Goal: Information Seeking & Learning: Learn about a topic

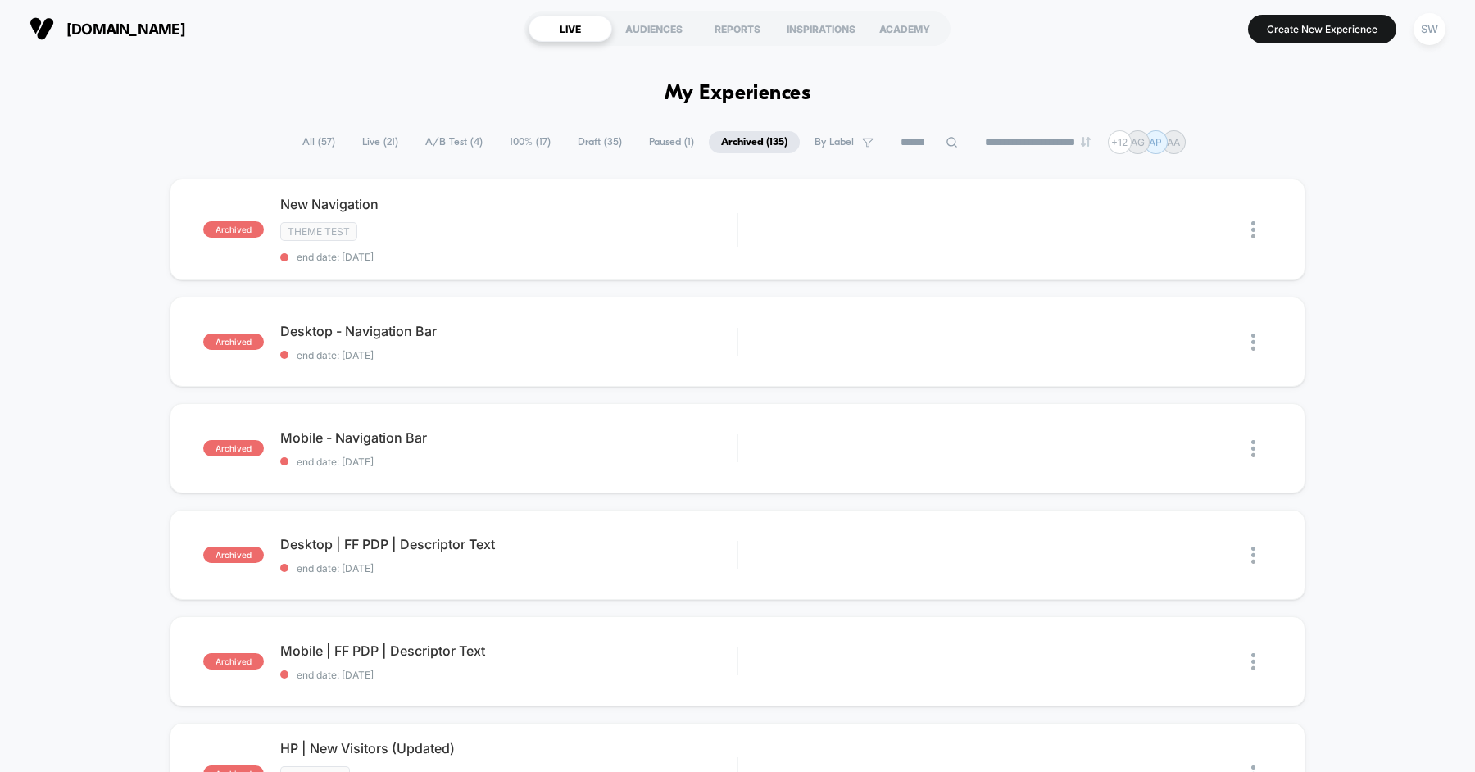
click at [320, 140] on span "All ( 57 )" at bounding box center [318, 142] width 57 height 22
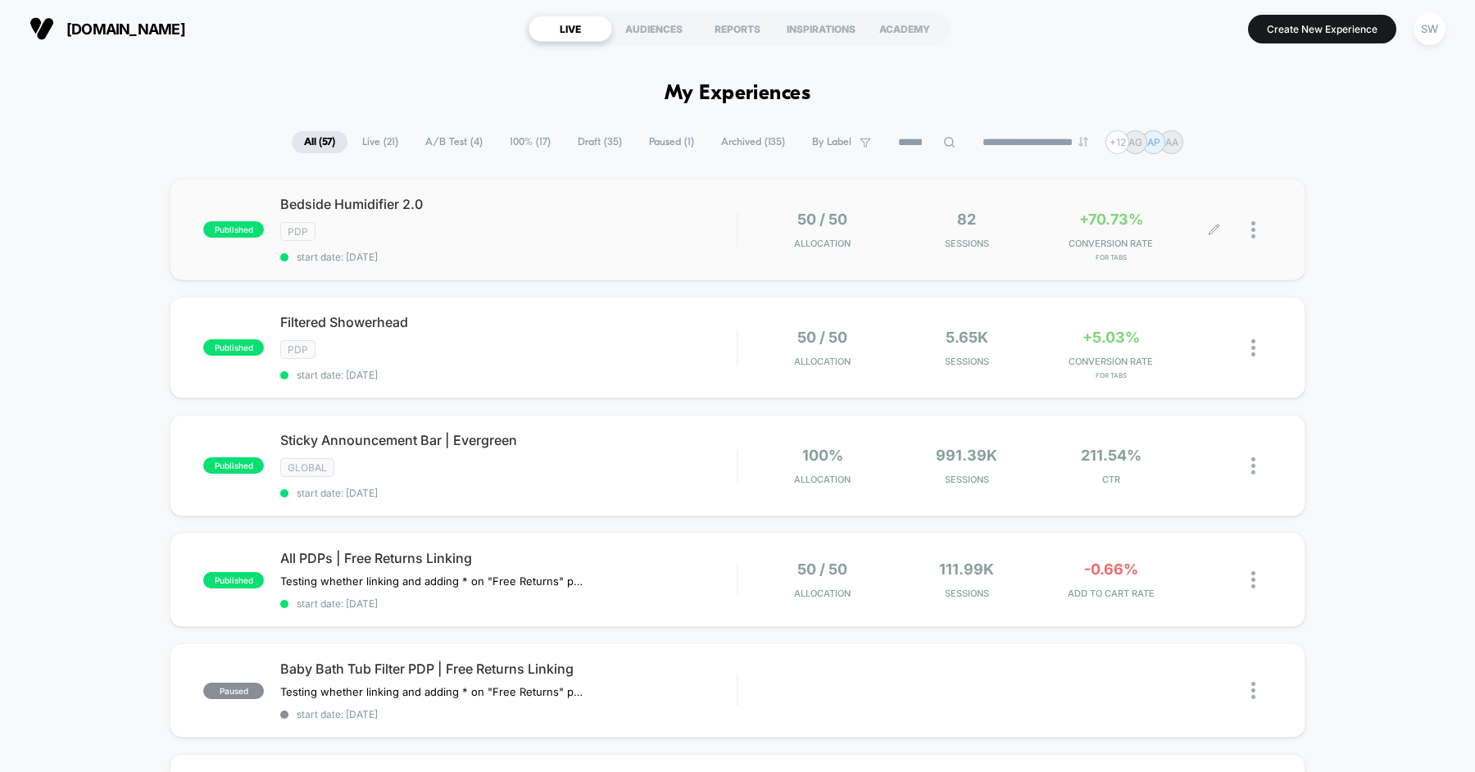
click at [1248, 231] on div at bounding box center [1242, 230] width 57 height 39
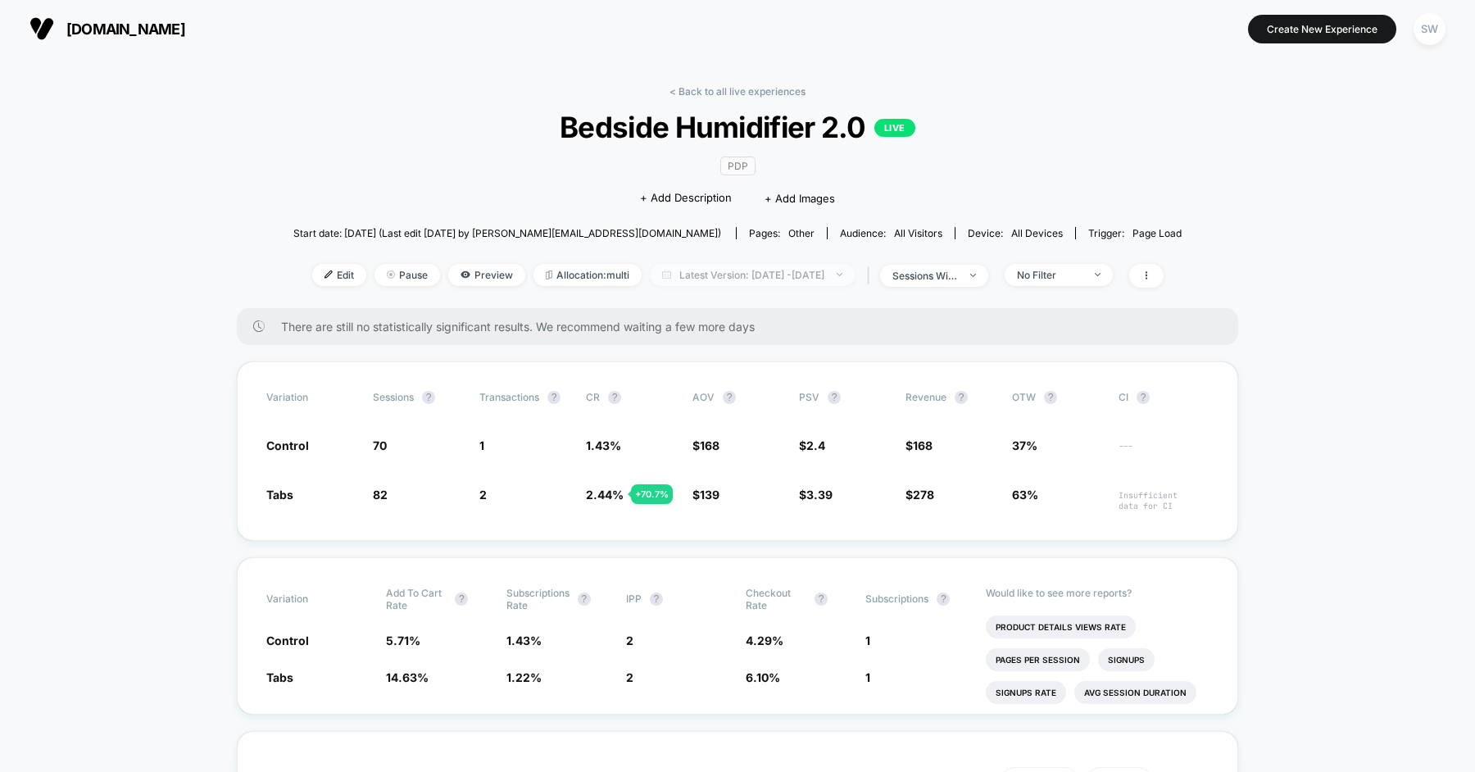
click at [730, 276] on span "Latest Version: [DATE] - [DATE]" at bounding box center [752, 275] width 205 height 22
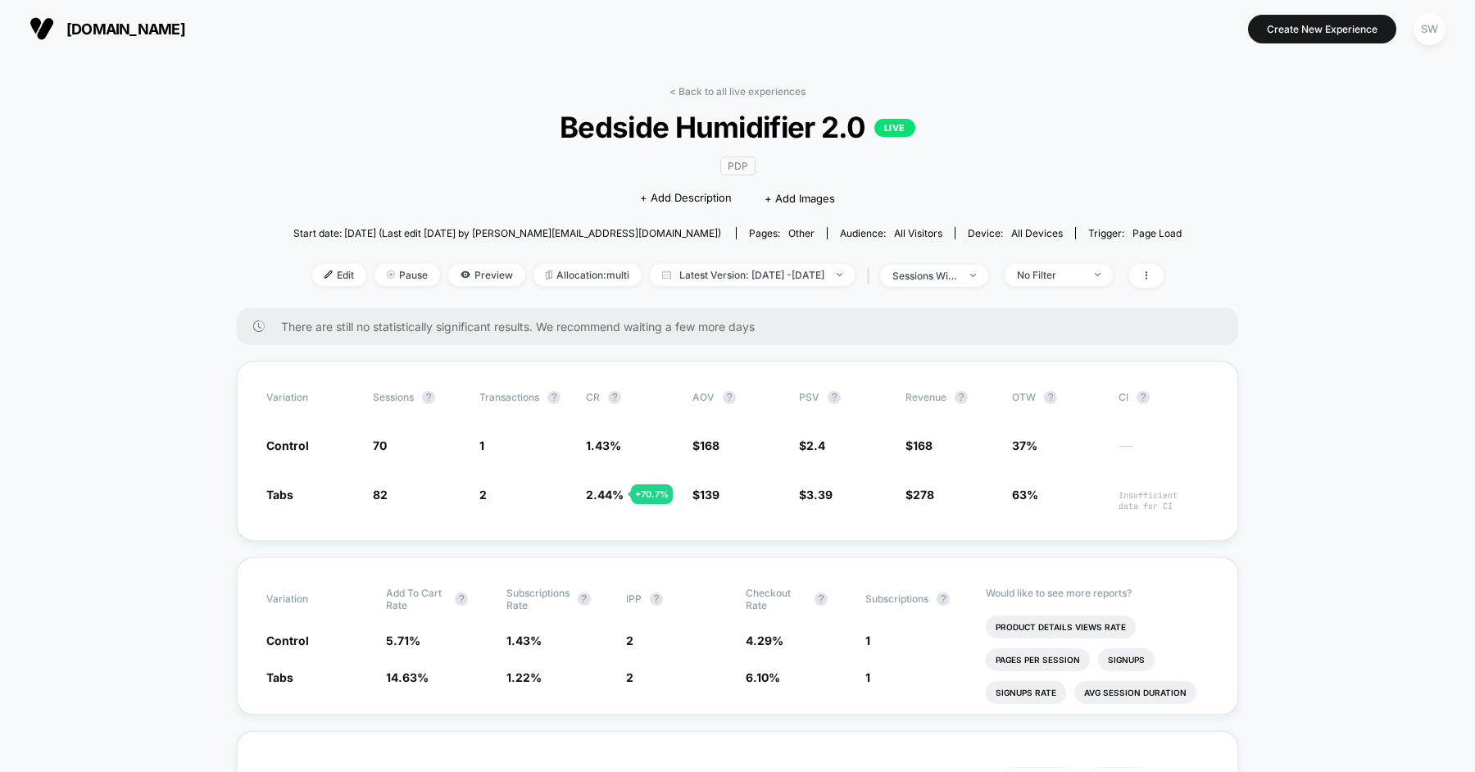
click at [331, 88] on div "< Back to all live experiences Bedside Humidifier 2.0 LIVE PDP Click to edit ex…" at bounding box center [737, 196] width 888 height 223
click at [705, 85] on link "< Back to all live experiences" at bounding box center [737, 91] width 136 height 12
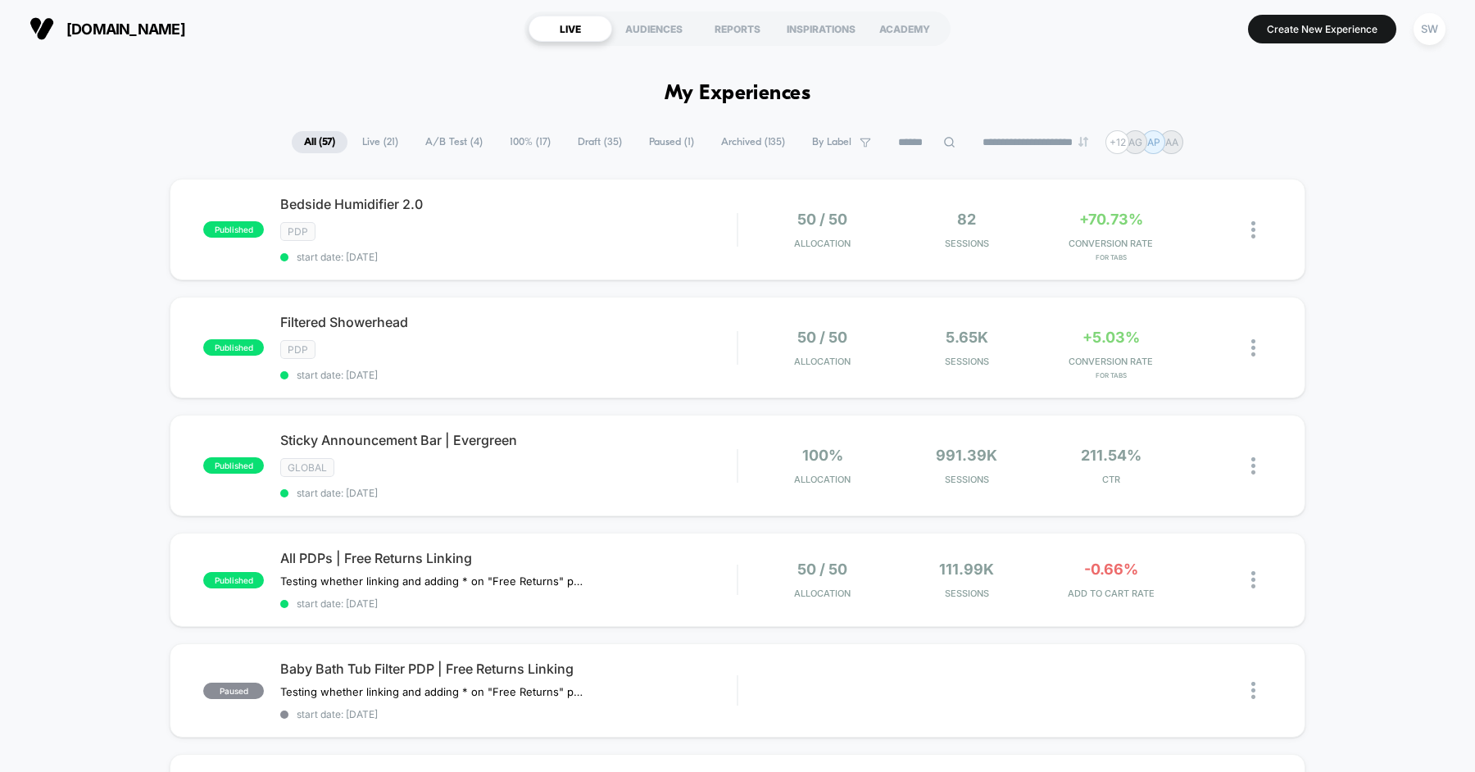
click at [736, 148] on span "Archived ( 135 )" at bounding box center [753, 142] width 88 height 22
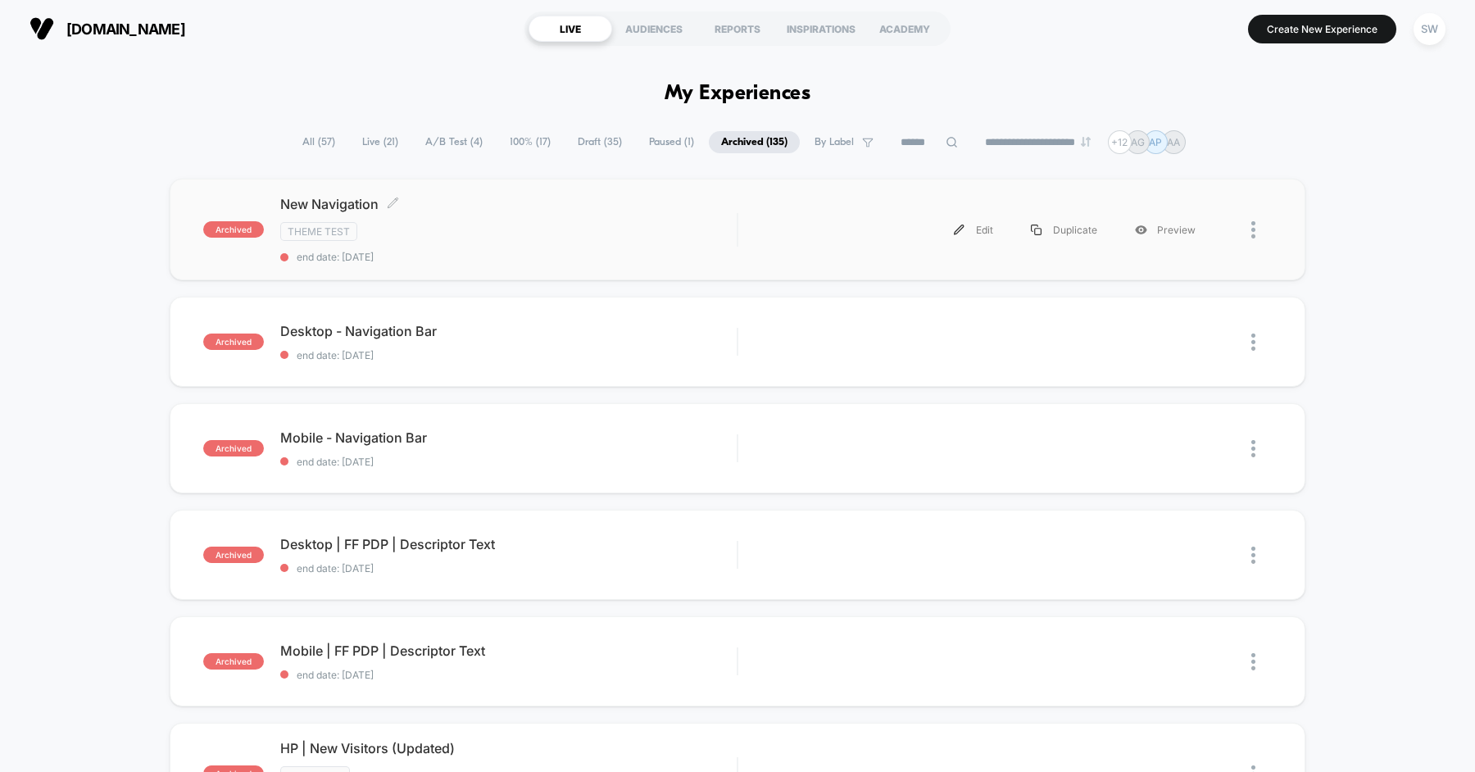
click at [573, 240] on div "New Navigation Click to edit experience details Click to edit experience detail…" at bounding box center [508, 229] width 456 height 67
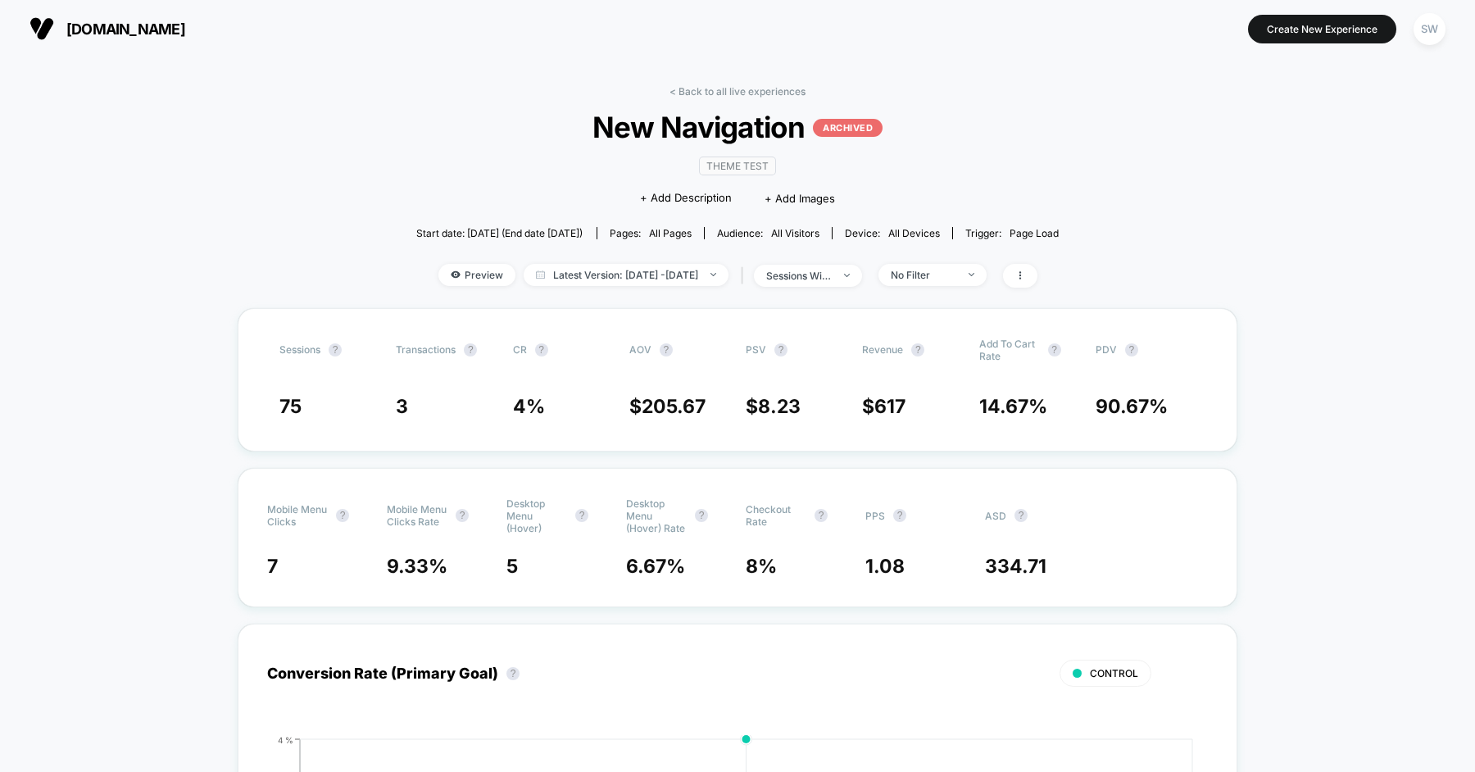
scroll to position [13, 0]
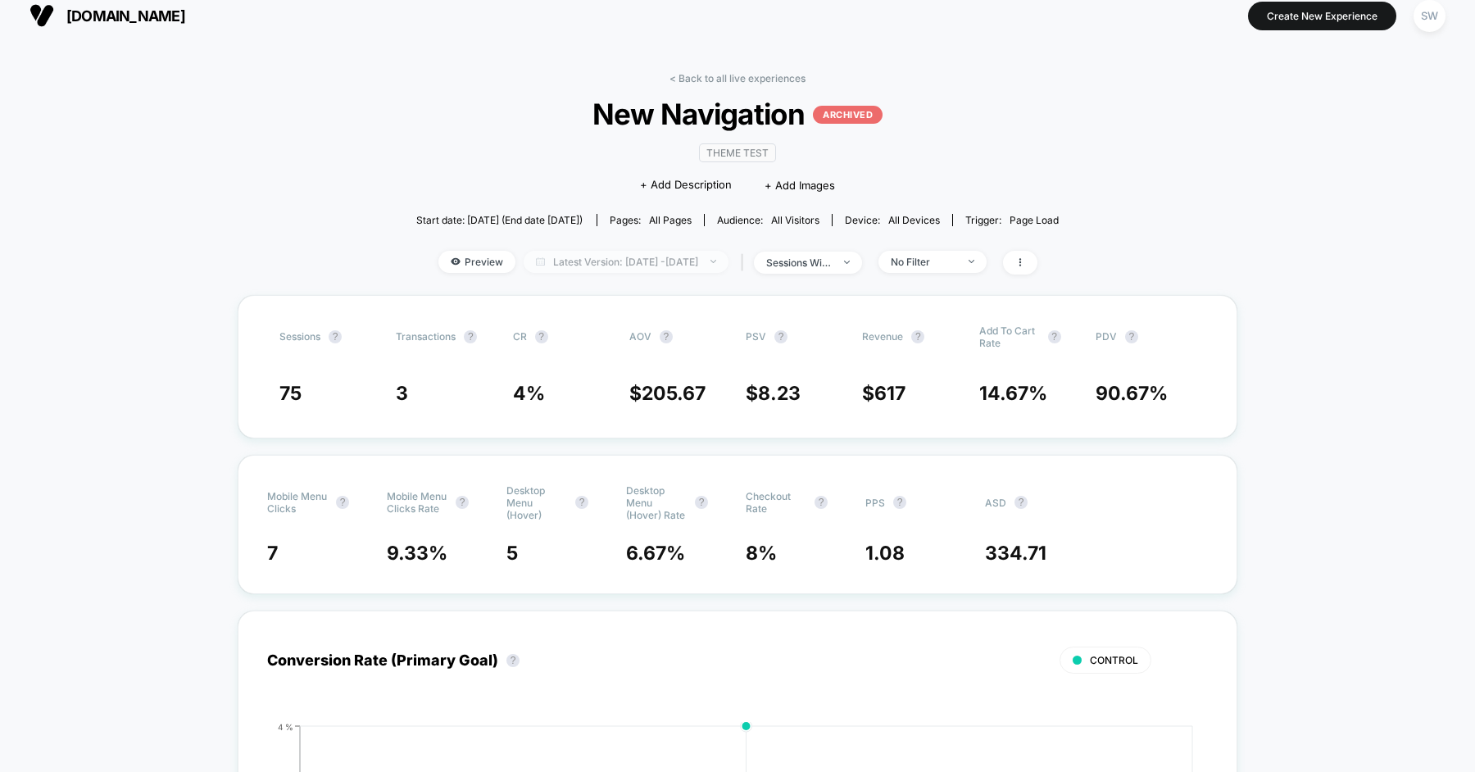
click at [679, 259] on span "Latest Version: Aug 12, 2025 - Aug 12, 2025" at bounding box center [626, 262] width 205 height 22
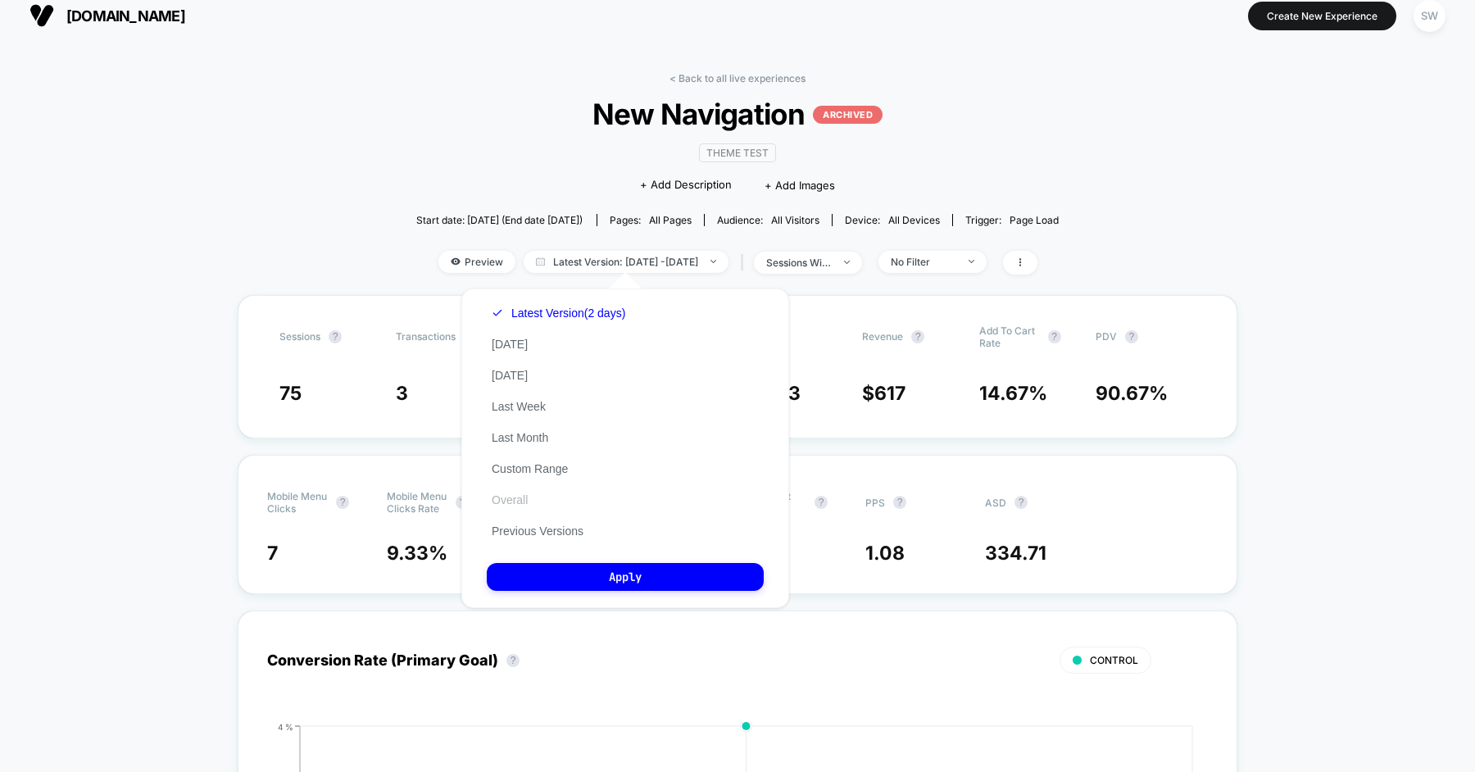
click at [522, 496] on button "Overall" at bounding box center [510, 499] width 46 height 15
click at [557, 573] on button "Apply" at bounding box center [625, 577] width 277 height 28
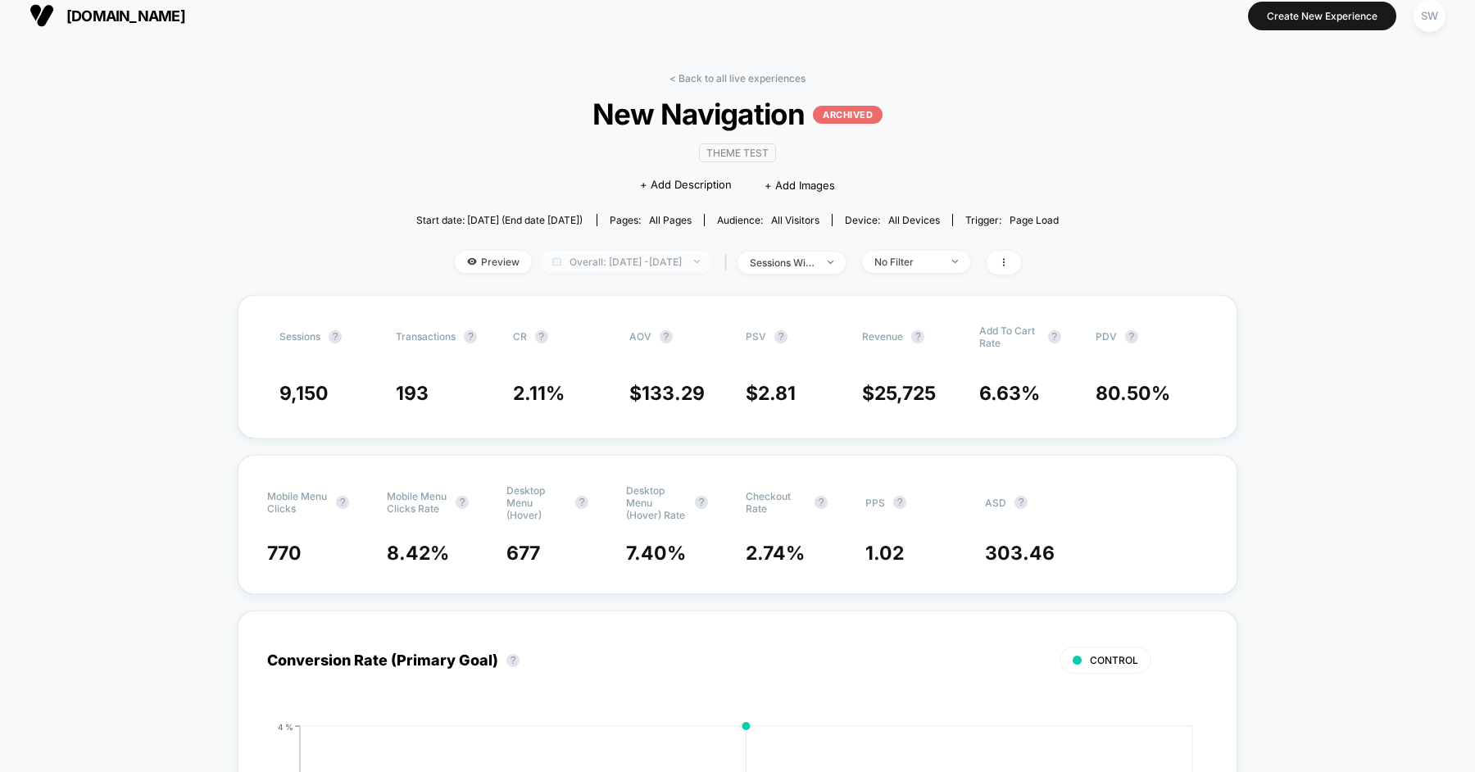
click at [584, 269] on span "Overall: Aug 11, 2025 - Aug 12, 2025" at bounding box center [626, 262] width 172 height 22
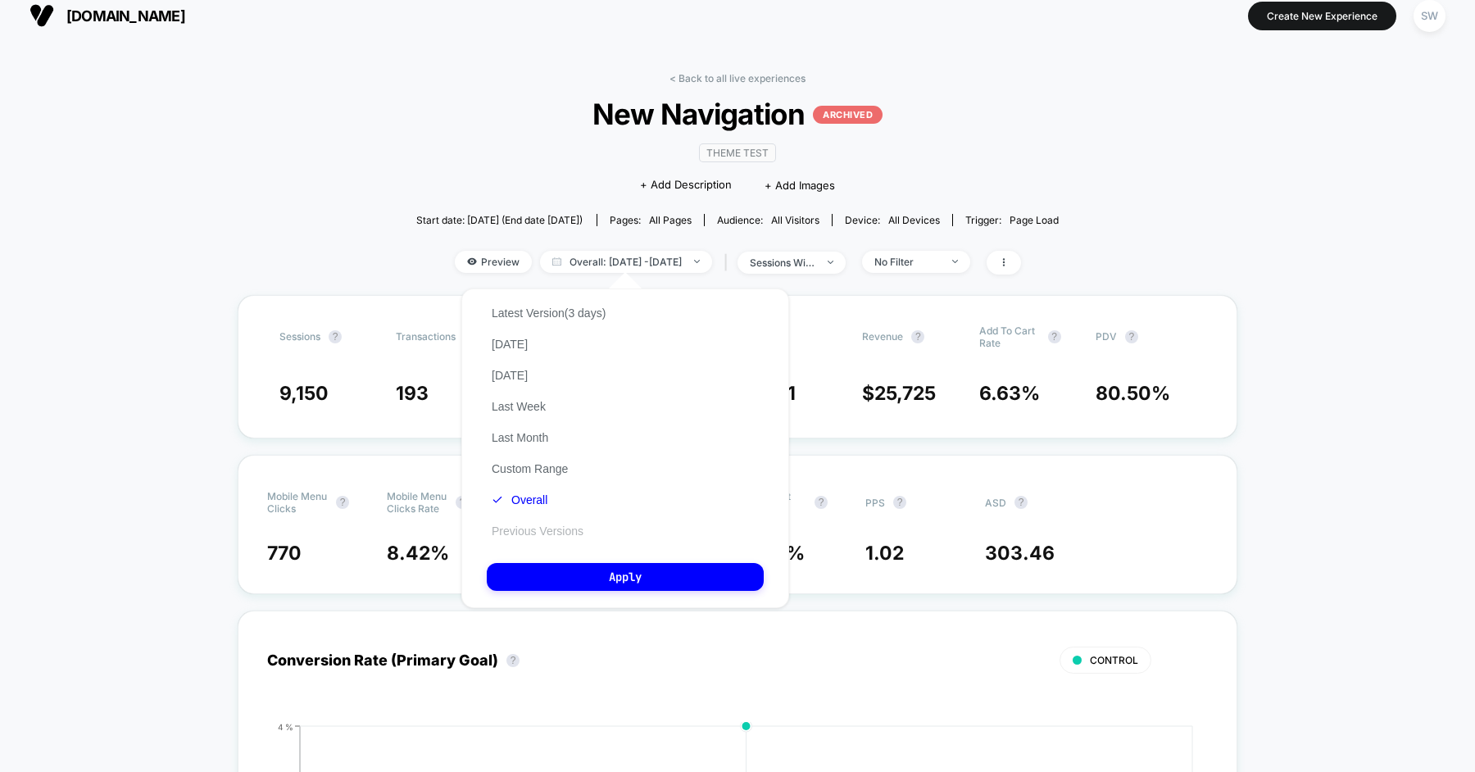
click at [552, 535] on button "Previous Versions" at bounding box center [538, 531] width 102 height 15
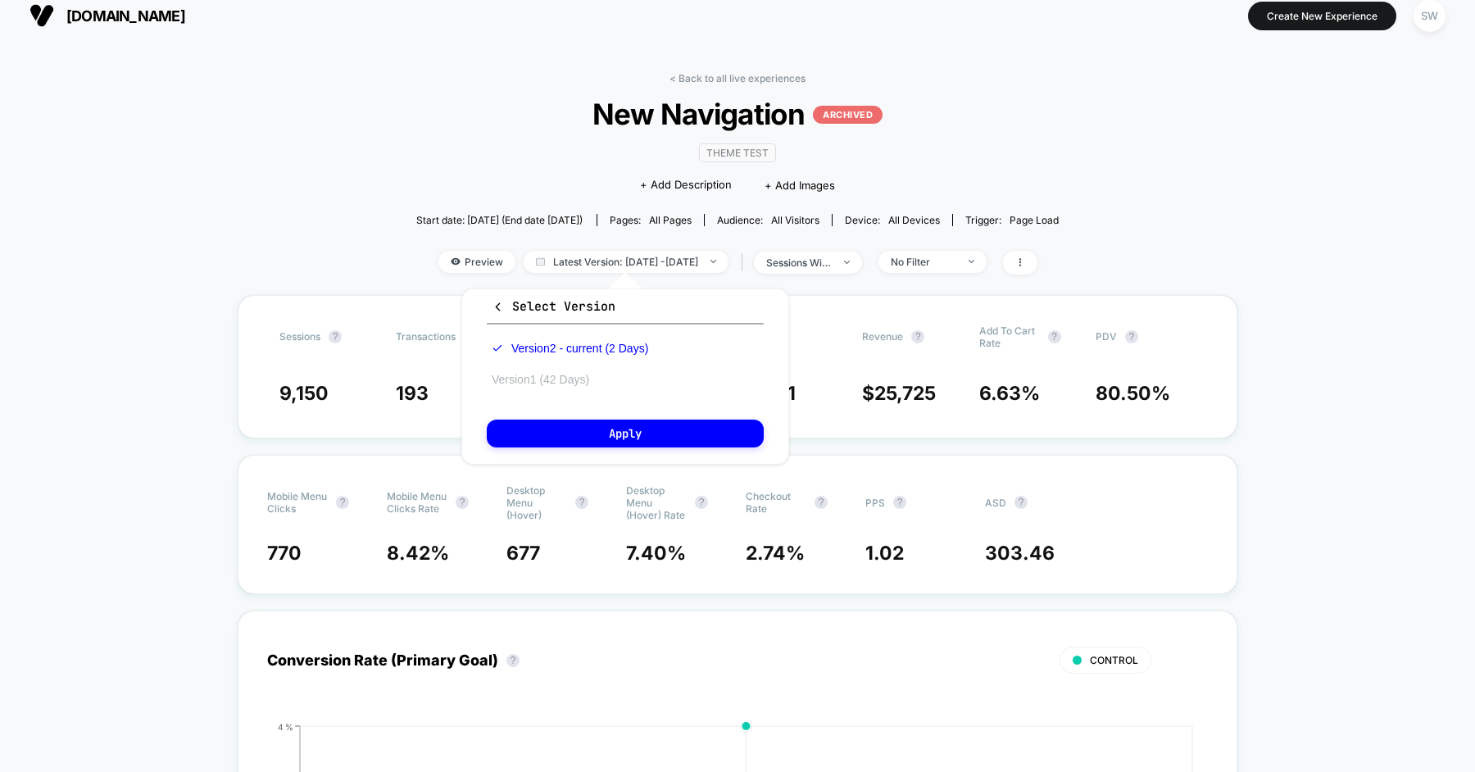
click at [574, 381] on button "Version 1 (42 Days)" at bounding box center [540, 379] width 107 height 15
click at [592, 429] on button "Apply" at bounding box center [625, 433] width 277 height 28
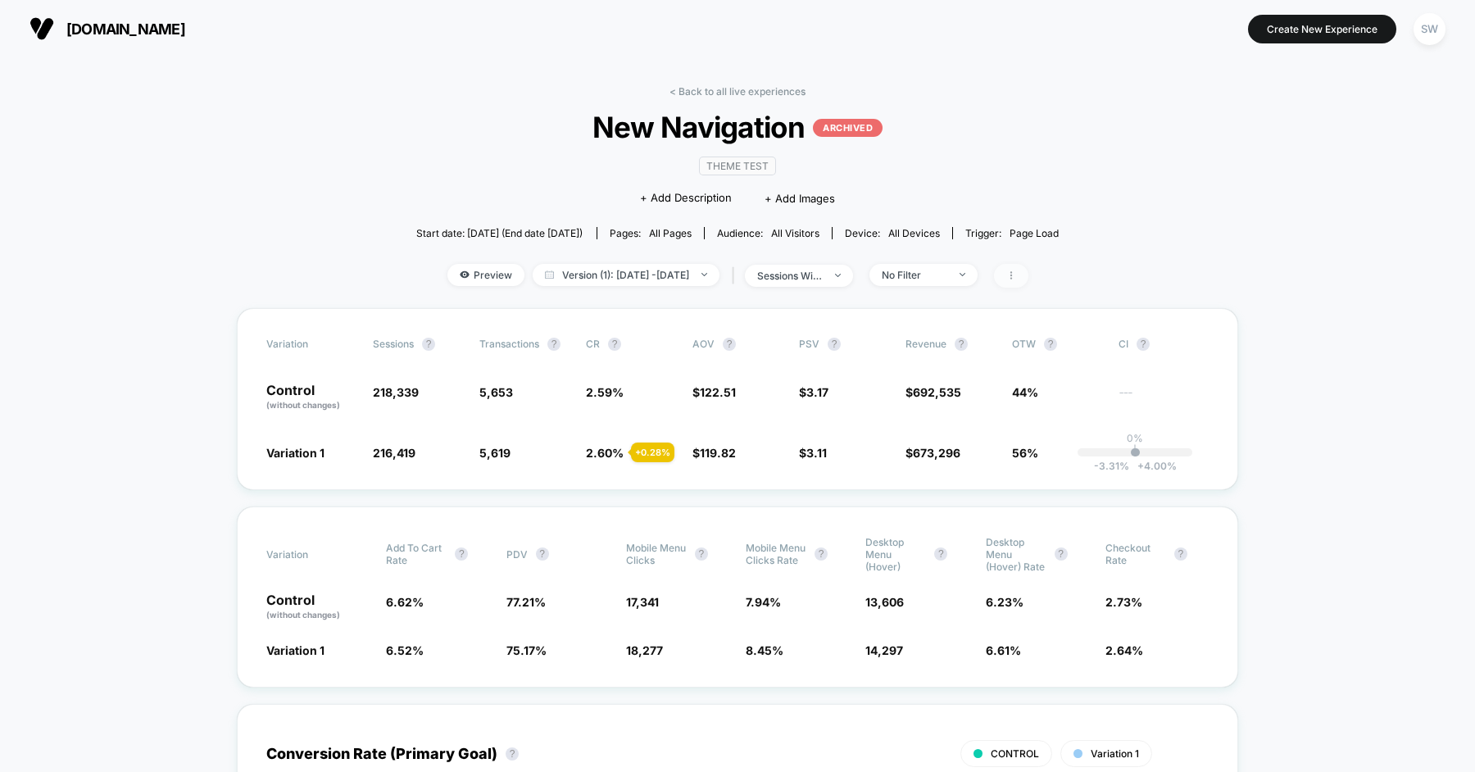
click at [1028, 265] on span at bounding box center [1011, 276] width 34 height 24
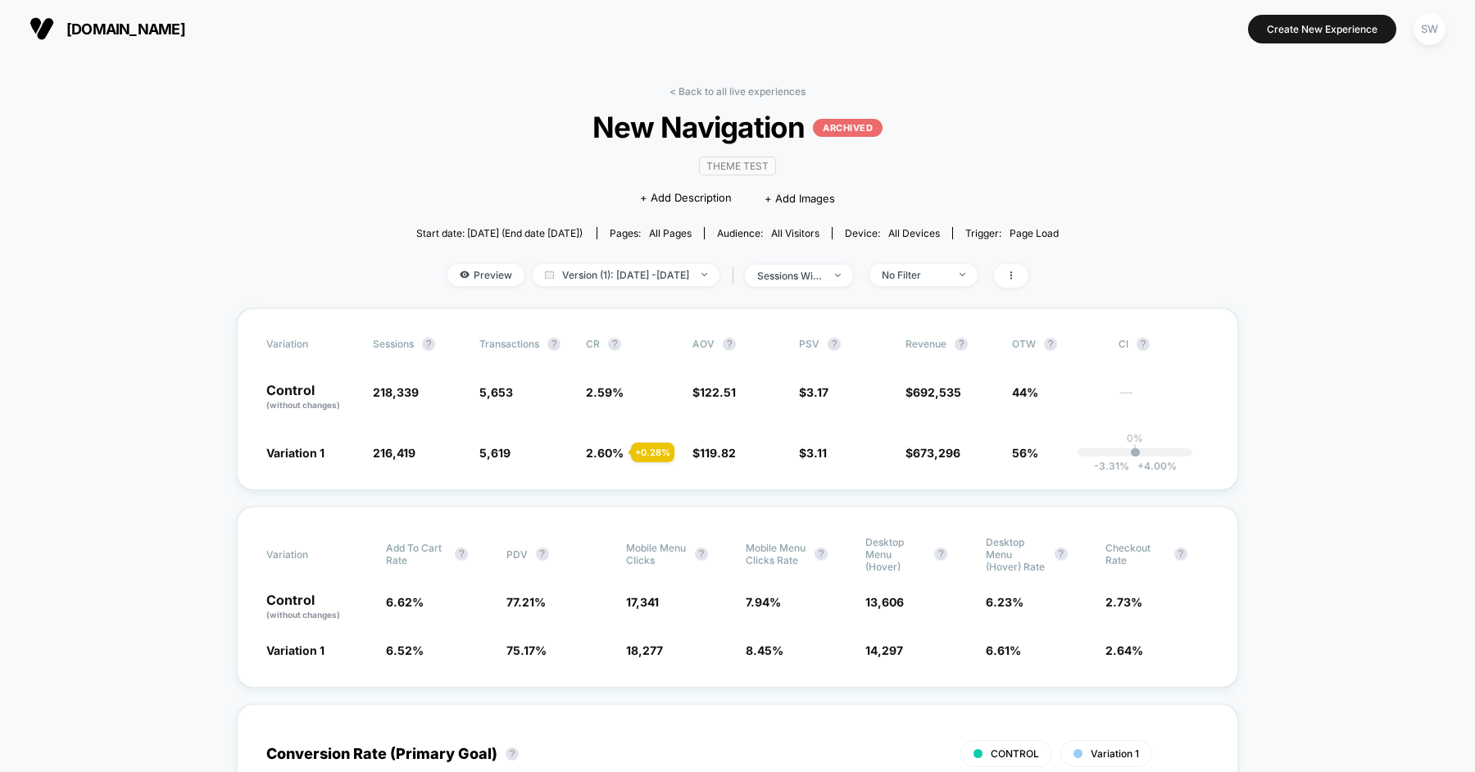
click at [643, 546] on span "Mobile Menu Clicks" at bounding box center [656, 554] width 61 height 25
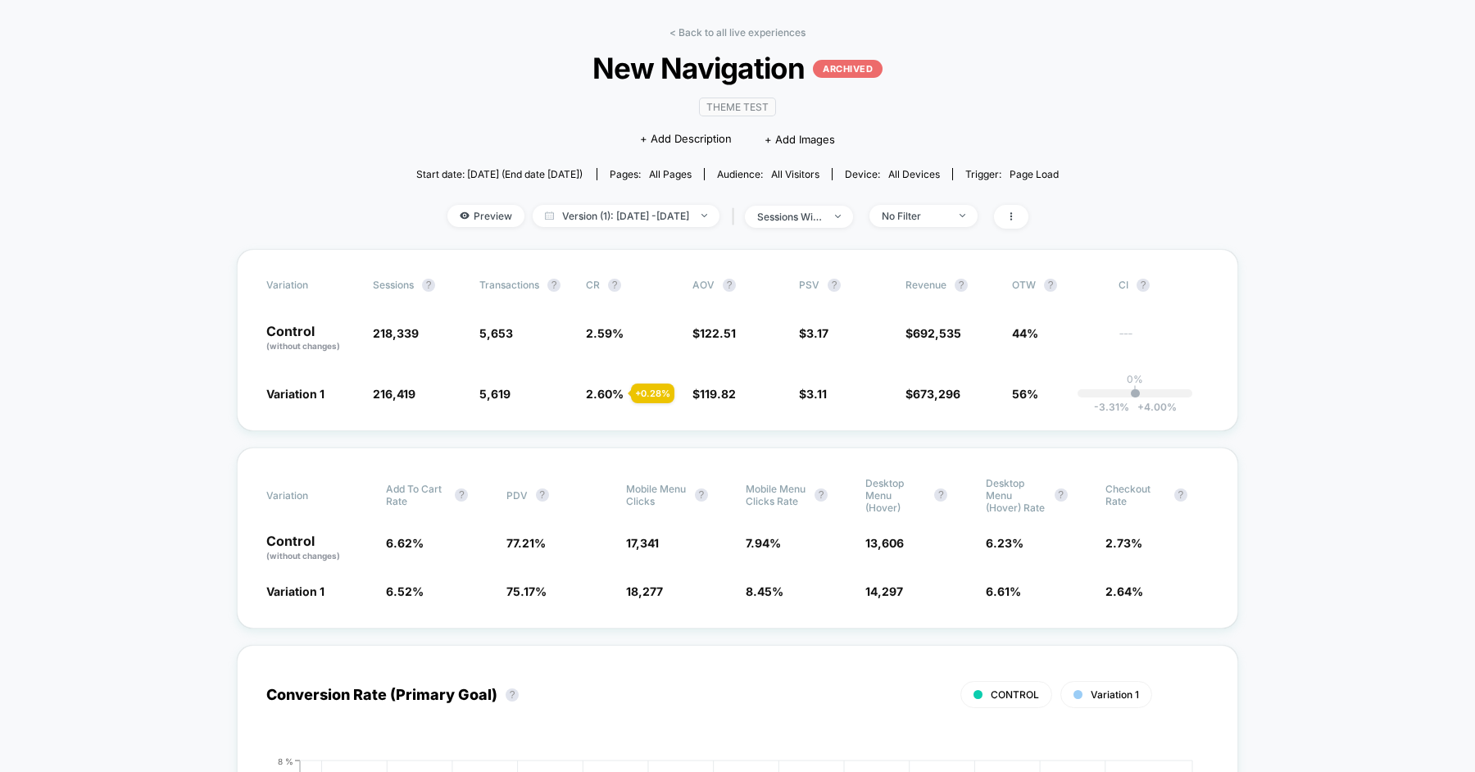
scroll to position [66, 0]
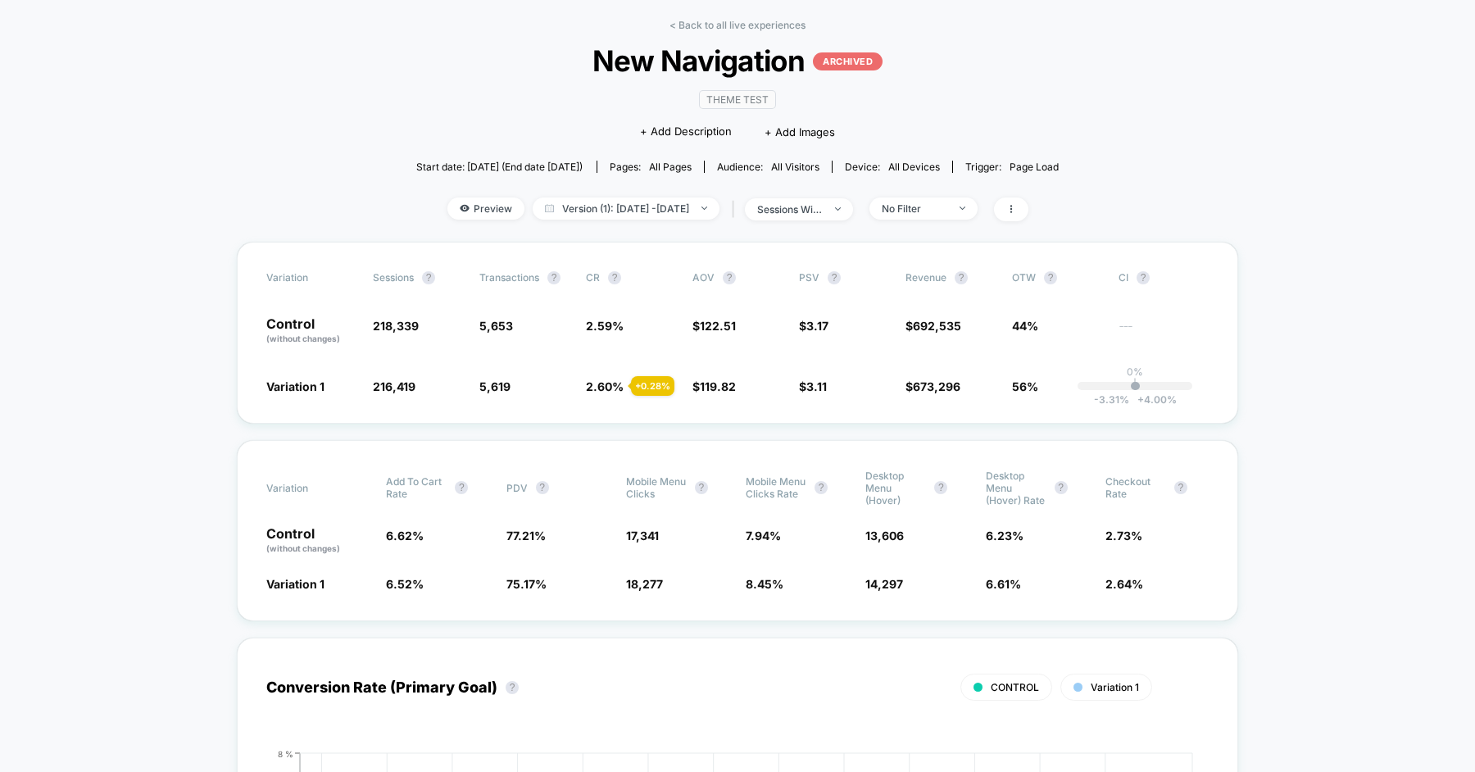
click at [715, 25] on link "< Back to all live experiences" at bounding box center [737, 25] width 136 height 12
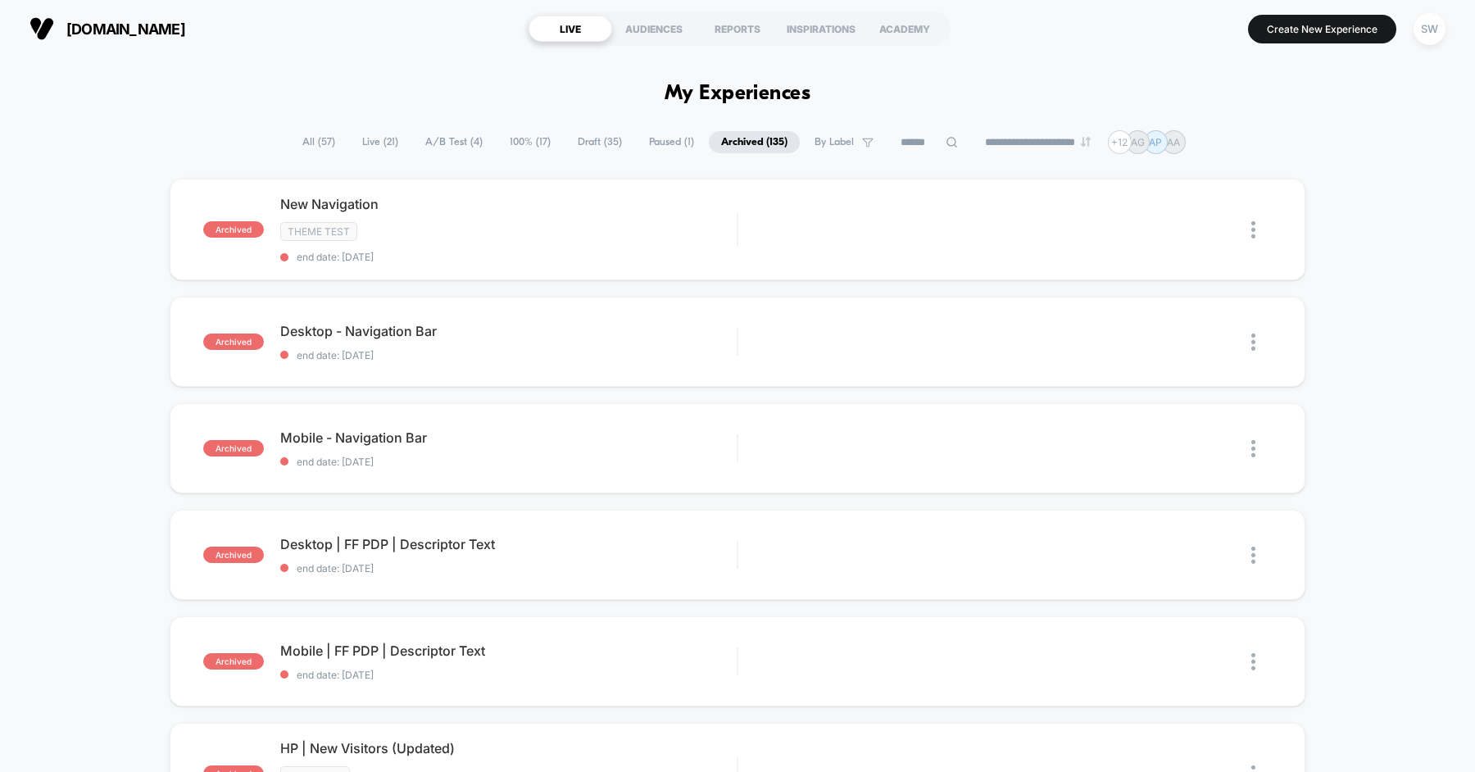
click at [308, 152] on span "All ( 57 )" at bounding box center [318, 142] width 57 height 22
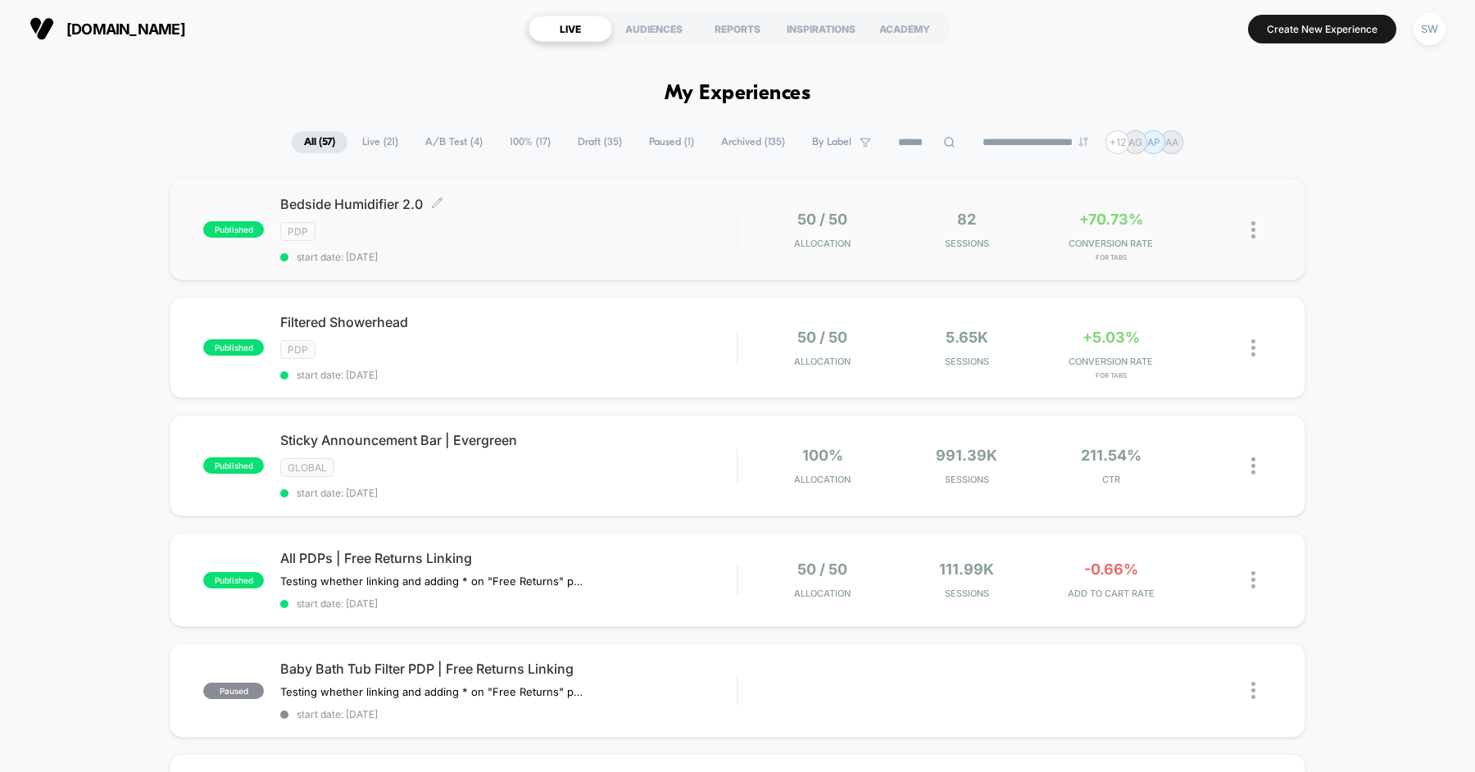
click at [510, 232] on div "PDP" at bounding box center [508, 231] width 456 height 19
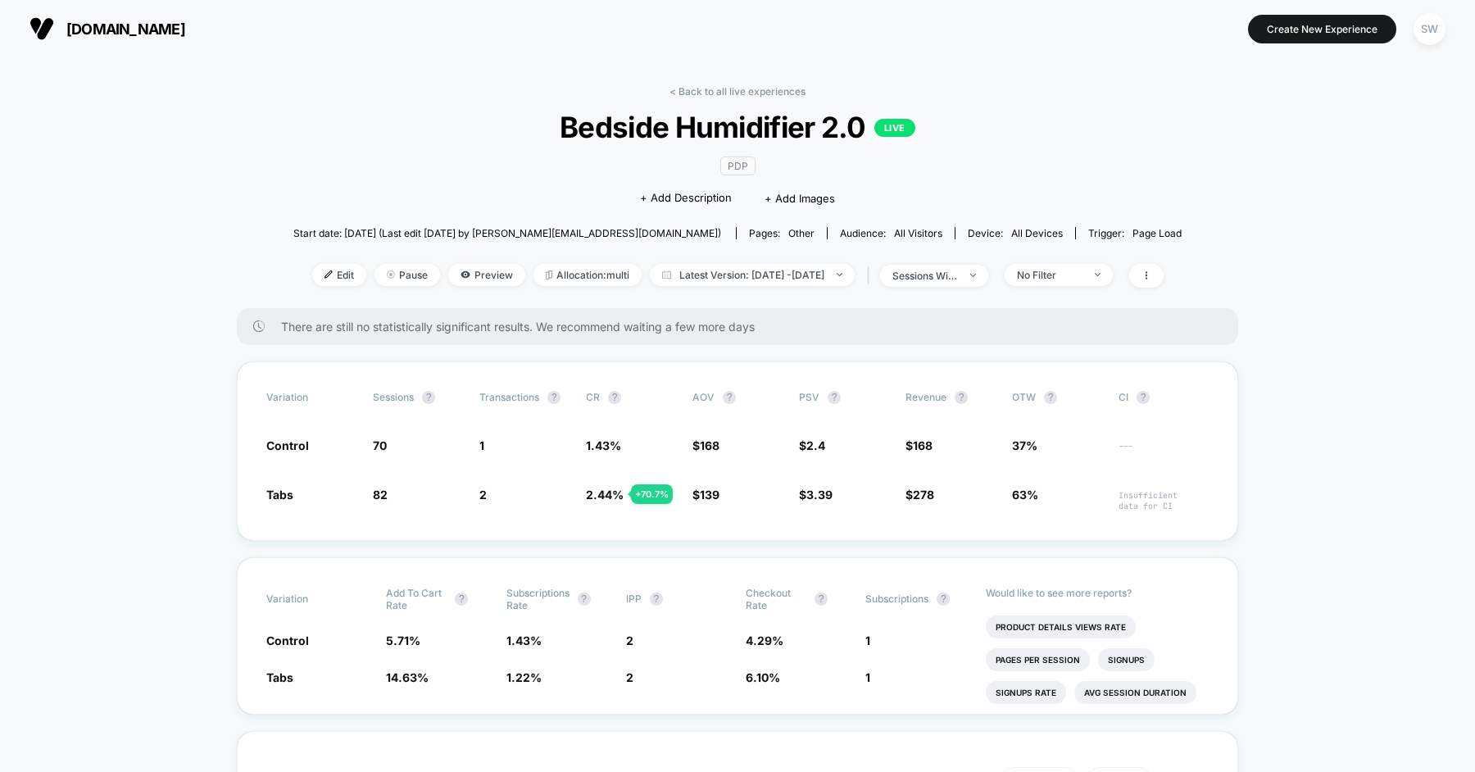
scroll to position [75, 0]
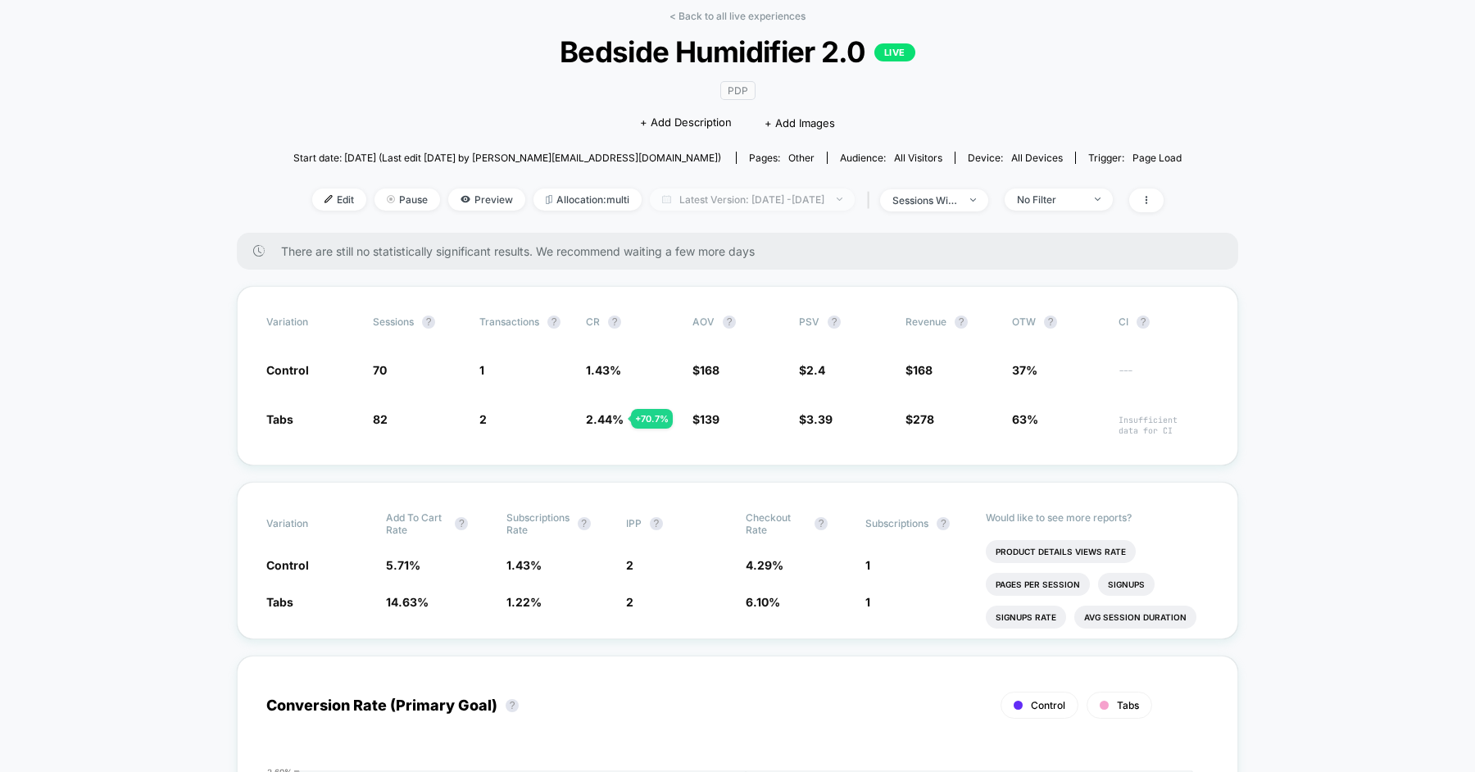
click at [710, 200] on span "Latest Version: Aug 12, 2025 - Aug 13, 2025" at bounding box center [752, 199] width 205 height 22
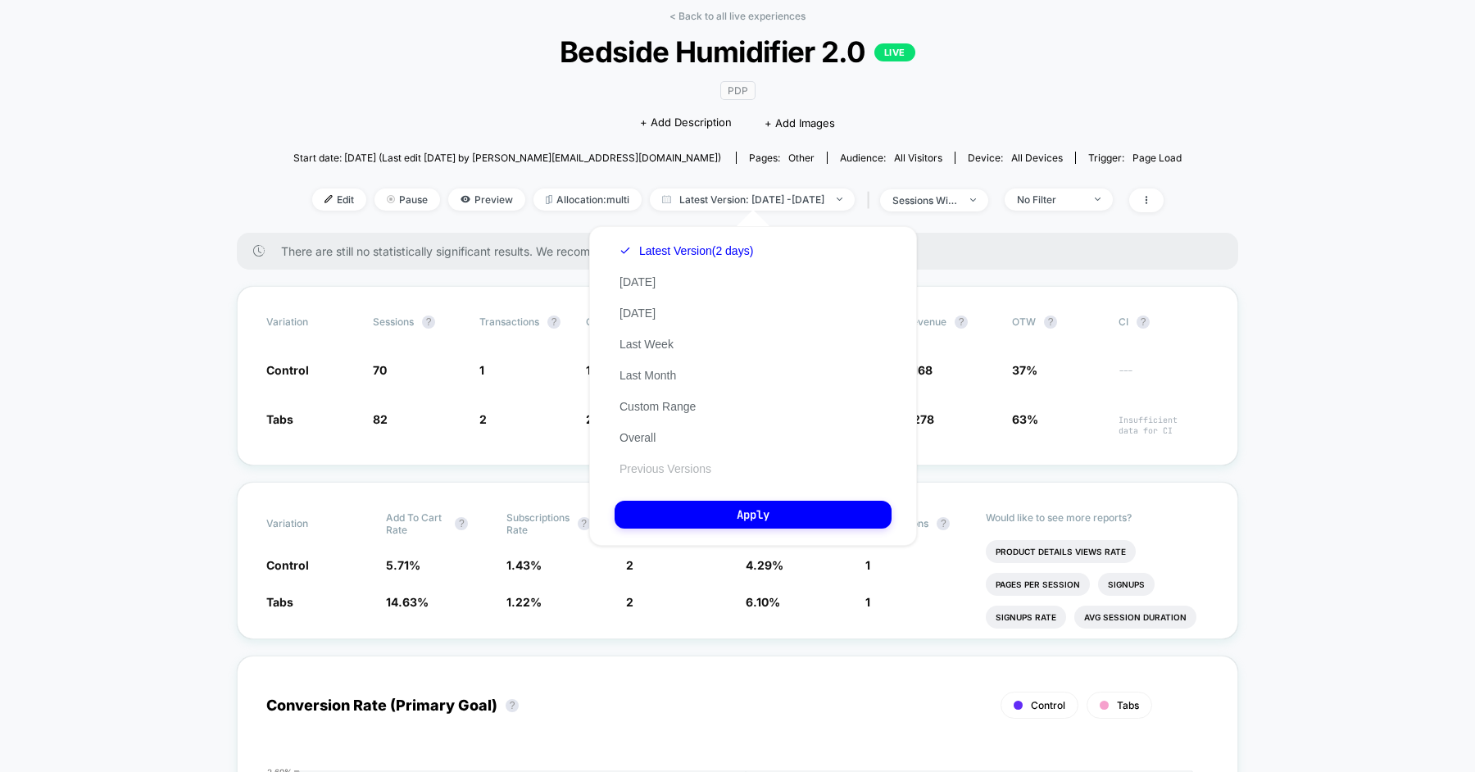
click at [652, 467] on button "Previous Versions" at bounding box center [665, 468] width 102 height 15
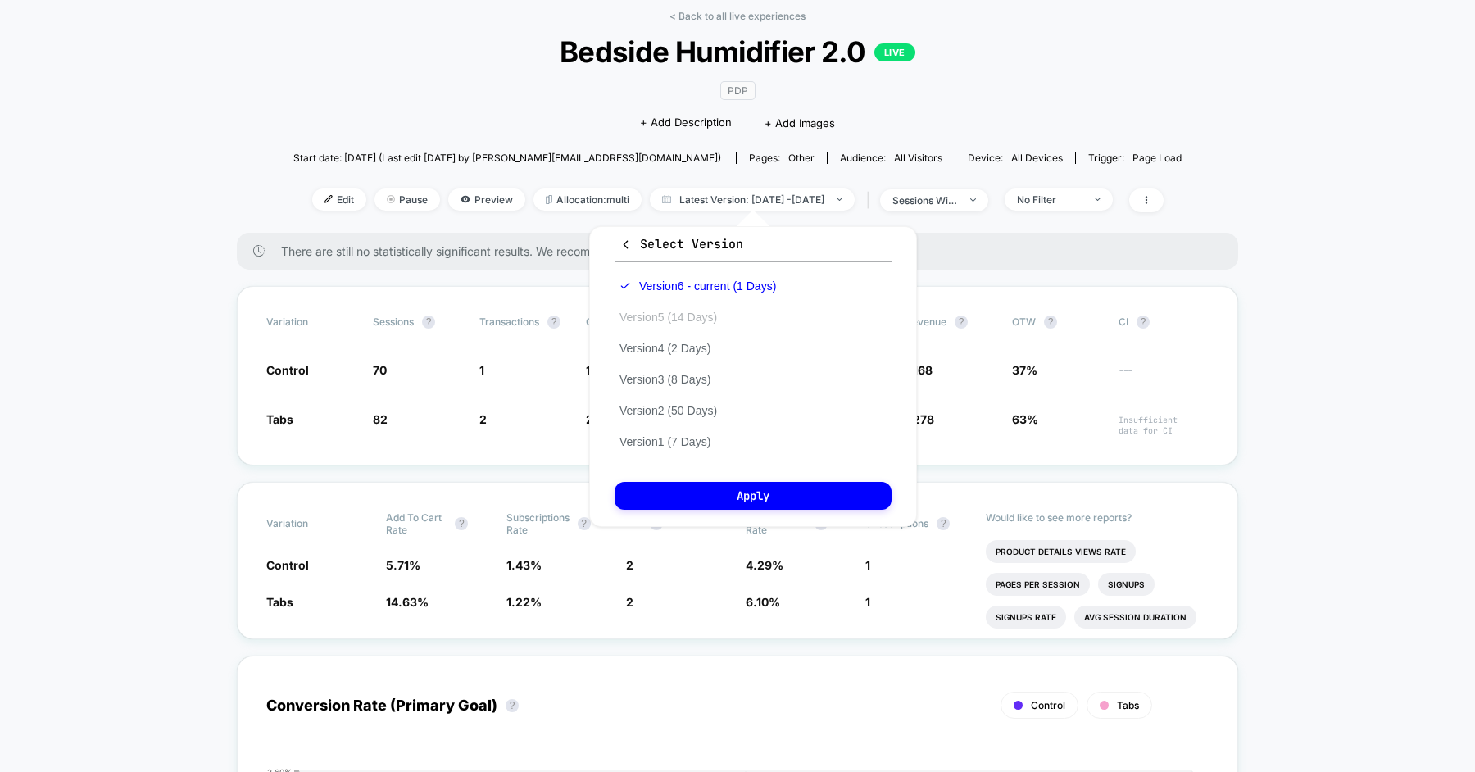
click at [685, 314] on button "Version 5 (14 Days)" at bounding box center [667, 317] width 107 height 15
click at [673, 504] on button "Apply" at bounding box center [752, 496] width 277 height 28
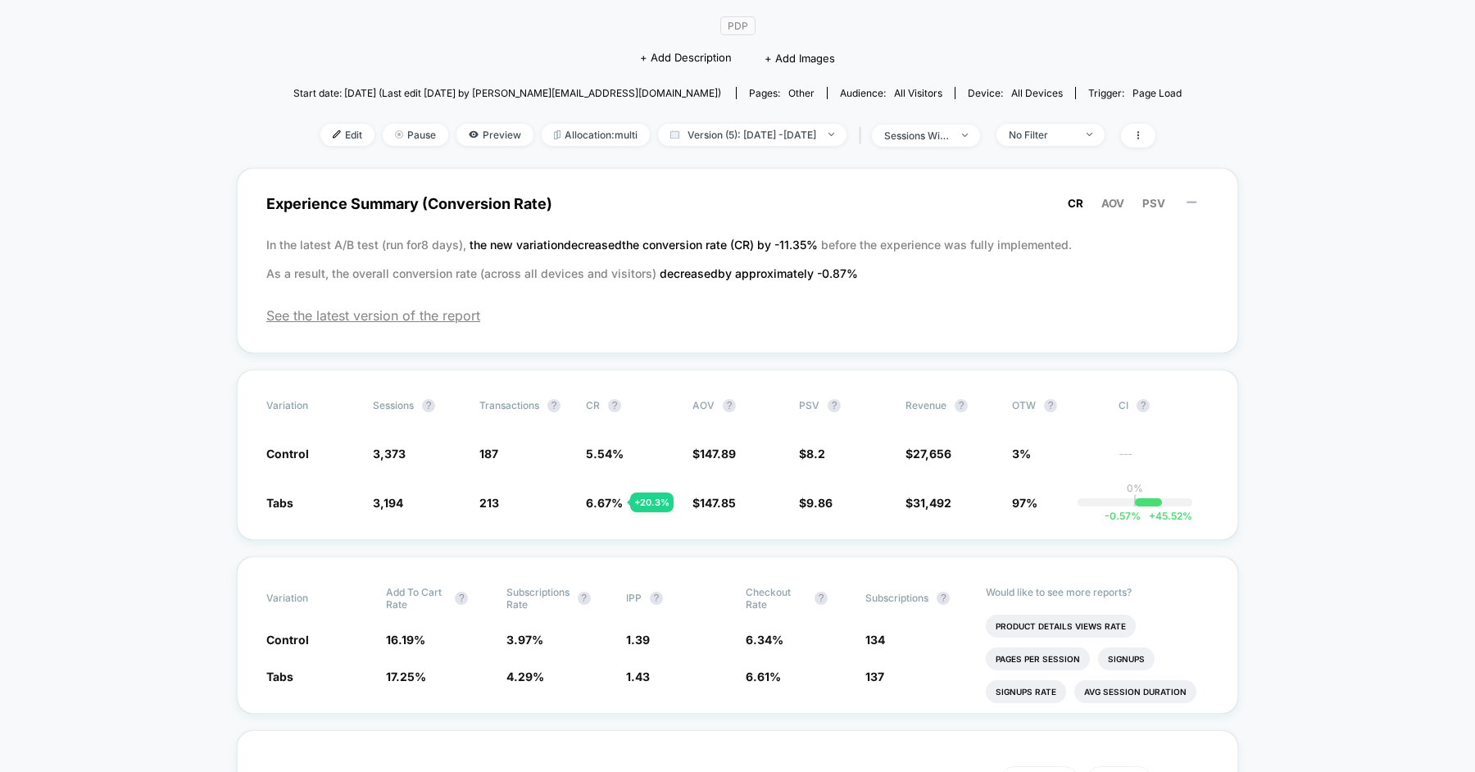
scroll to position [139, 0]
click at [787, 134] on span "Version (5): Jul 30, 2025 - Aug 12, 2025" at bounding box center [752, 136] width 188 height 22
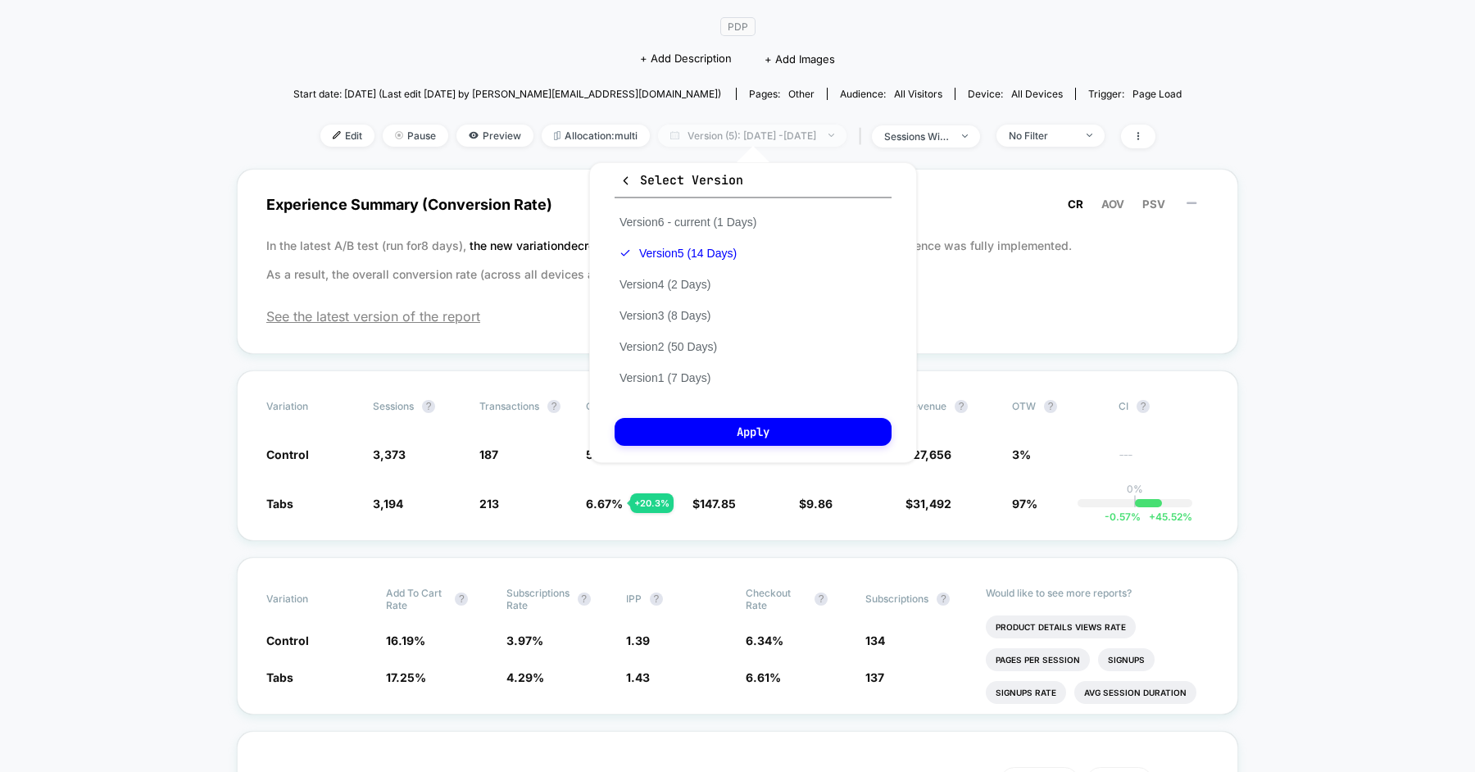
click at [708, 129] on span "Version (5): Jul 30, 2025 - Aug 12, 2025" at bounding box center [752, 136] width 188 height 22
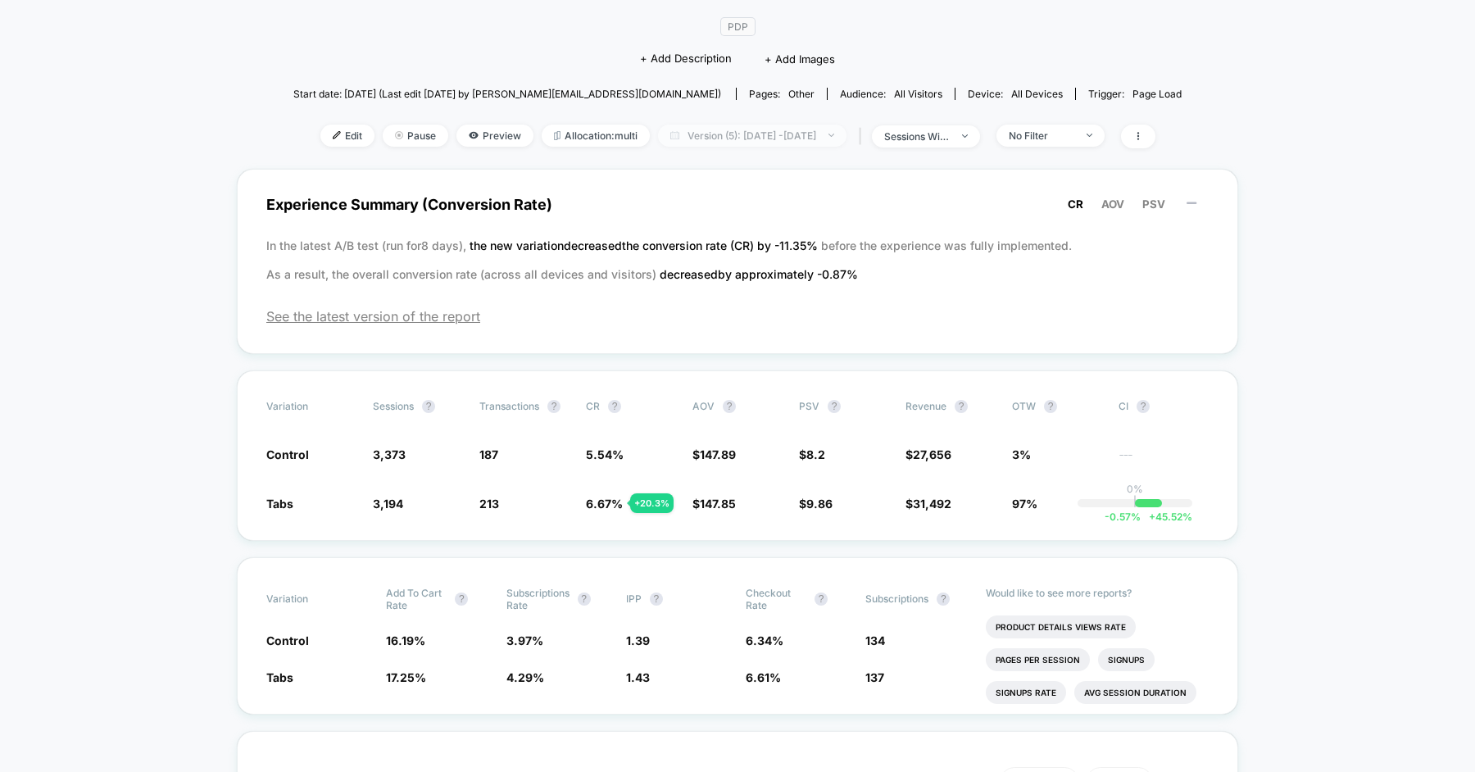
click at [708, 129] on span "Version (5): Jul 30, 2025 - Aug 12, 2025" at bounding box center [752, 136] width 188 height 22
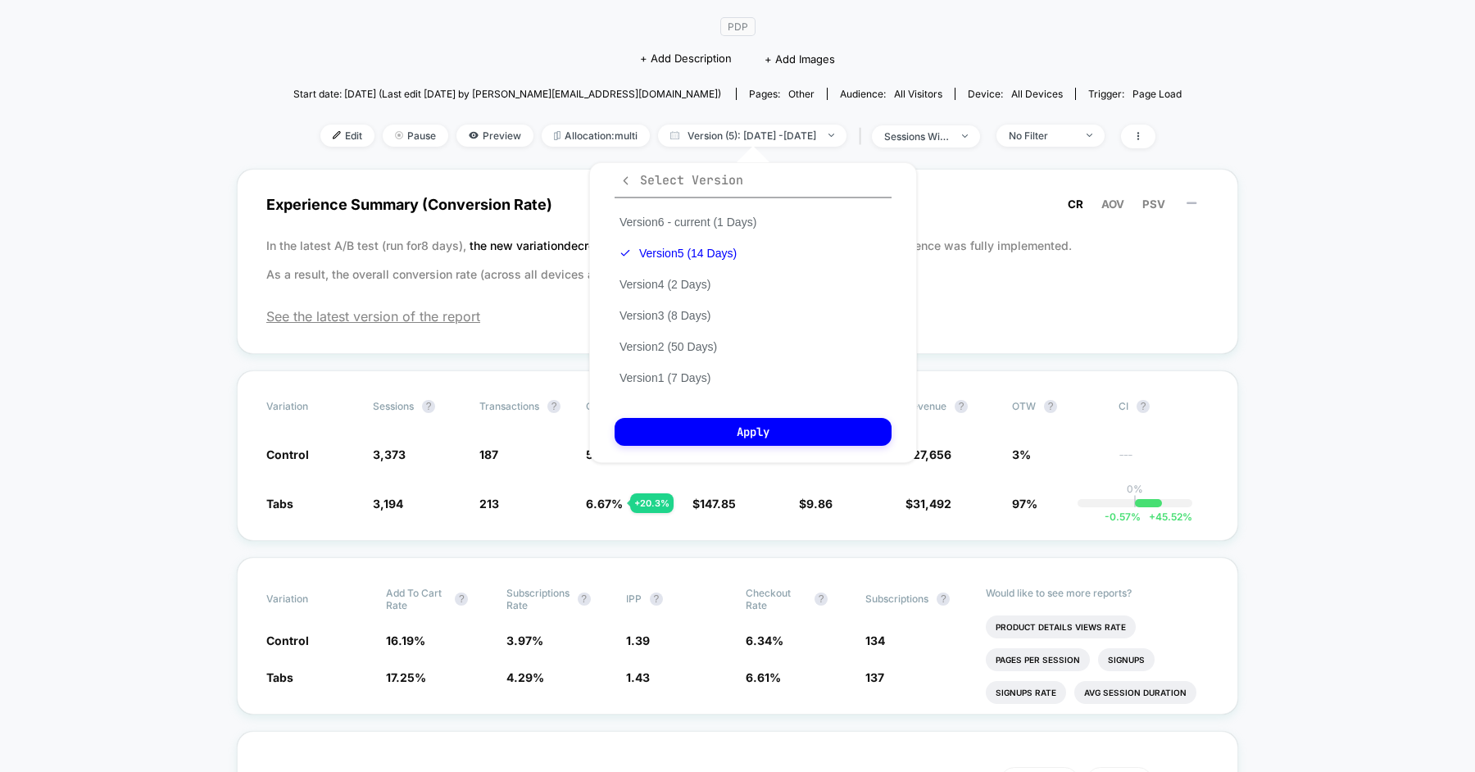
click at [626, 184] on icon "button" at bounding box center [625, 181] width 12 height 12
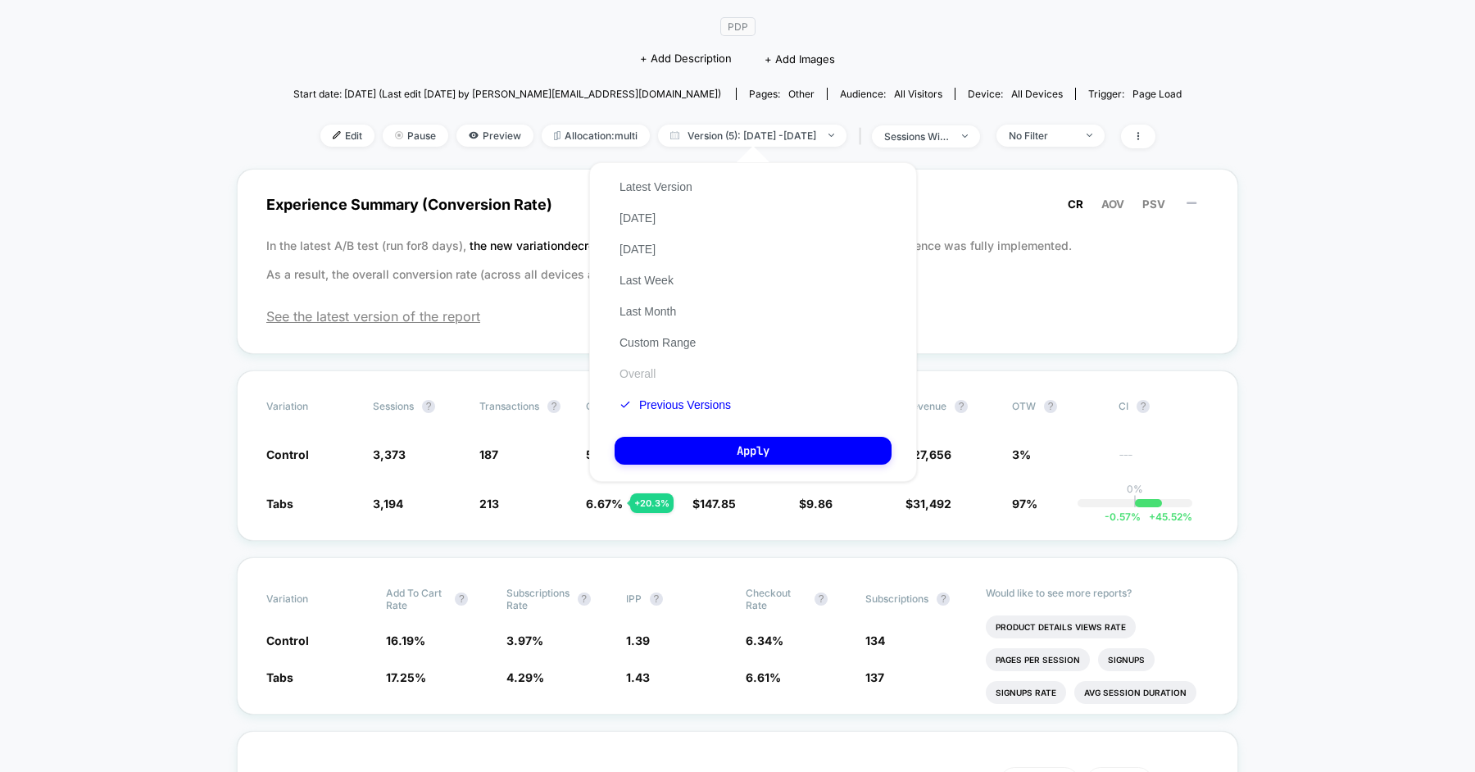
click at [622, 371] on button "Overall" at bounding box center [637, 373] width 46 height 15
click at [754, 460] on button "Apply" at bounding box center [752, 451] width 277 height 28
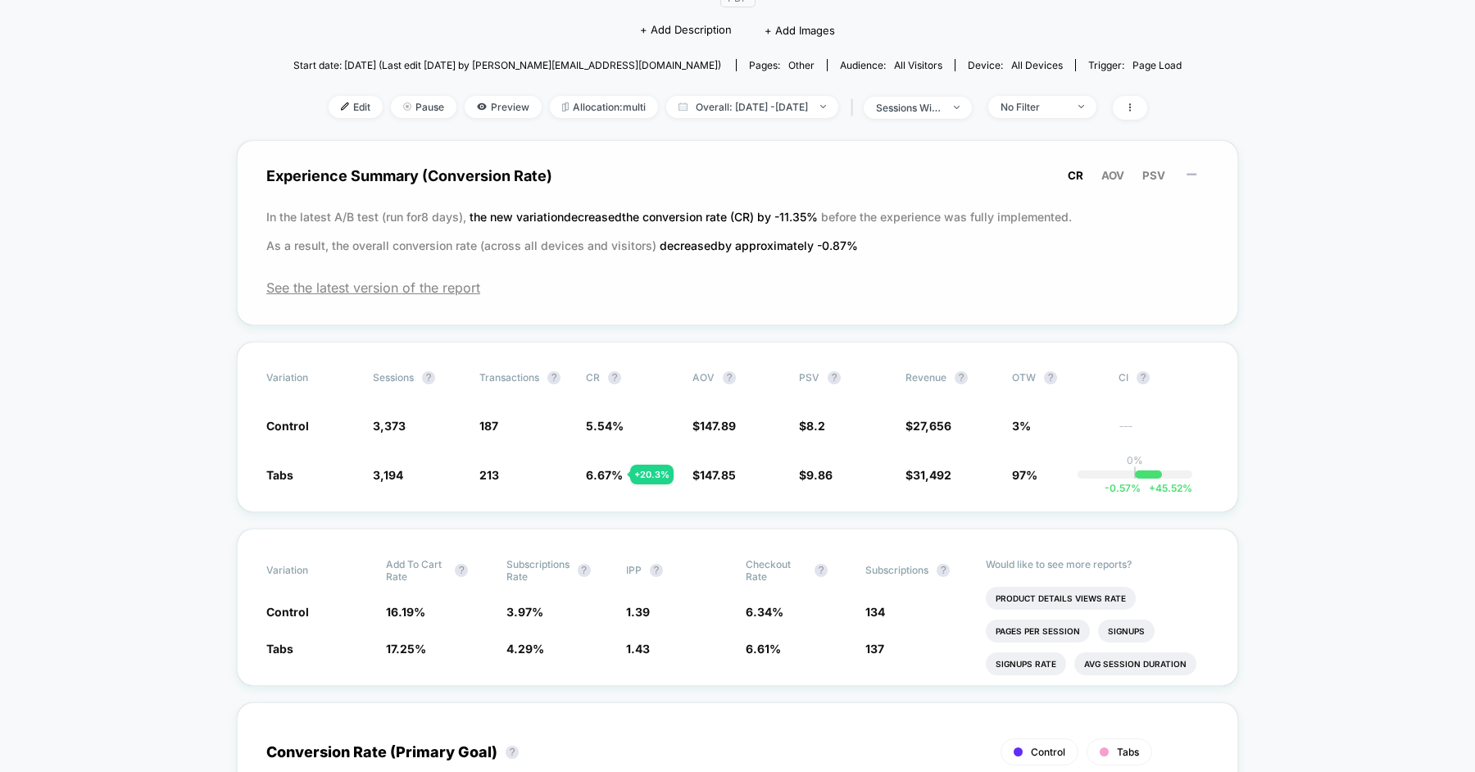
scroll to position [152, 0]
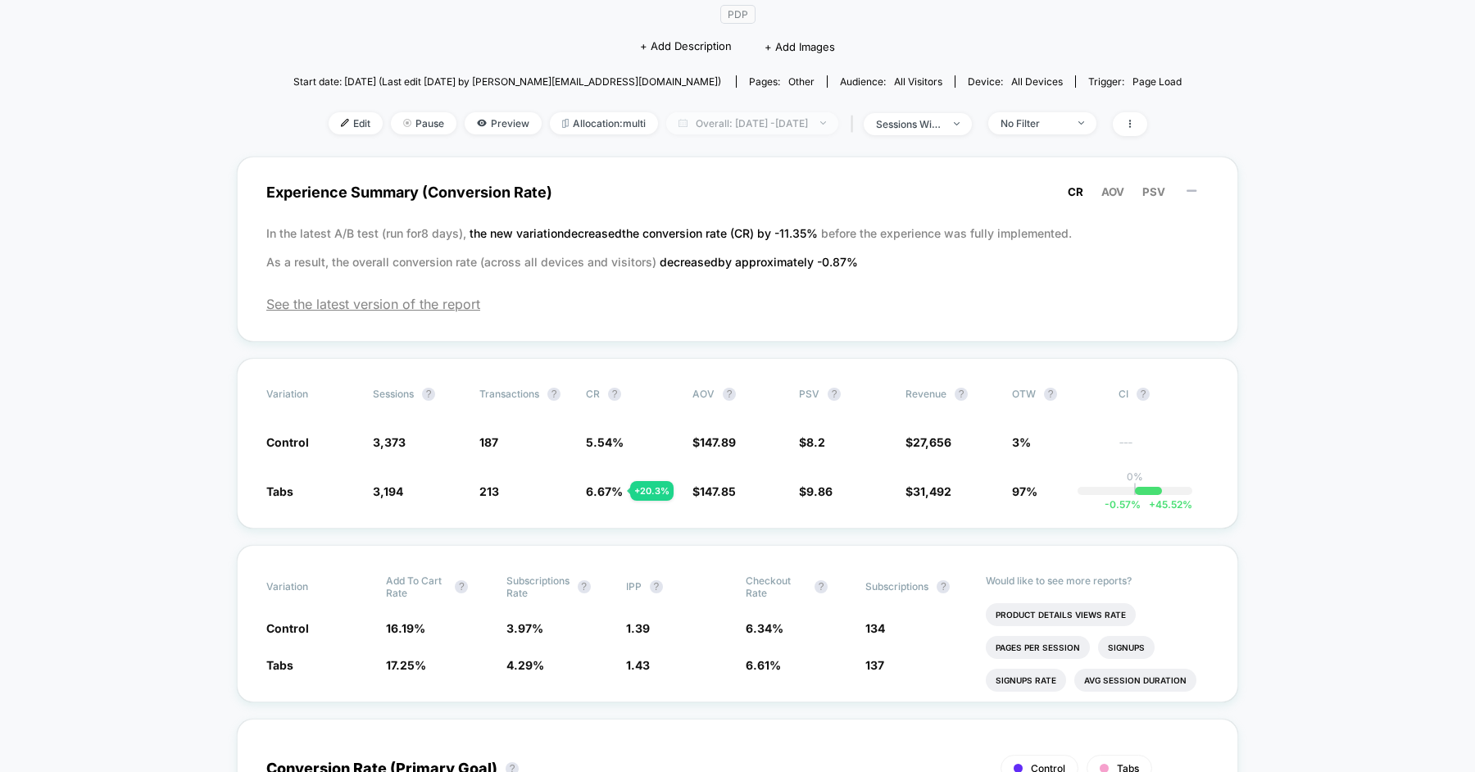
click at [723, 125] on span "Overall: Jul 30, 2025 - Aug 12, 2025" at bounding box center [752, 123] width 172 height 22
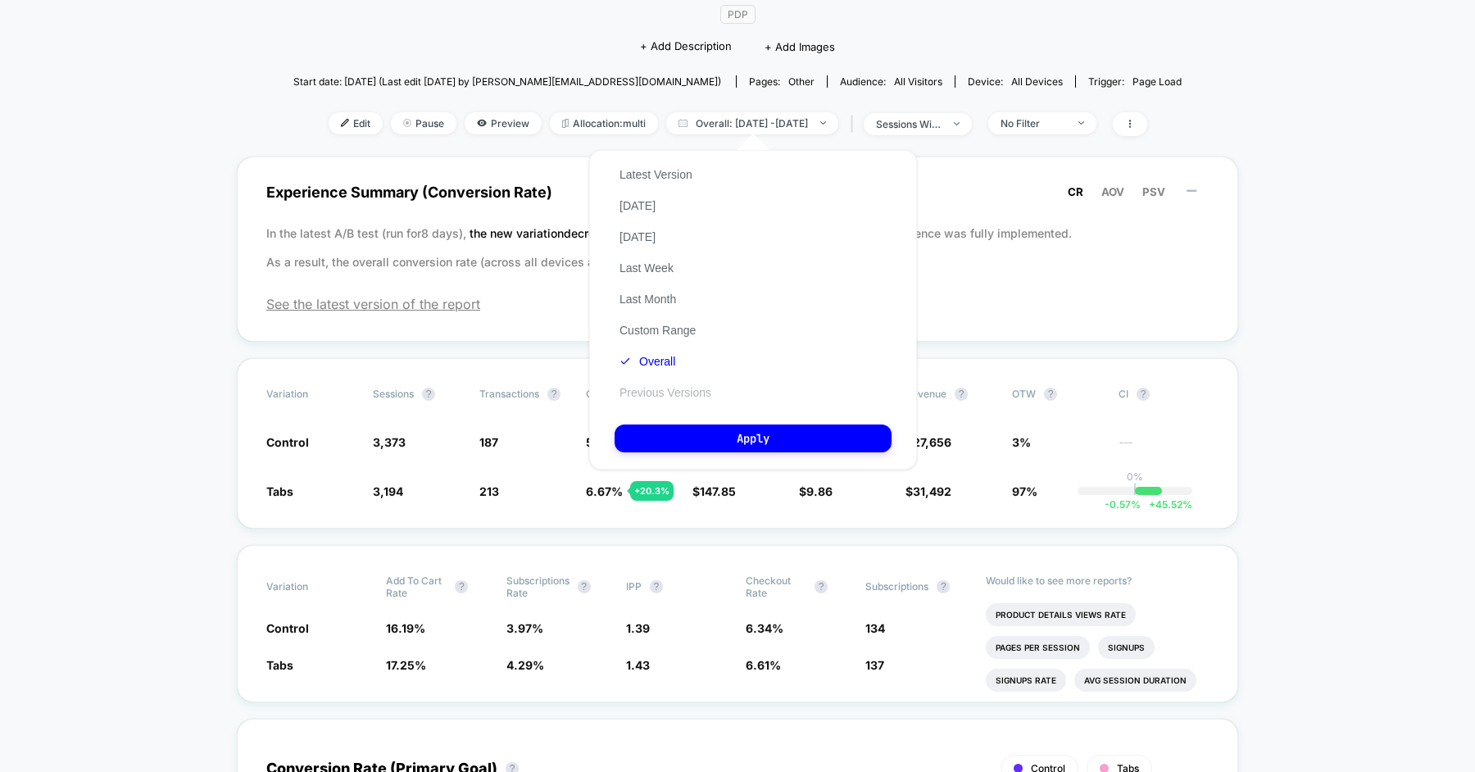
click at [684, 389] on button "Previous Versions" at bounding box center [665, 392] width 102 height 15
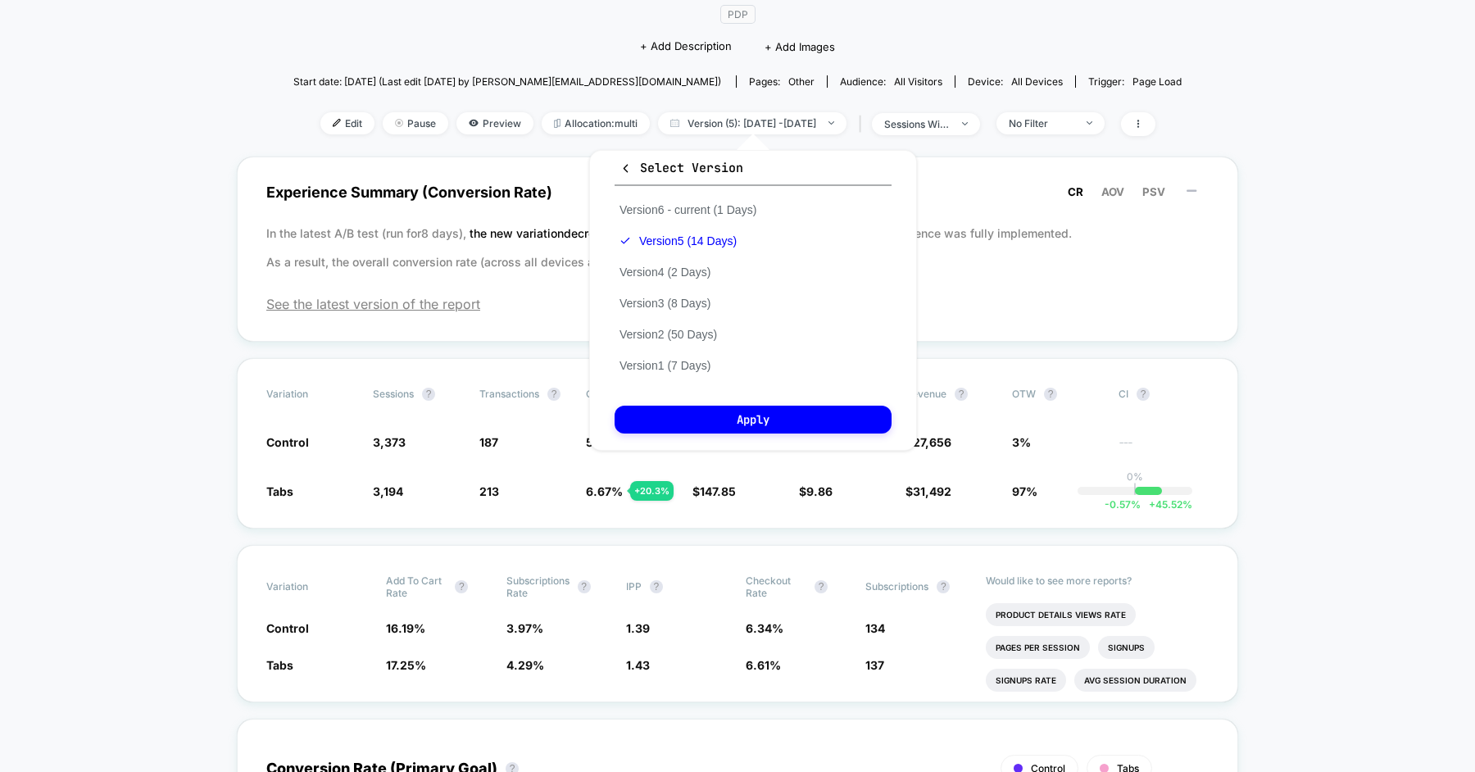
click at [692, 325] on div "Version 6 - current (1 Days) Version 5 (14 Days) Version 4 (2 Days) Version 3 (…" at bounding box center [687, 287] width 147 height 187
click at [692, 333] on button "Version 2 (50 Days)" at bounding box center [667, 334] width 107 height 15
click at [728, 411] on button "Apply" at bounding box center [752, 420] width 277 height 28
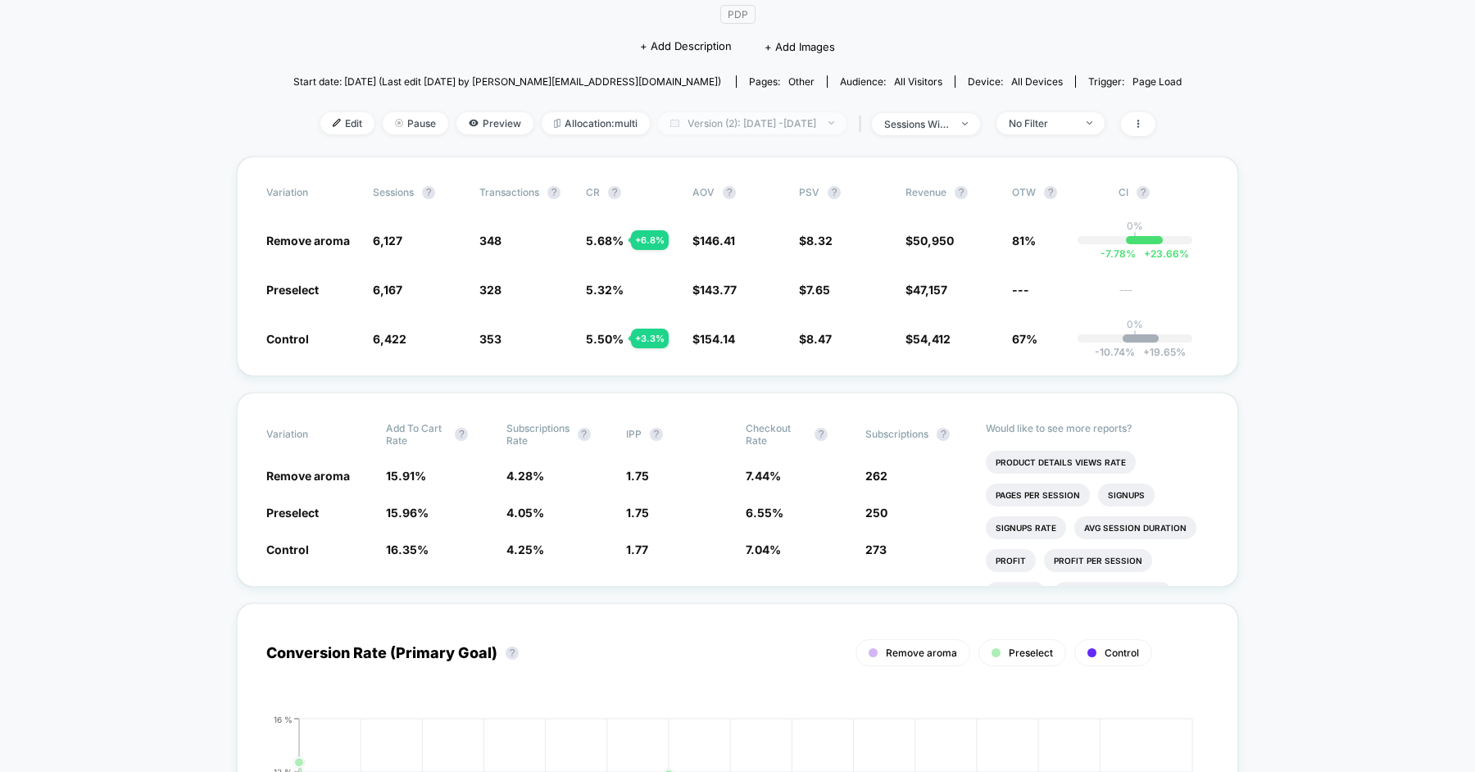
click at [749, 124] on span "Version (2): Jun 3, 2025 - Jul 22, 2025" at bounding box center [752, 123] width 188 height 22
select select "*"
select select "****"
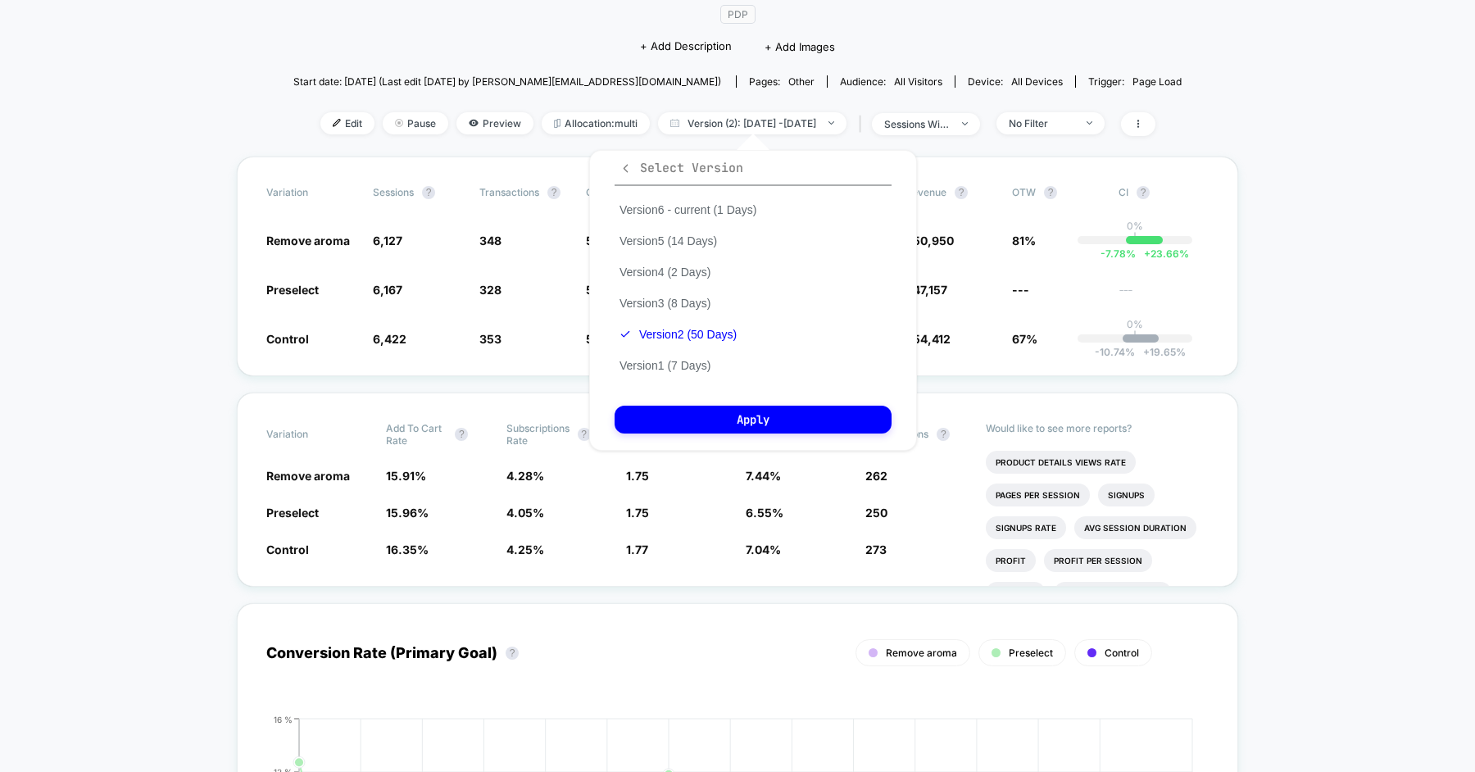
click at [635, 161] on span "Select Version" at bounding box center [681, 168] width 124 height 16
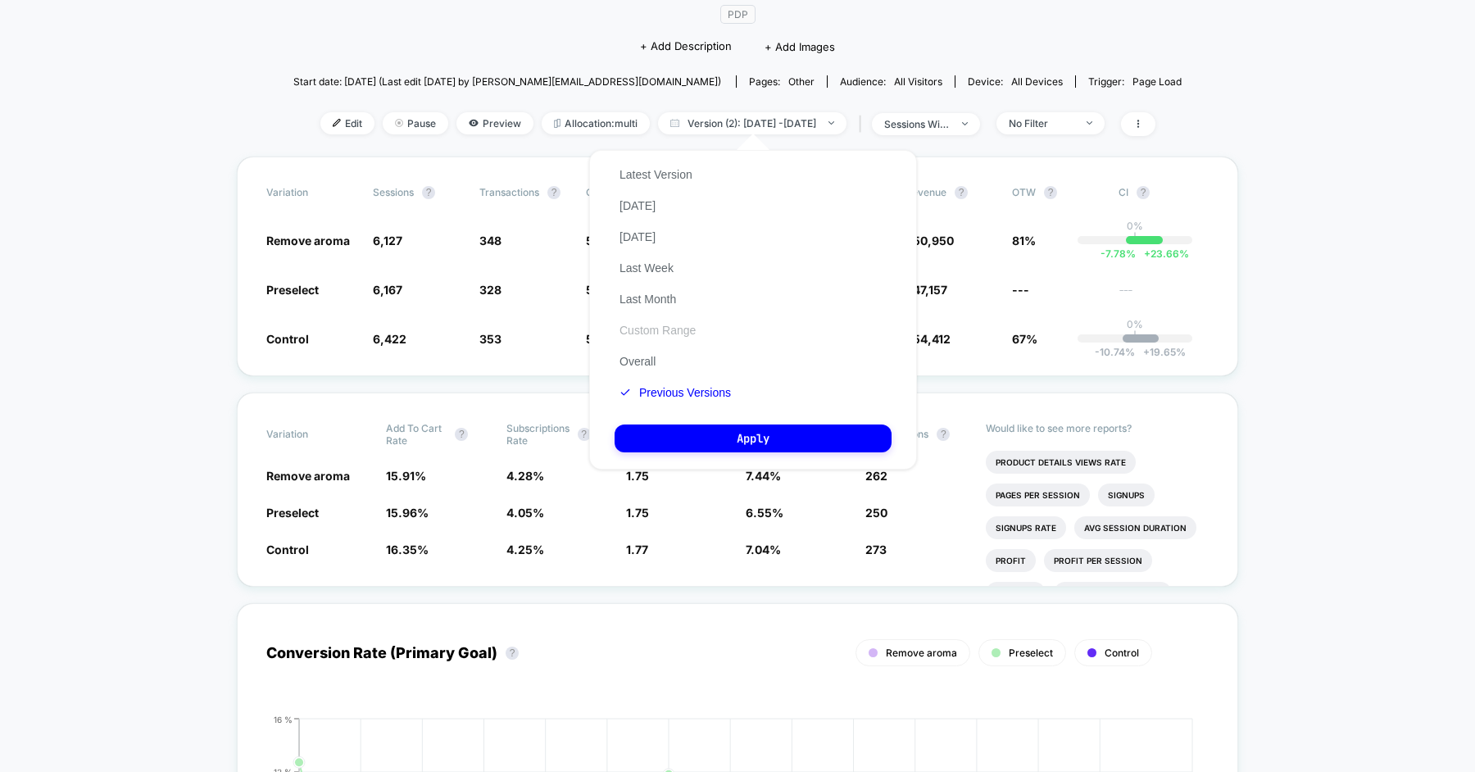
click at [651, 328] on button "Custom Range" at bounding box center [657, 330] width 86 height 15
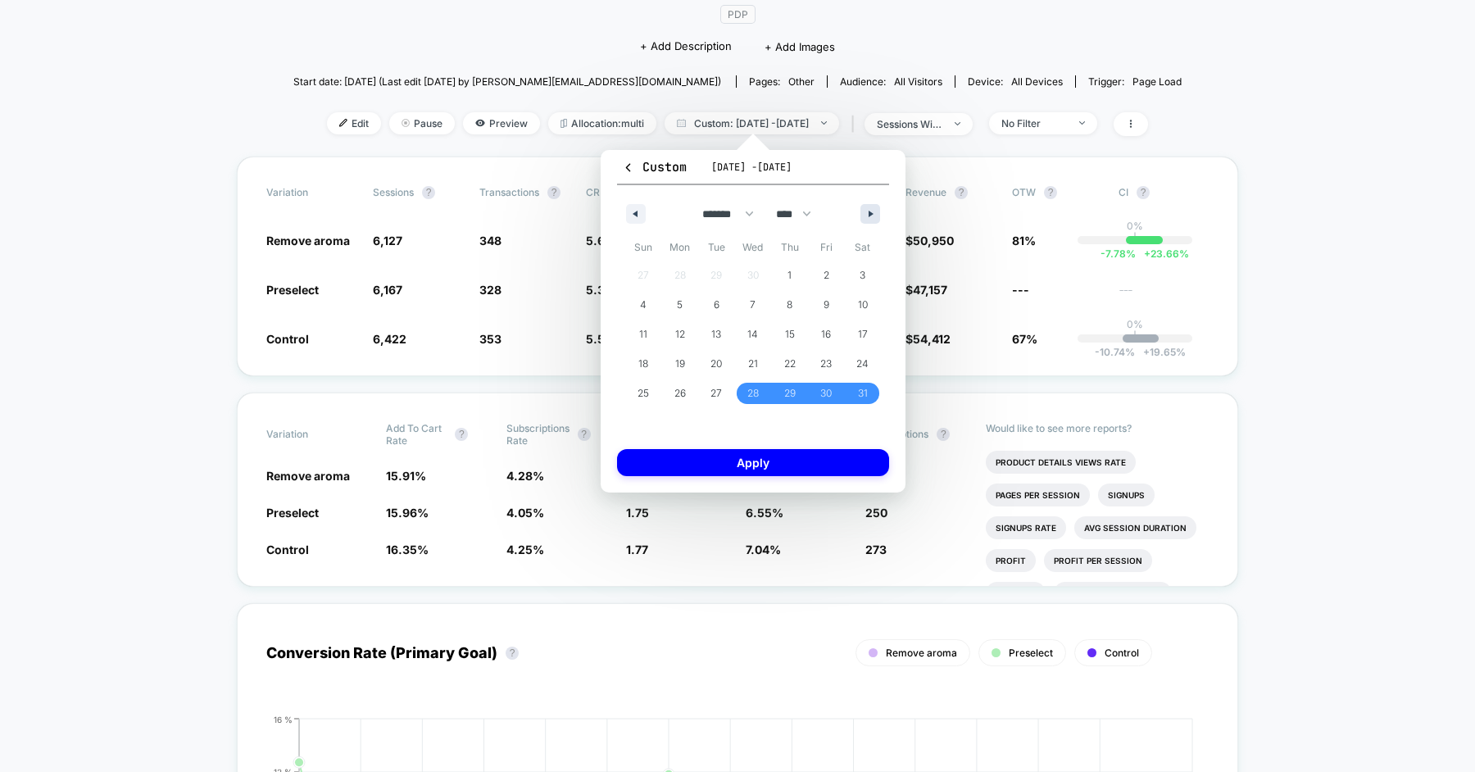
click at [860, 211] on button "button" at bounding box center [870, 214] width 20 height 20
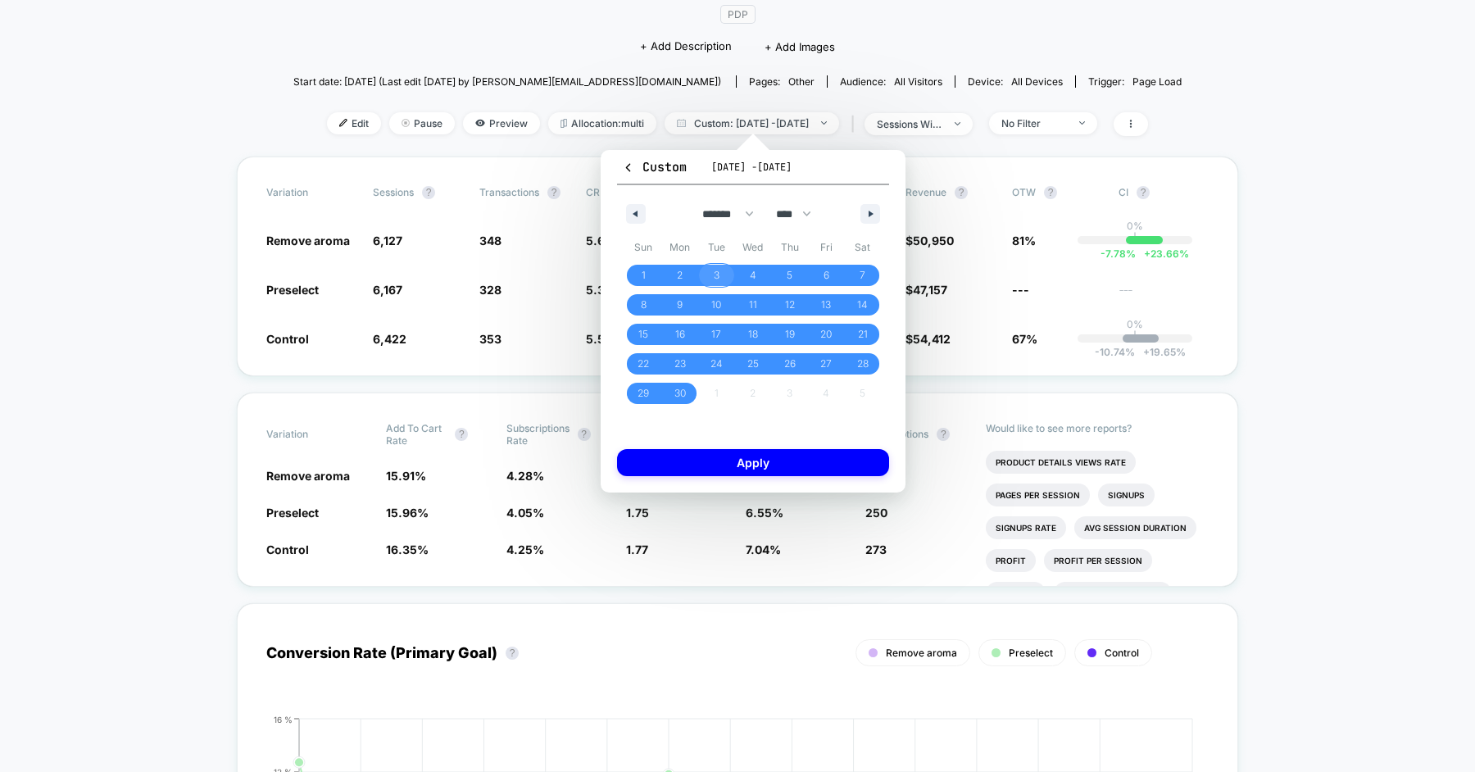
click at [710, 274] on span "3" at bounding box center [716, 275] width 37 height 21
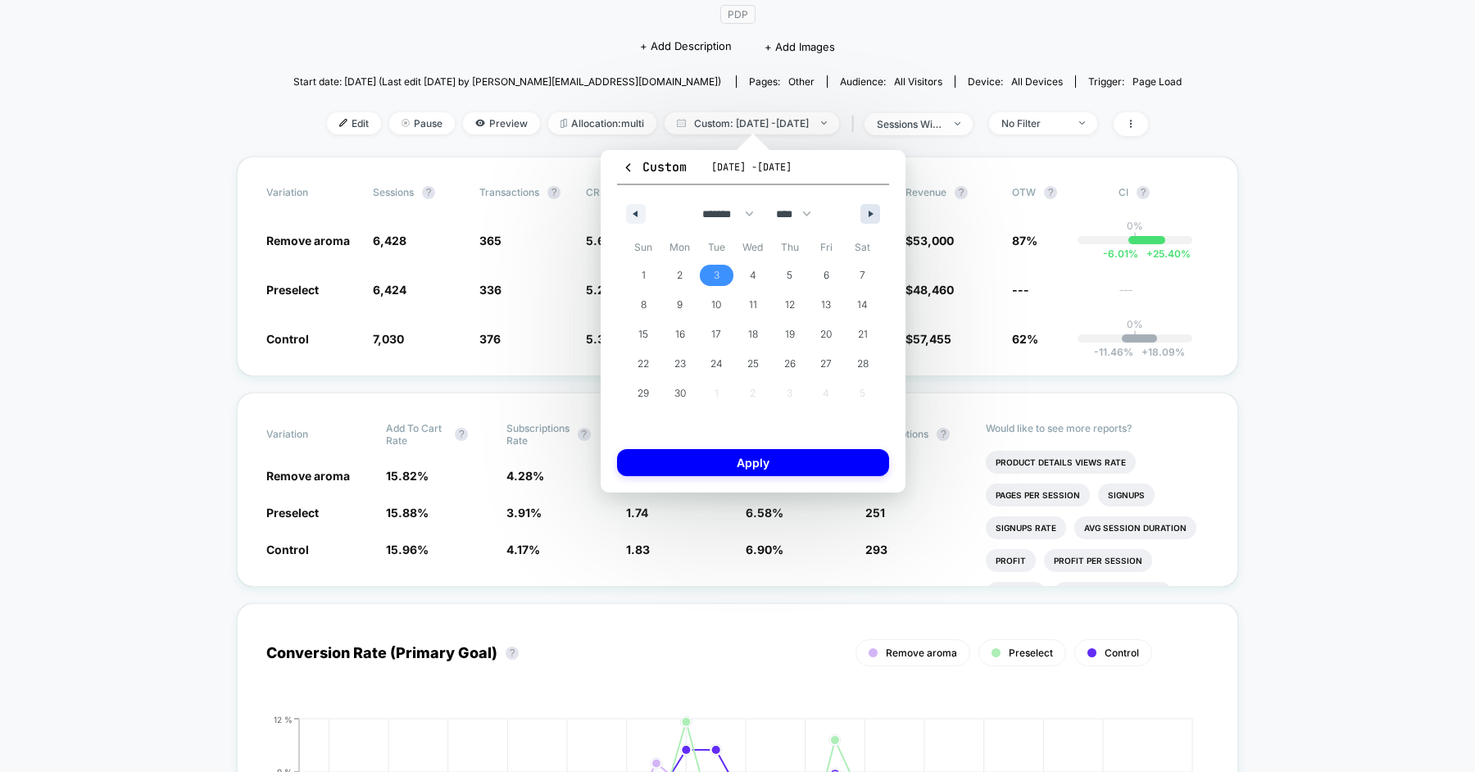
click at [874, 211] on icon "button" at bounding box center [872, 214] width 8 height 7
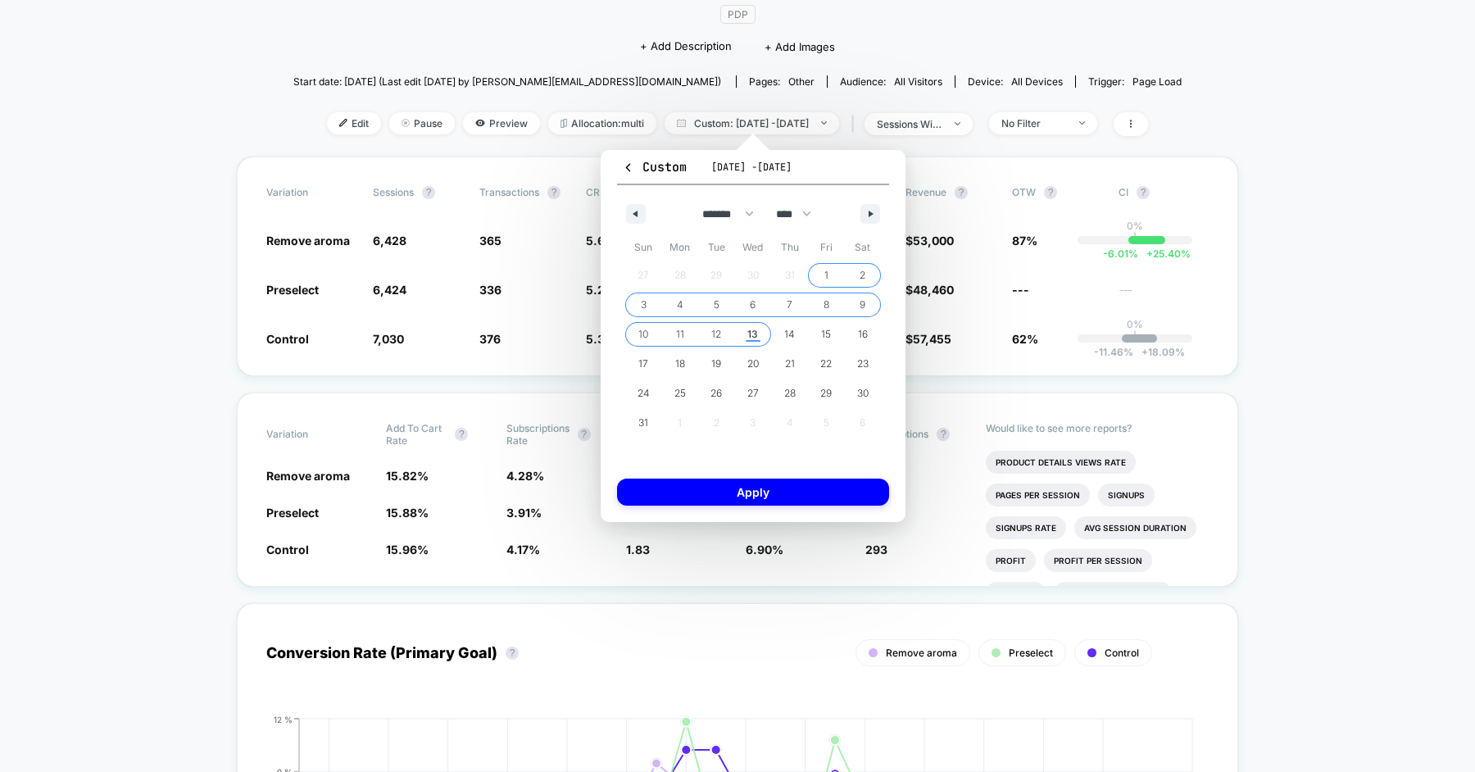
click at [744, 330] on span "13" at bounding box center [753, 334] width 37 height 21
select select "*"
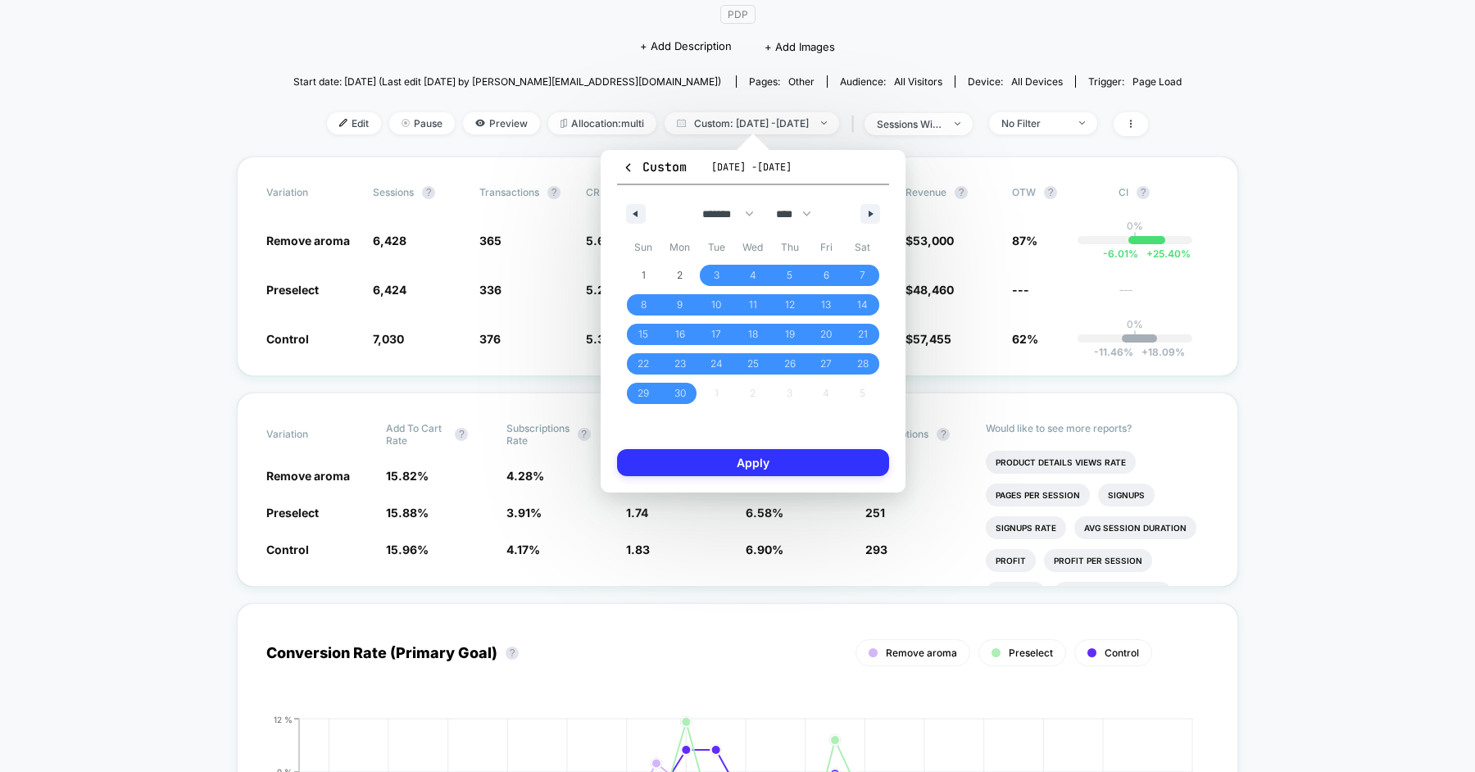
click at [744, 470] on button "Apply" at bounding box center [753, 462] width 272 height 27
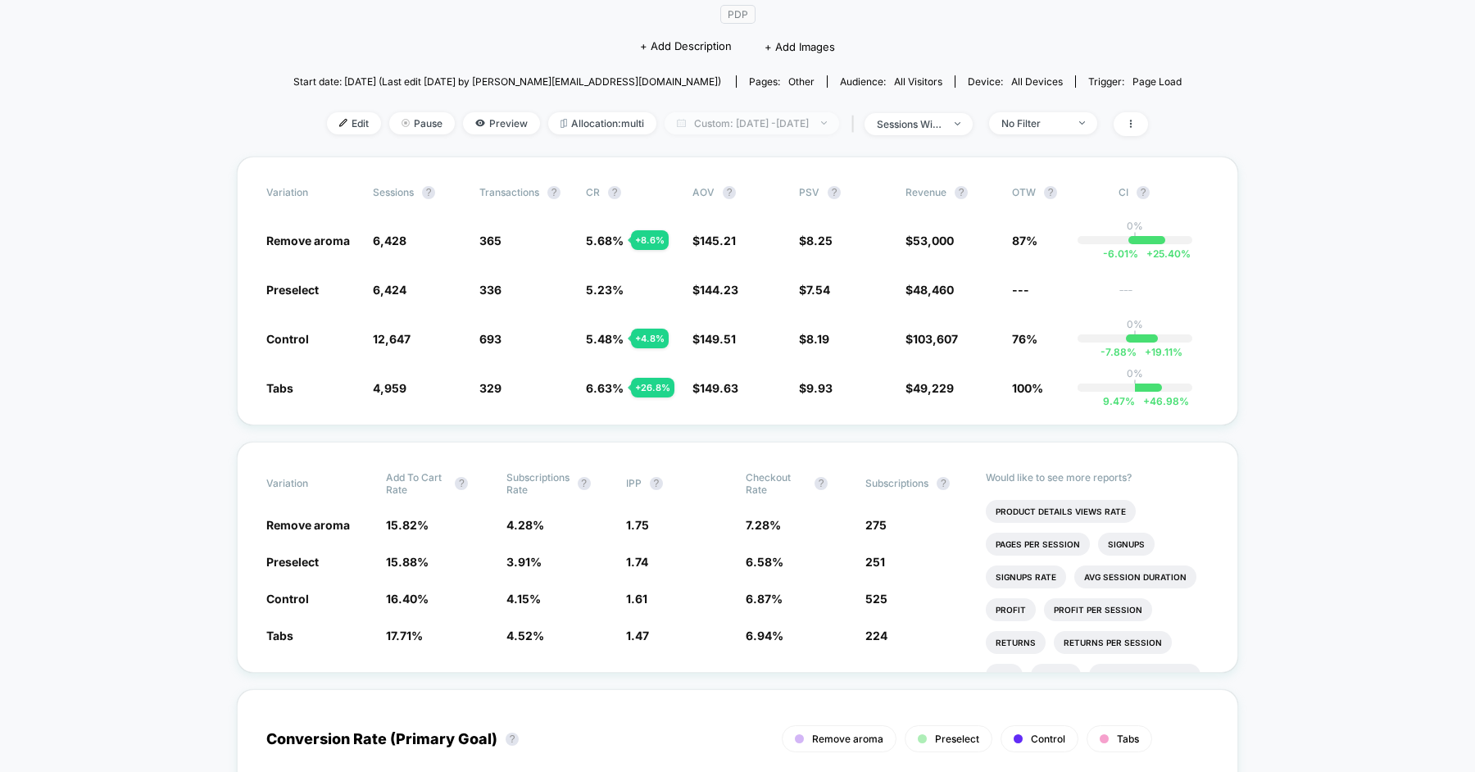
click at [724, 121] on span "Custom: Jun 3, 2025 - Aug 13, 2025" at bounding box center [751, 123] width 175 height 22
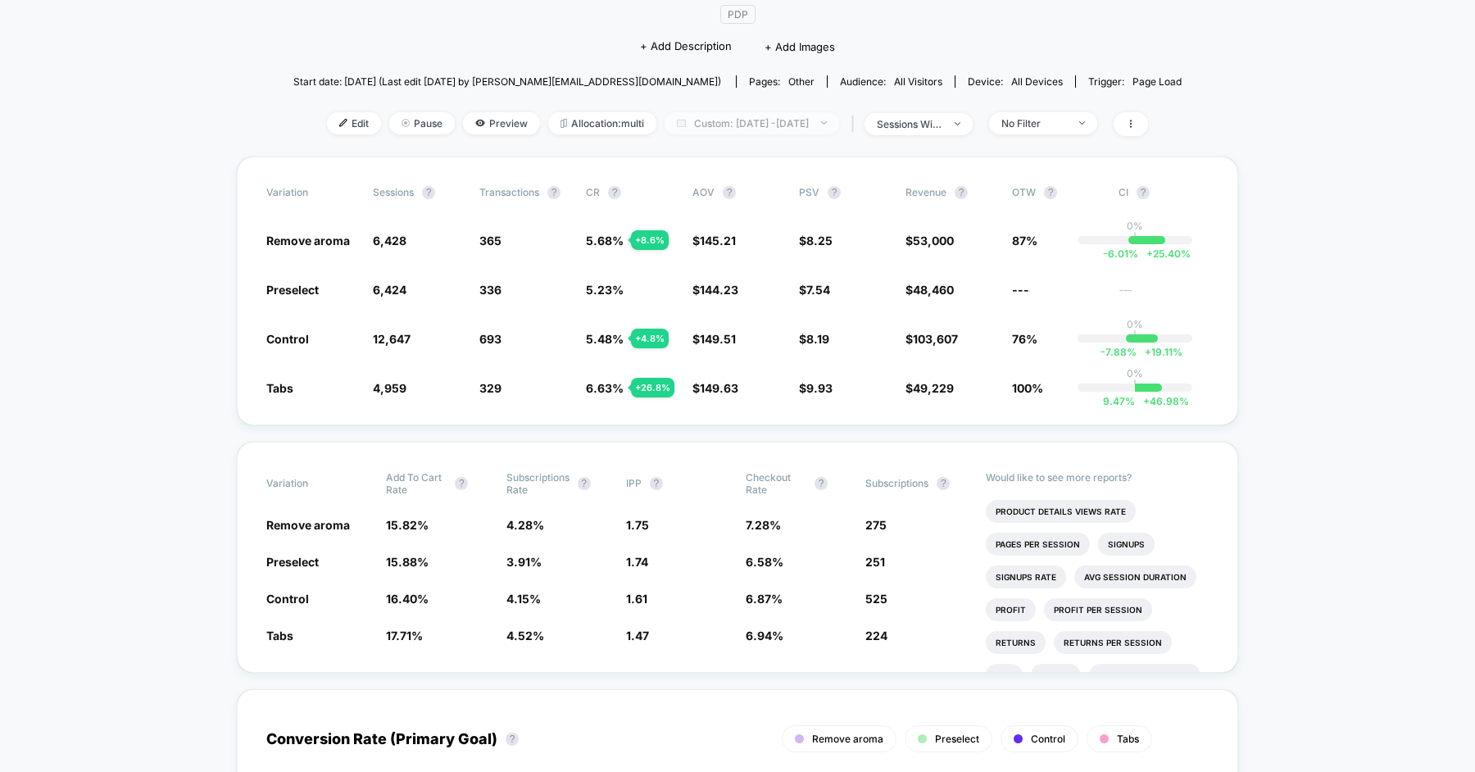
click at [714, 125] on span "Custom: Jun 3, 2025 - Aug 13, 2025" at bounding box center [751, 123] width 175 height 22
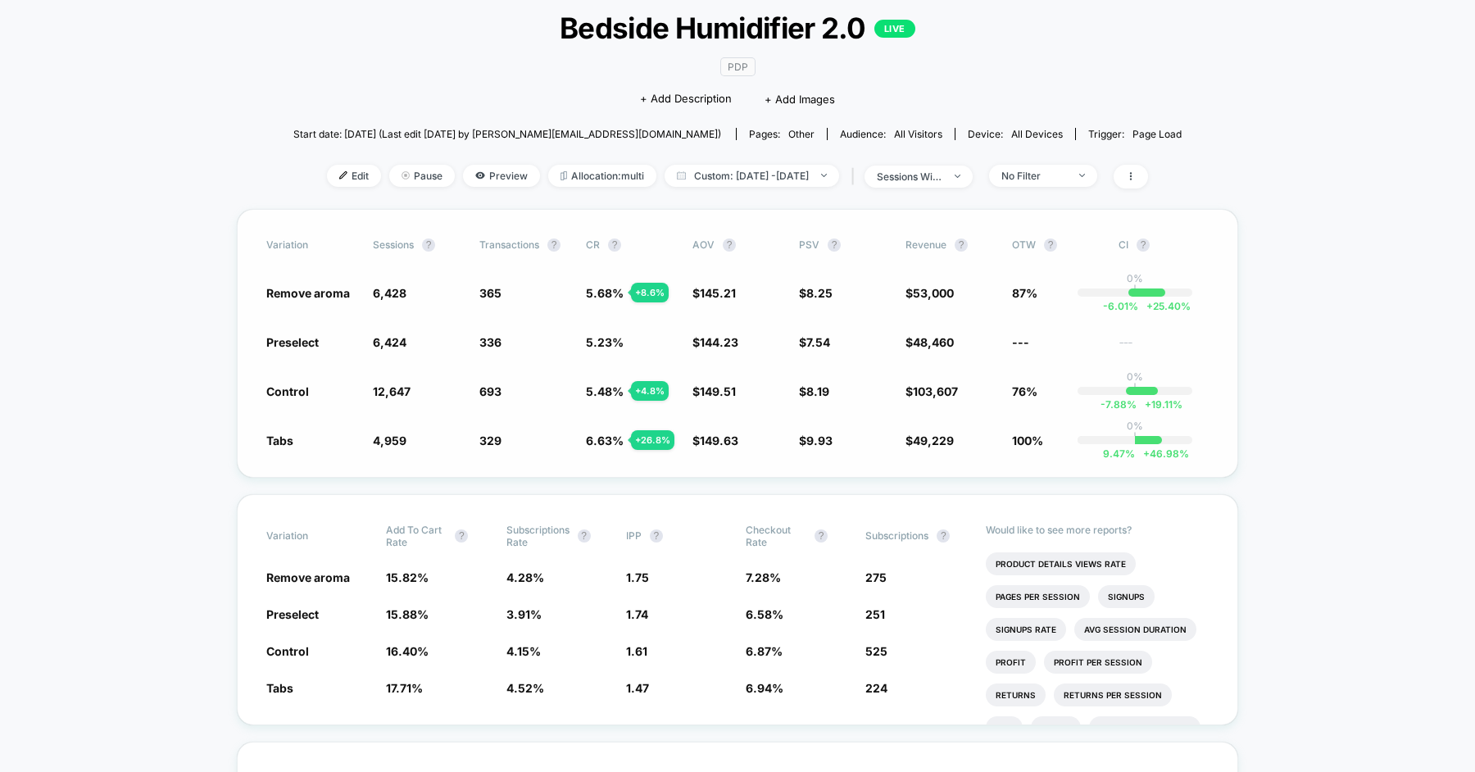
scroll to position [100, 0]
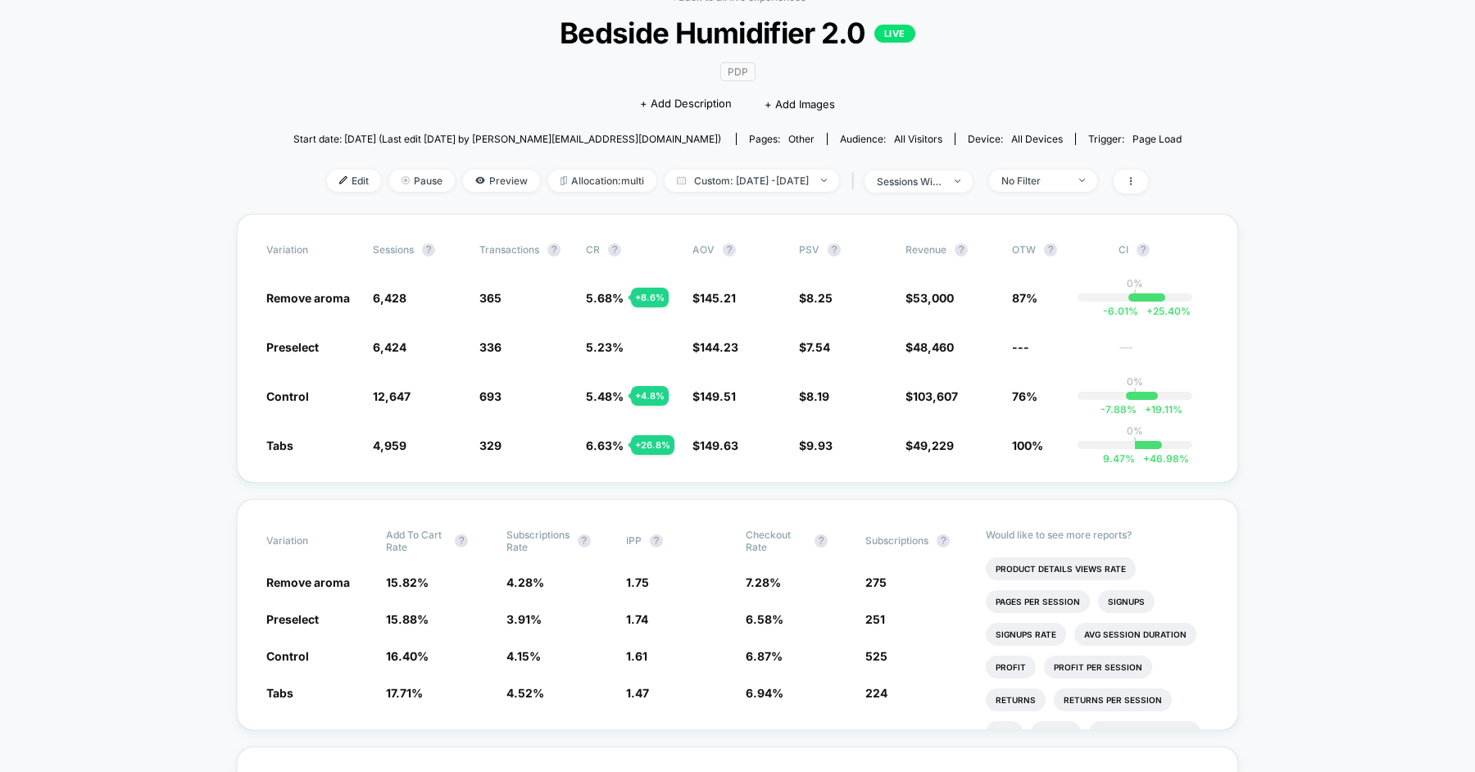
scroll to position [103, 0]
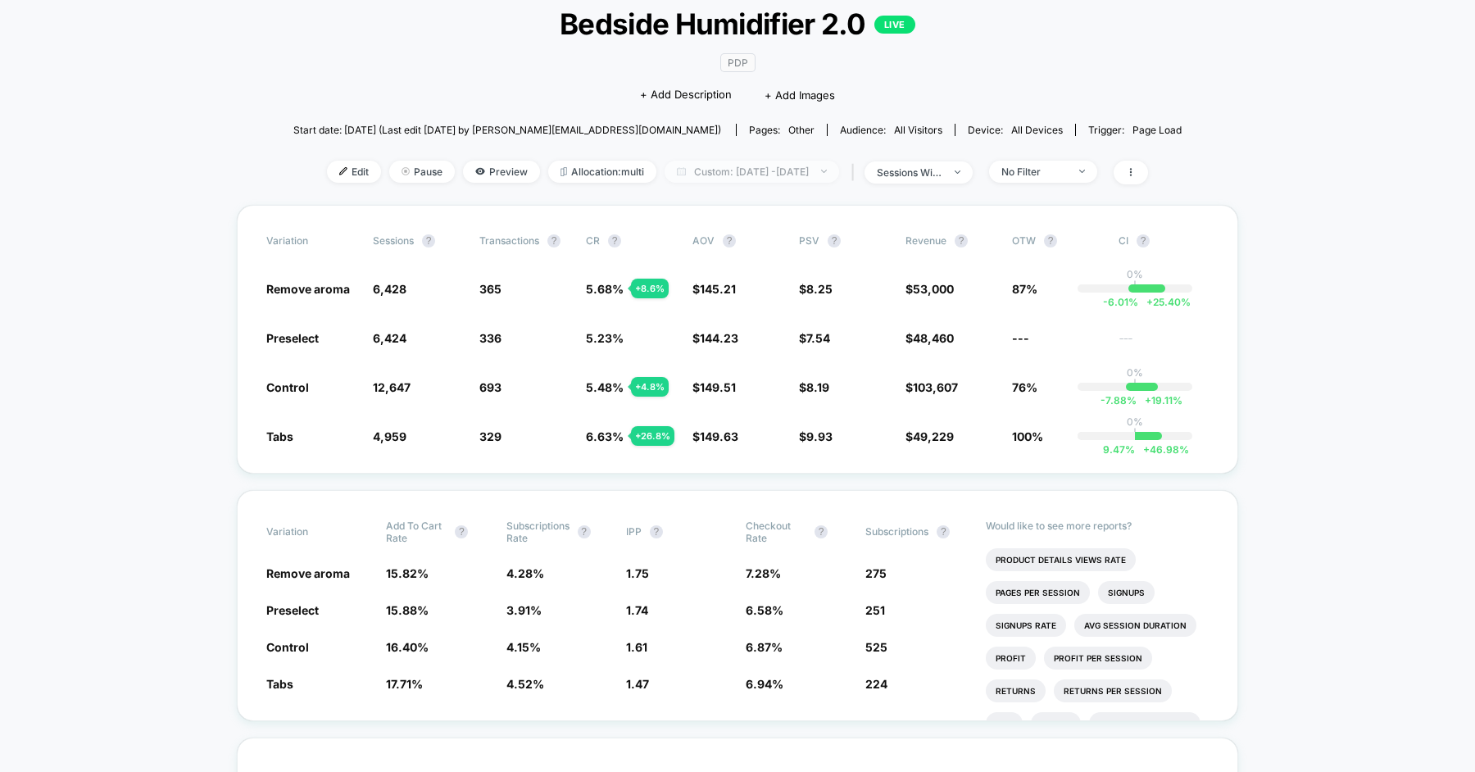
click at [713, 179] on span "Custom: Jun 3, 2025 - Aug 13, 2025" at bounding box center [751, 172] width 175 height 22
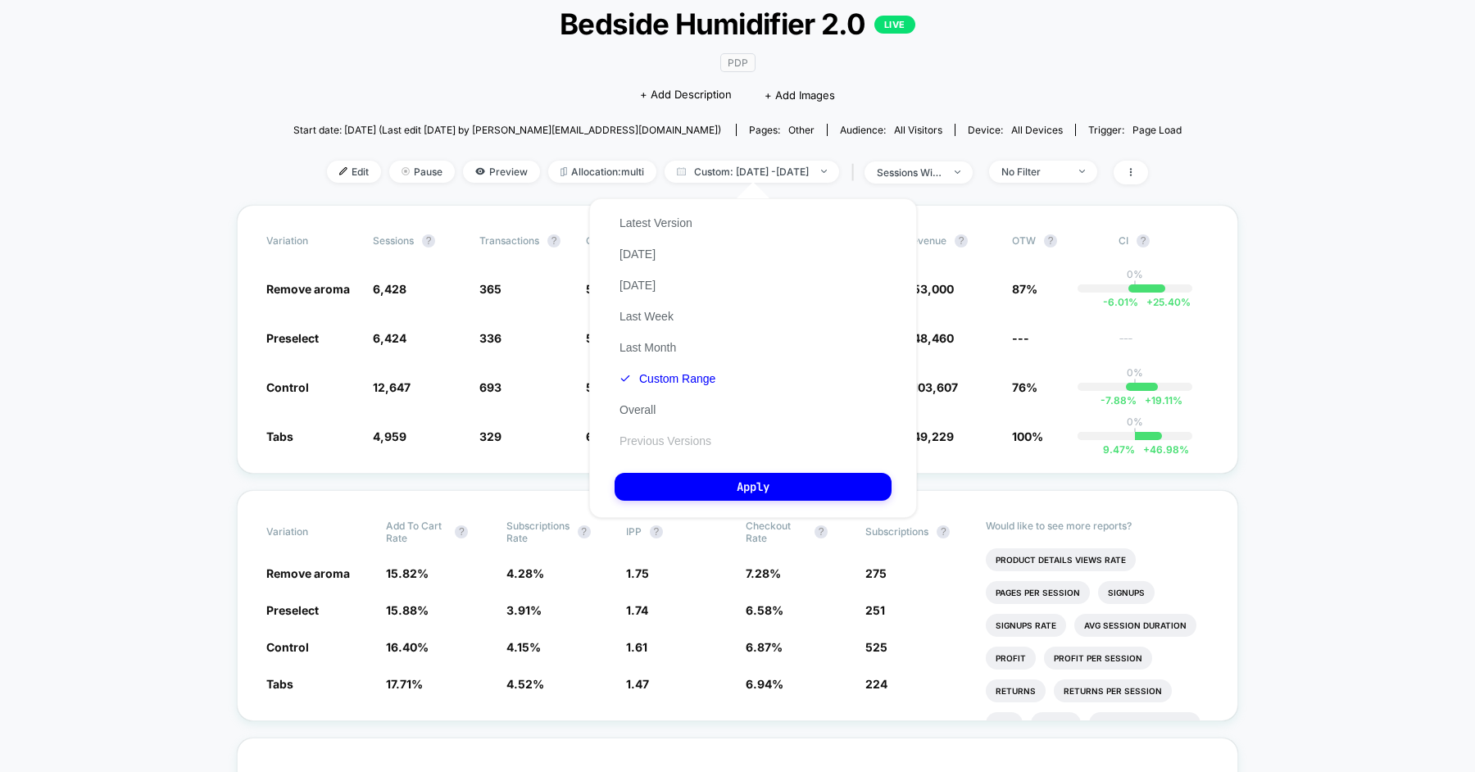
click at [673, 446] on button "Previous Versions" at bounding box center [665, 440] width 102 height 15
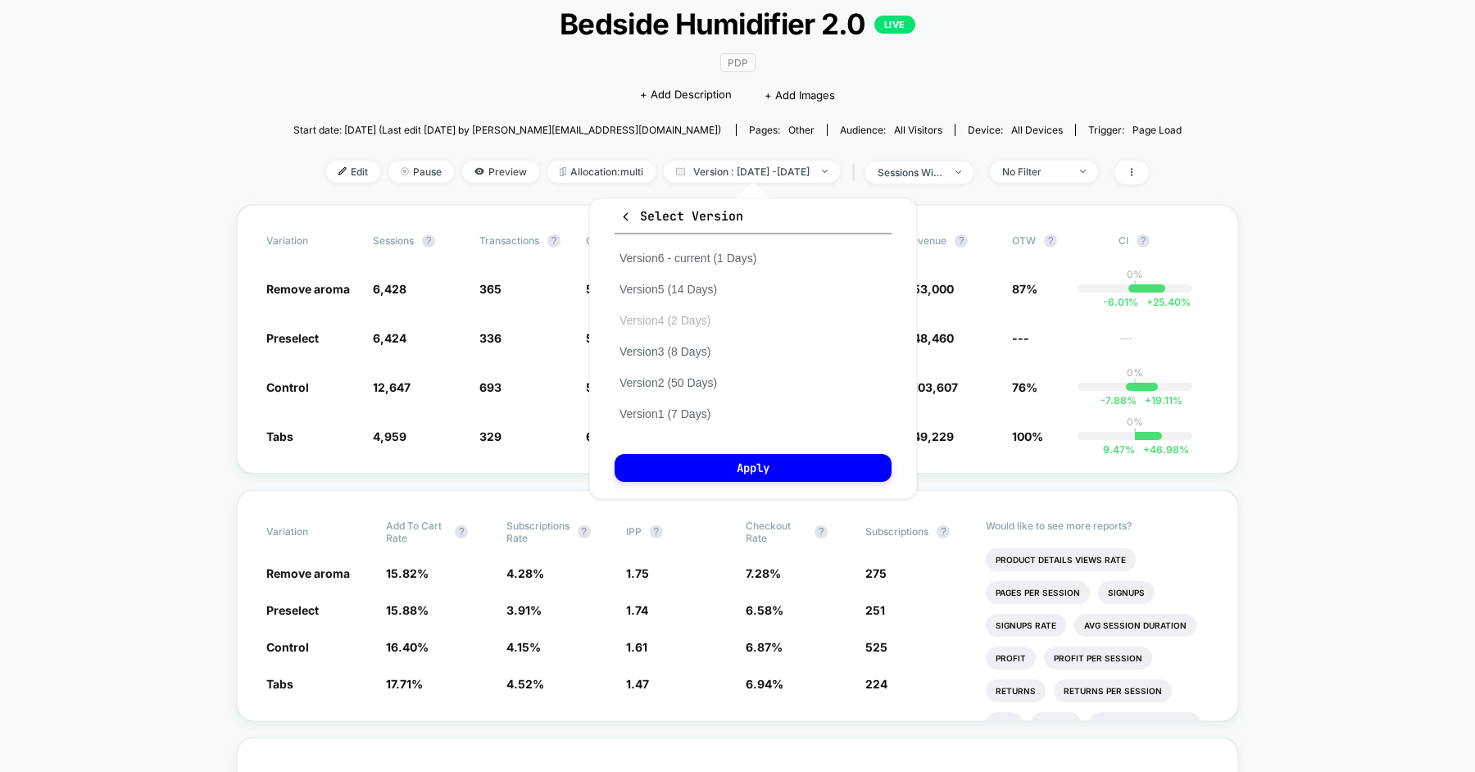
click at [685, 321] on button "Version 4 (2 Days)" at bounding box center [664, 320] width 101 height 15
click at [709, 457] on button "Apply" at bounding box center [752, 468] width 277 height 28
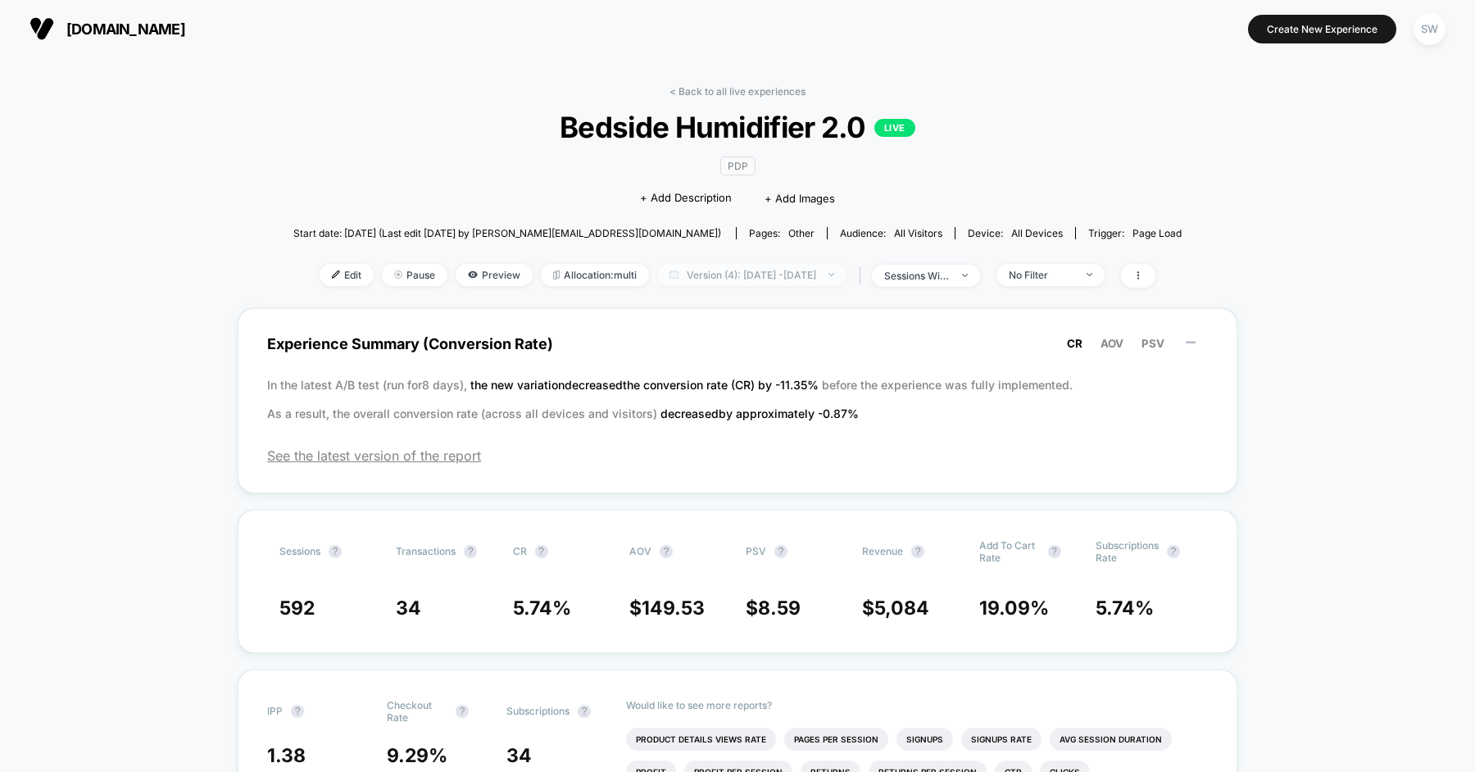
click at [741, 271] on span "Version (4): Jul 29, 2025 - Jul 30, 2025" at bounding box center [751, 275] width 189 height 22
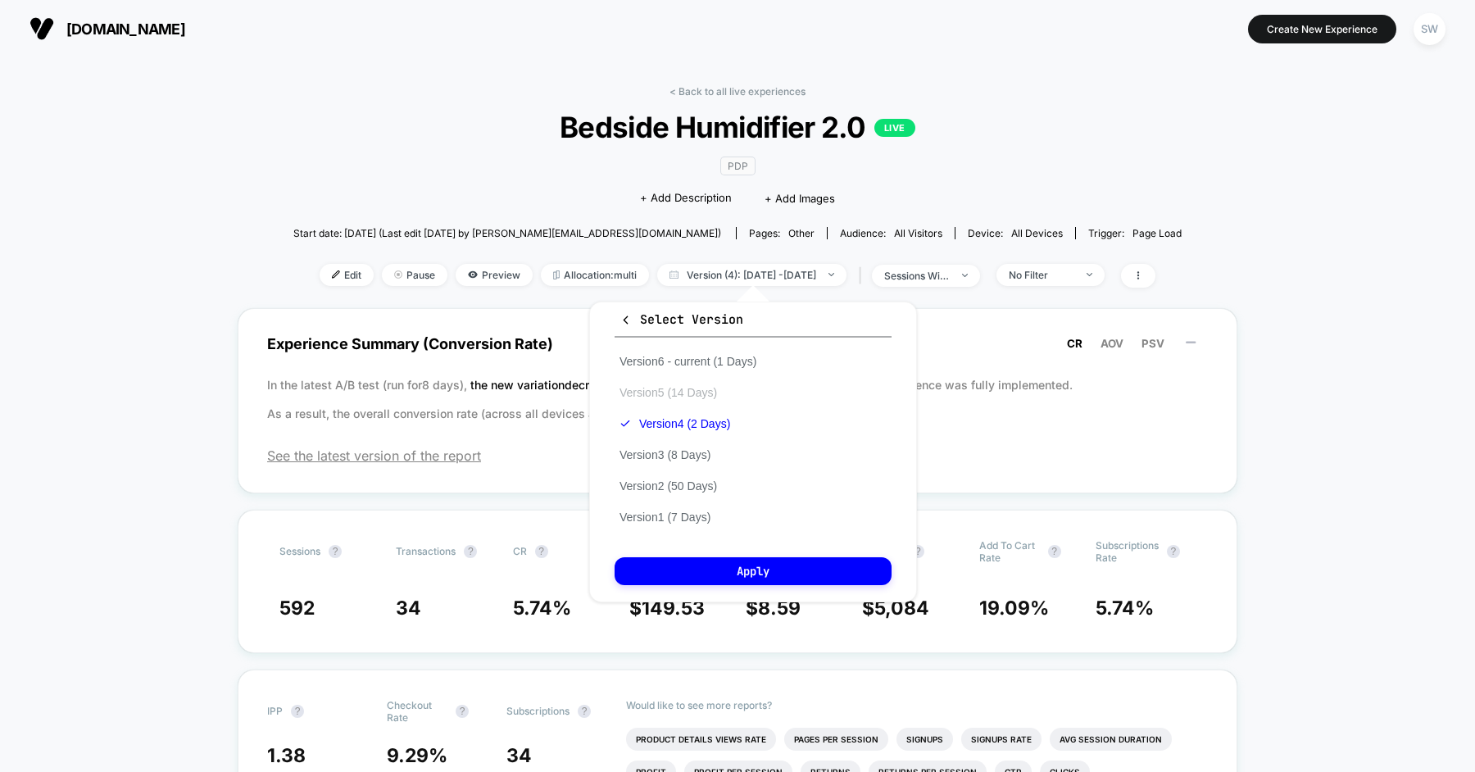
click at [700, 392] on button "Version 5 (14 Days)" at bounding box center [667, 392] width 107 height 15
click at [729, 574] on button "Apply" at bounding box center [752, 571] width 277 height 28
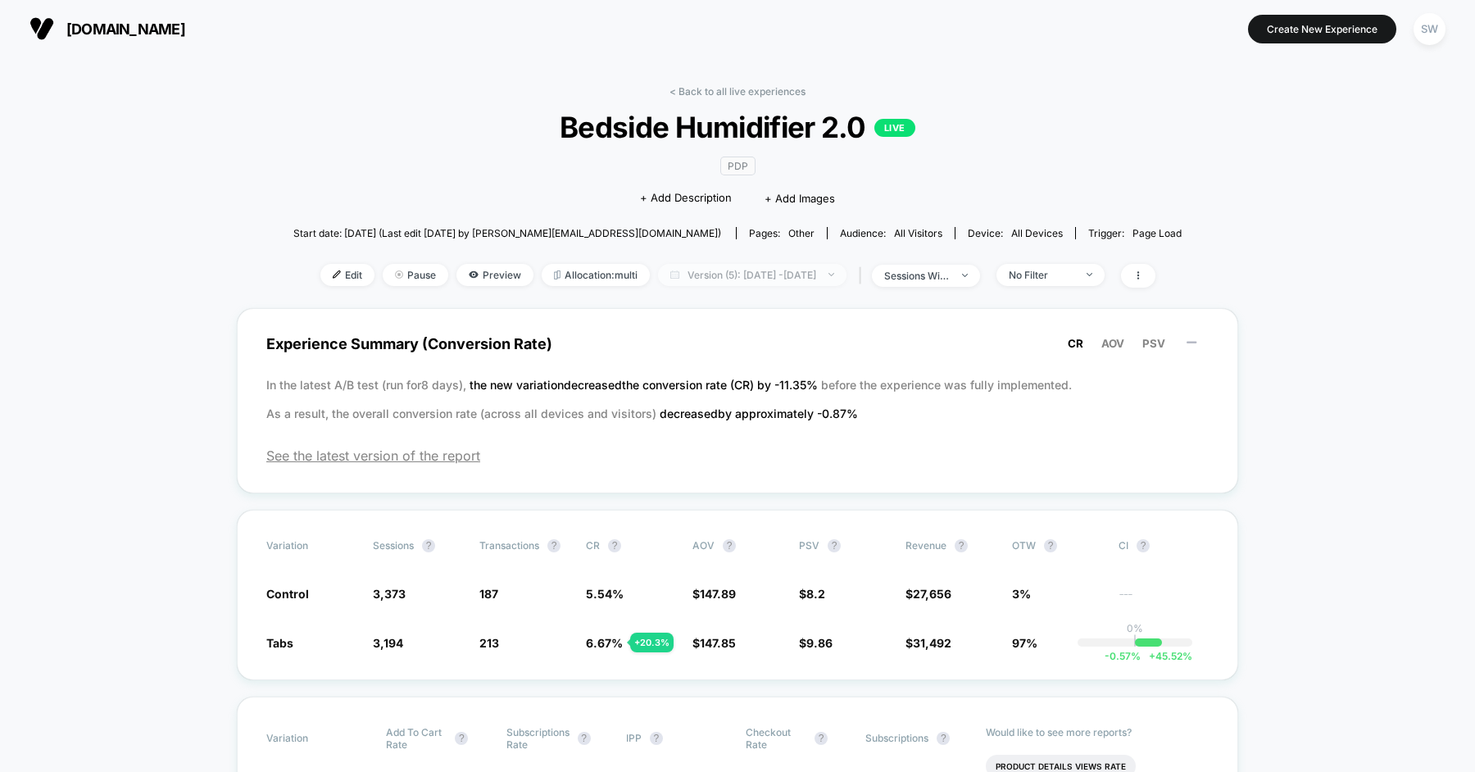
click at [722, 270] on span "Version (5): Jul 30, 2025 - Aug 12, 2025" at bounding box center [752, 275] width 188 height 22
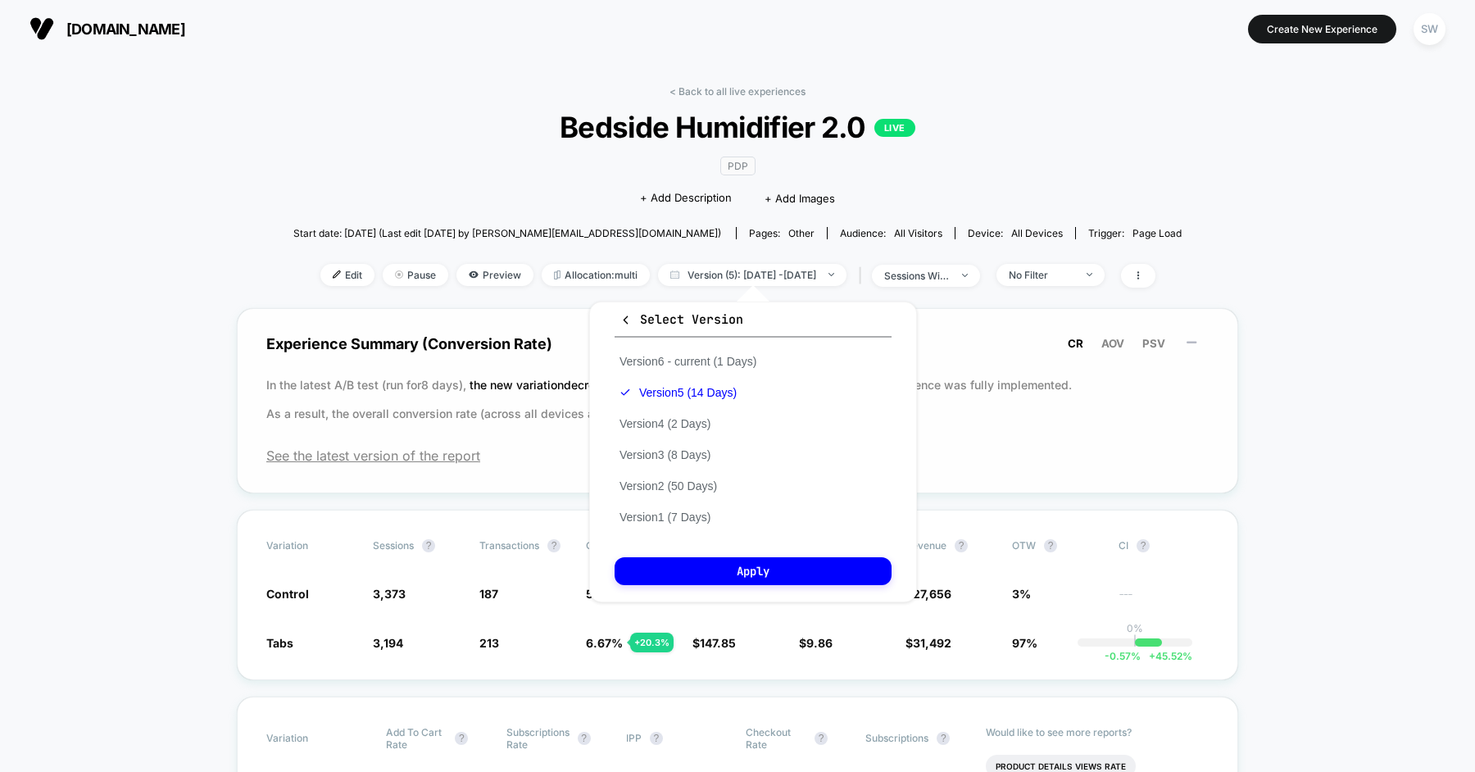
click at [544, 319] on div "Experience Summary (Conversion Rate) CR AOV PSV In the latest A/B test (run for…" at bounding box center [737, 400] width 1001 height 185
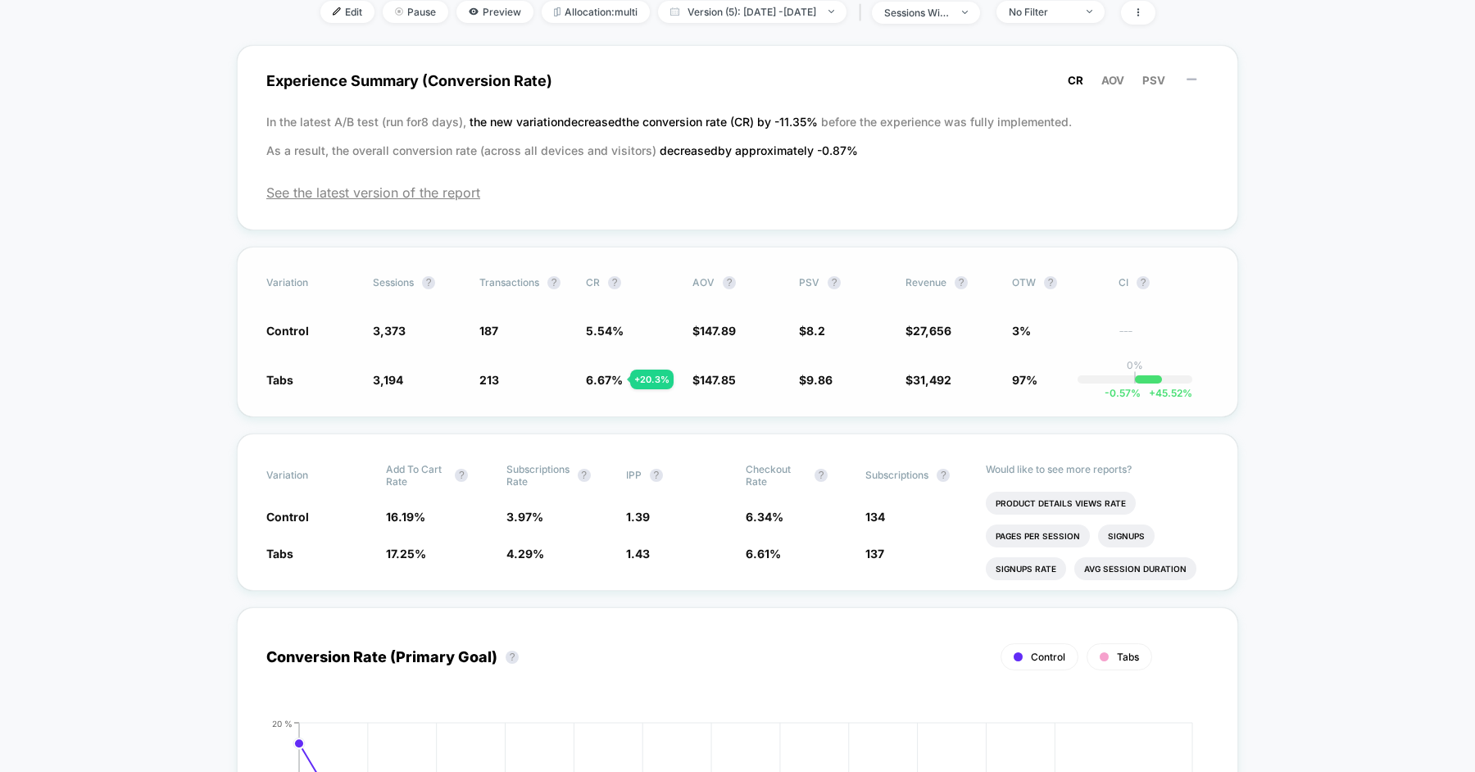
scroll to position [252, 0]
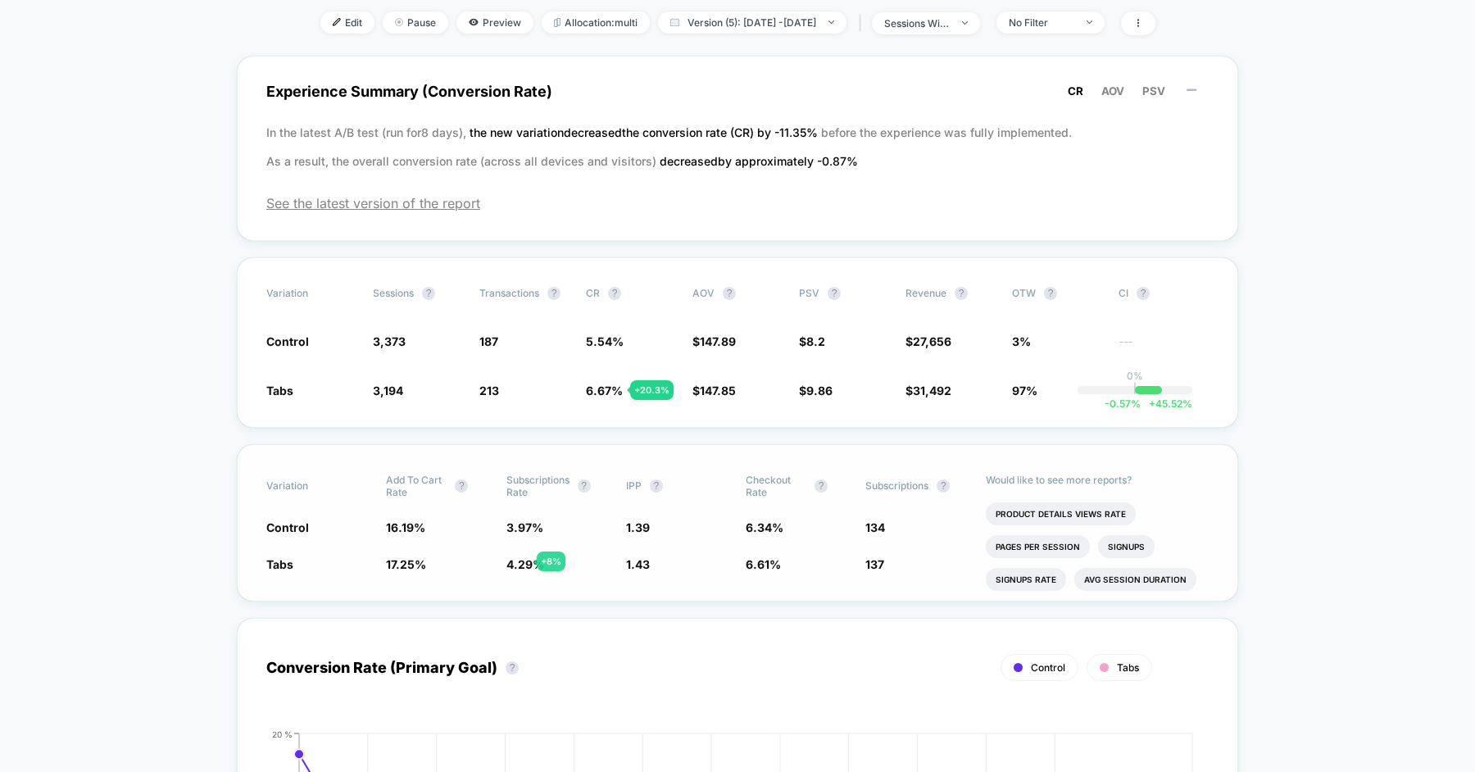
click at [517, 561] on span "4.29 %" at bounding box center [525, 564] width 38 height 14
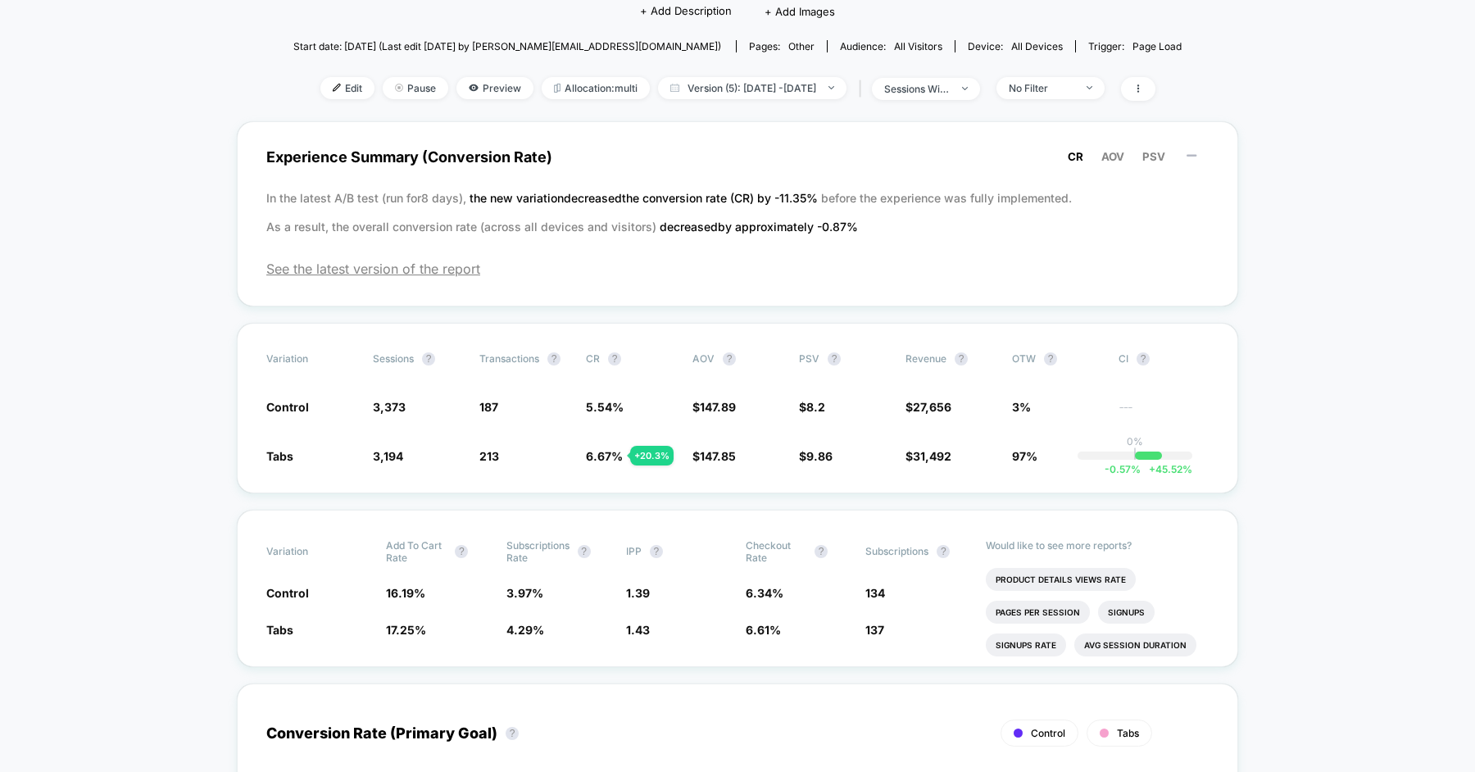
scroll to position [169, 0]
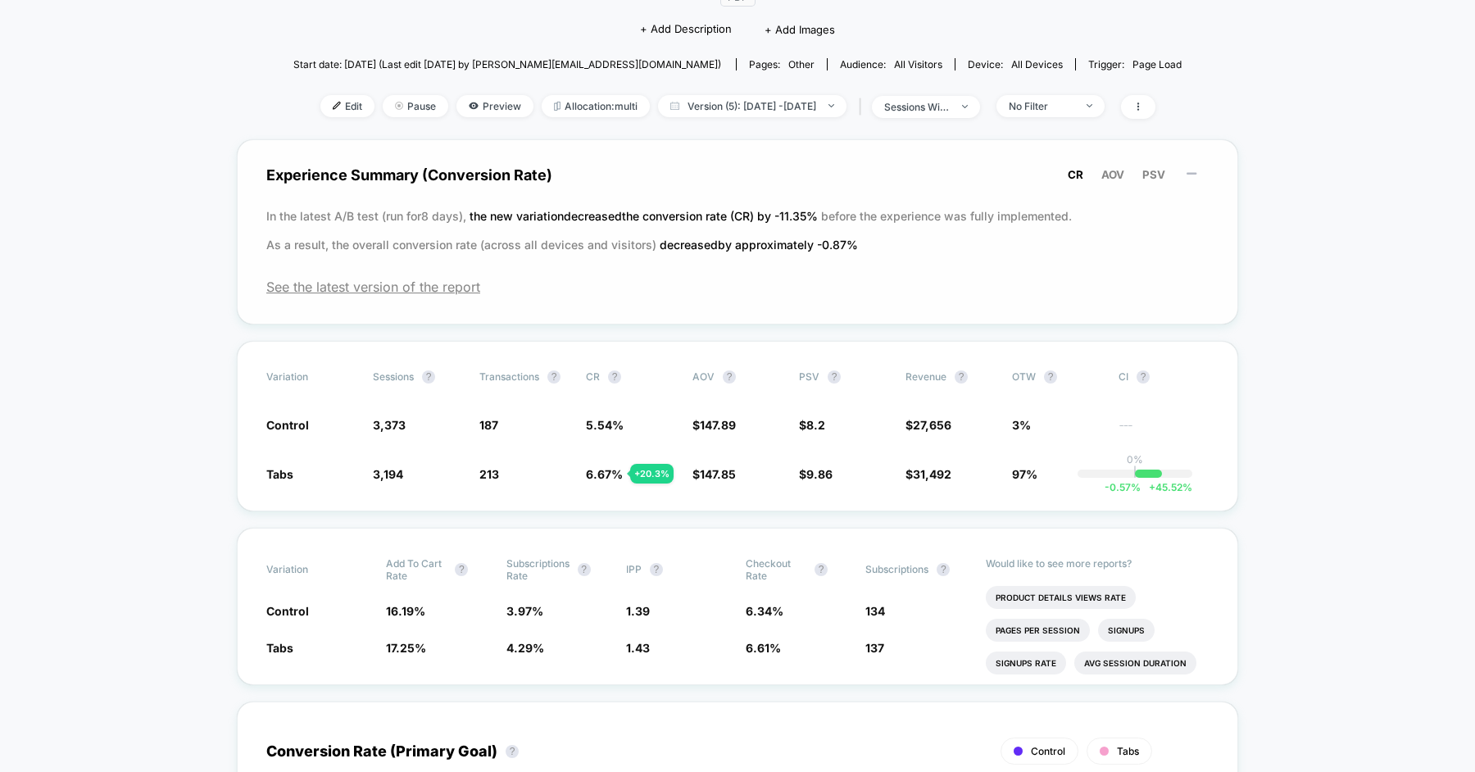
click at [601, 311] on div "Experience Summary (Conversion Rate) CR AOV PSV In the latest A/B test (run for…" at bounding box center [737, 231] width 1001 height 185
click at [648, 299] on div "Experience Summary (Conversion Rate) CR AOV PSV In the latest A/B test (run for…" at bounding box center [737, 231] width 1001 height 185
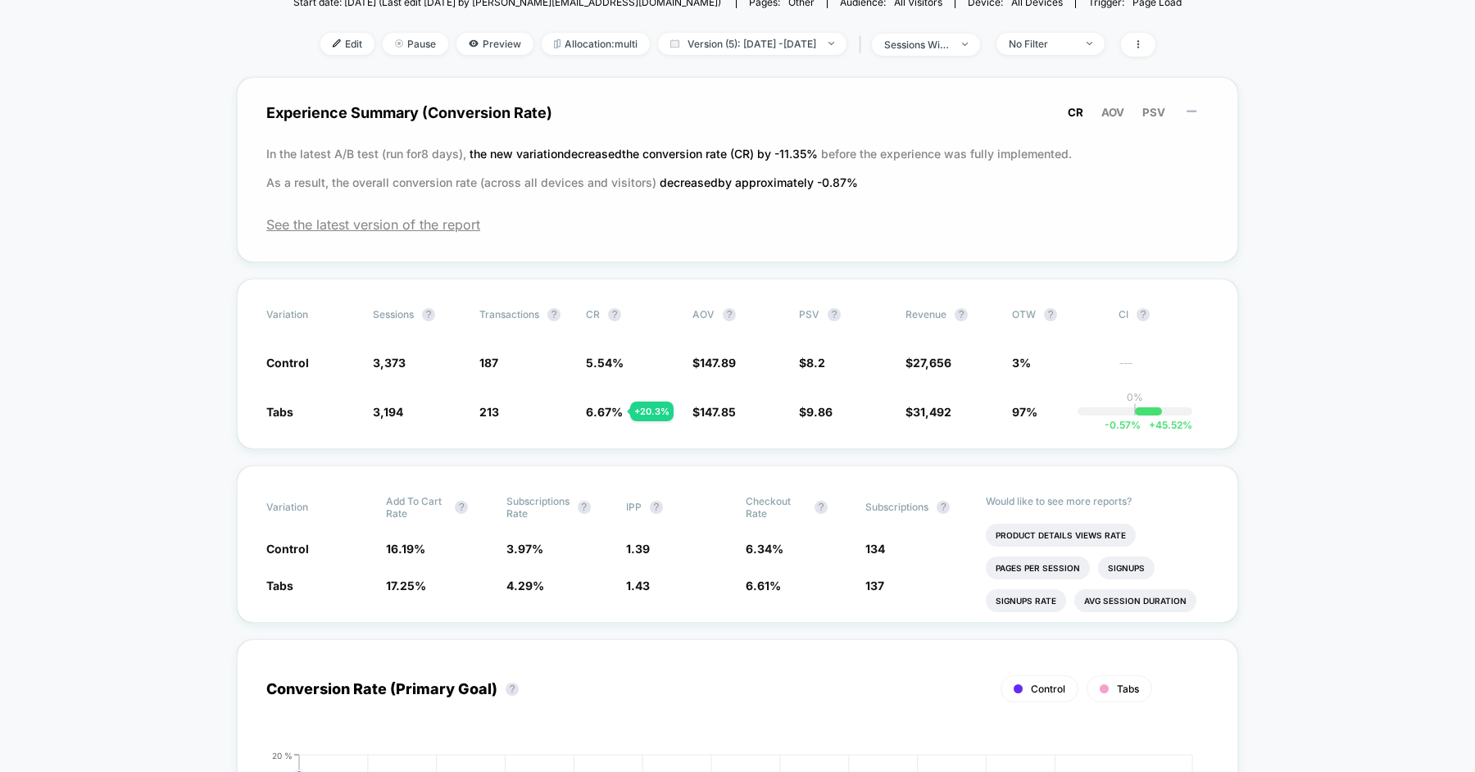
scroll to position [218, 0]
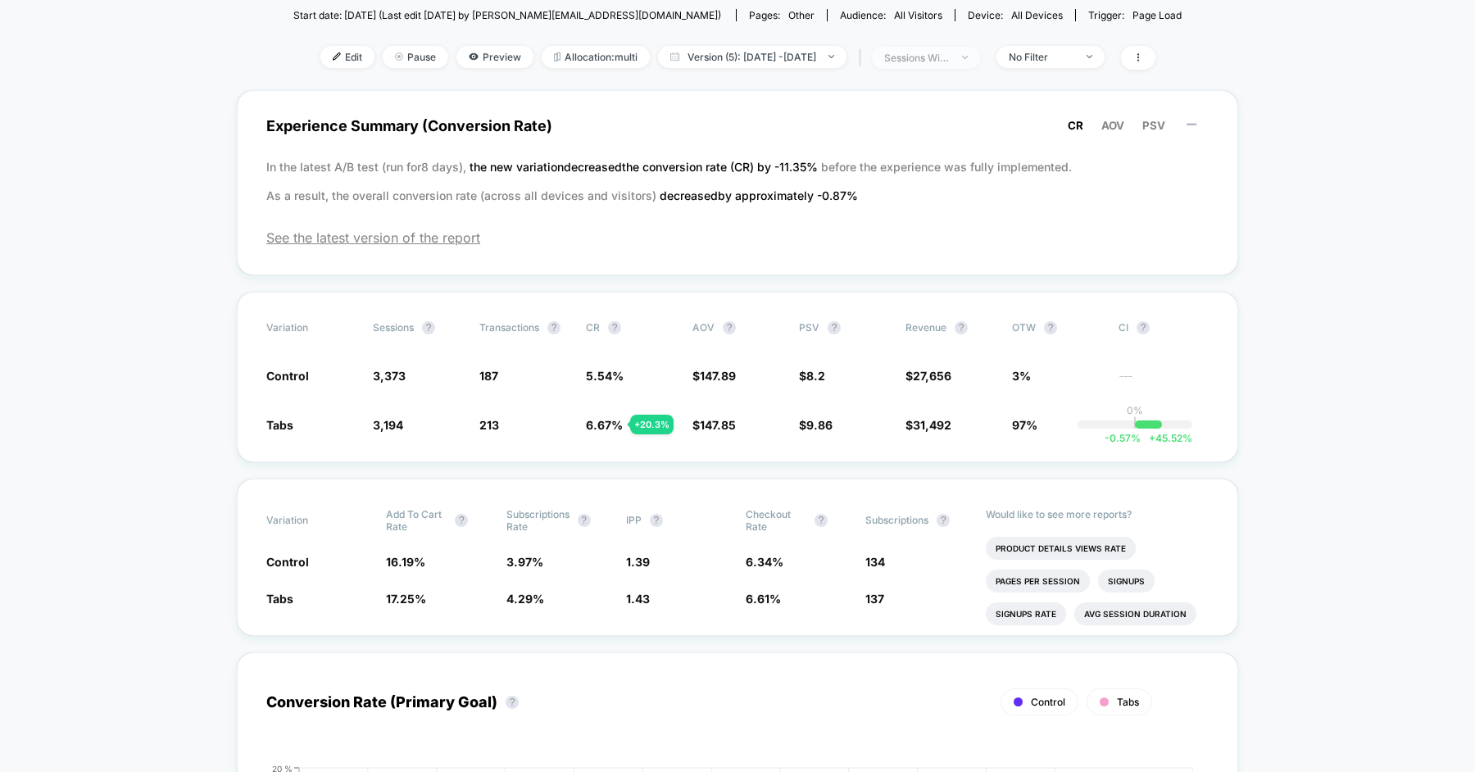
click at [950, 57] on div "sessions with impression" at bounding box center [917, 58] width 66 height 12
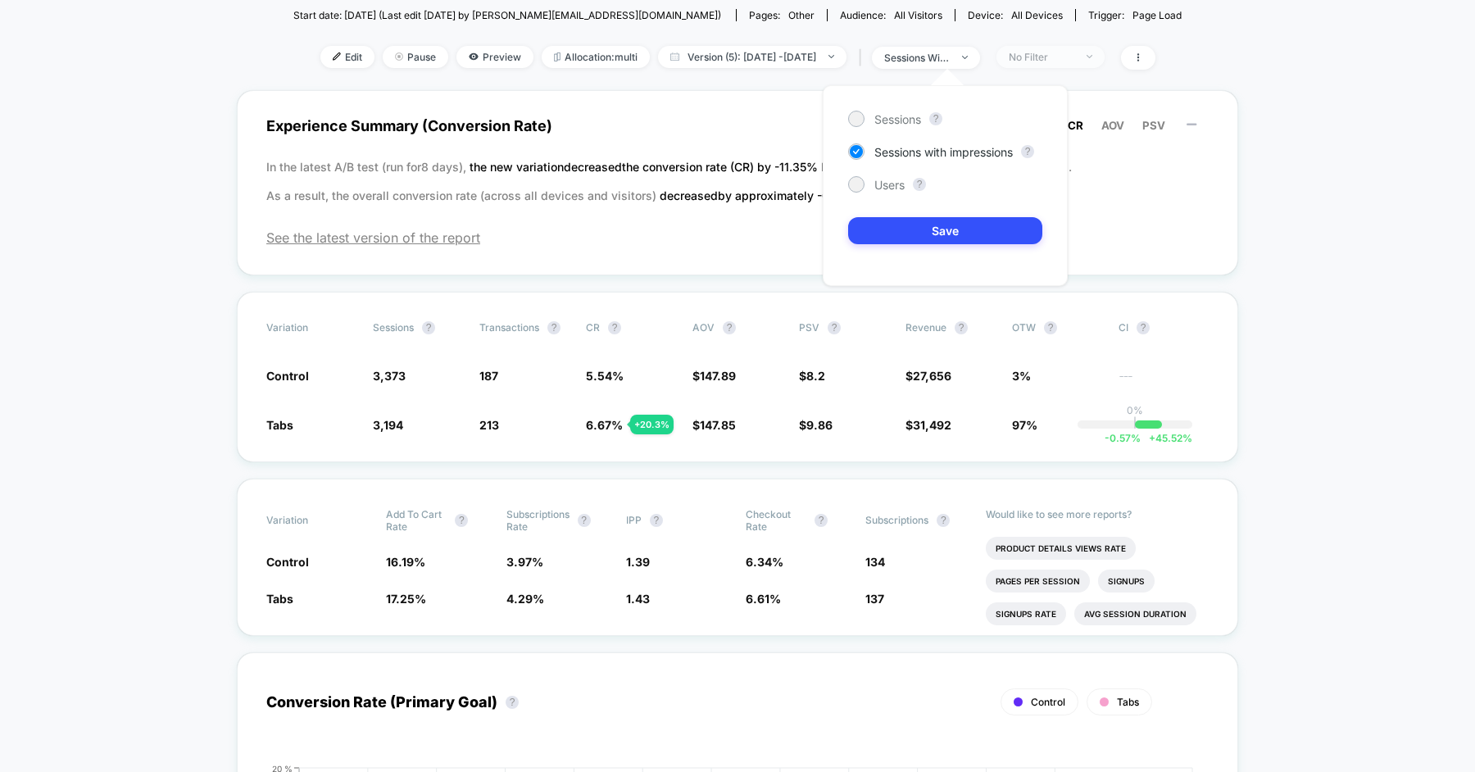
click at [1074, 53] on div "No Filter" at bounding box center [1042, 57] width 66 height 12
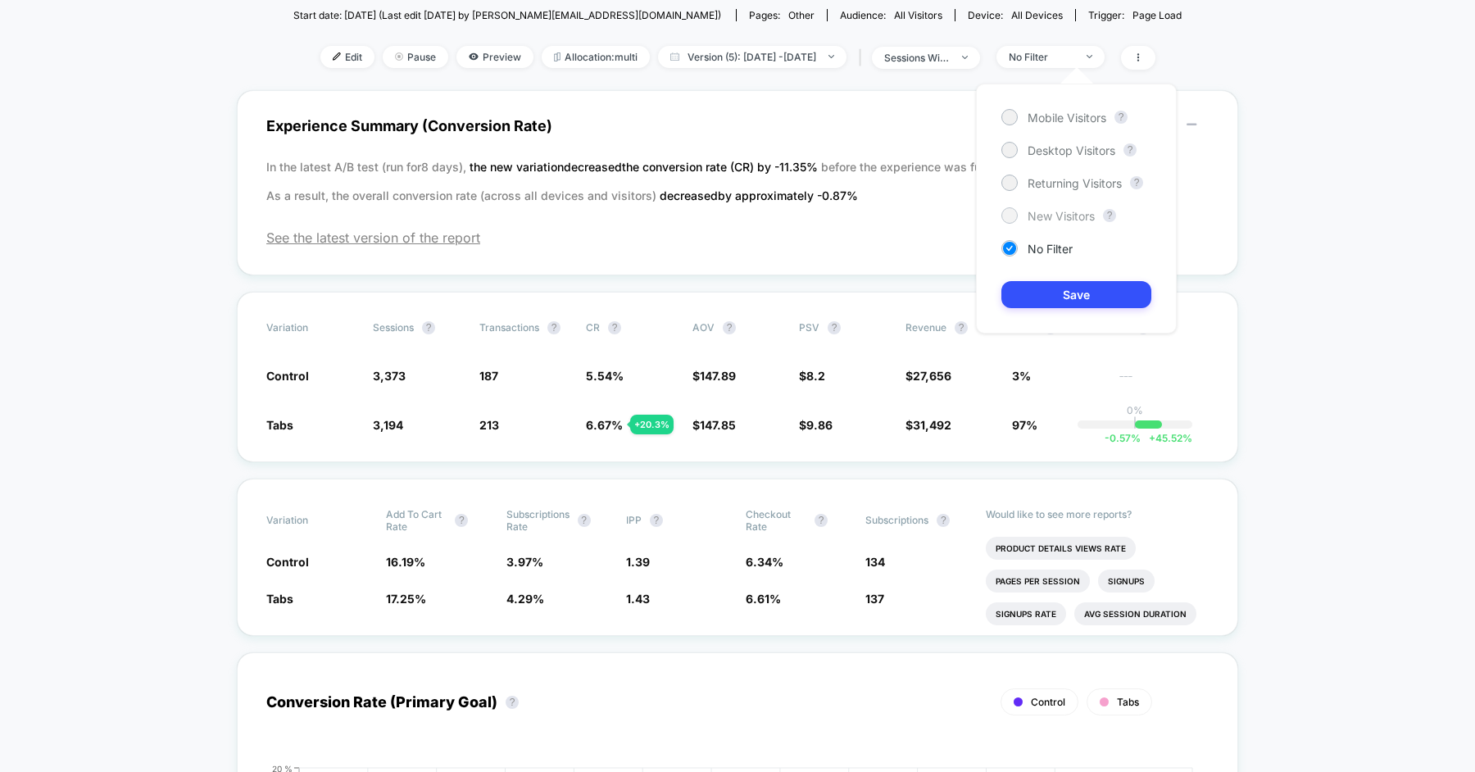
click at [1078, 217] on span "New Visitors" at bounding box center [1060, 216] width 67 height 14
click at [1078, 292] on button "Save" at bounding box center [1076, 294] width 150 height 27
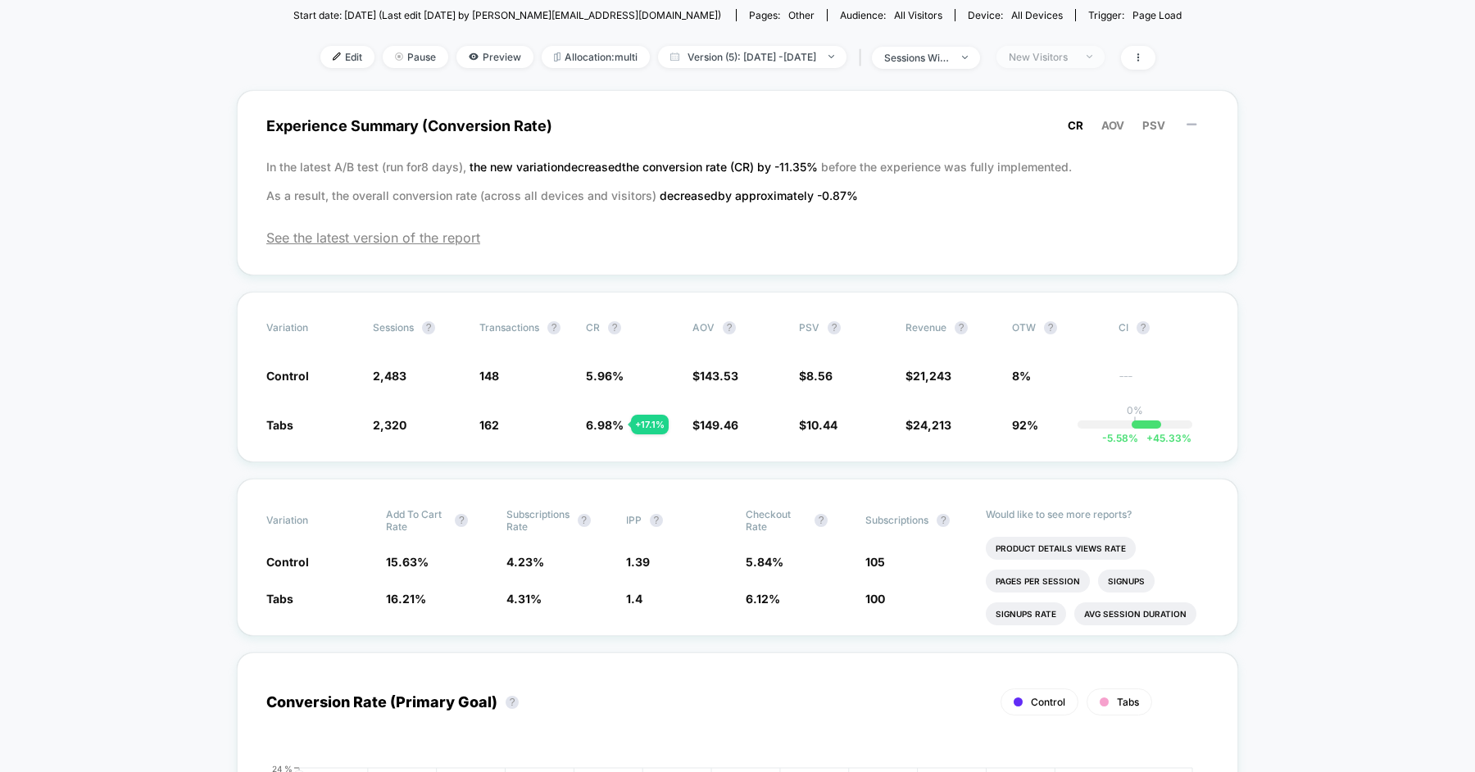
click at [1104, 65] on span "New Visitors" at bounding box center [1050, 57] width 108 height 22
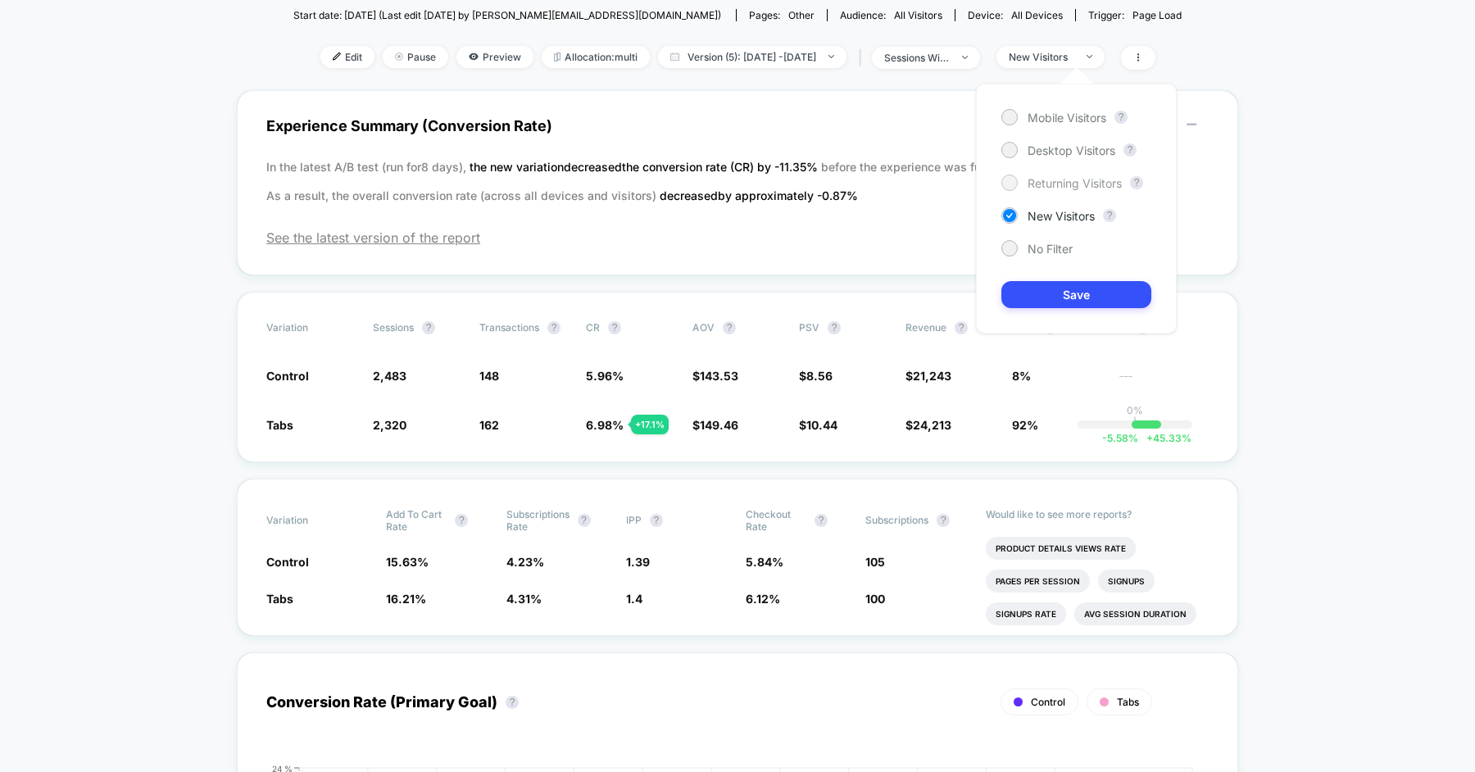
click at [1077, 179] on span "Returning Visitors" at bounding box center [1074, 183] width 94 height 14
click at [1062, 297] on button "Save" at bounding box center [1076, 294] width 150 height 27
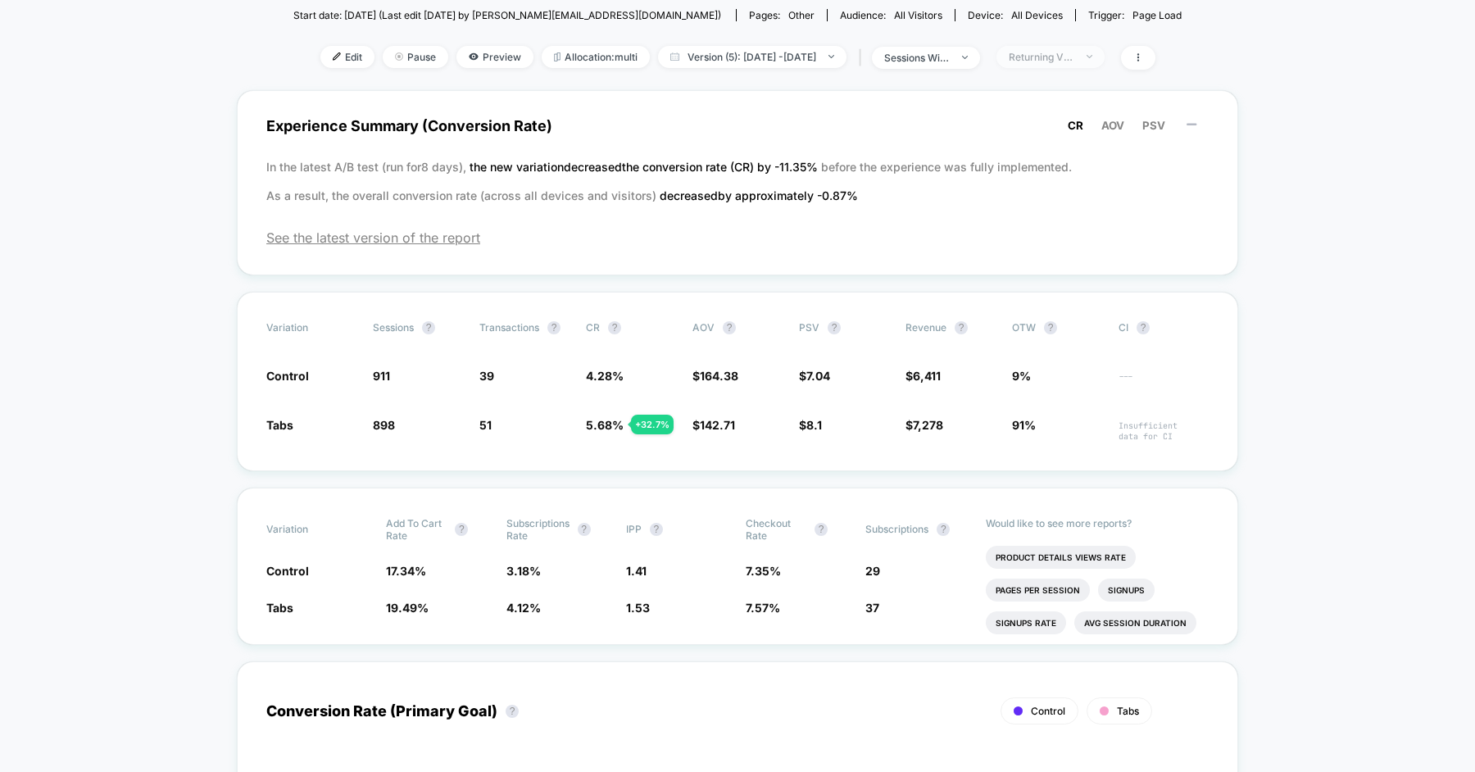
click at [1074, 57] on div "Returning Visitors" at bounding box center [1042, 57] width 66 height 12
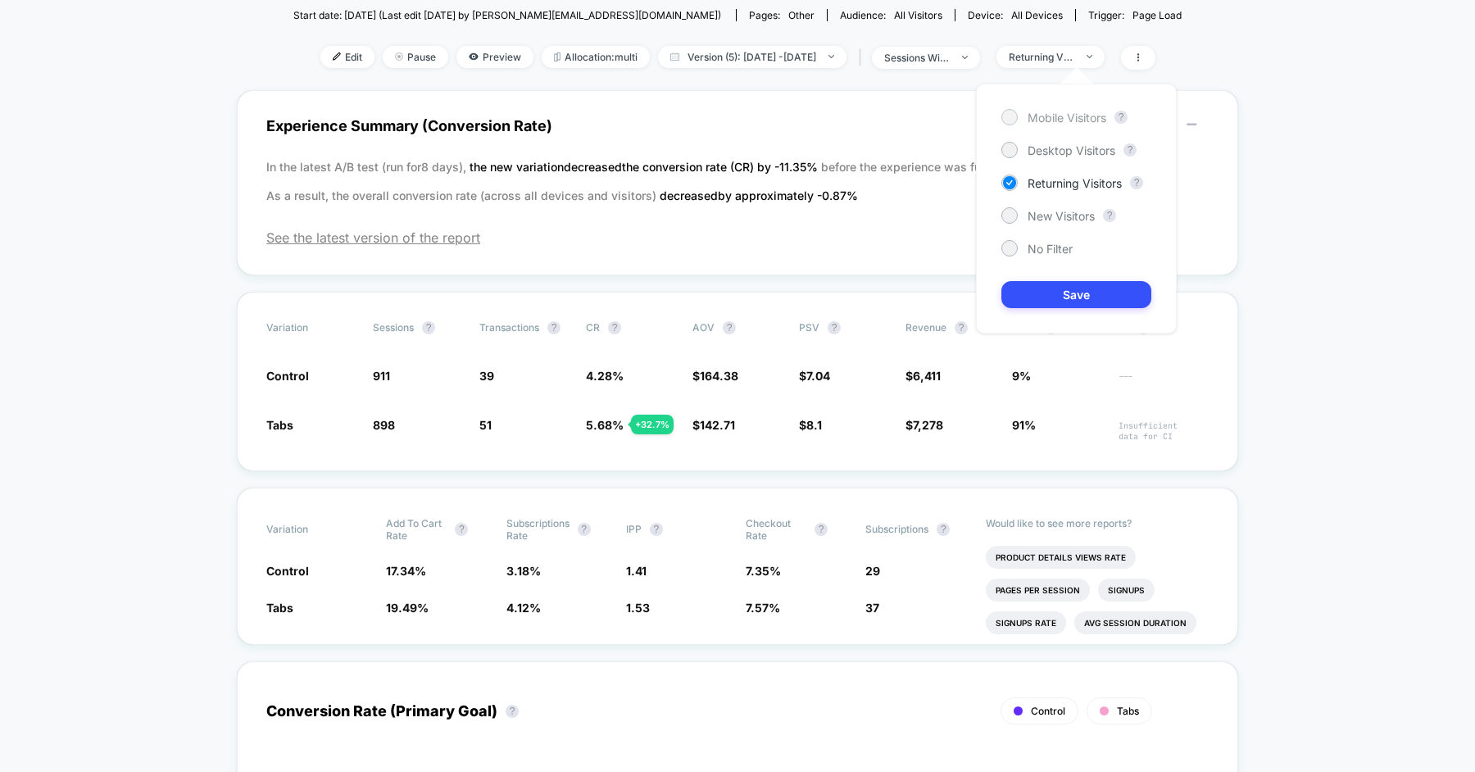
click at [1064, 120] on span "Mobile Visitors" at bounding box center [1066, 118] width 79 height 14
click at [1063, 287] on button "Save" at bounding box center [1076, 294] width 150 height 27
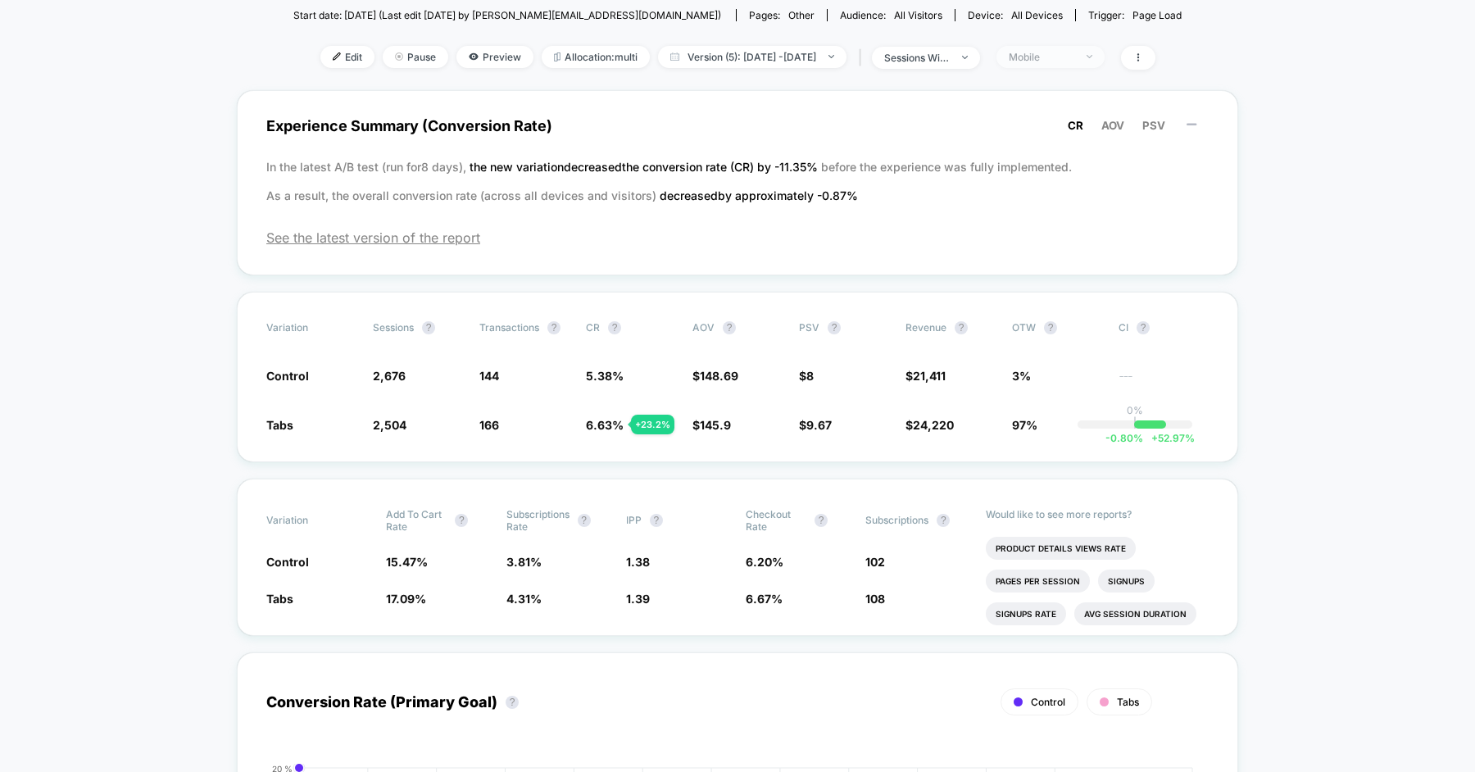
click at [1087, 62] on span "Mobile" at bounding box center [1050, 57] width 108 height 22
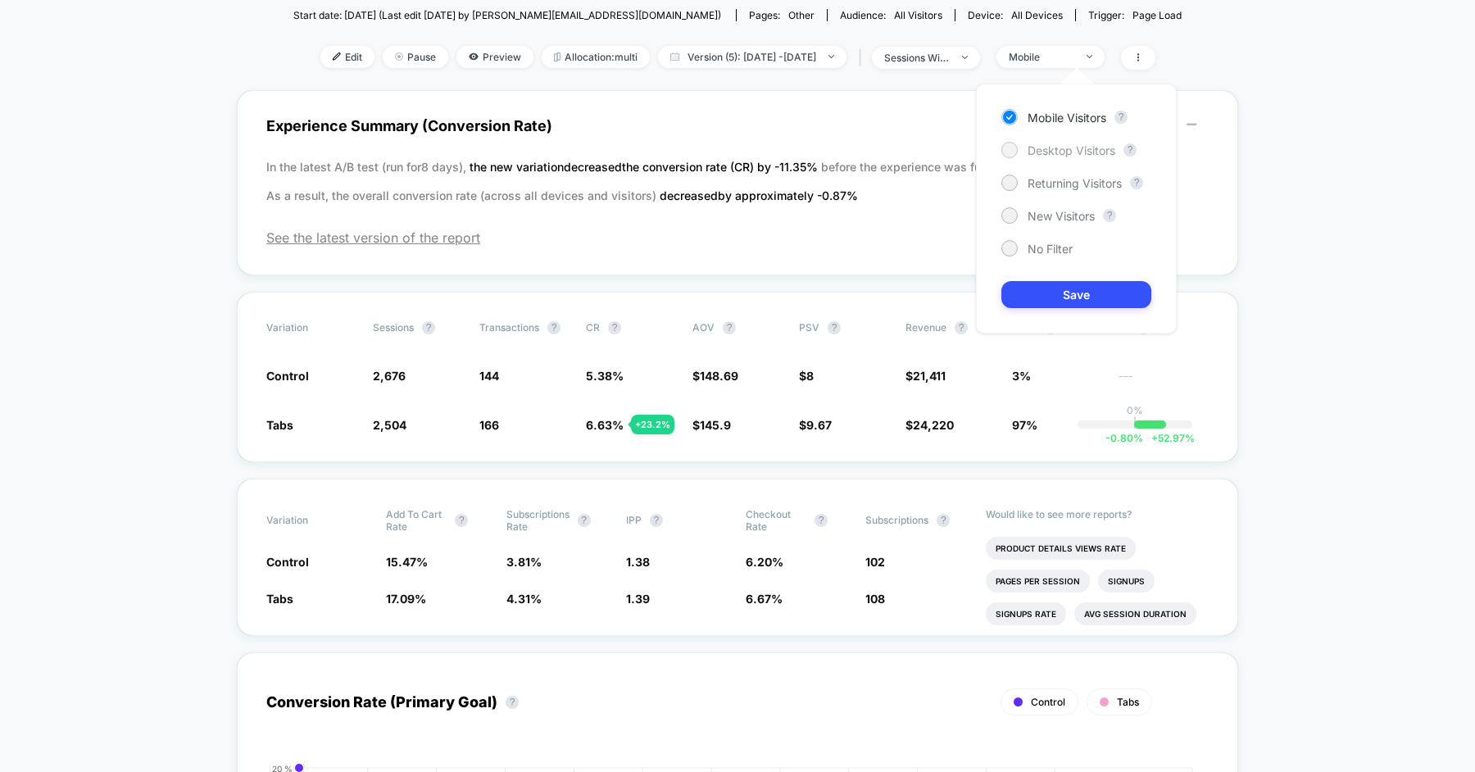
click at [1070, 144] on span "Desktop Visitors" at bounding box center [1071, 150] width 88 height 14
click at [1070, 285] on button "Save" at bounding box center [1076, 294] width 150 height 27
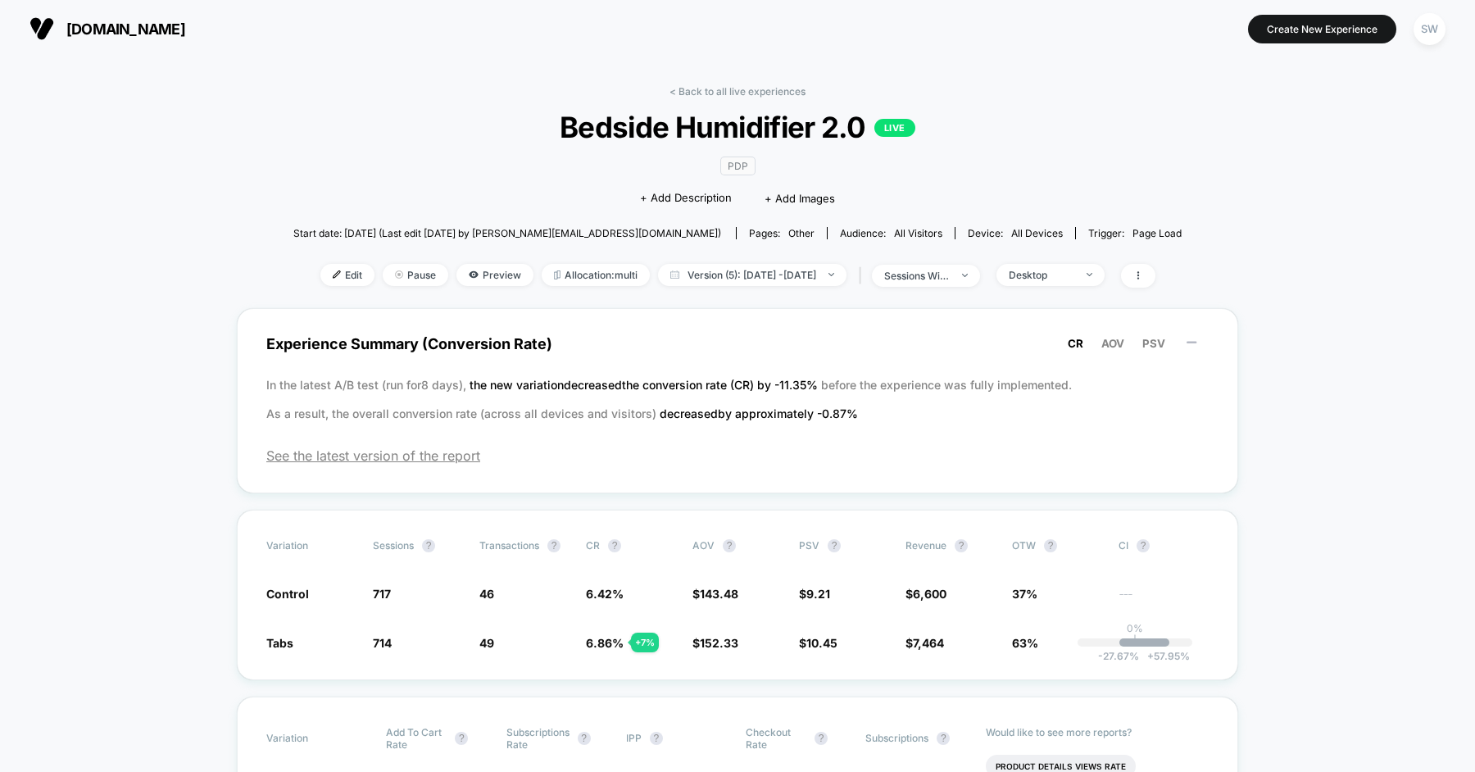
click at [708, 97] on div "< Back to all live experiences Bedside Humidifier 2.0 LIVE PDP Click to edit ex…" at bounding box center [737, 196] width 888 height 223
click at [709, 90] on link "< Back to all live experiences" at bounding box center [737, 91] width 136 height 12
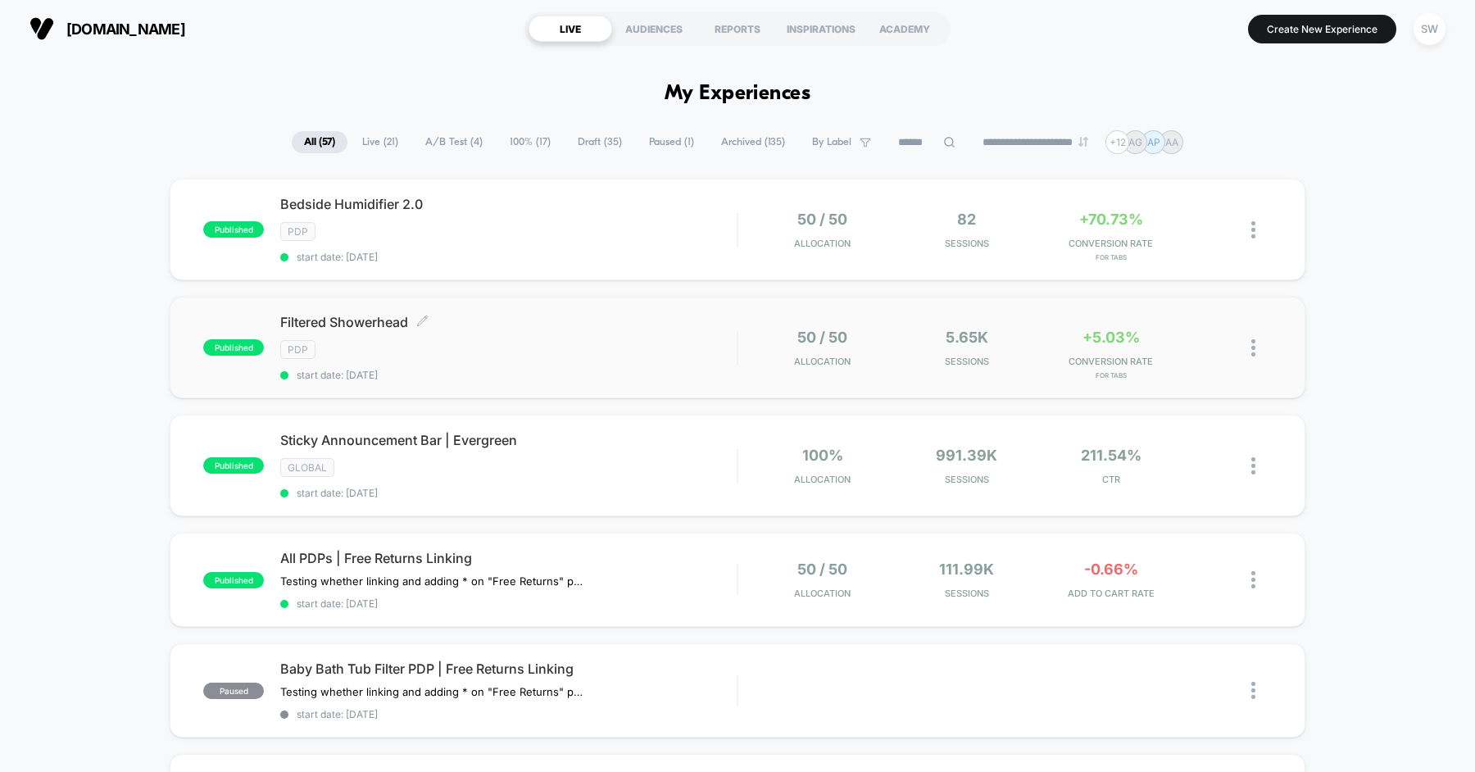
click at [555, 320] on span "Filtered Showerhead Click to edit experience details" at bounding box center [508, 322] width 456 height 16
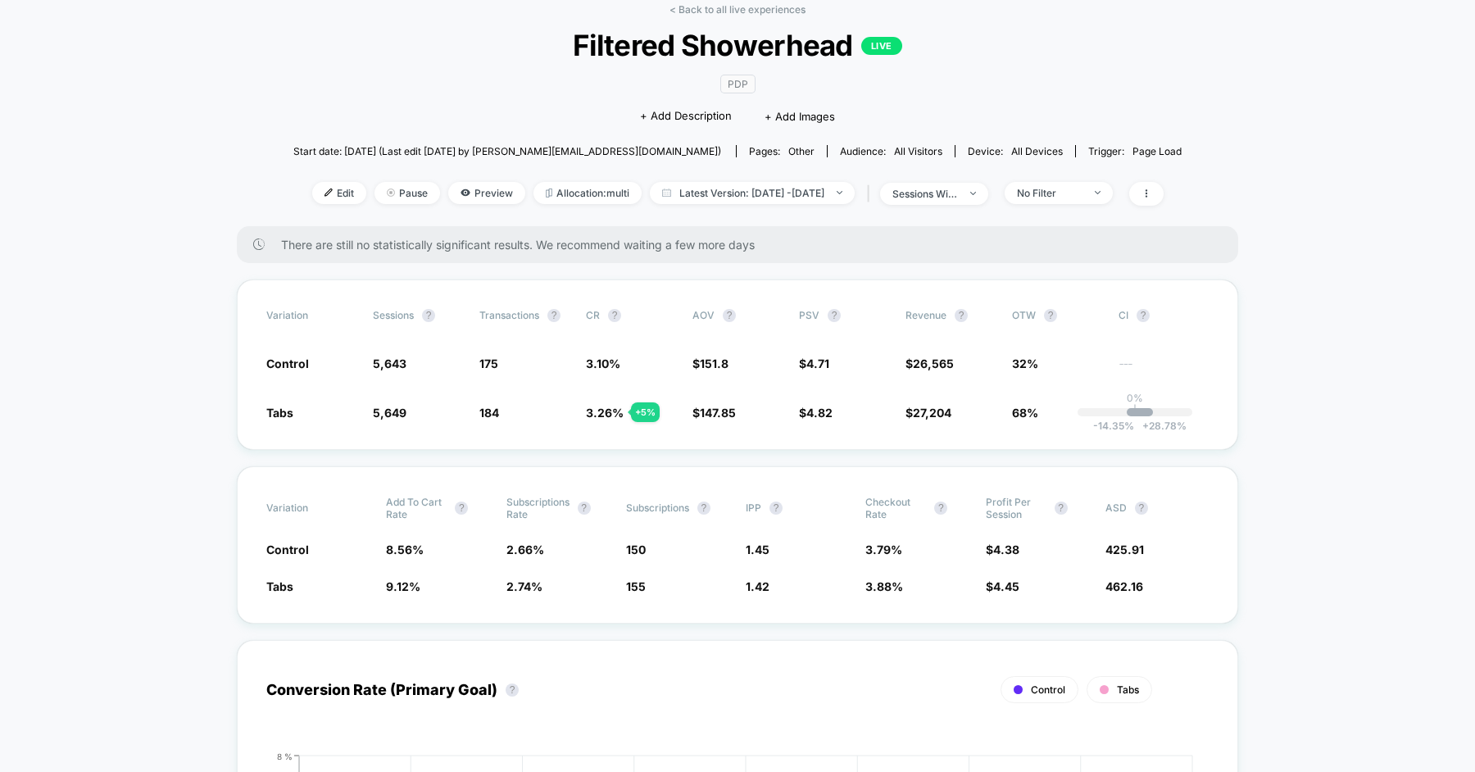
scroll to position [90, 0]
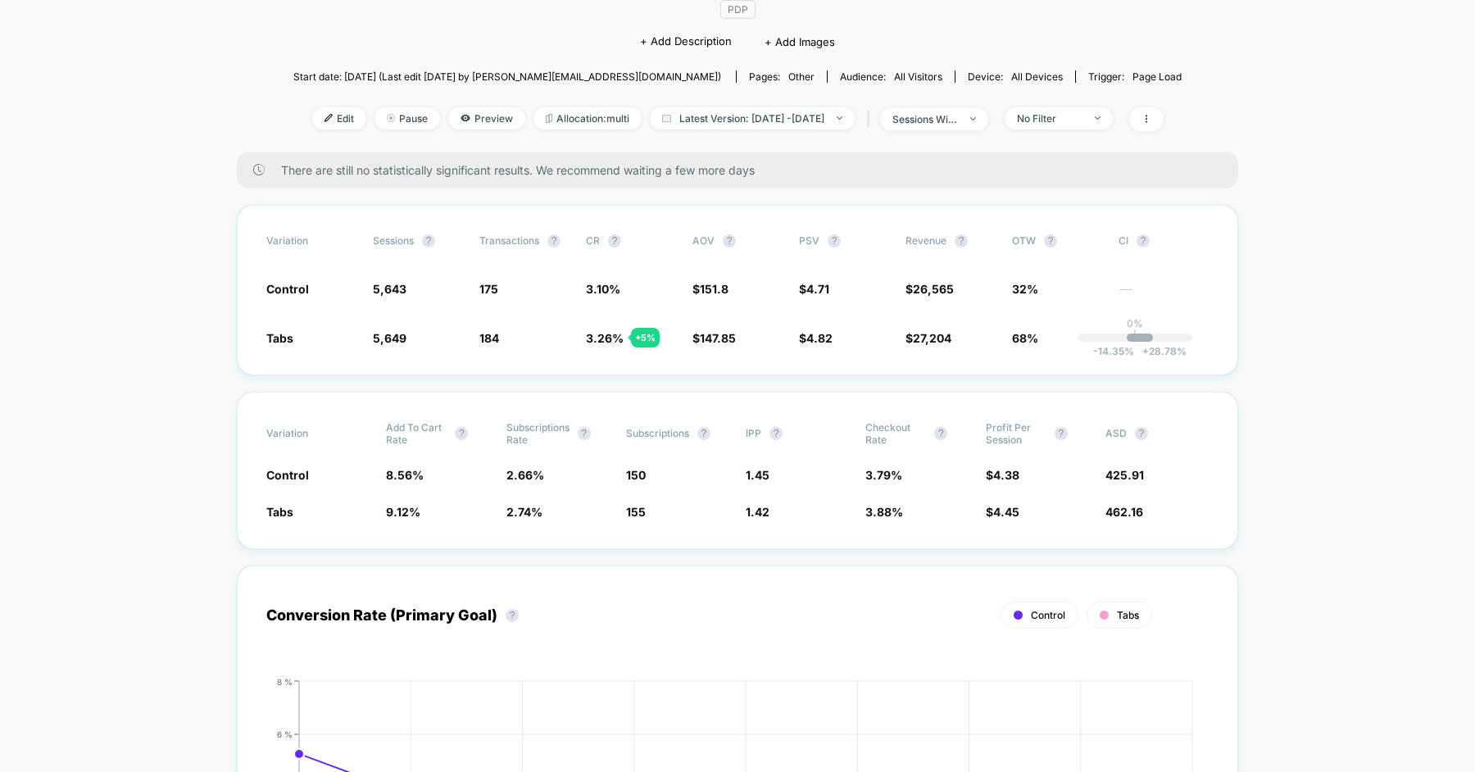
scroll to position [146, 0]
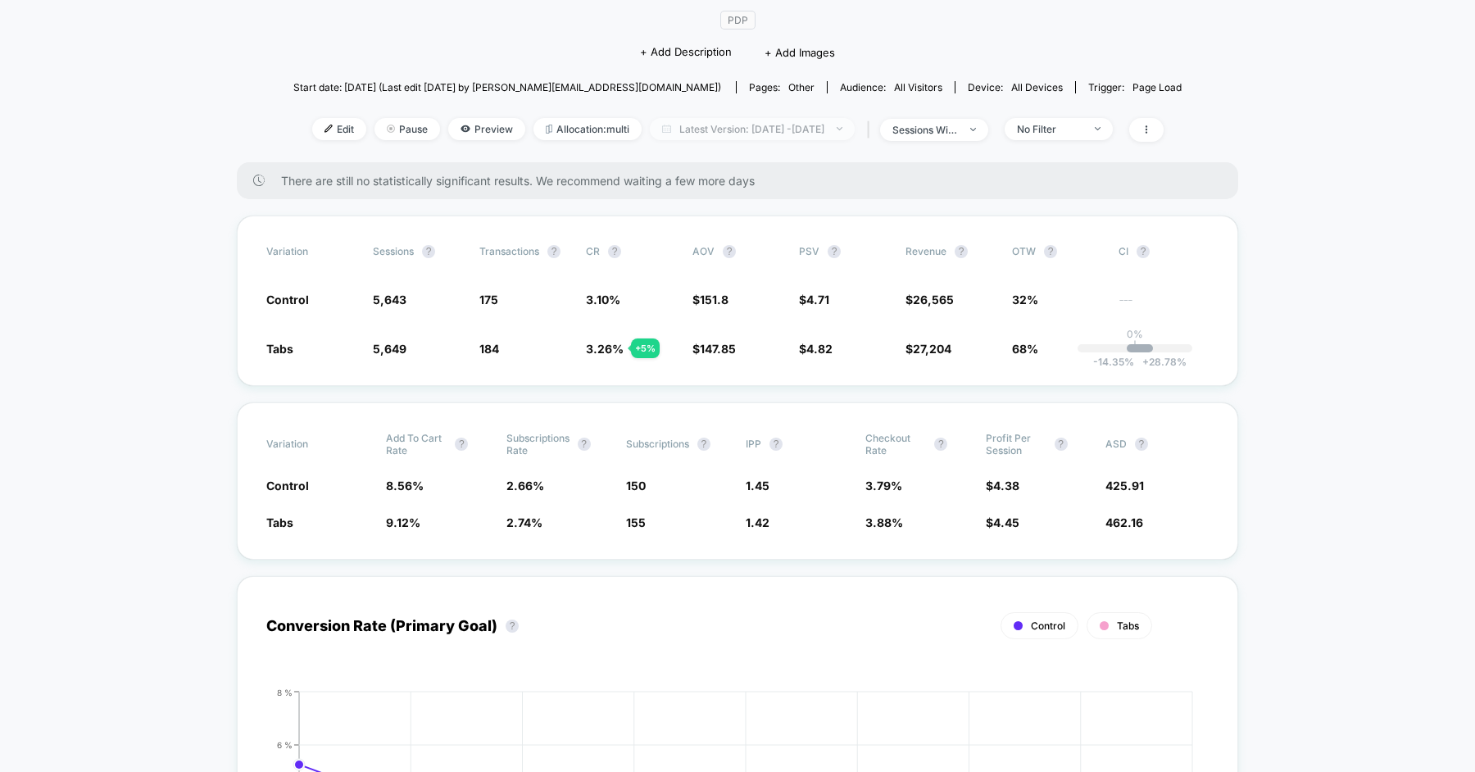
click at [759, 120] on span "Latest Version: Aug 5, 2025 - Aug 13, 2025" at bounding box center [752, 129] width 205 height 22
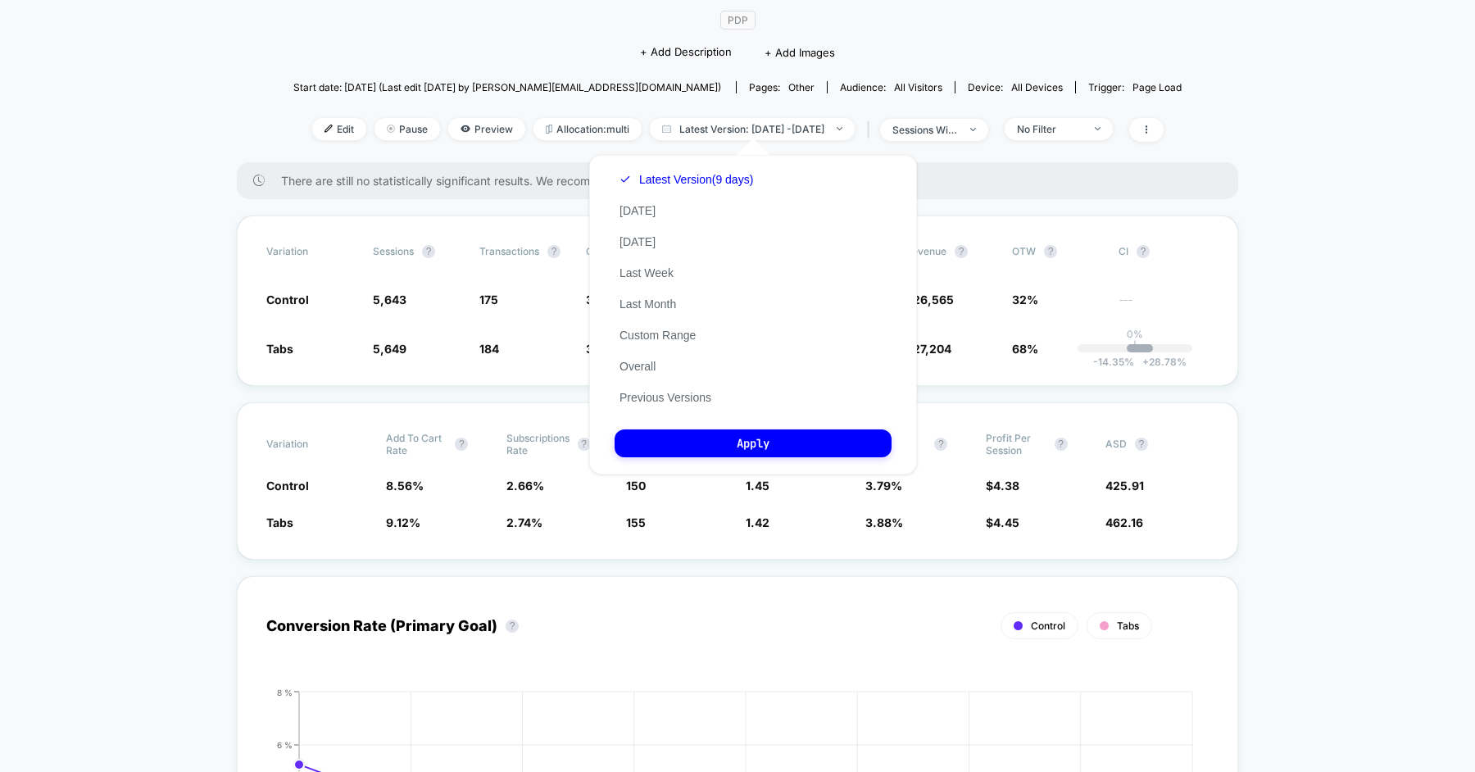
click at [658, 389] on div "Latest Version (9 days) Today Yesterday Last Week Last Month Custom Range Overa…" at bounding box center [685, 288] width 143 height 249
click at [655, 397] on button "Previous Versions" at bounding box center [665, 397] width 102 height 15
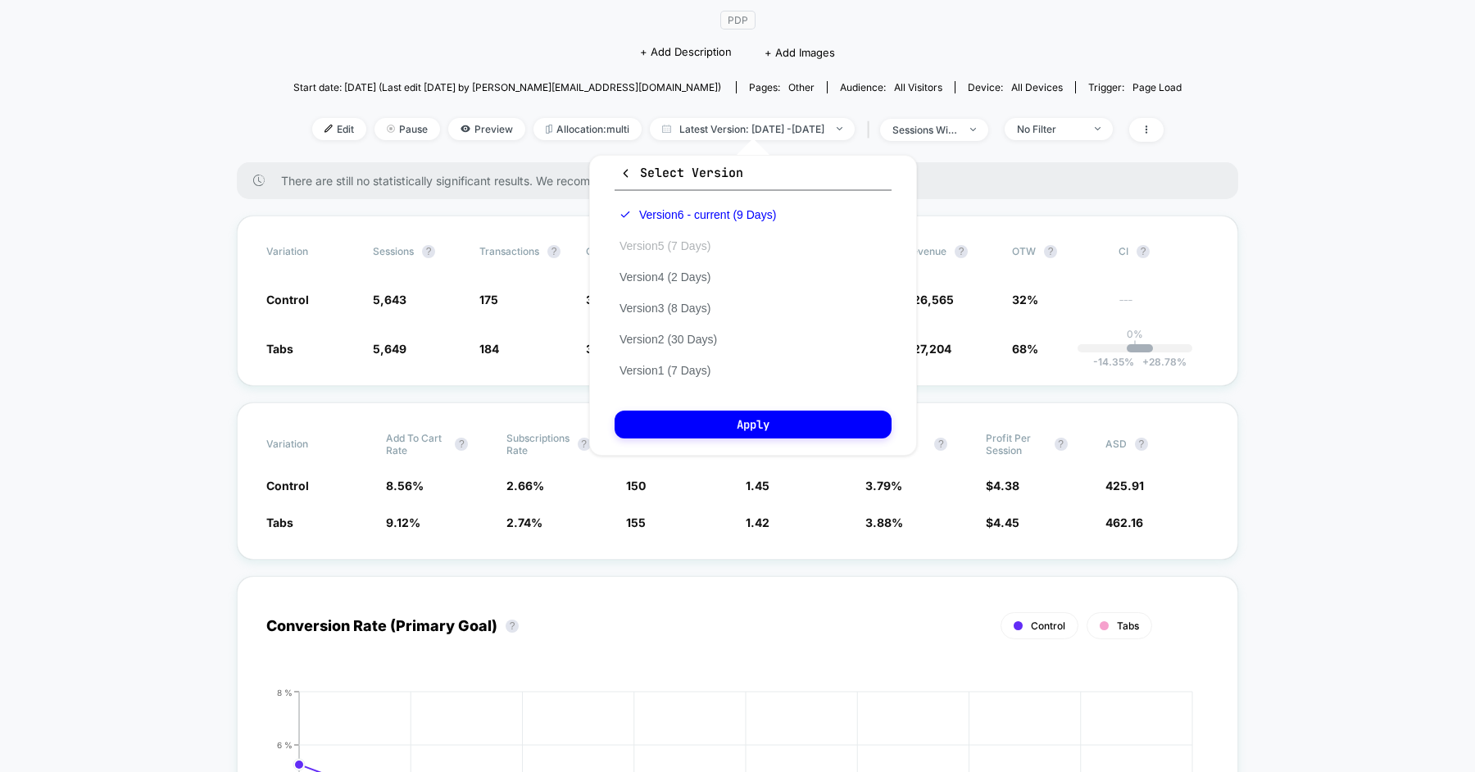
click at [683, 240] on button "Version 5 (7 Days)" at bounding box center [664, 245] width 101 height 15
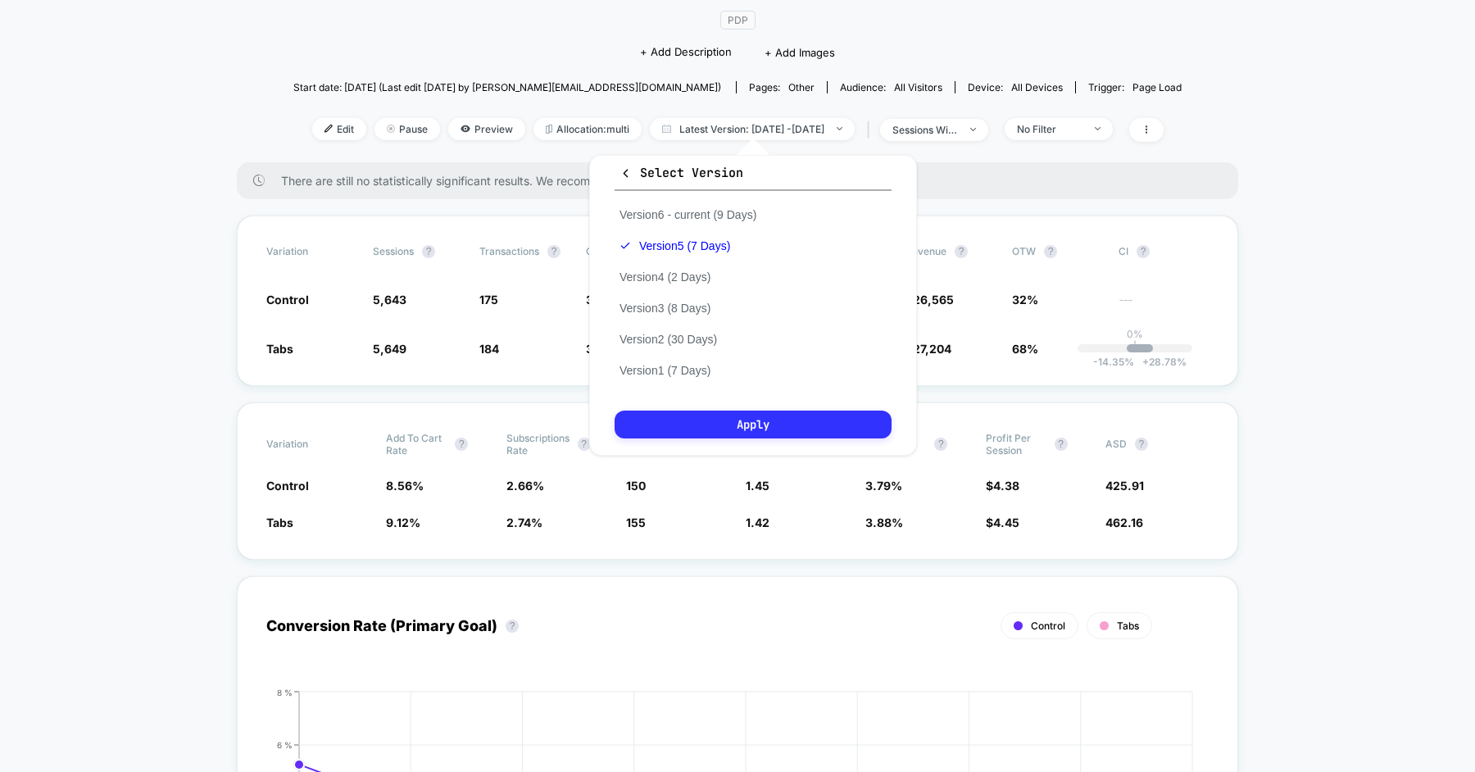
click at [720, 419] on button "Apply" at bounding box center [752, 424] width 277 height 28
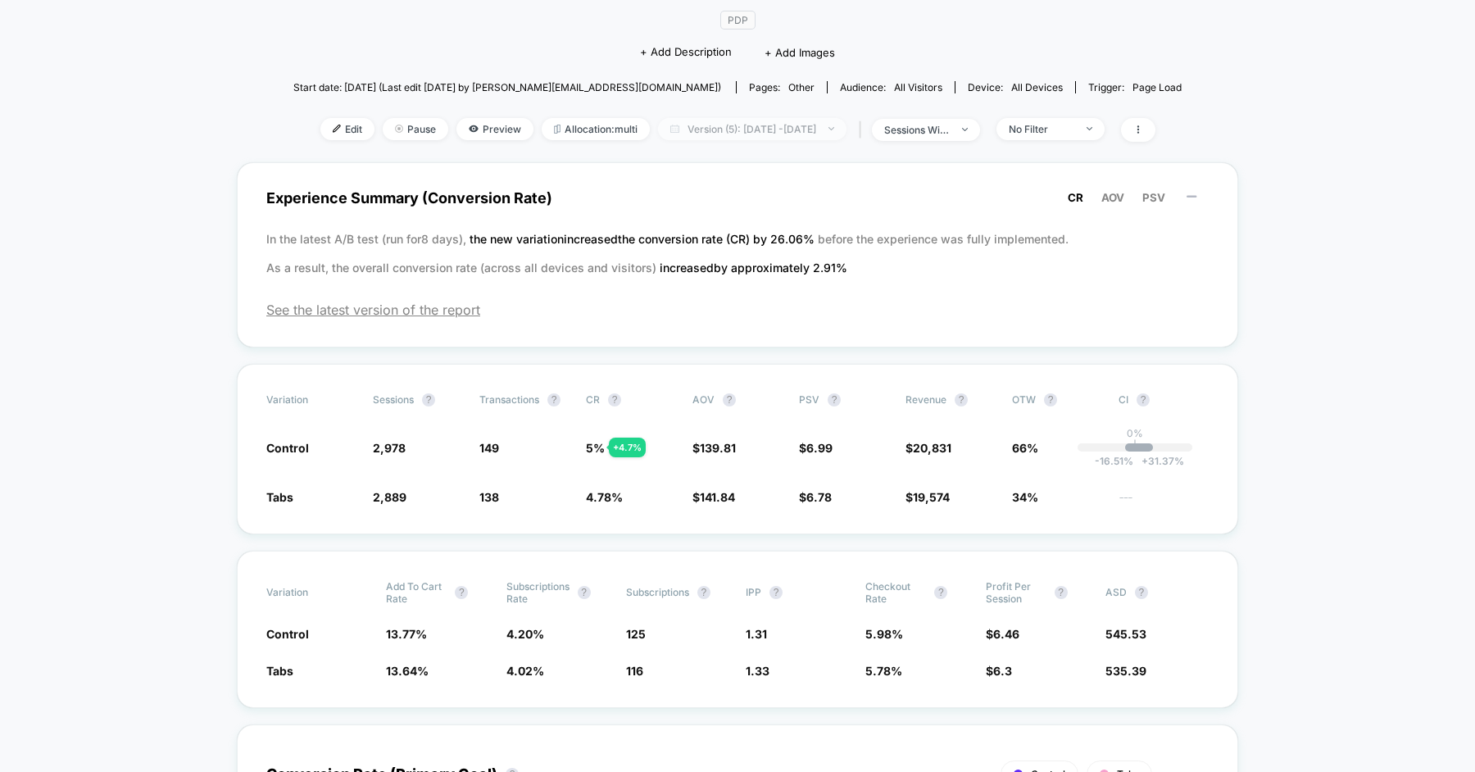
click at [727, 129] on span "Version (5): Jul 30, 2025 - Aug 5, 2025" at bounding box center [752, 129] width 188 height 22
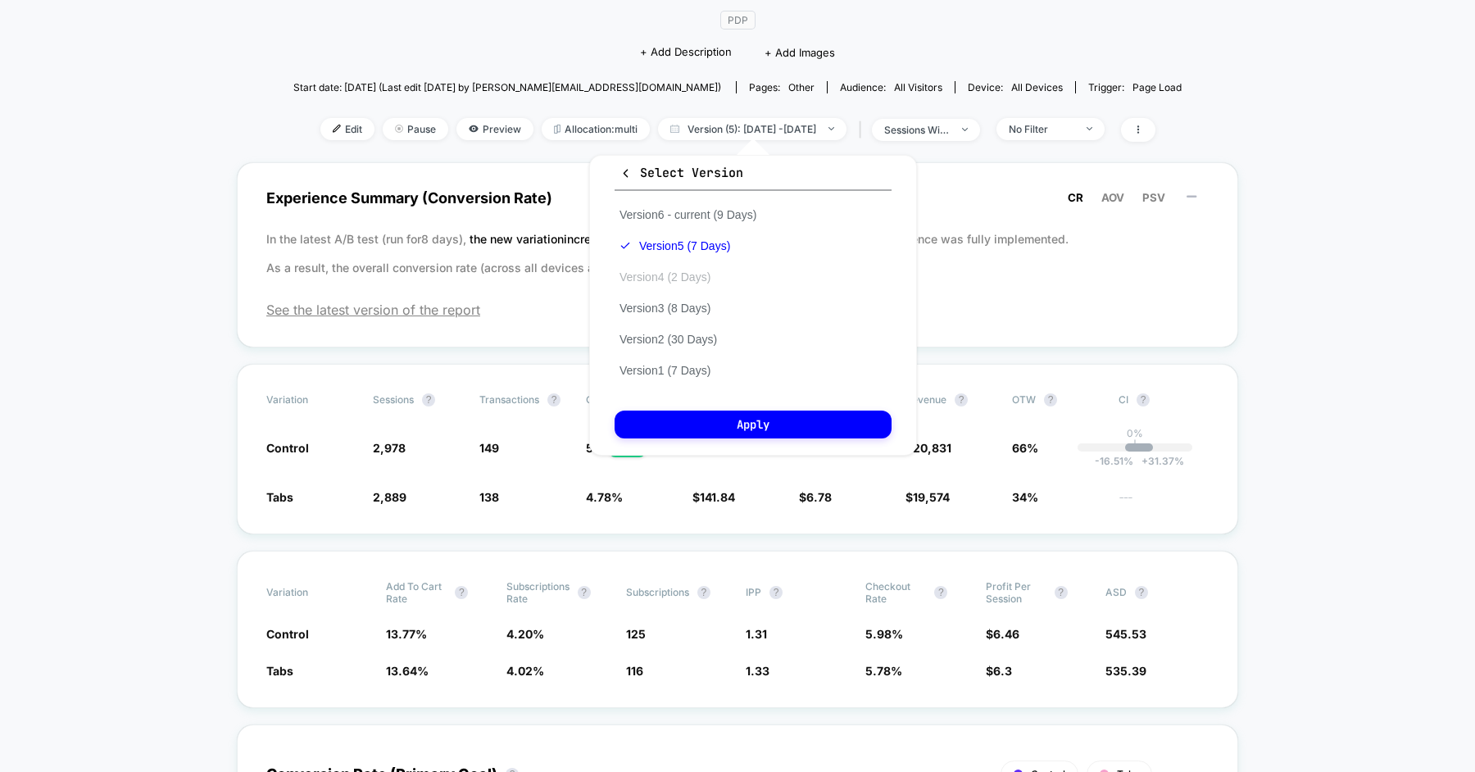
click at [704, 274] on button "Version 4 (2 Days)" at bounding box center [664, 277] width 101 height 15
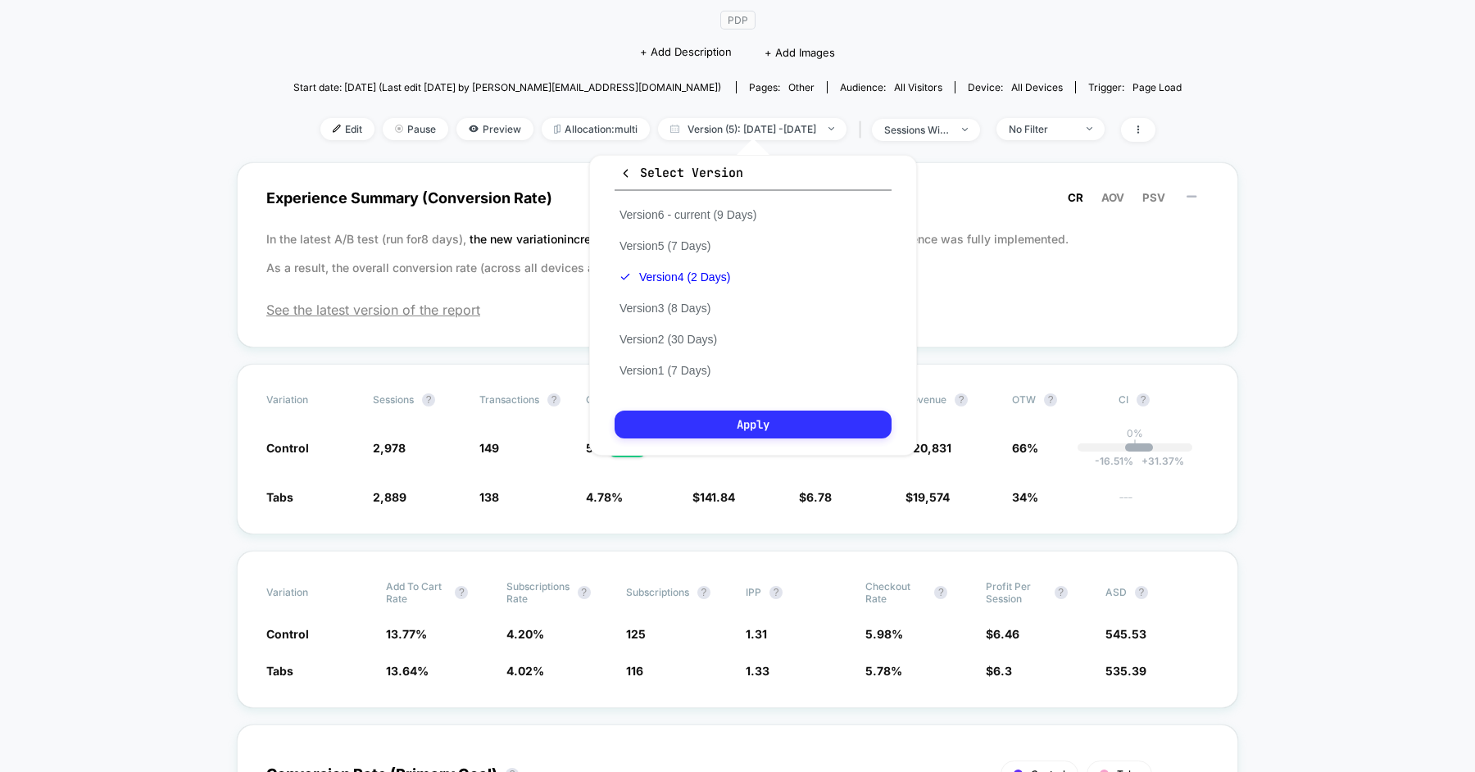
click at [746, 430] on button "Apply" at bounding box center [752, 424] width 277 height 28
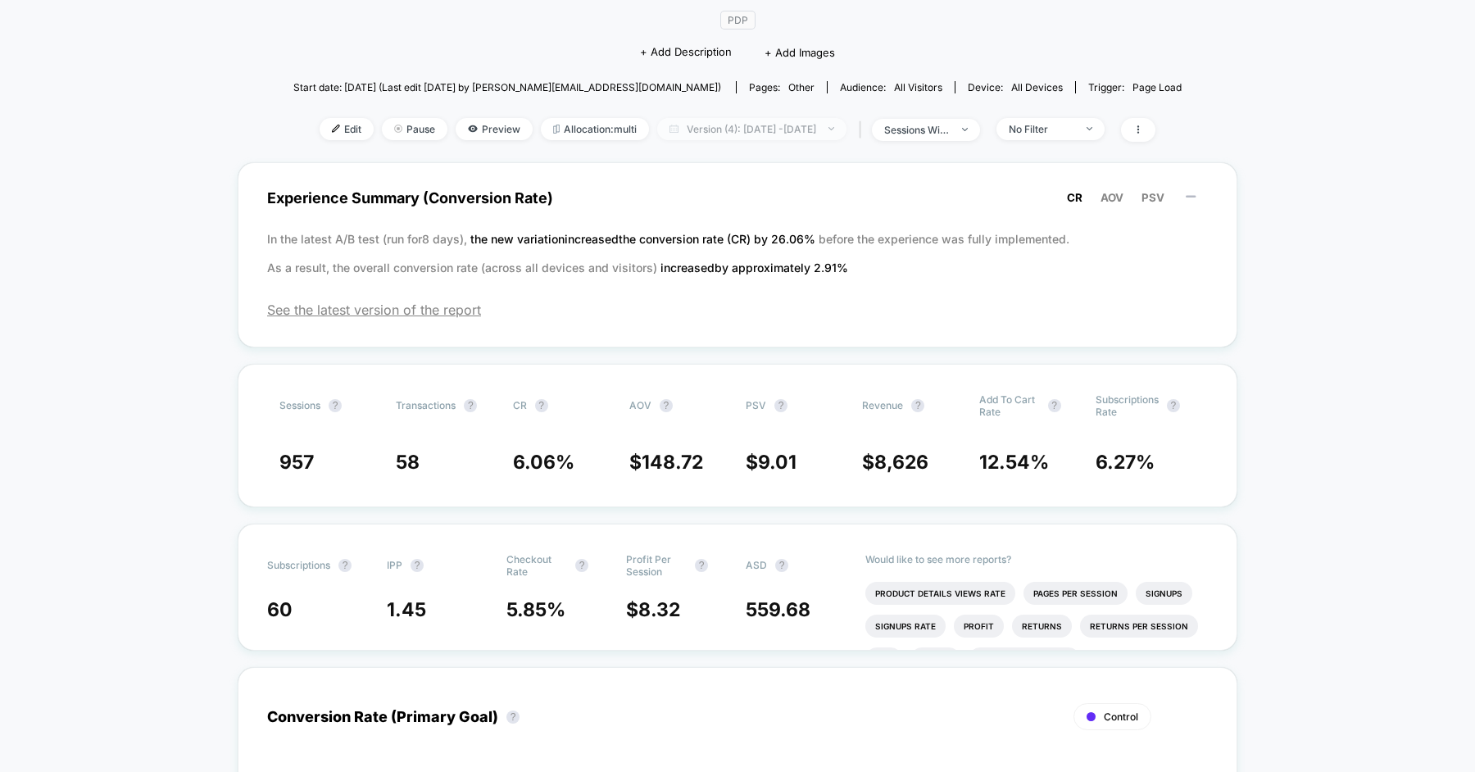
click at [744, 125] on span "Version (4): Jul 29, 2025 - Jul 30, 2025" at bounding box center [751, 129] width 189 height 22
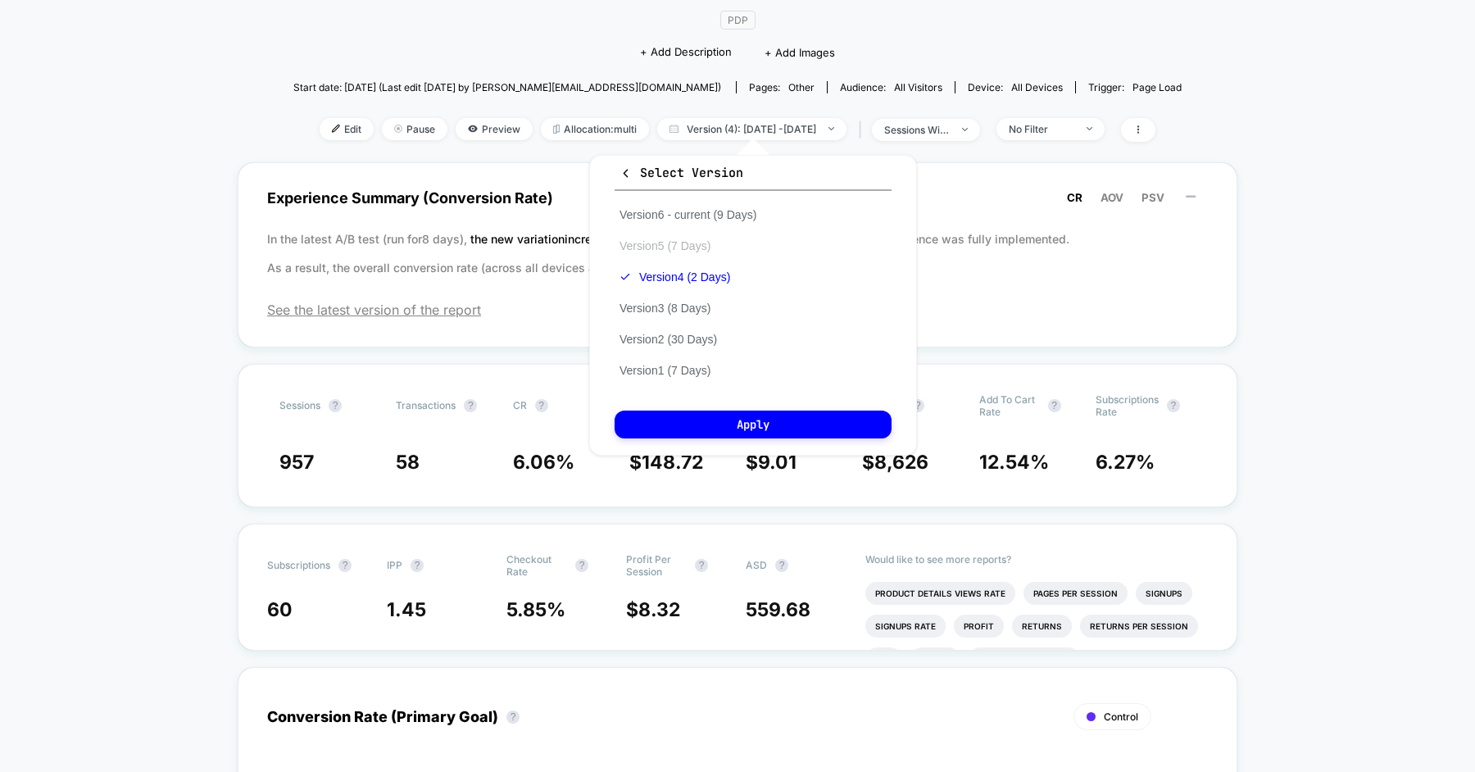
click at [687, 251] on button "Version 5 (7 Days)" at bounding box center [664, 245] width 101 height 15
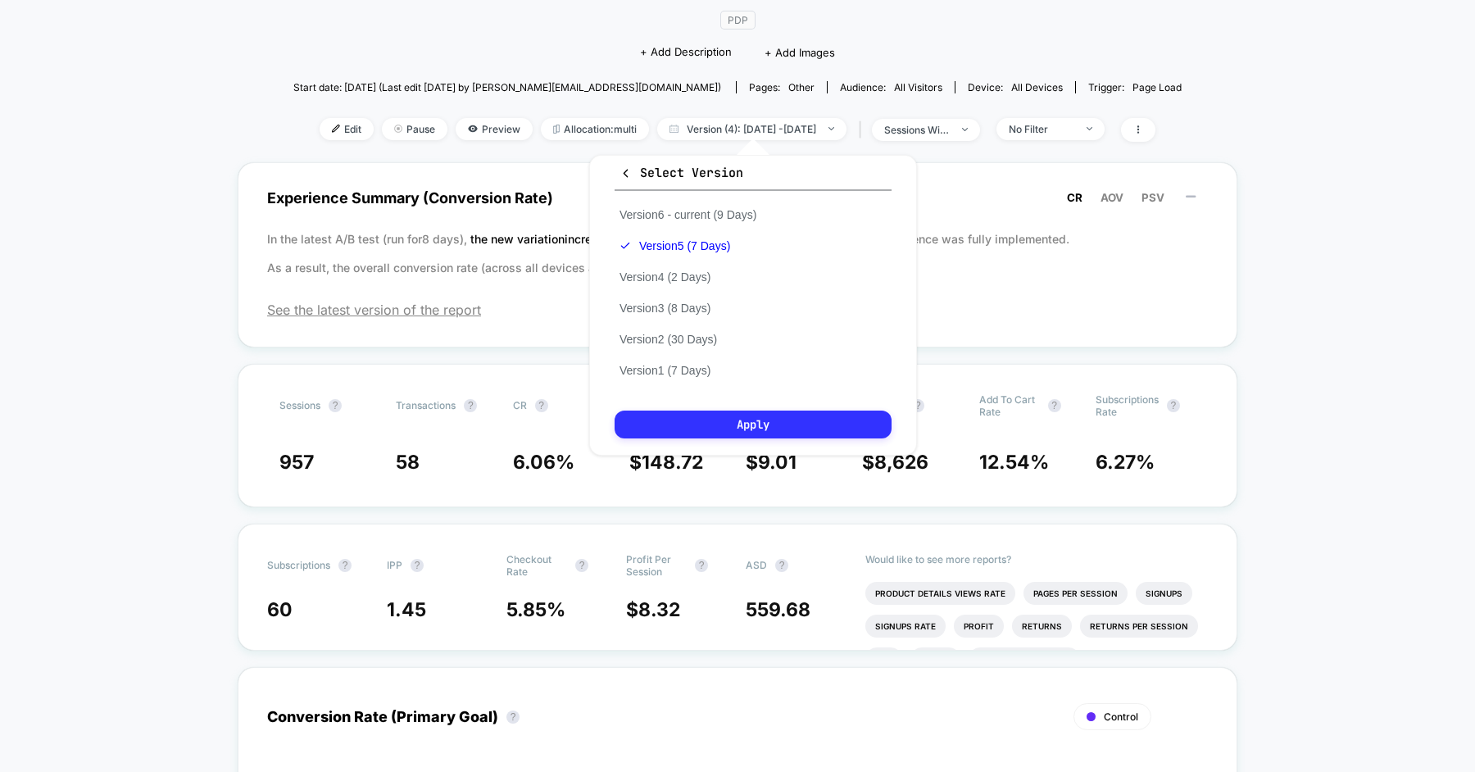
click at [716, 423] on button "Apply" at bounding box center [752, 424] width 277 height 28
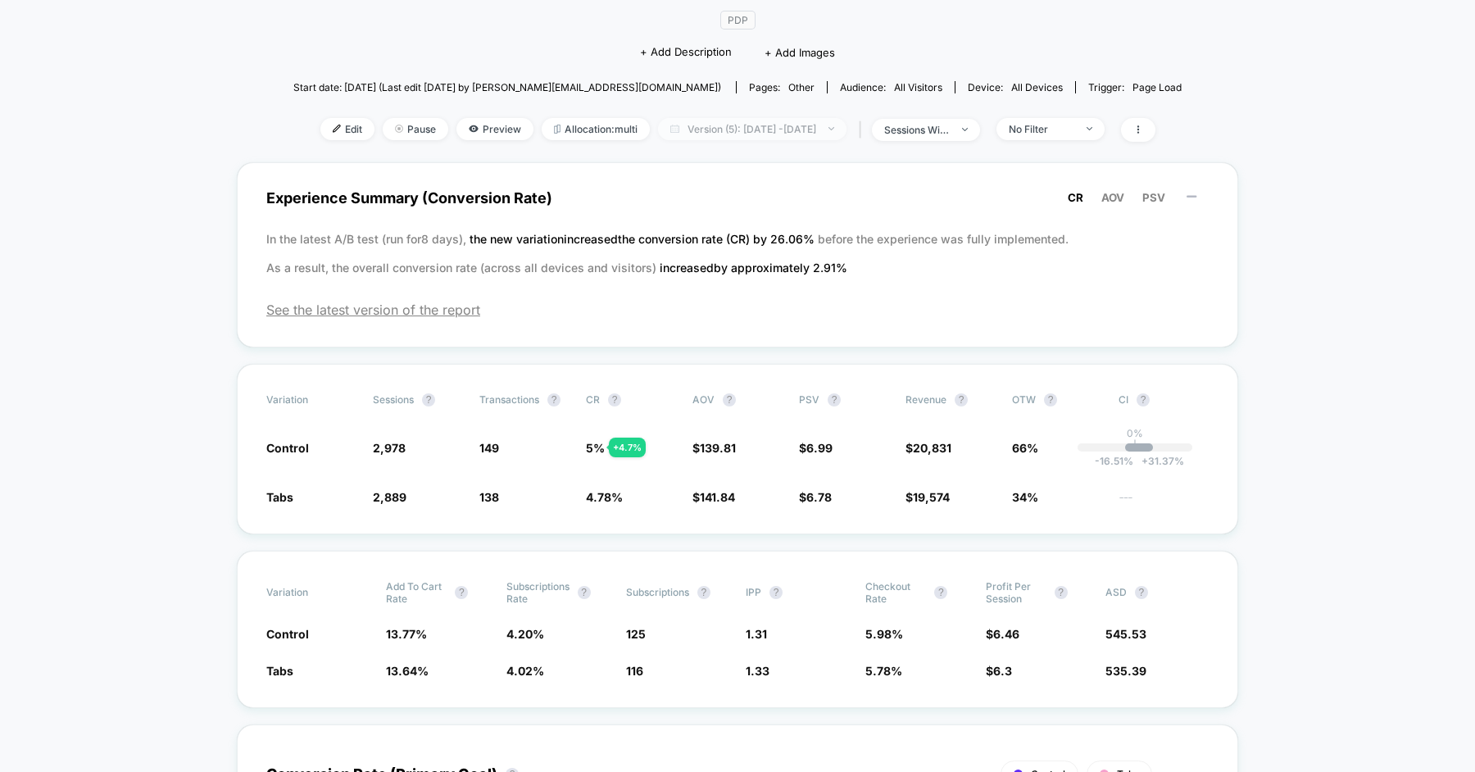
click at [760, 128] on span "Version (5): Jul 30, 2025 - Aug 5, 2025" at bounding box center [752, 129] width 188 height 22
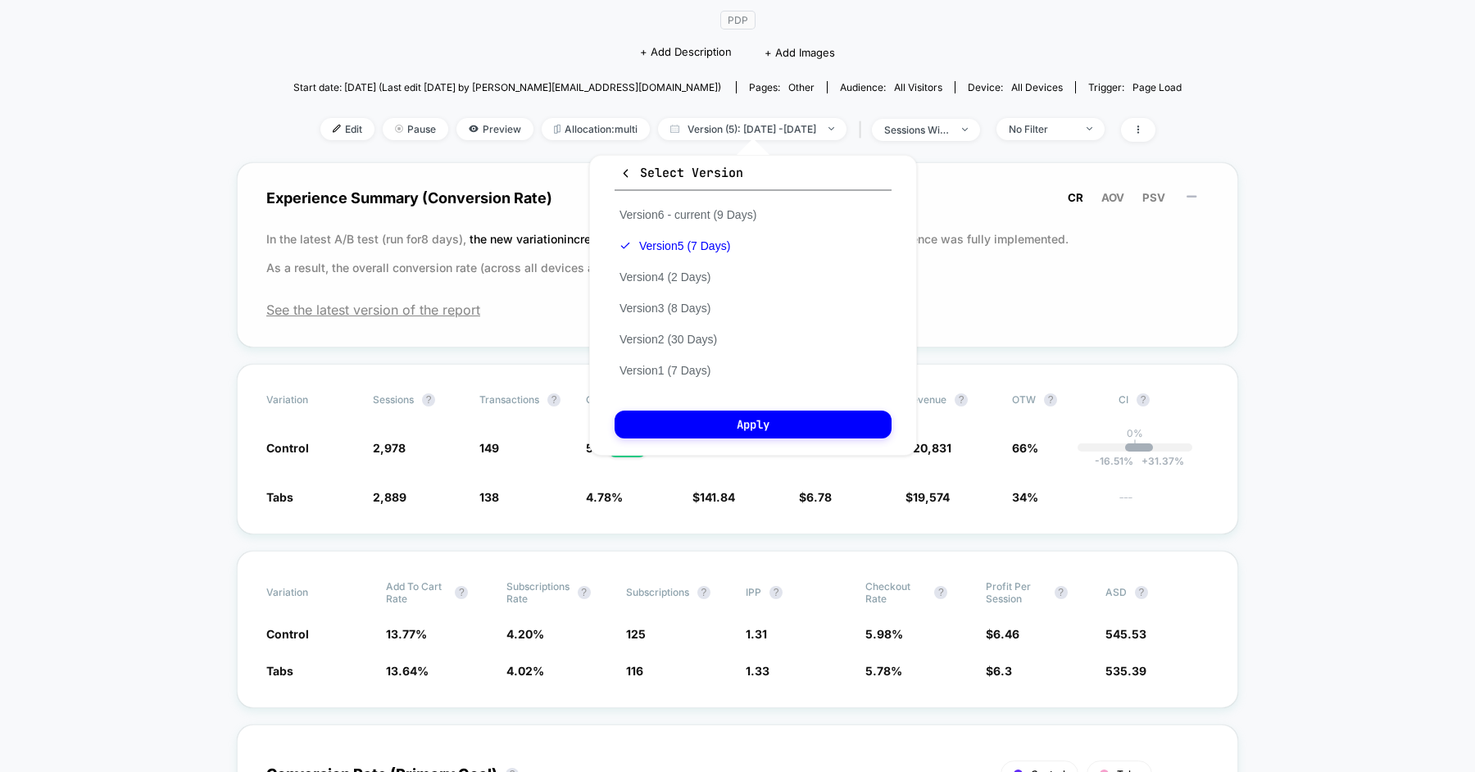
click at [566, 324] on div "Experience Summary (Conversion Rate) CR AOV PSV In the latest A/B test (run for…" at bounding box center [737, 254] width 1001 height 185
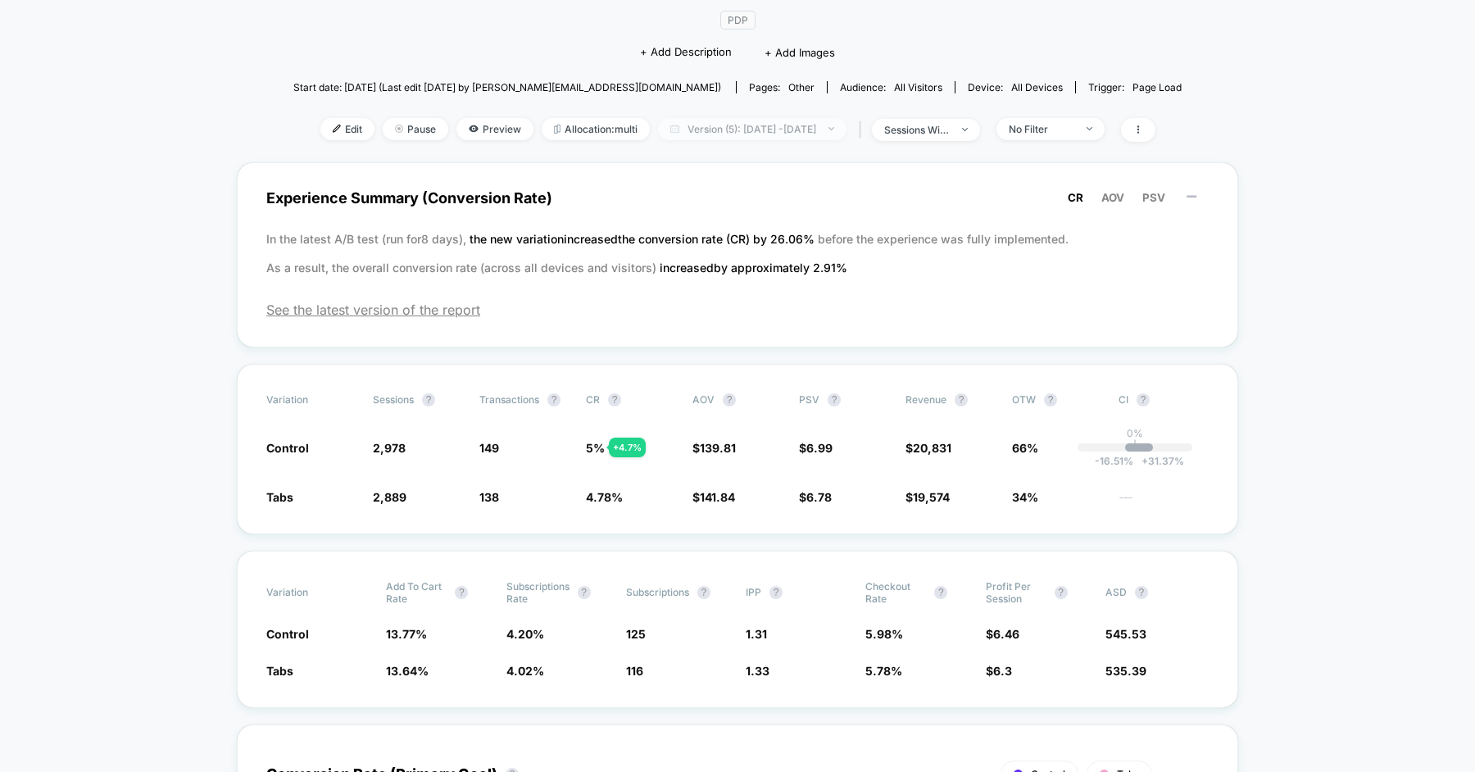
click at [722, 128] on span "Version (5): Jul 30, 2025 - Aug 5, 2025" at bounding box center [752, 129] width 188 height 22
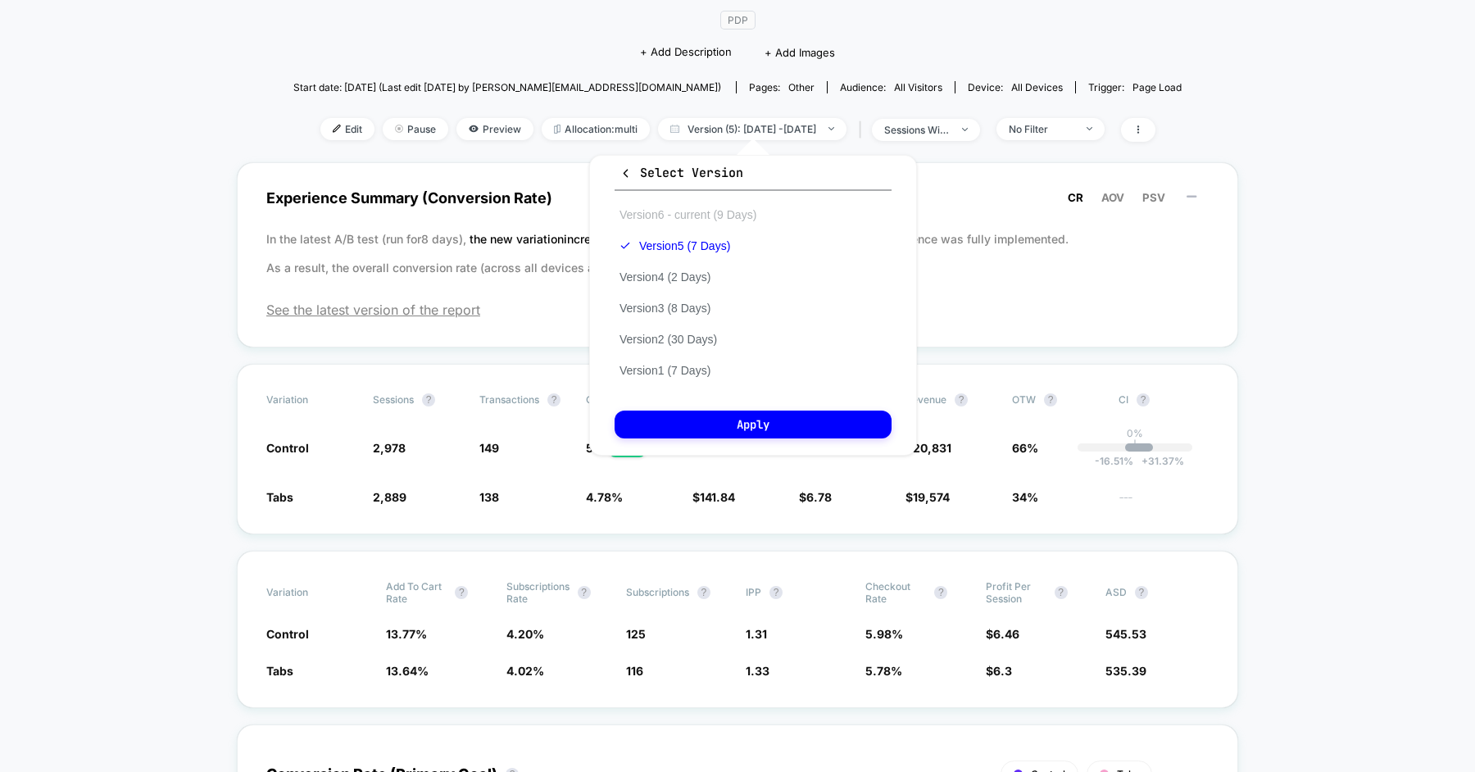
click at [687, 215] on button "Version 6 - current (9 Days)" at bounding box center [687, 214] width 147 height 15
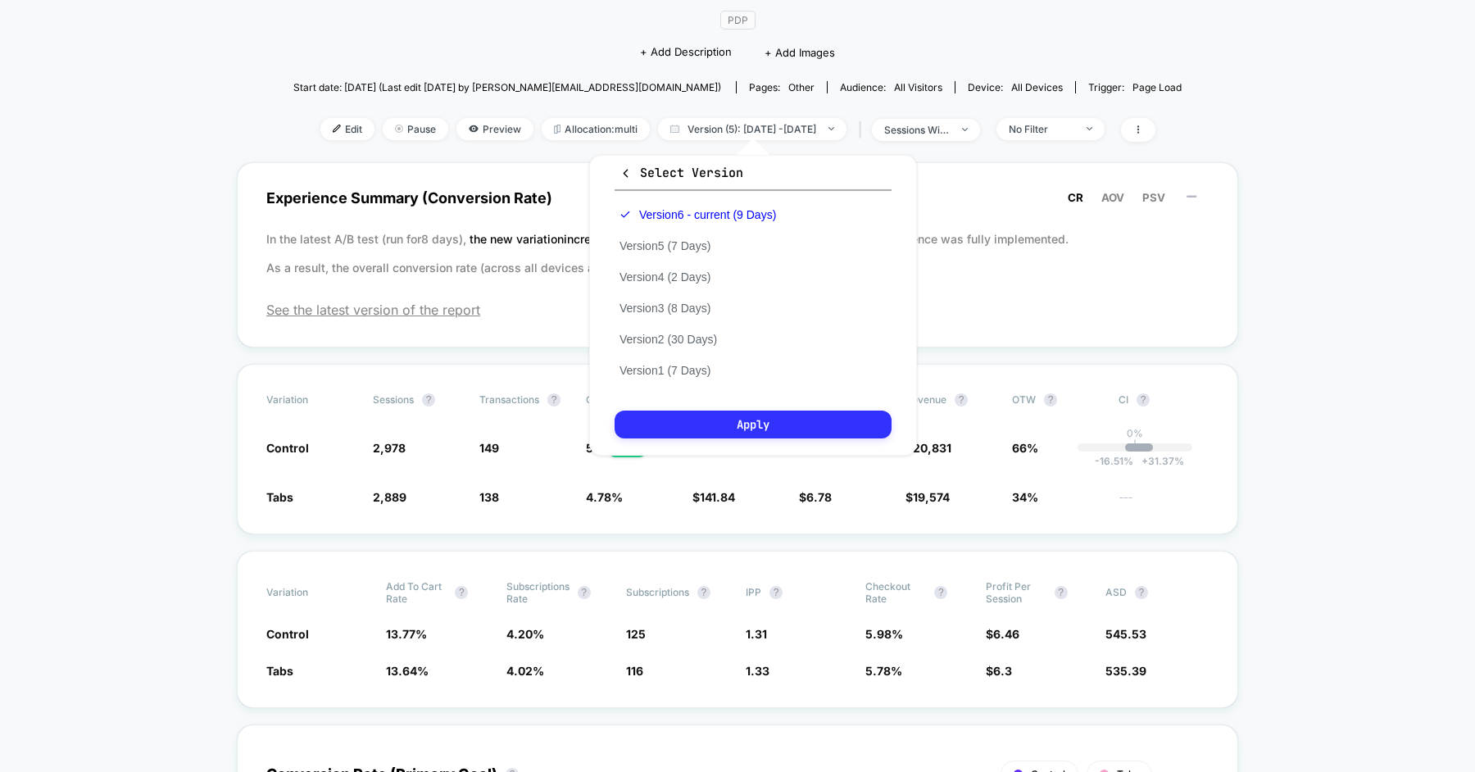
click at [728, 430] on button "Apply" at bounding box center [752, 424] width 277 height 28
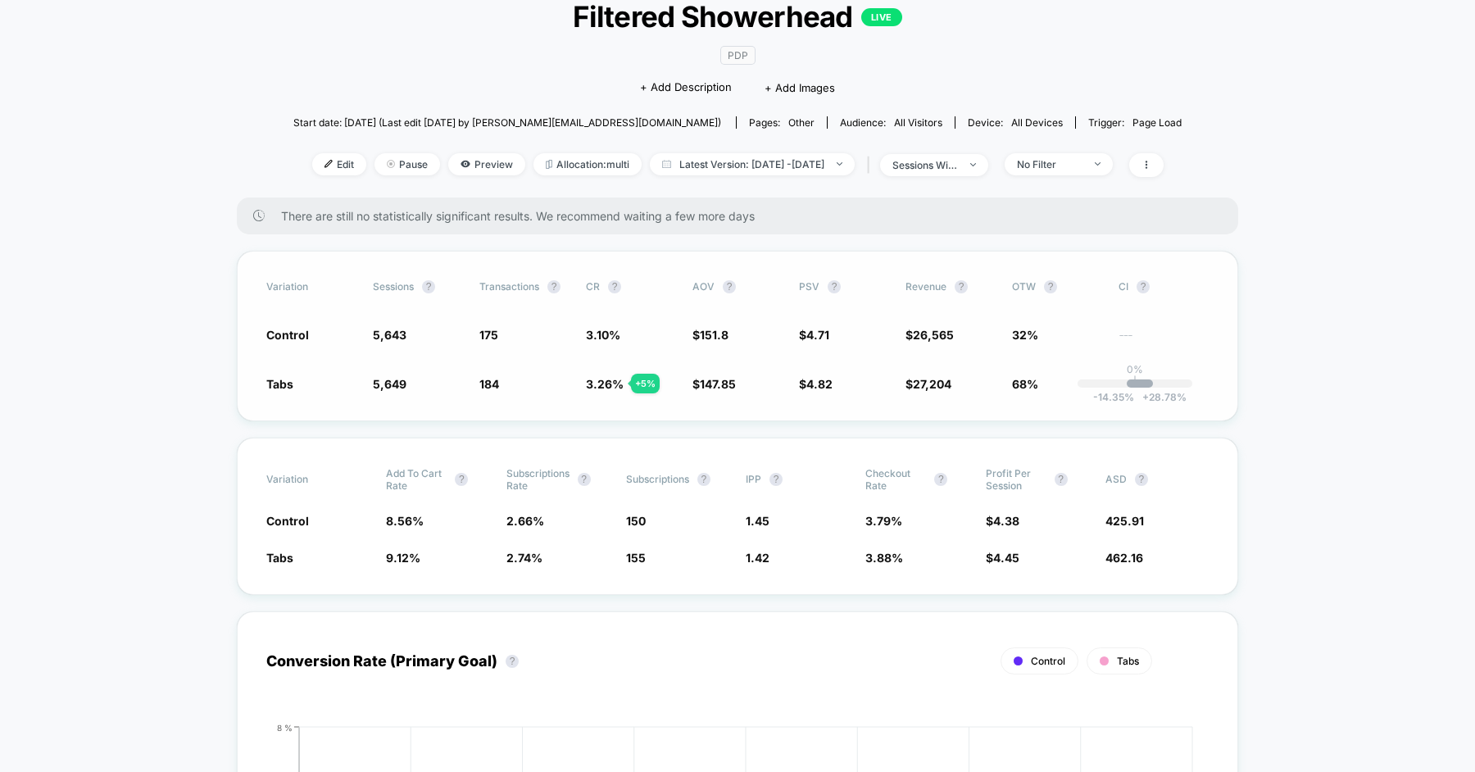
scroll to position [108, 0]
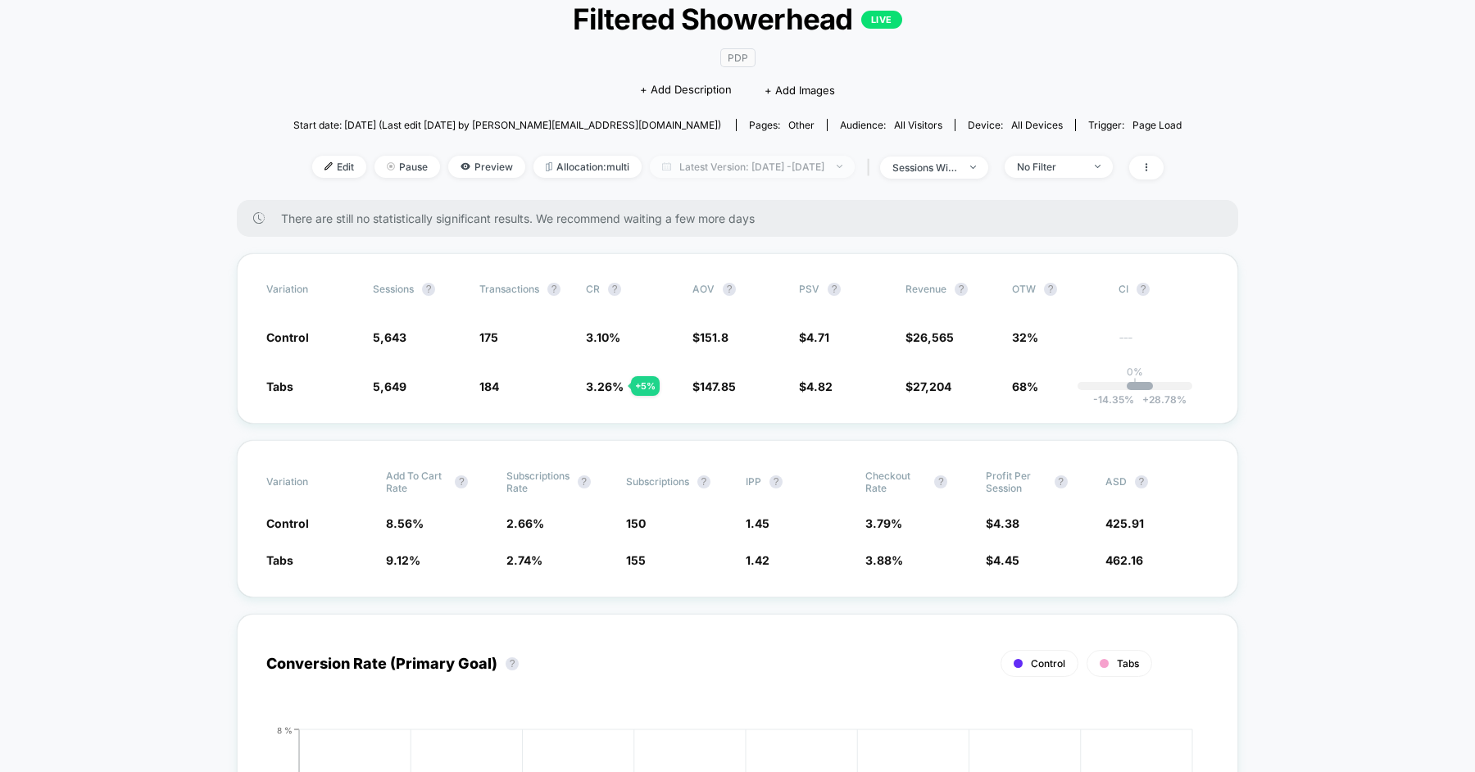
click at [713, 165] on span "Latest Version: Aug 4, 2025 - Aug 12, 2025" at bounding box center [752, 167] width 205 height 22
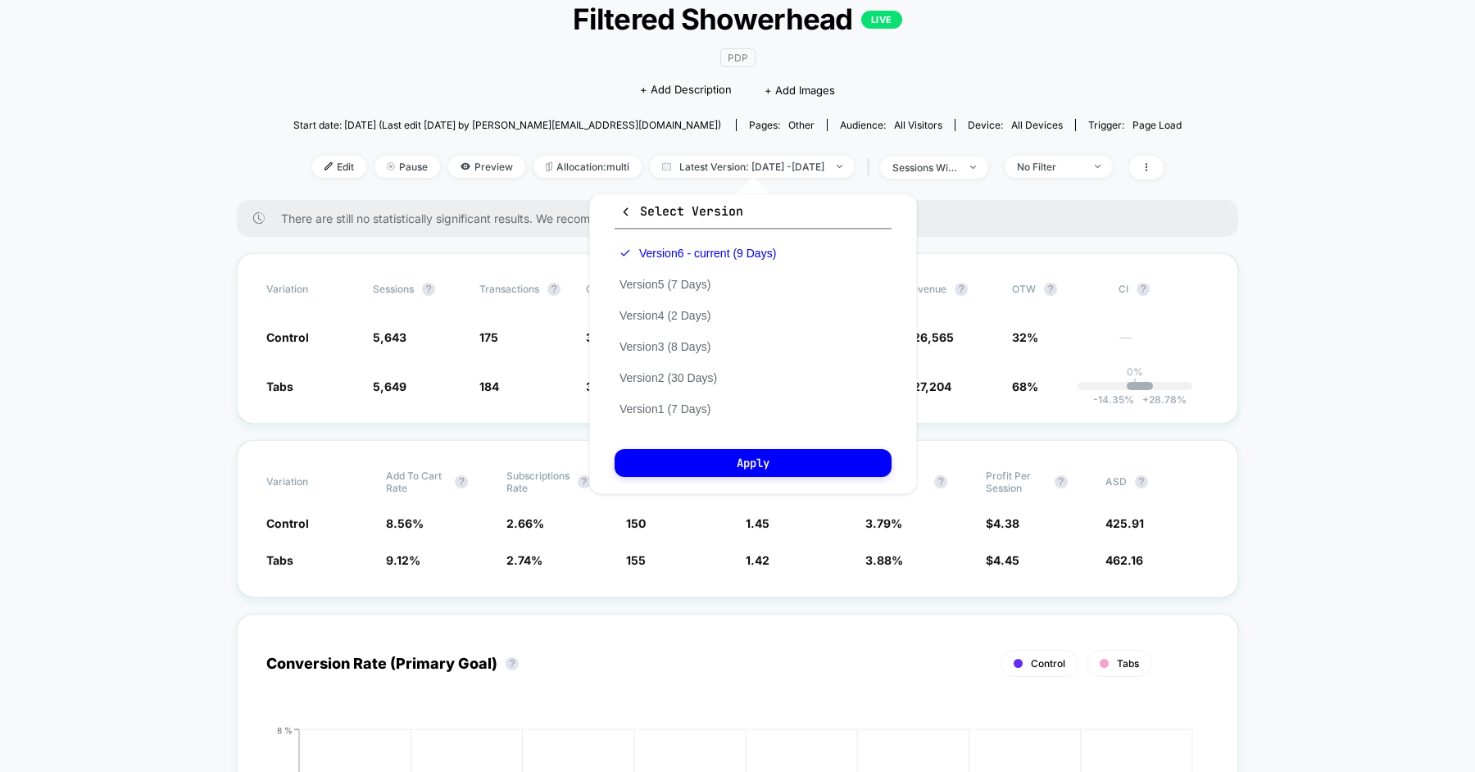
click at [636, 200] on div "Select Version Version 6 - current (9 Days) Version 5 (7 Days) Version 4 (2 Day…" at bounding box center [753, 343] width 328 height 301
click at [633, 204] on span "Select Version" at bounding box center [681, 211] width 124 height 16
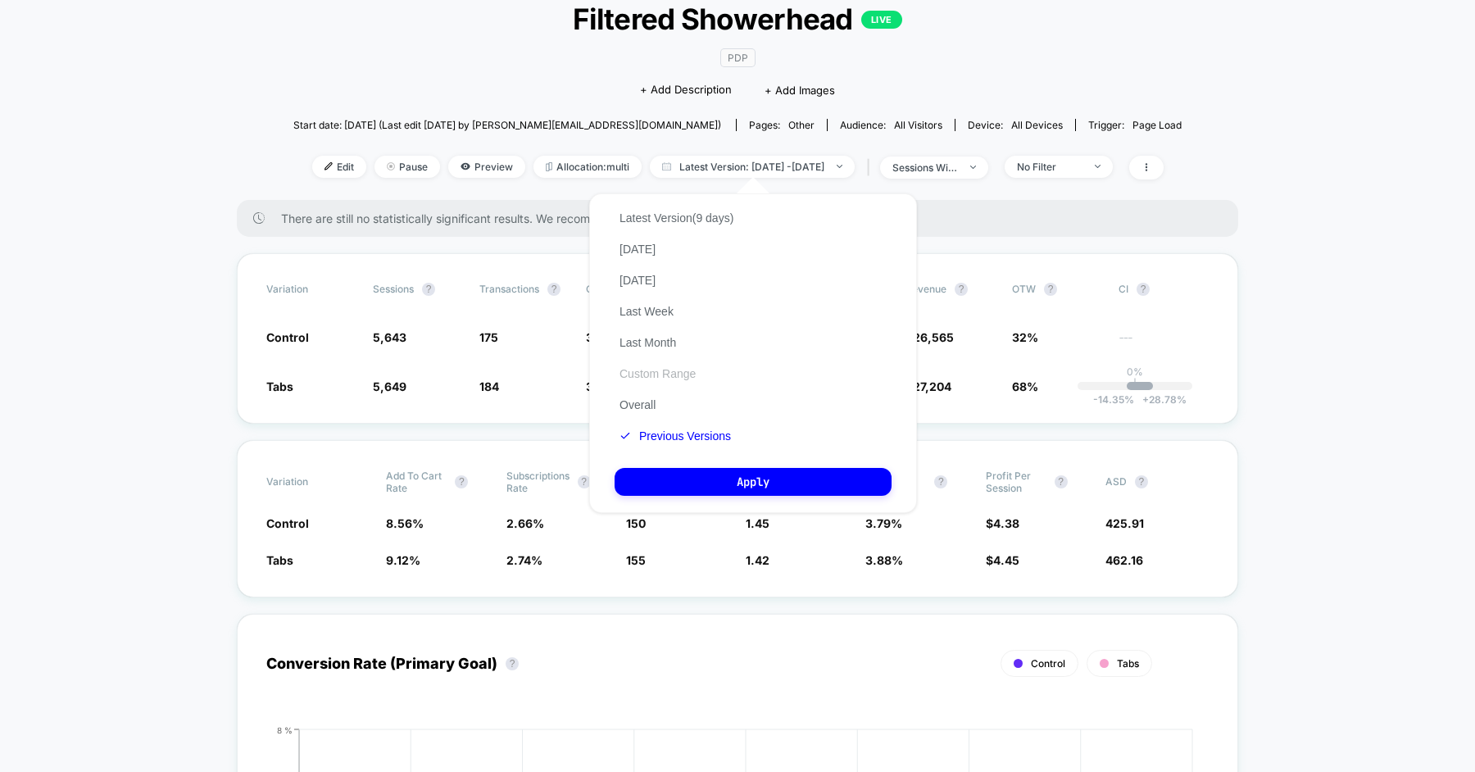
click at [667, 374] on button "Custom Range" at bounding box center [657, 373] width 86 height 15
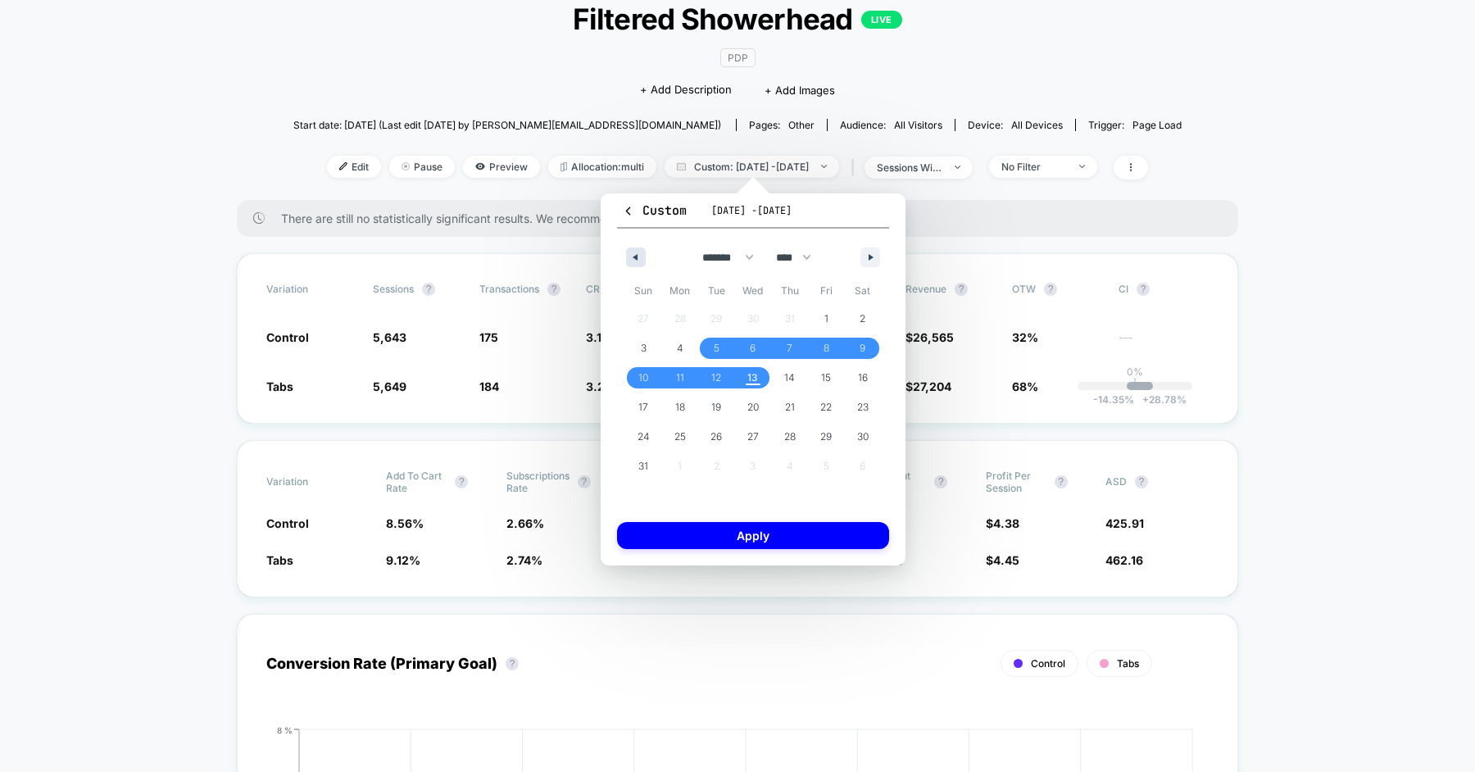
click at [636, 257] on icon "button" at bounding box center [633, 257] width 8 height 7
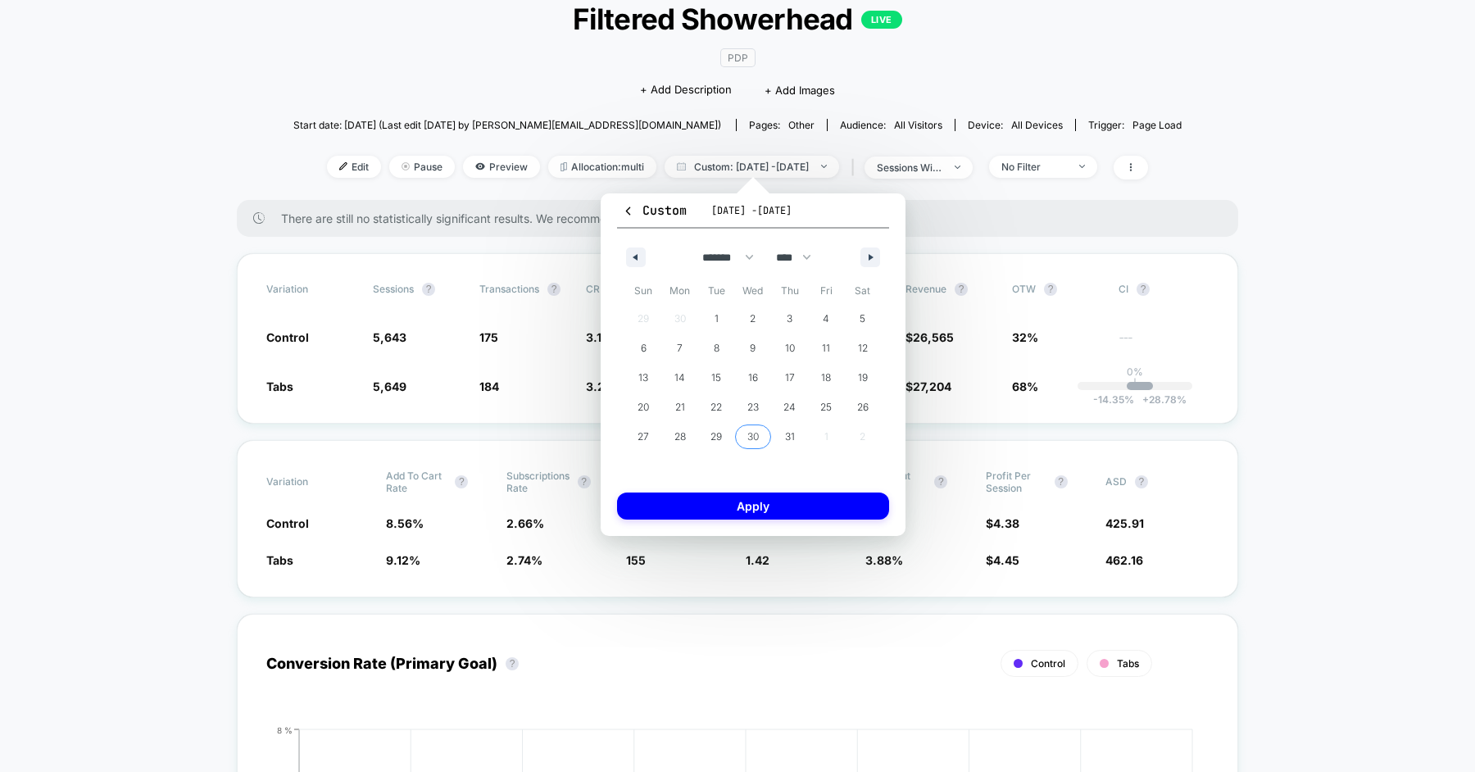
click at [750, 431] on span "30" at bounding box center [752, 436] width 11 height 29
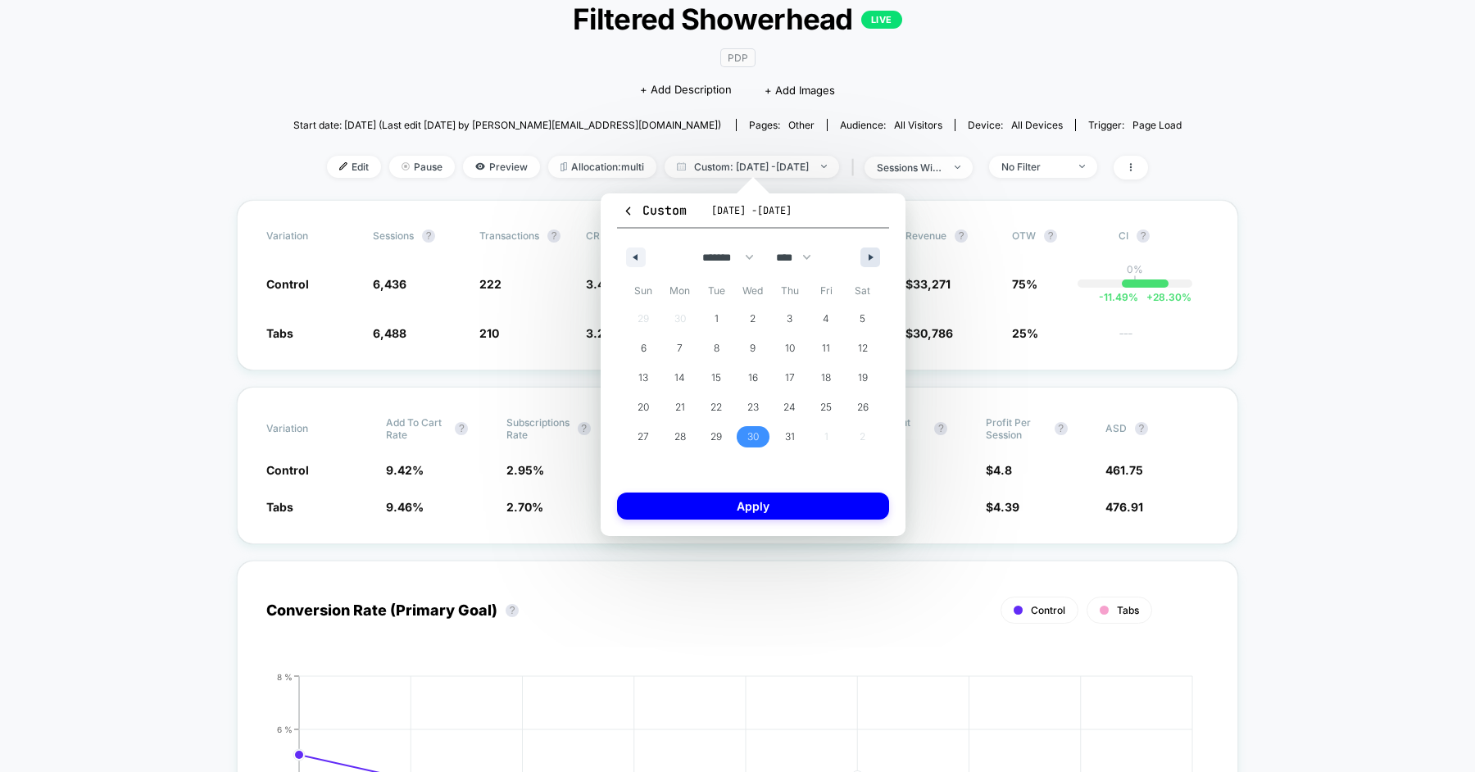
click at [865, 256] on button "button" at bounding box center [870, 257] width 20 height 20
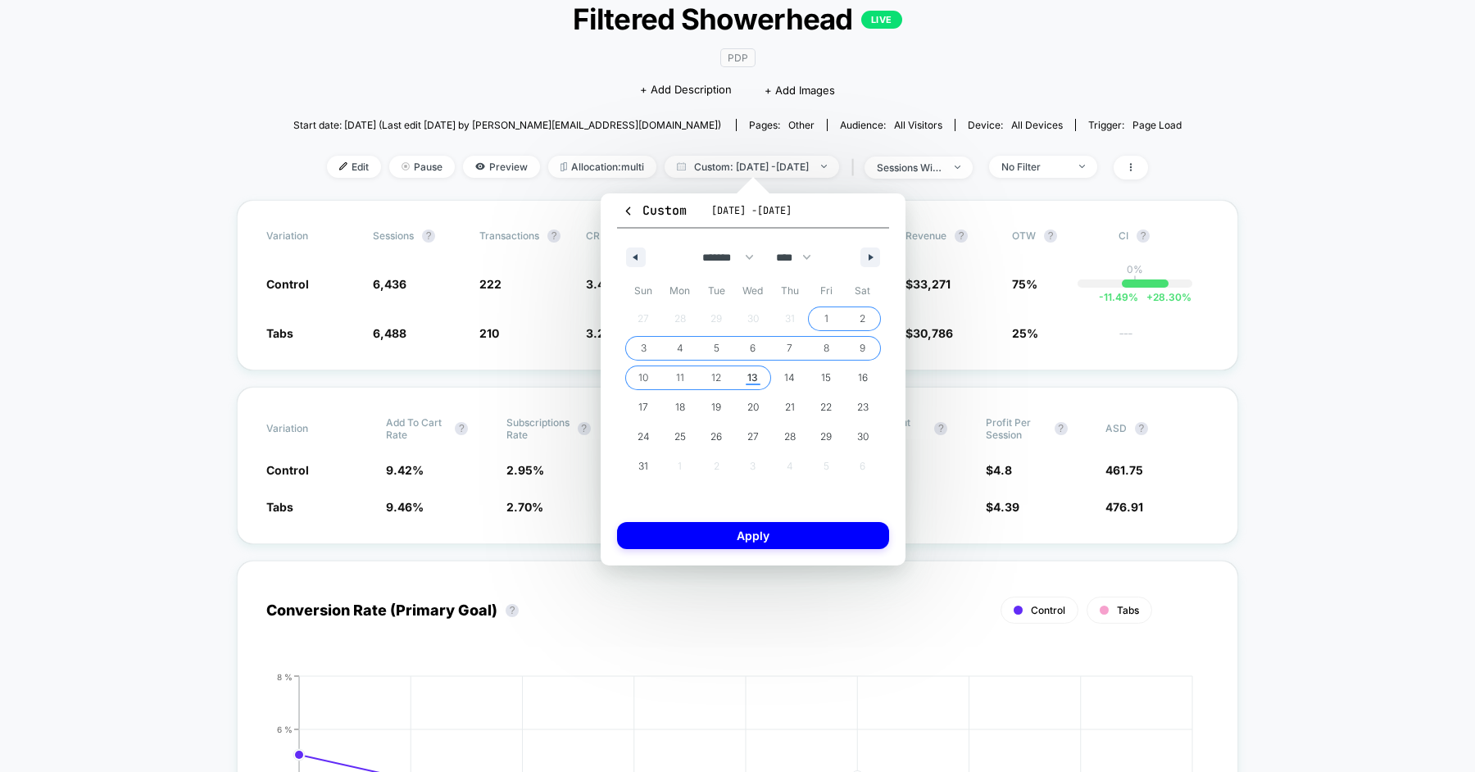
click at [760, 379] on span "13" at bounding box center [753, 377] width 37 height 21
select select "*"
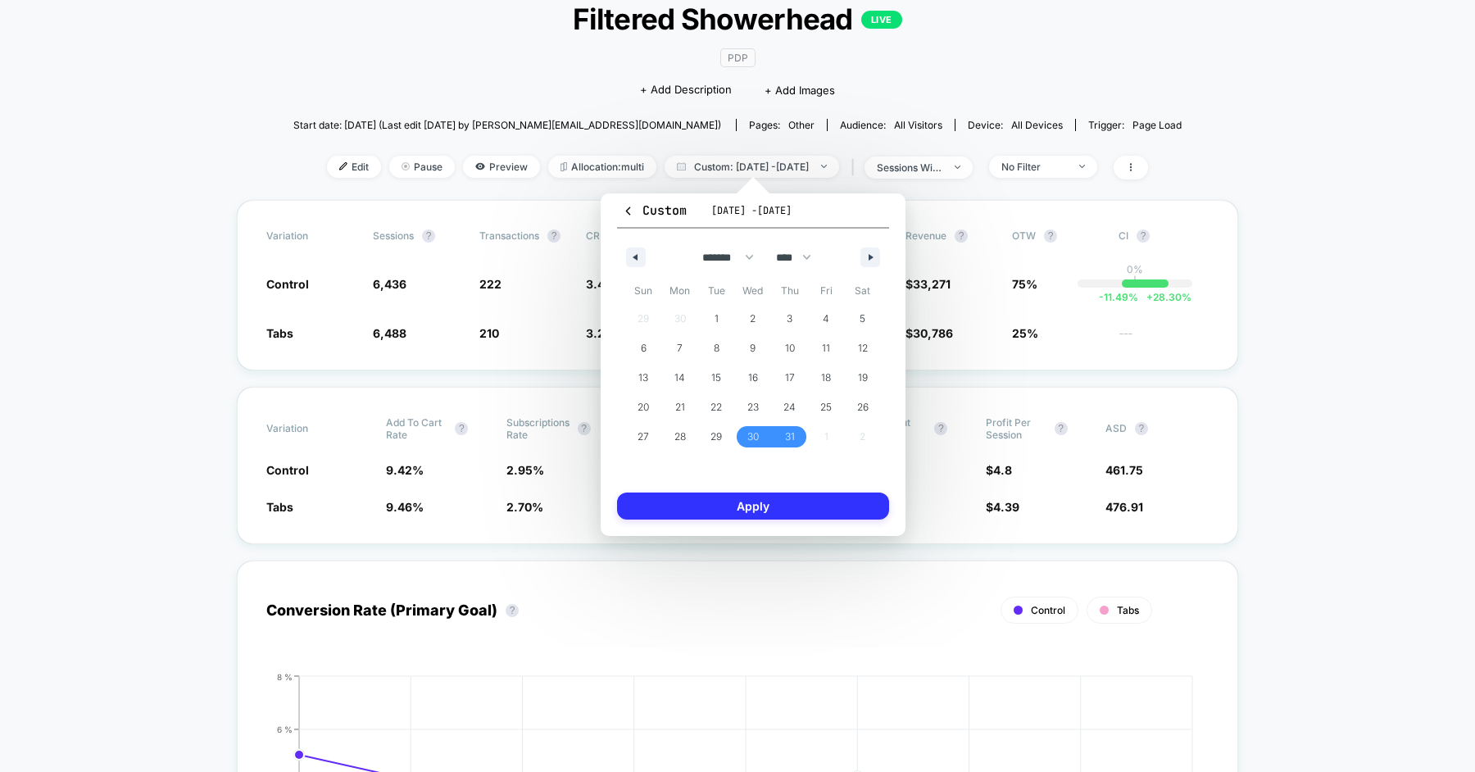
click at [809, 510] on button "Apply" at bounding box center [753, 505] width 272 height 27
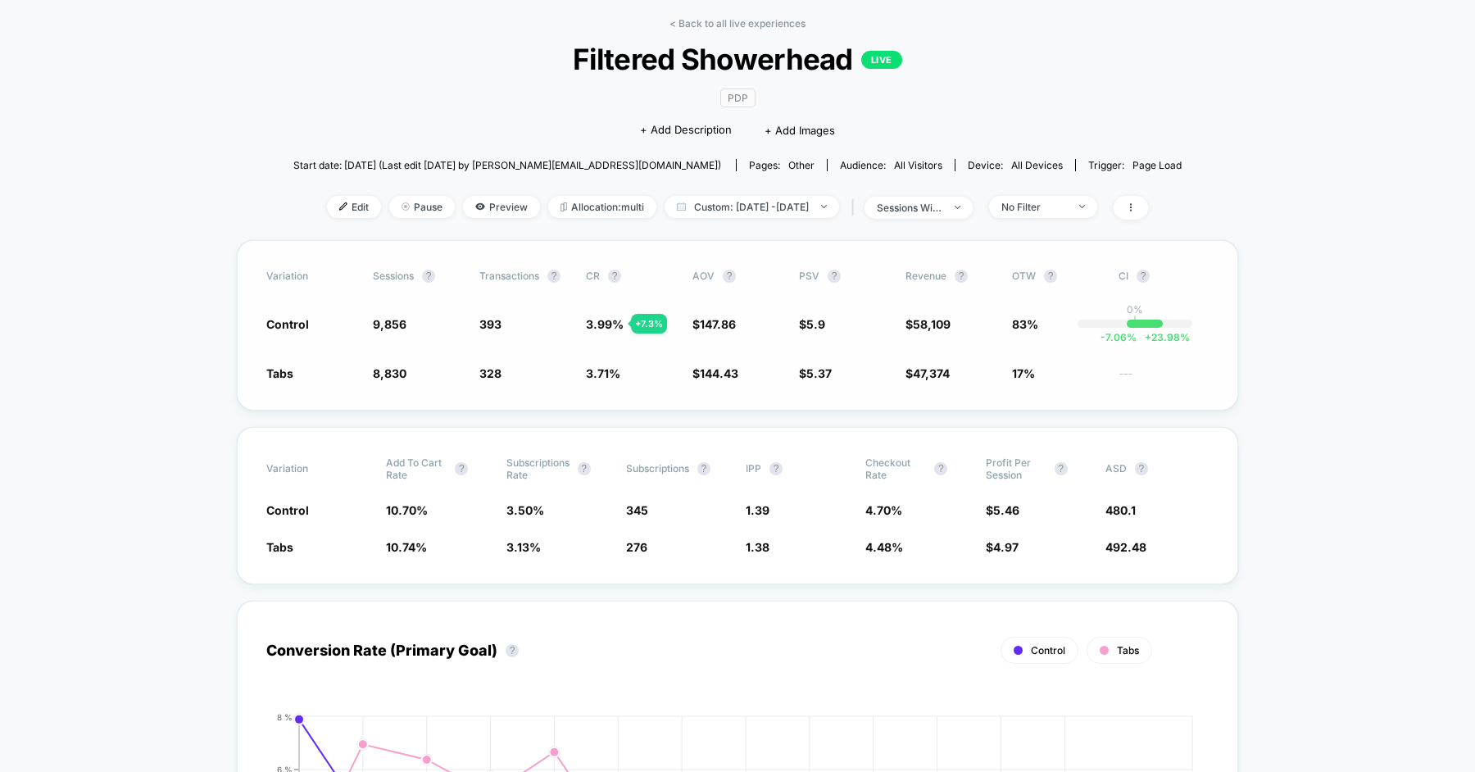
scroll to position [67, 0]
click at [689, 201] on span "Custom: Jul 30, 2025 - Aug 13, 2025" at bounding box center [751, 208] width 175 height 22
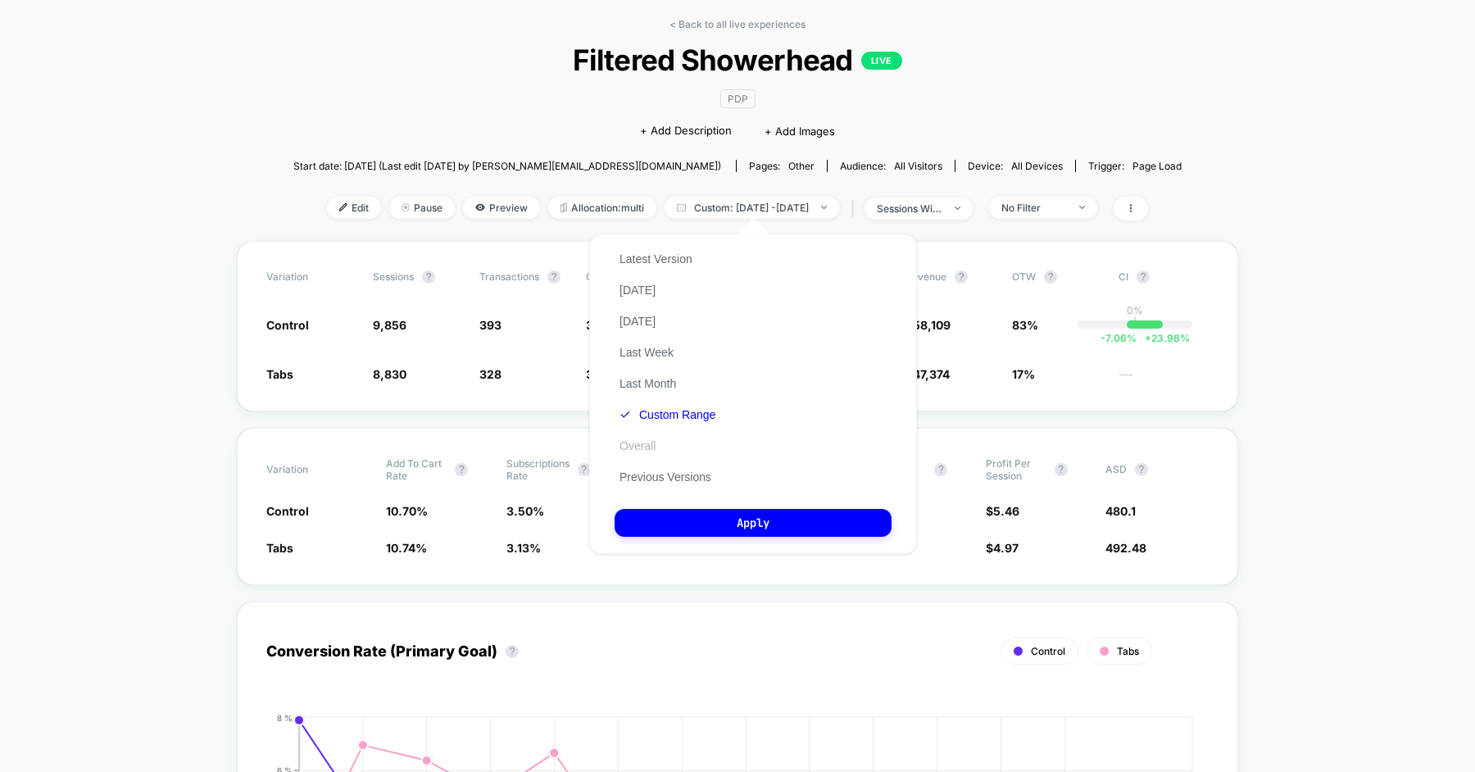
click at [659, 442] on button "Overall" at bounding box center [637, 445] width 46 height 15
click at [678, 507] on div "Latest Version Today Yesterday Last Week Last Month Custom Range Overall Previo…" at bounding box center [753, 394] width 328 height 320
click at [675, 525] on button "Apply" at bounding box center [752, 523] width 277 height 28
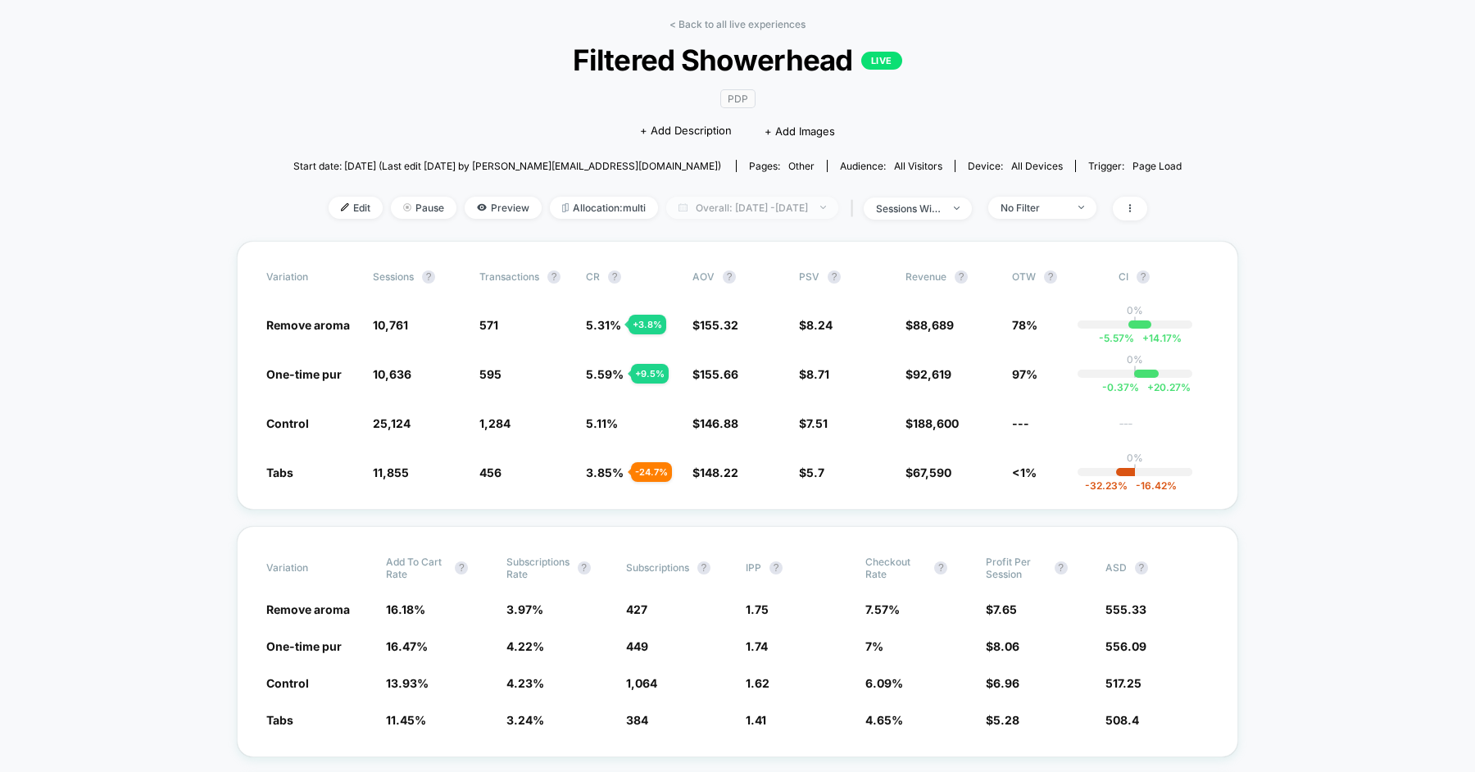
click at [728, 215] on span "Overall: May 28, 2025 - Aug 13, 2025" at bounding box center [752, 208] width 172 height 22
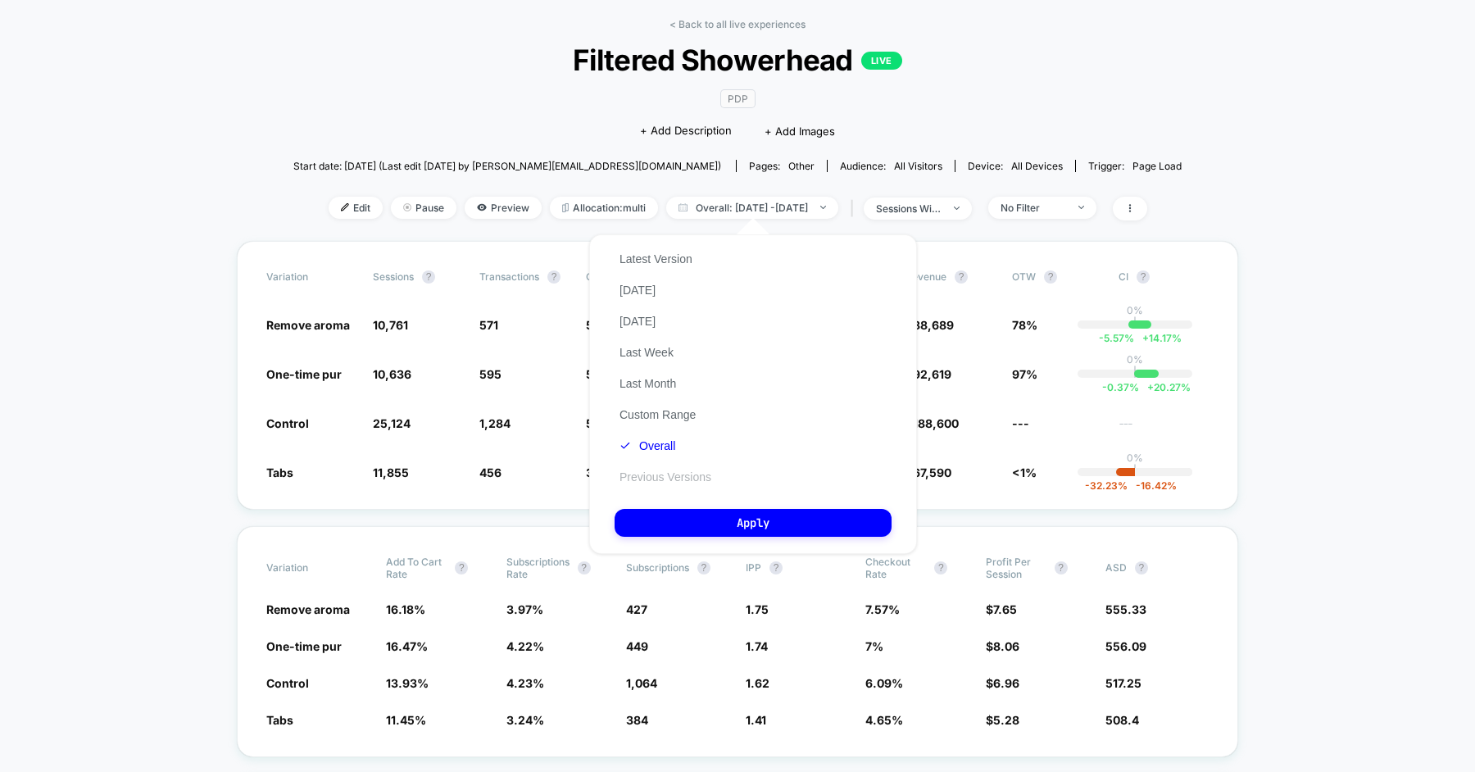
click at [646, 475] on button "Previous Versions" at bounding box center [665, 476] width 102 height 15
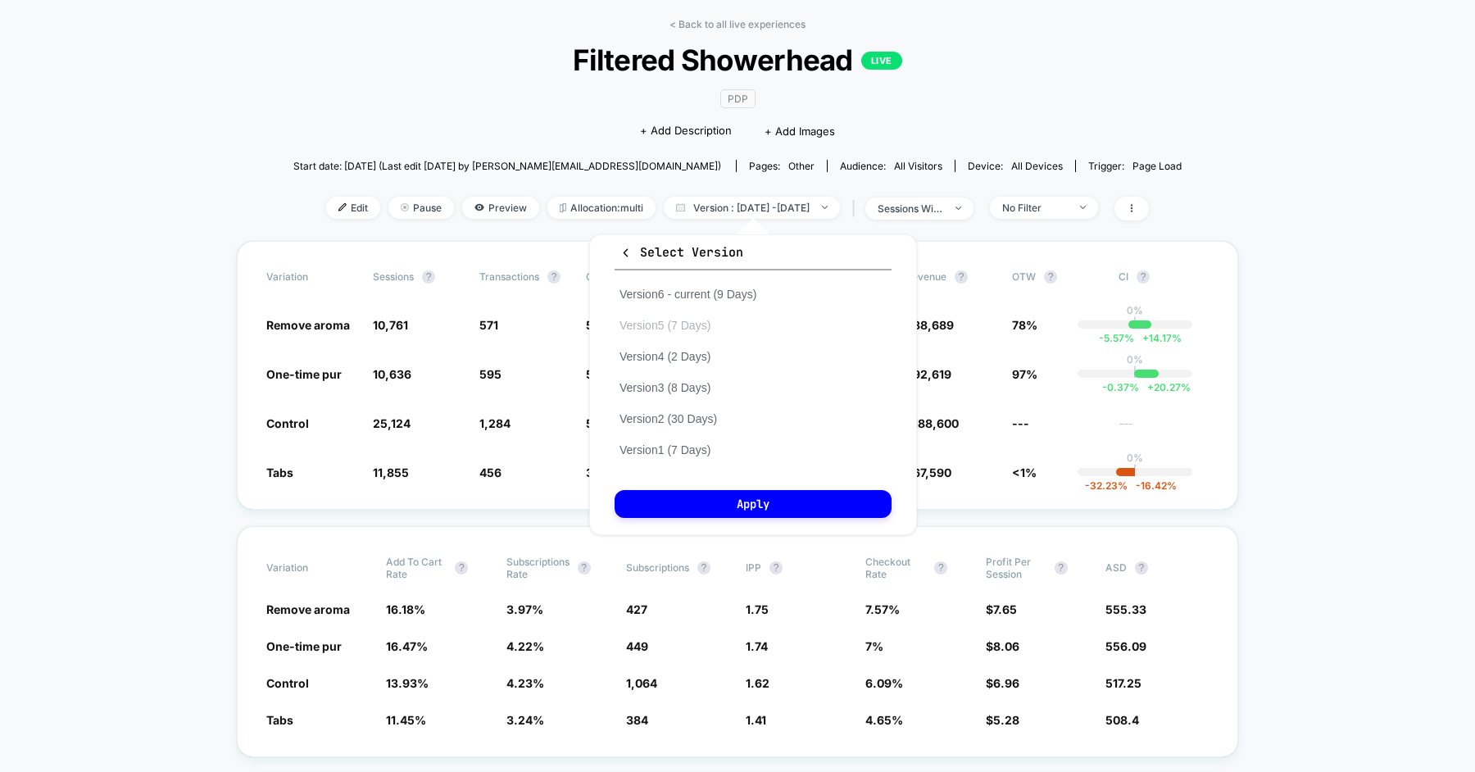
click at [686, 329] on button "Version 5 (7 Days)" at bounding box center [664, 325] width 101 height 15
click at [737, 505] on button "Apply" at bounding box center [752, 504] width 277 height 28
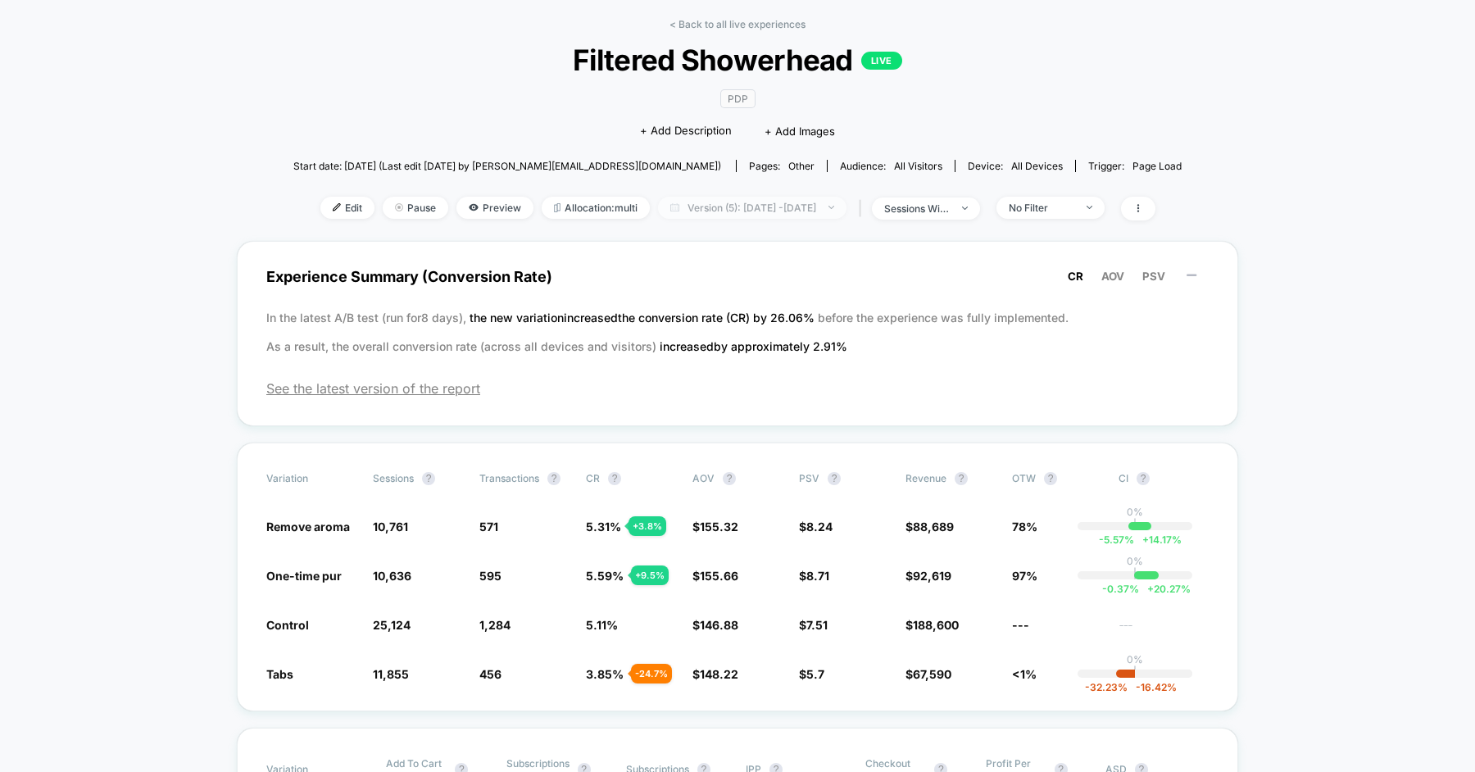
click at [769, 203] on span "Version (5): Jul 30, 2025 - Aug 5, 2025" at bounding box center [752, 208] width 188 height 22
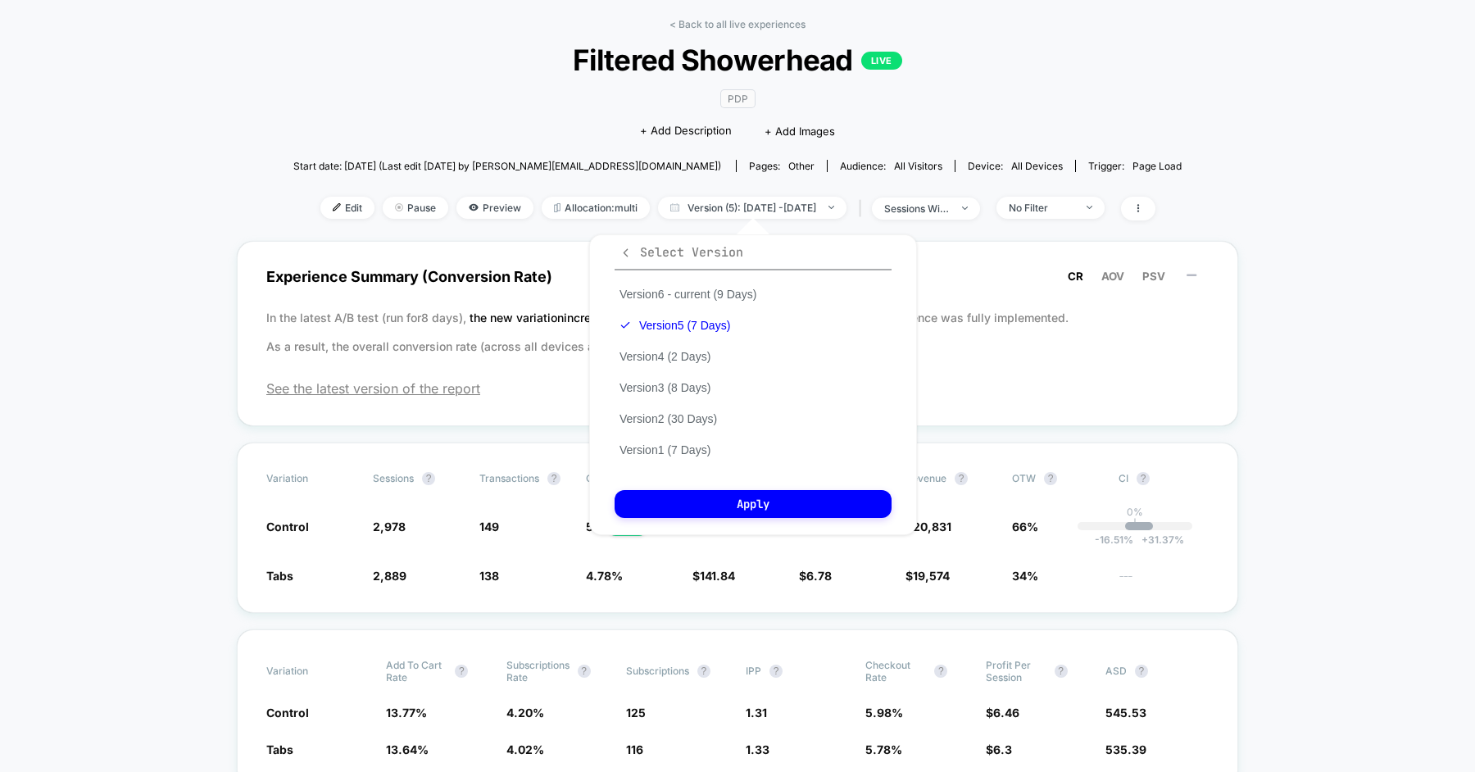
click at [633, 253] on span "Select Version" at bounding box center [681, 252] width 124 height 16
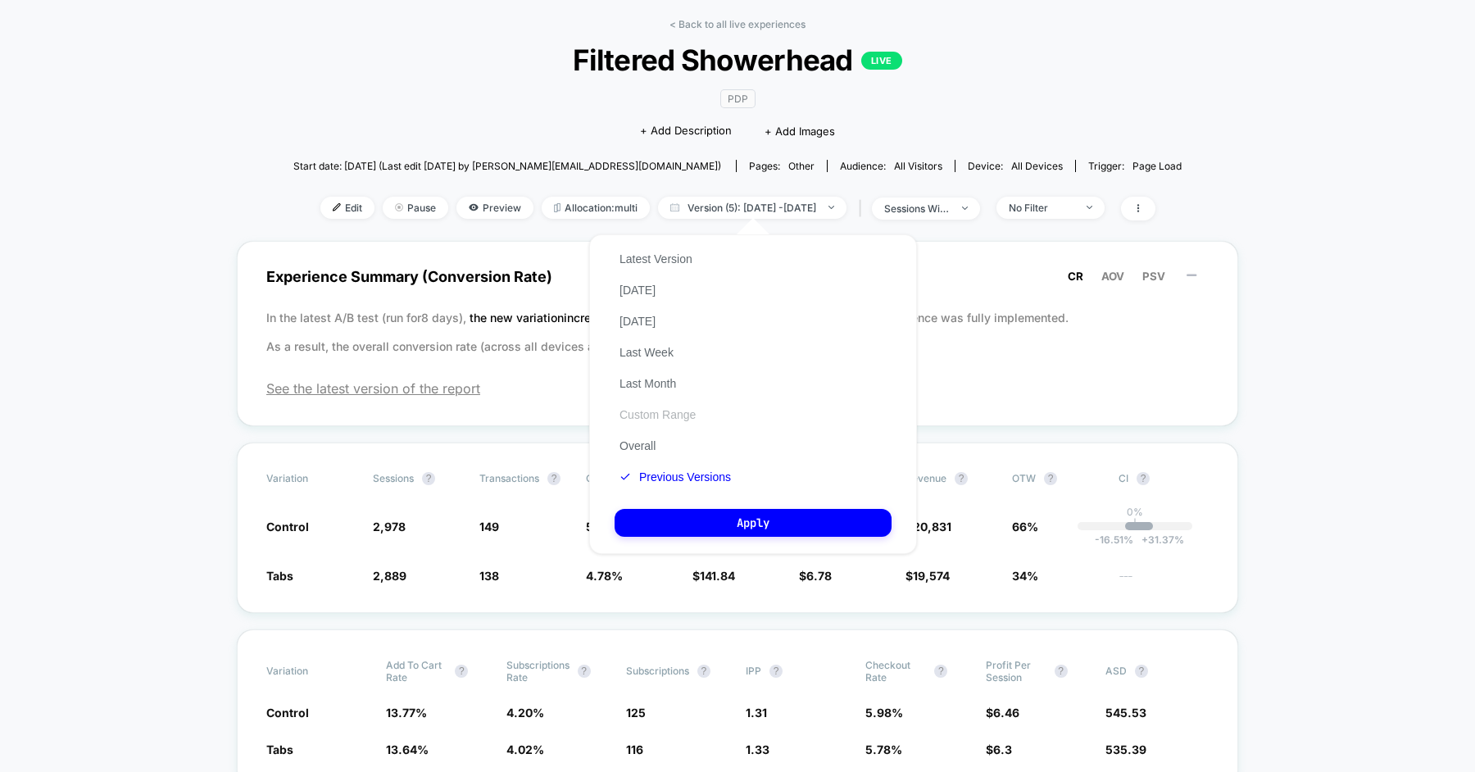
click at [655, 410] on button "Custom Range" at bounding box center [657, 414] width 86 height 15
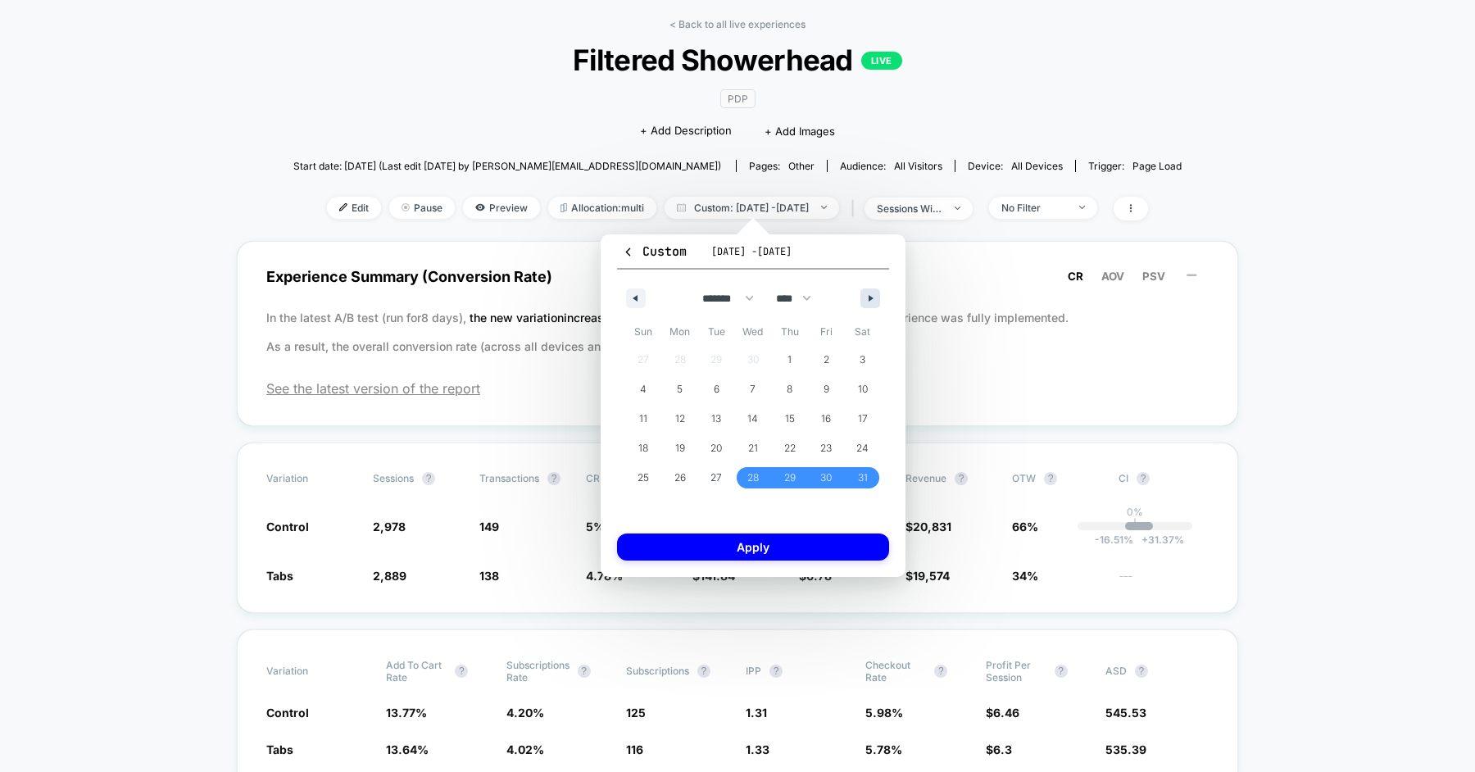
click at [877, 302] on button "button" at bounding box center [870, 298] width 20 height 20
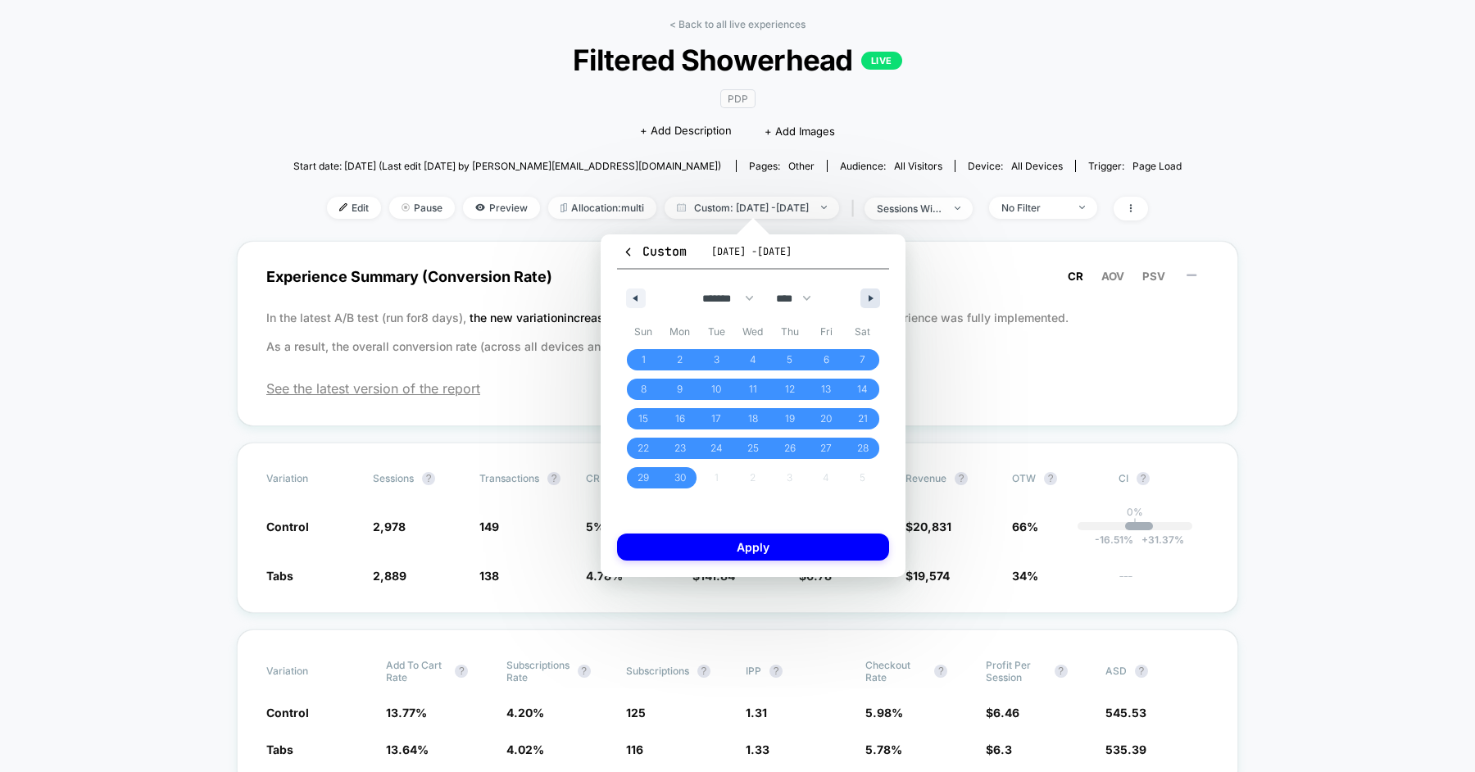
click at [873, 296] on icon "button" at bounding box center [872, 298] width 8 height 7
click at [757, 479] on span "30" at bounding box center [752, 477] width 11 height 29
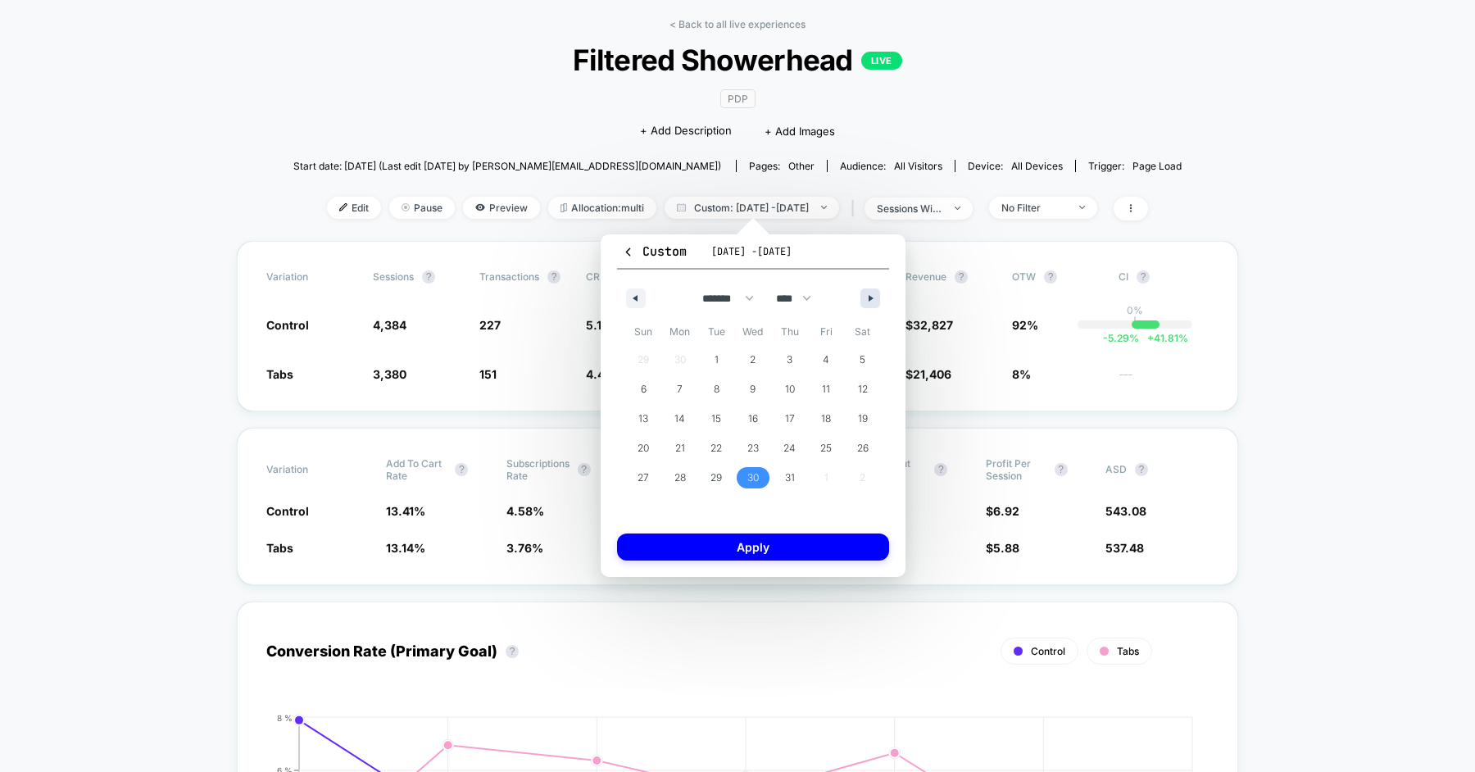
click at [866, 294] on button "button" at bounding box center [870, 298] width 20 height 20
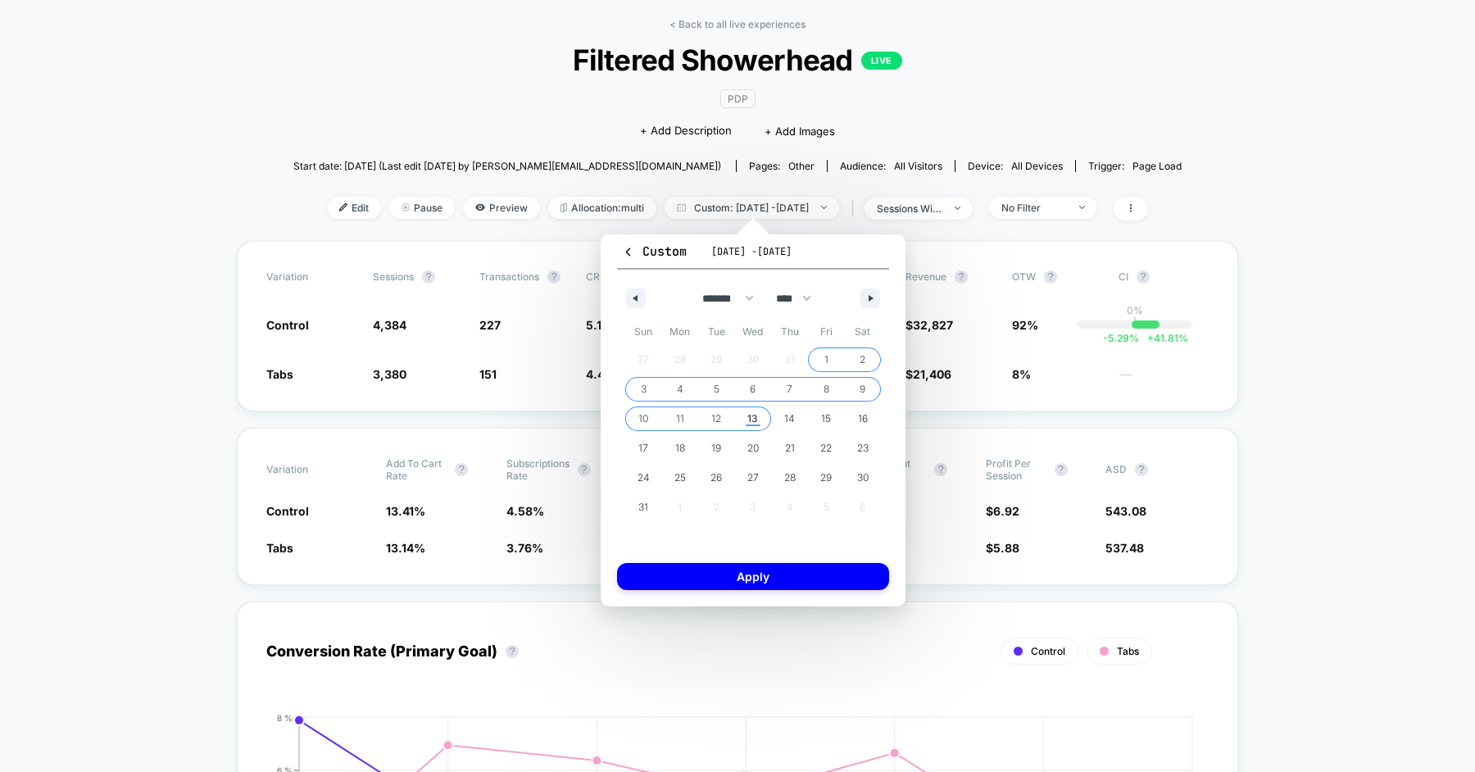
click at [758, 417] on span "13" at bounding box center [752, 418] width 11 height 29
select select "*"
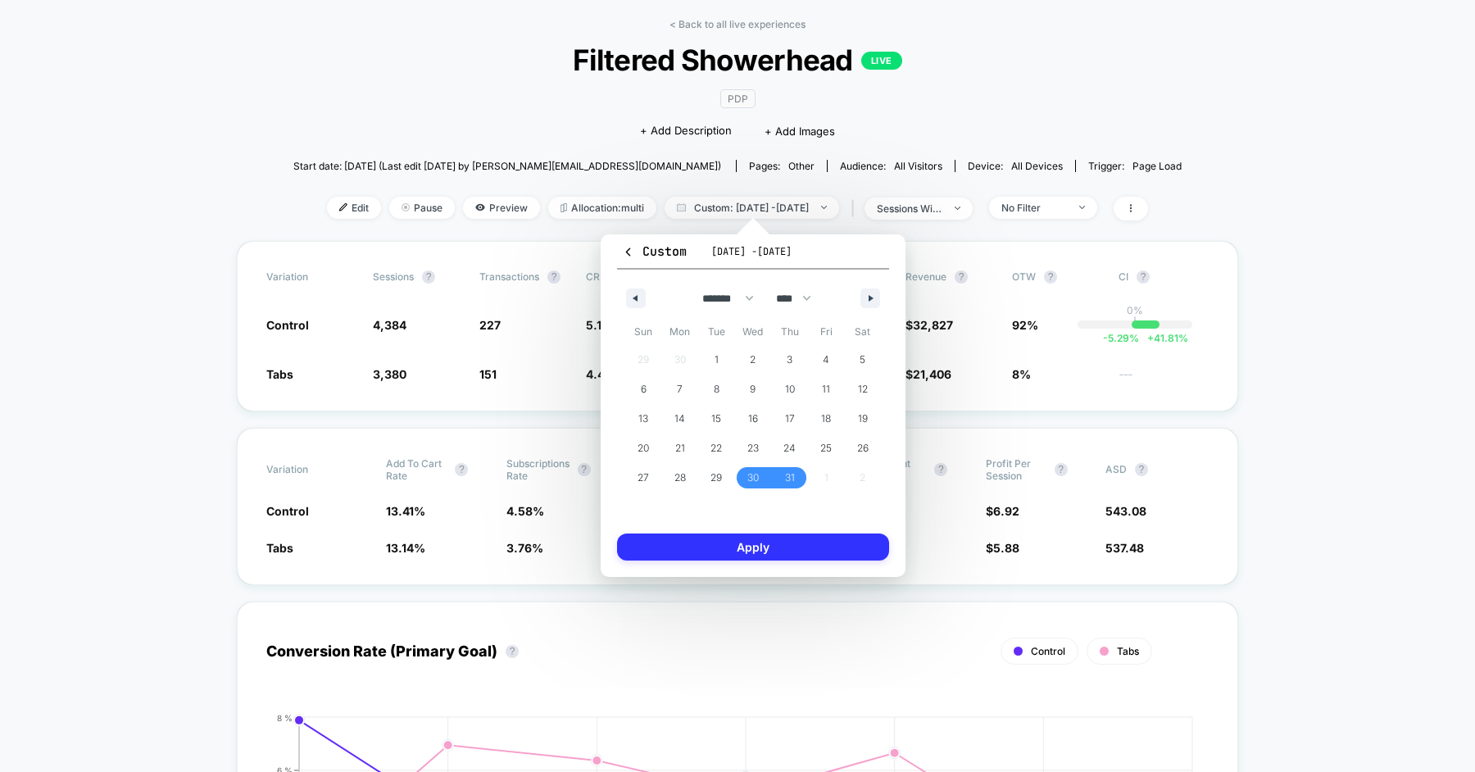
click at [766, 549] on button "Apply" at bounding box center [753, 546] width 272 height 27
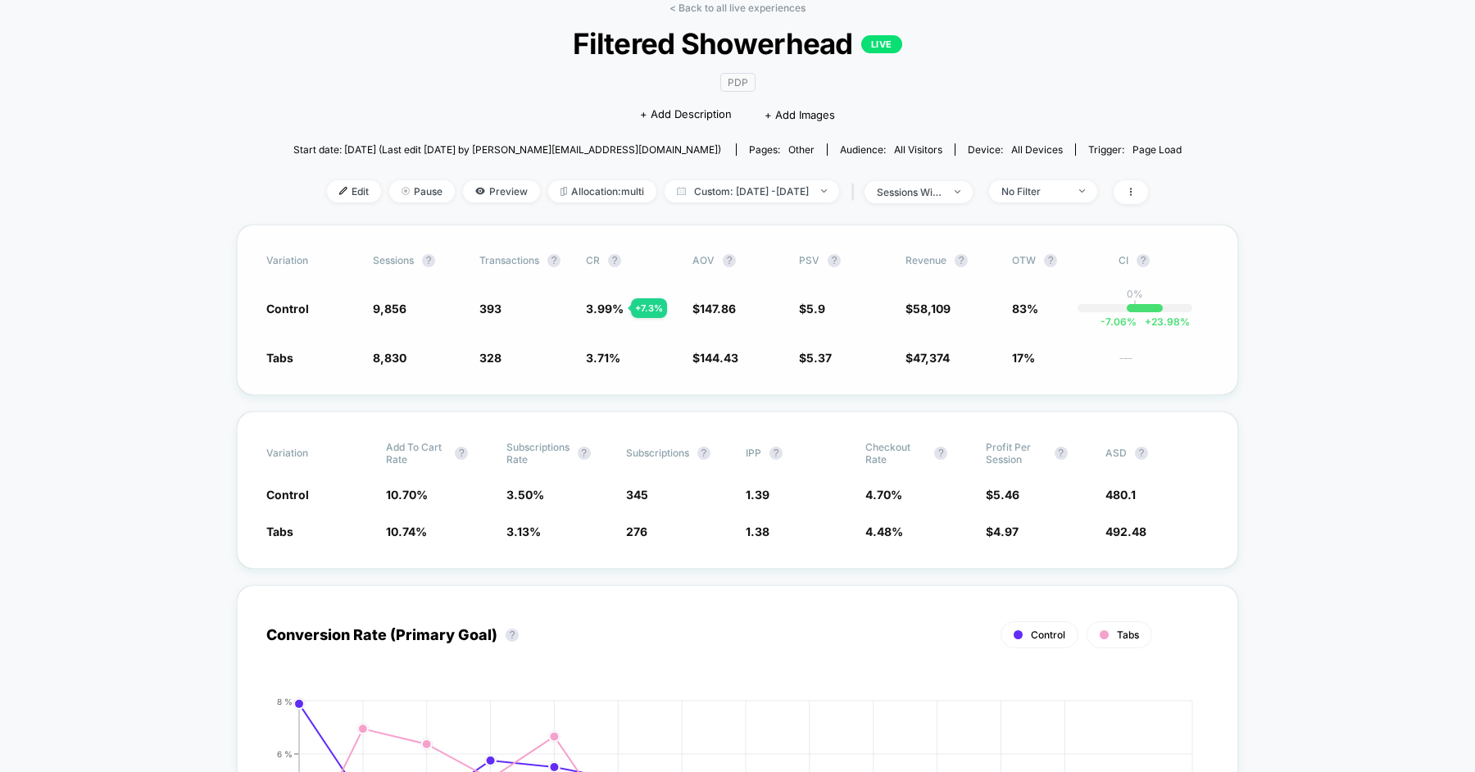
scroll to position [84, 0]
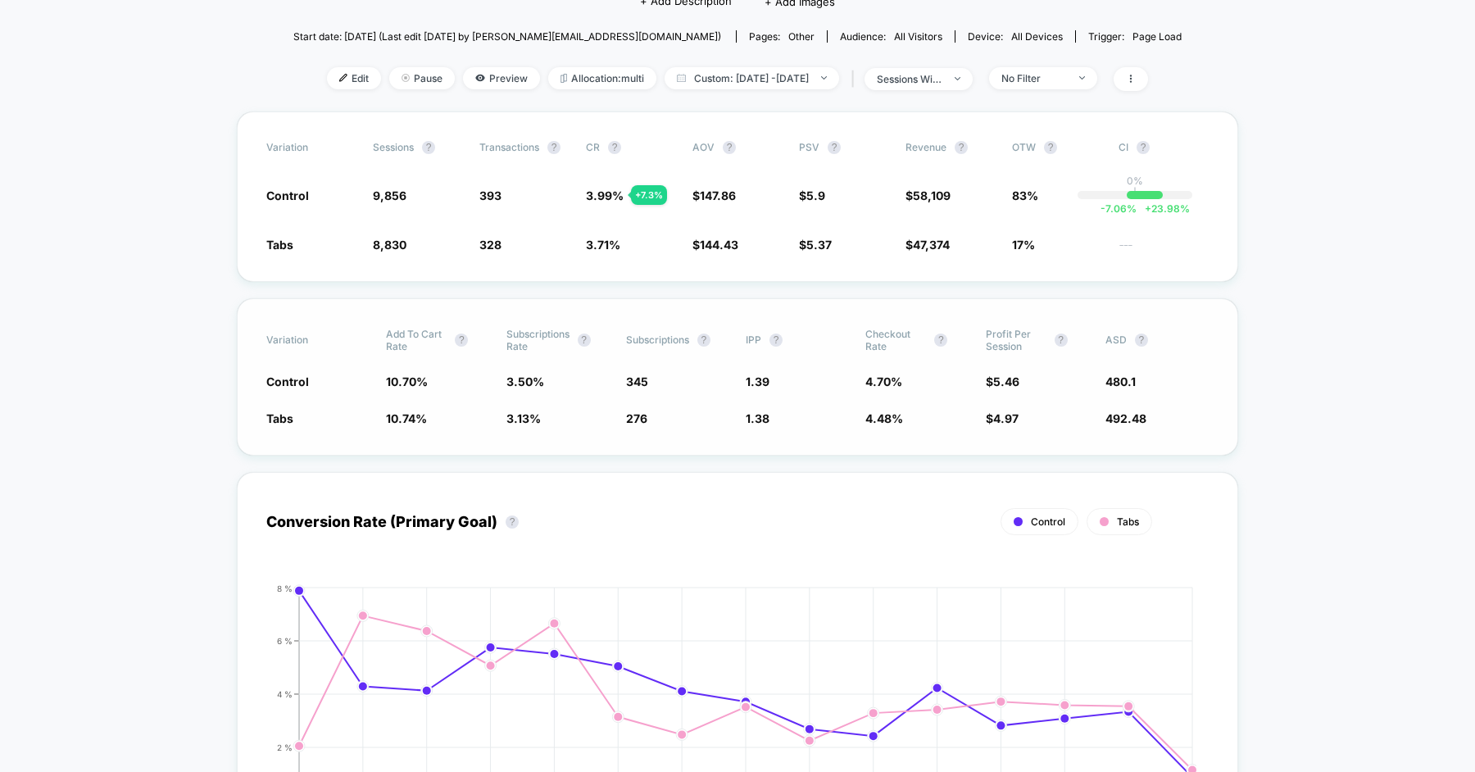
scroll to position [39, 0]
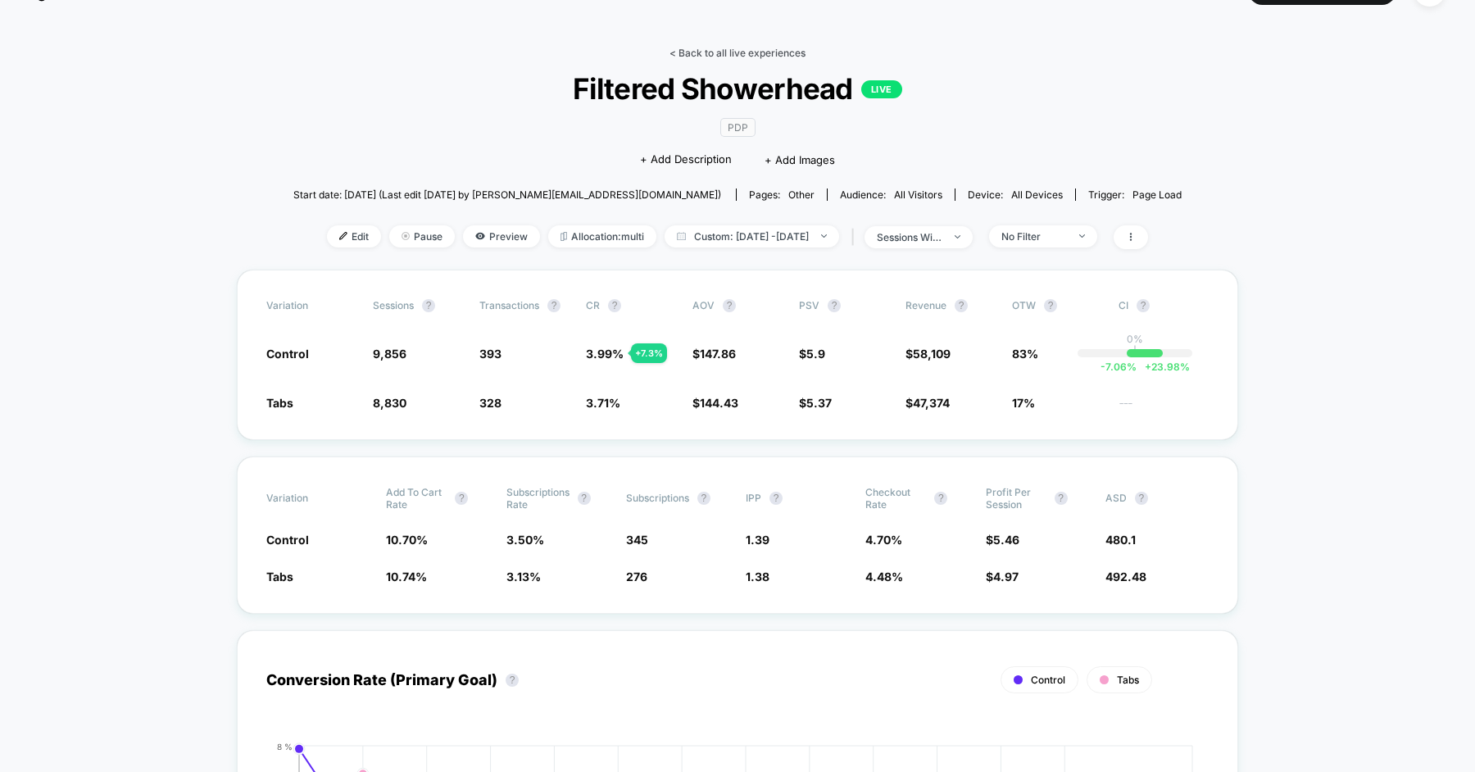
click at [741, 59] on link "< Back to all live experiences" at bounding box center [737, 53] width 136 height 12
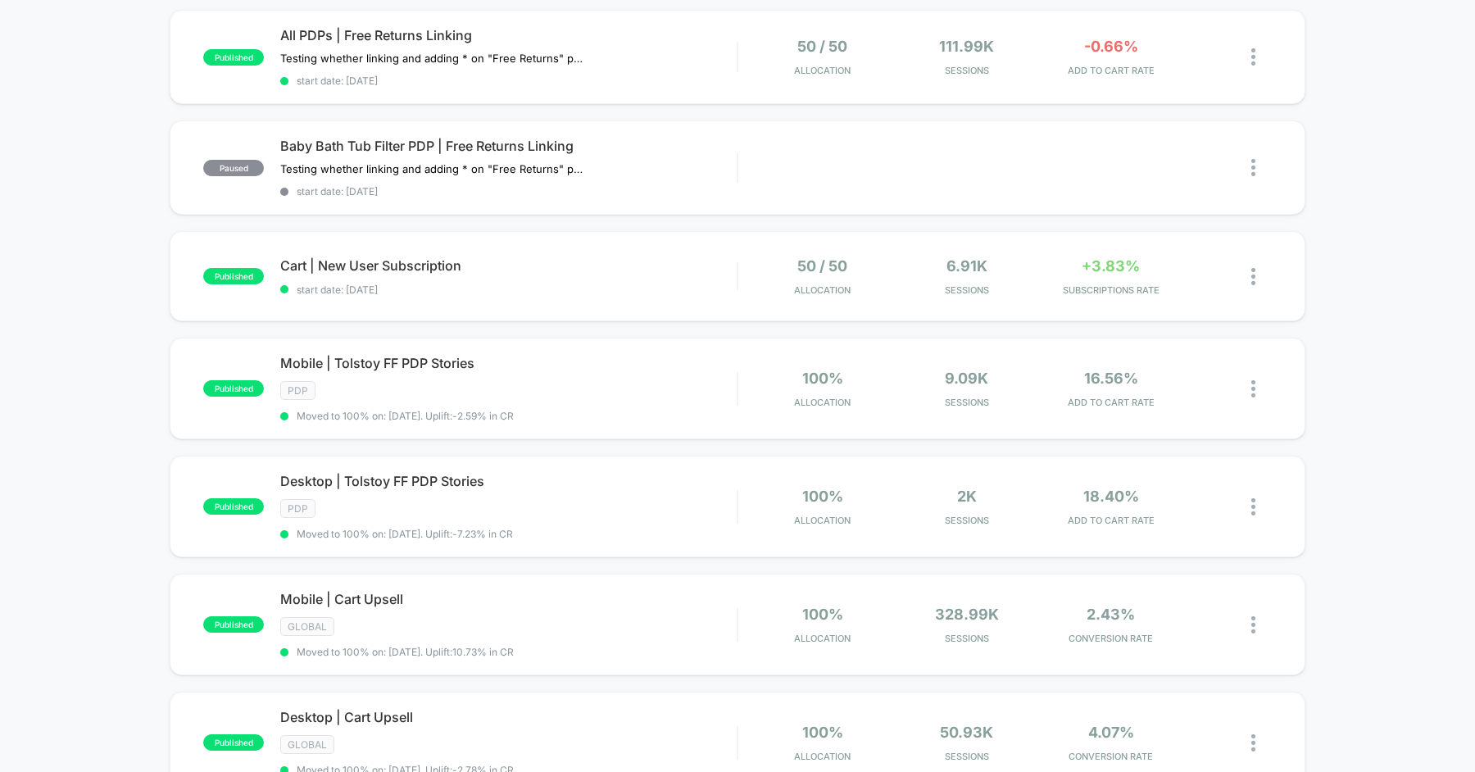
scroll to position [533, 0]
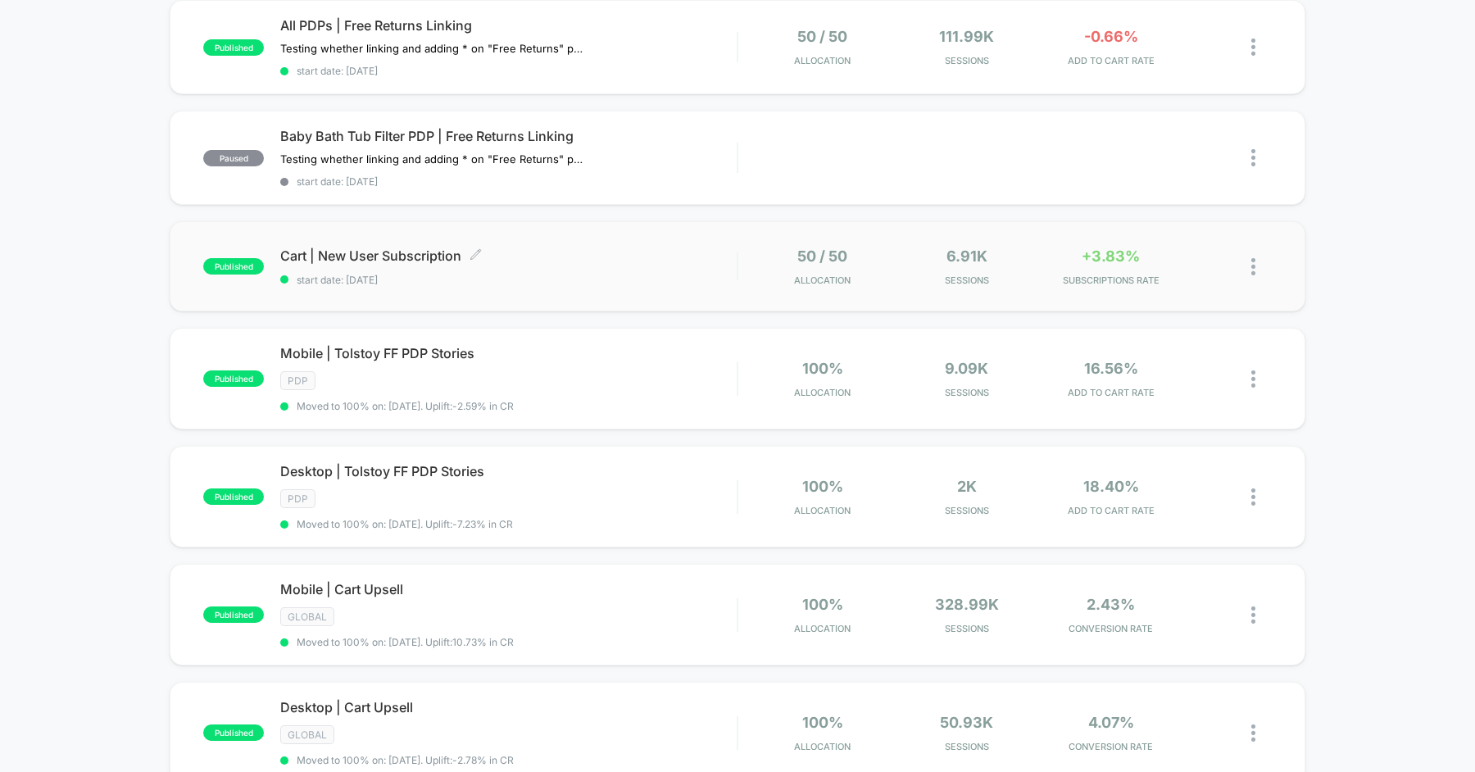
click at [577, 252] on span "Cart | New User Subscription Click to edit experience details" at bounding box center [508, 255] width 456 height 16
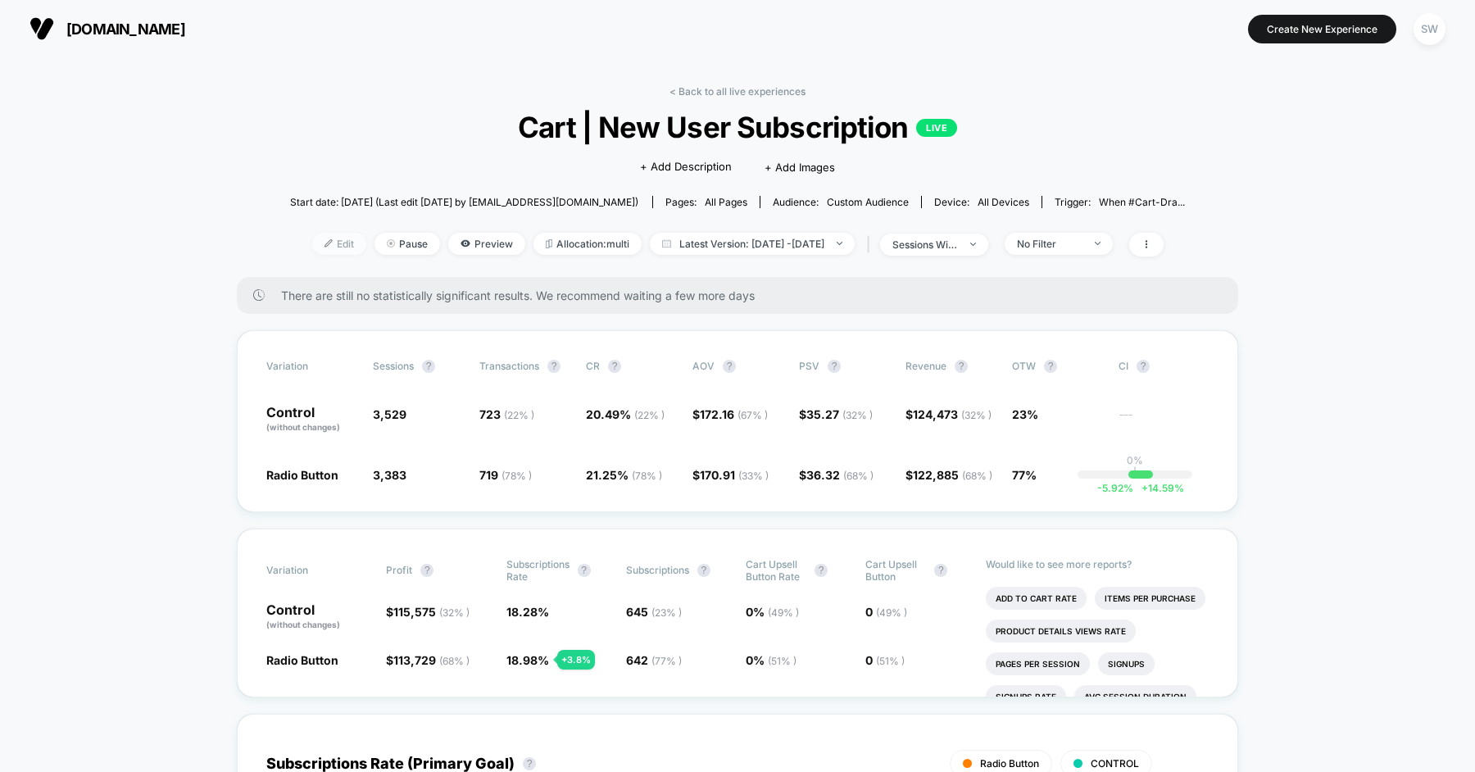
click at [312, 247] on span "Edit" at bounding box center [339, 244] width 54 height 22
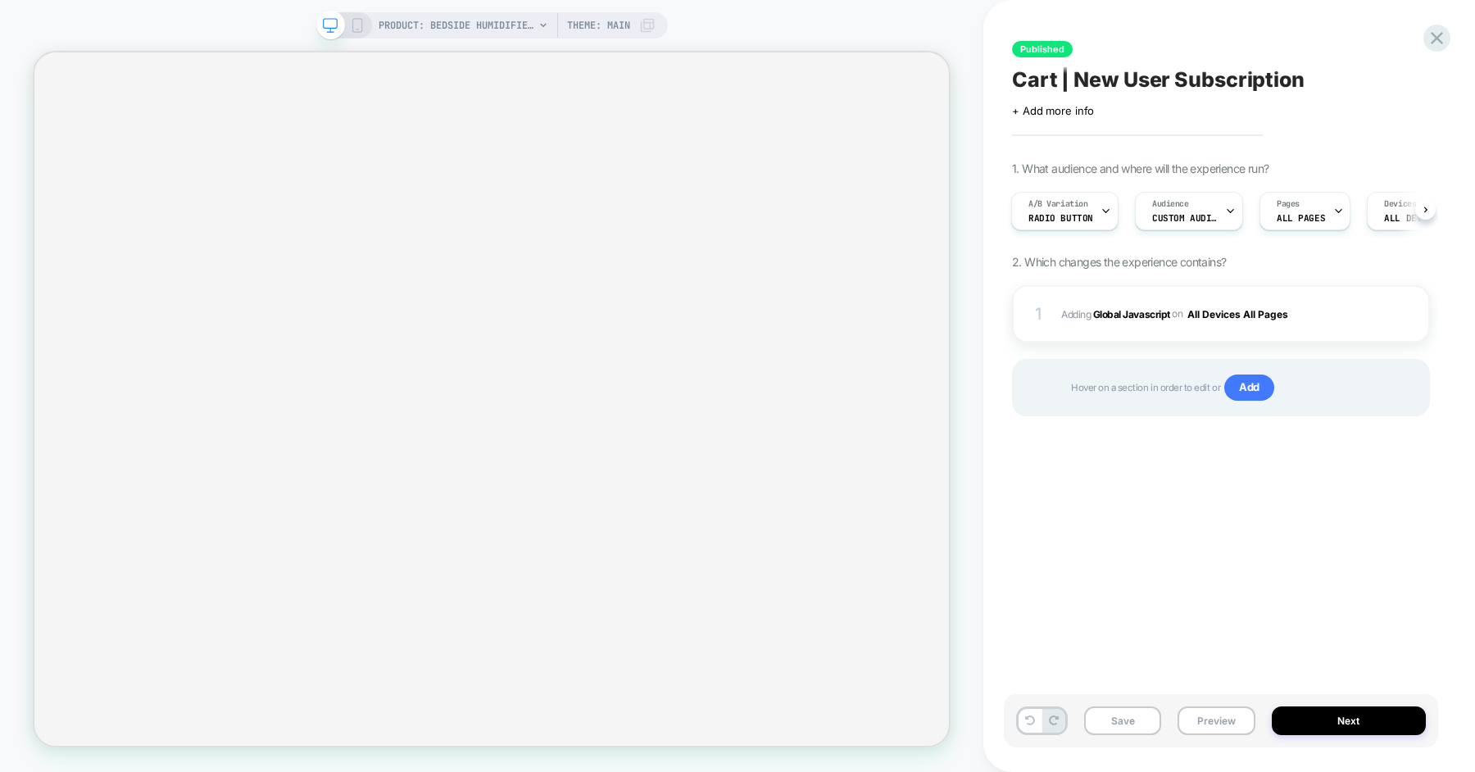
scroll to position [0, 2]
click at [1324, 317] on span "Adding Global Javascript on All Devices All Pages" at bounding box center [1206, 314] width 291 height 20
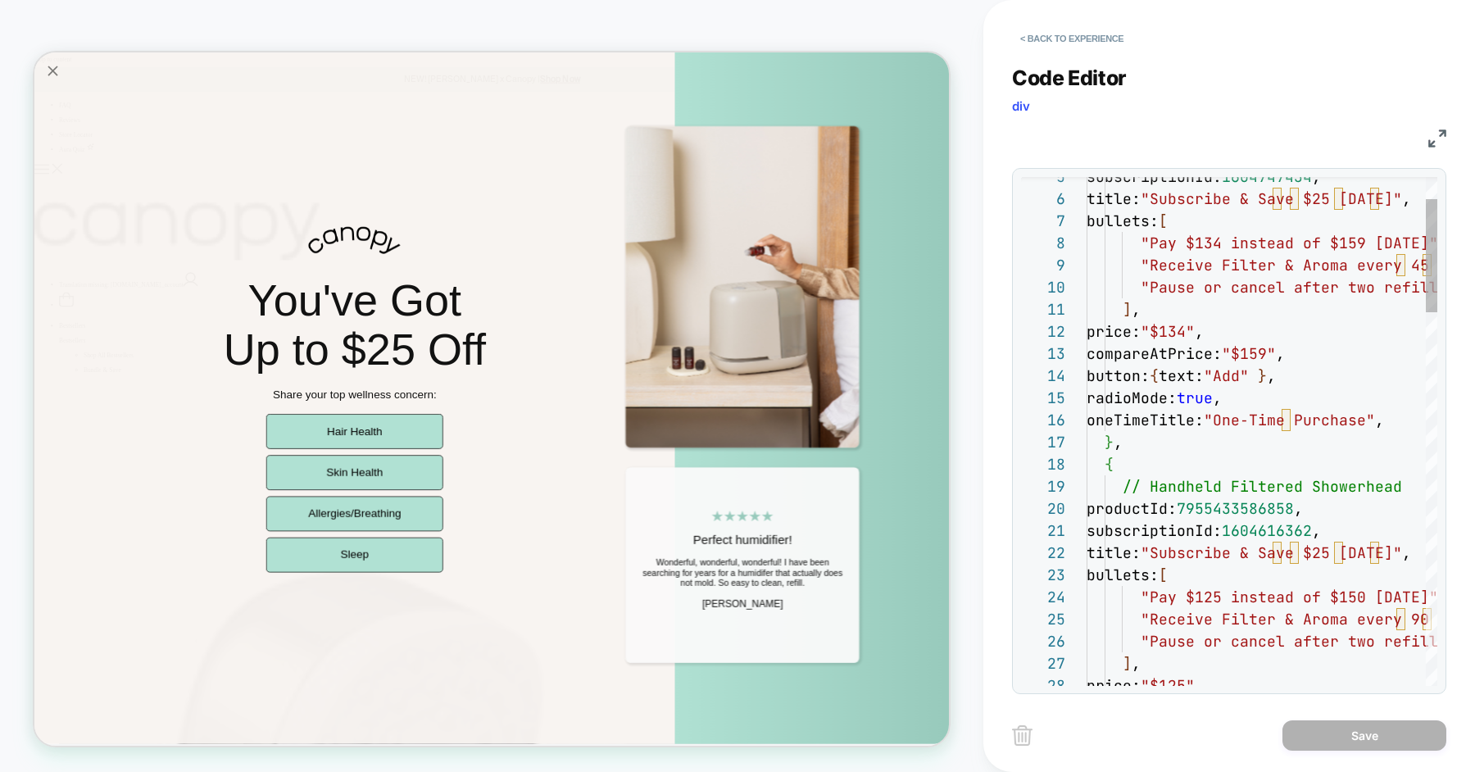
scroll to position [0, 0]
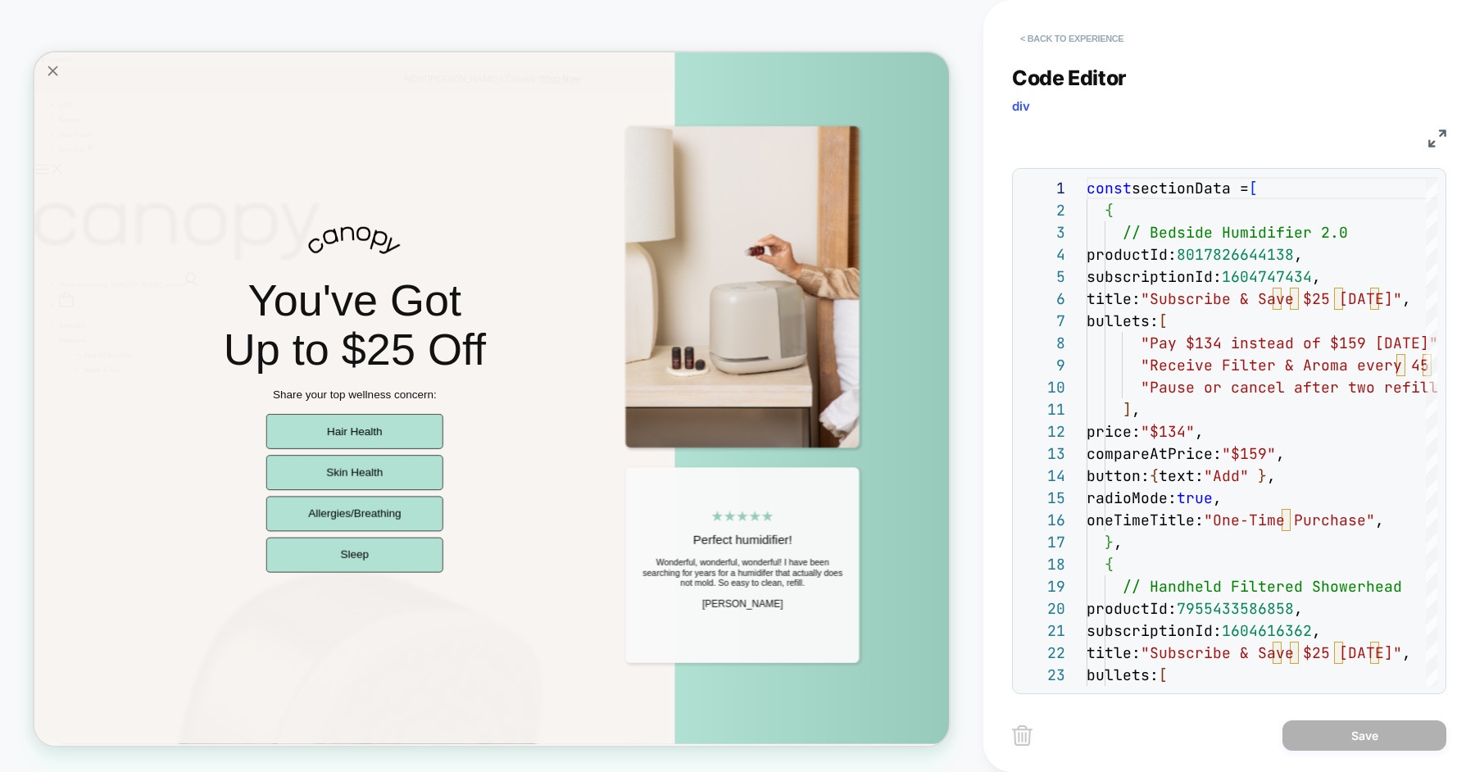
click at [1064, 32] on button "< Back to experience" at bounding box center [1072, 38] width 120 height 26
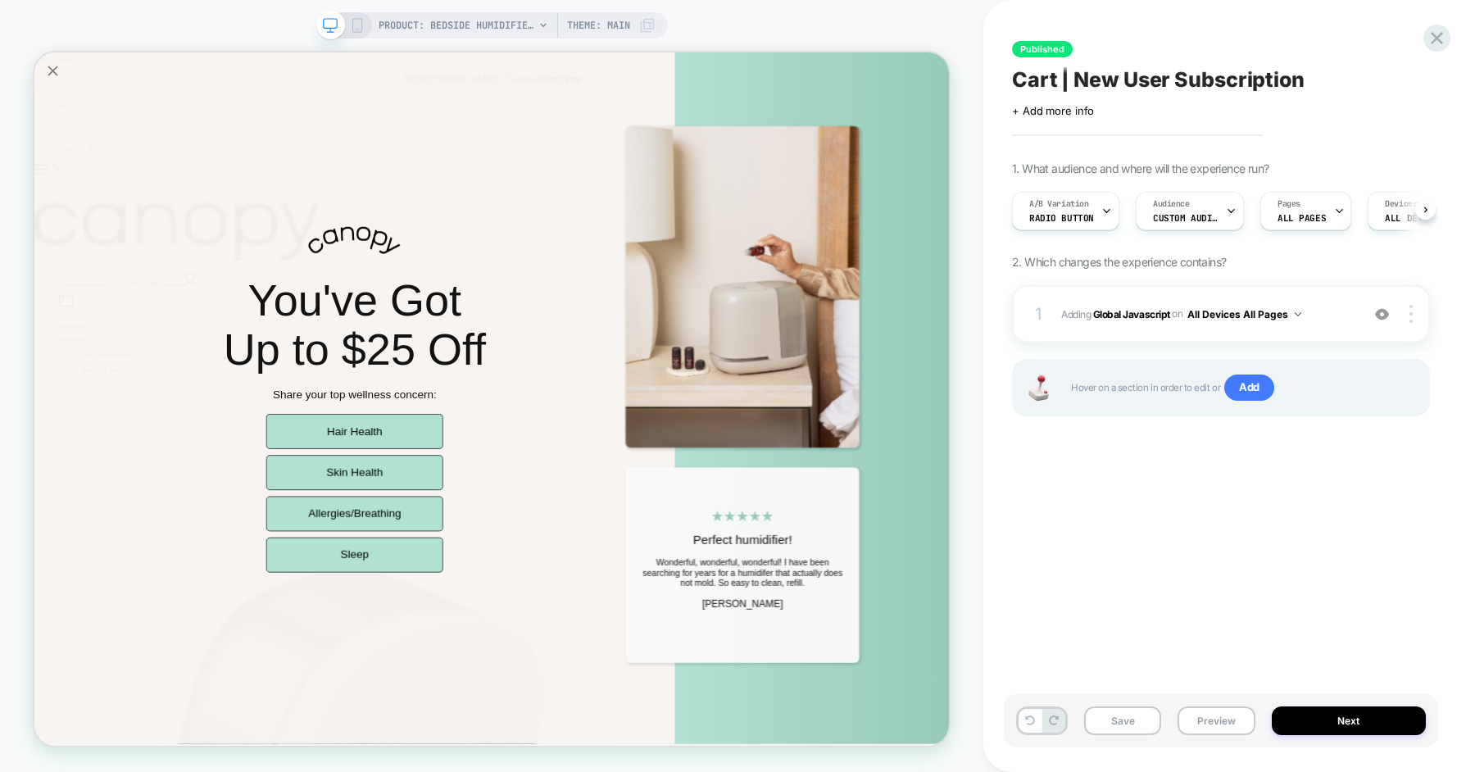
scroll to position [0, 1]
click at [1431, 40] on icon at bounding box center [1437, 38] width 22 height 22
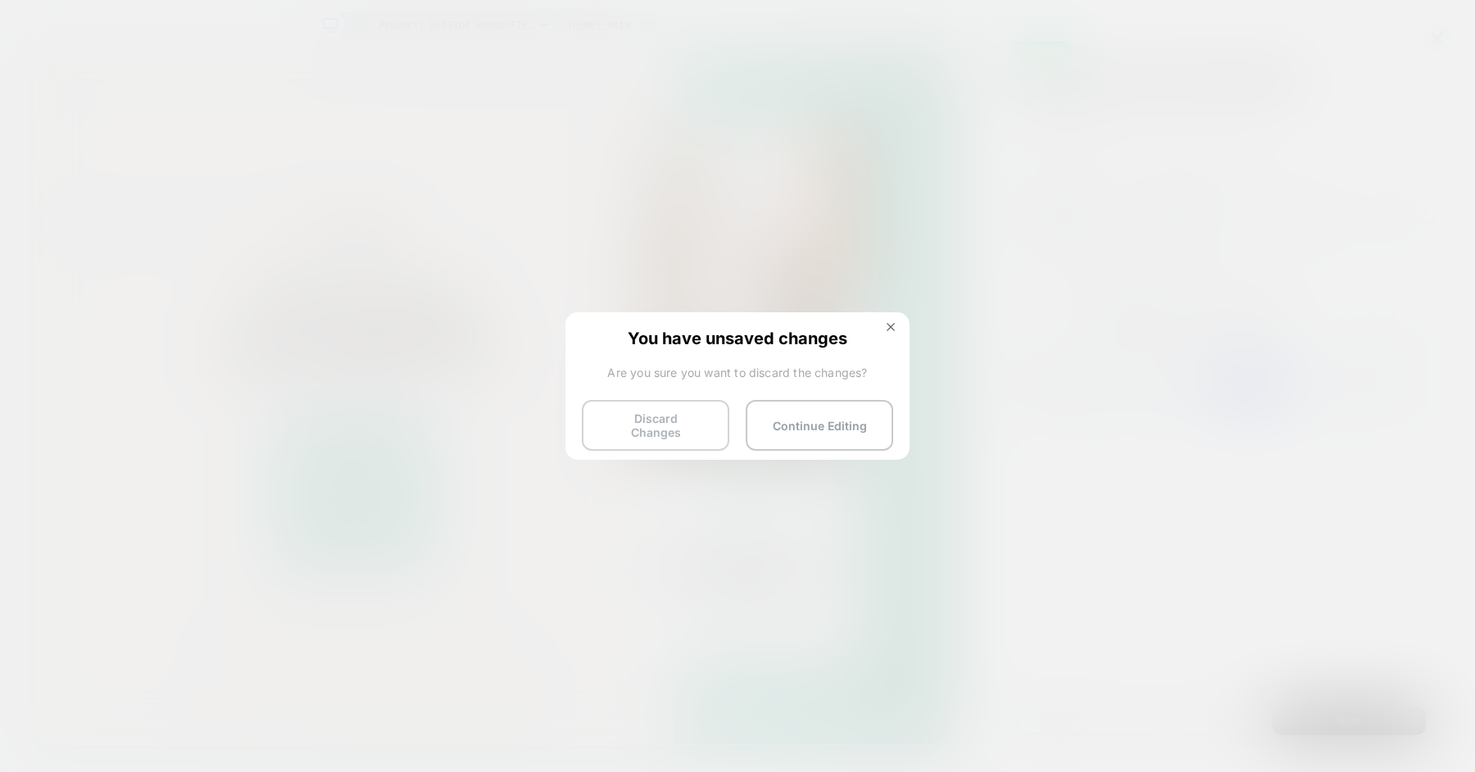
click at [687, 421] on button "Discard Changes" at bounding box center [655, 425] width 147 height 51
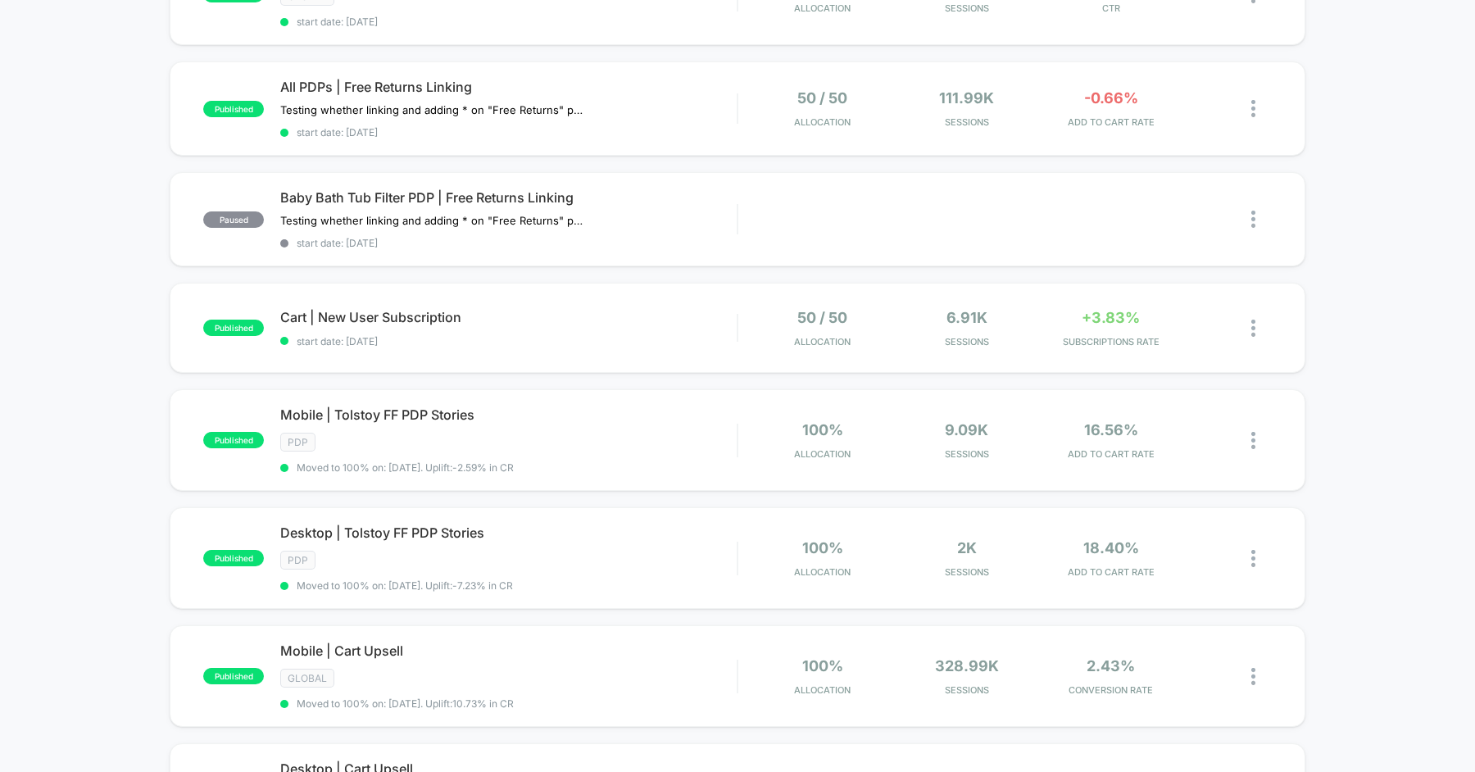
scroll to position [473, 0]
click at [553, 319] on div "Cart | New User Subscription Click to edit experience details Click to edit exp…" at bounding box center [508, 326] width 456 height 39
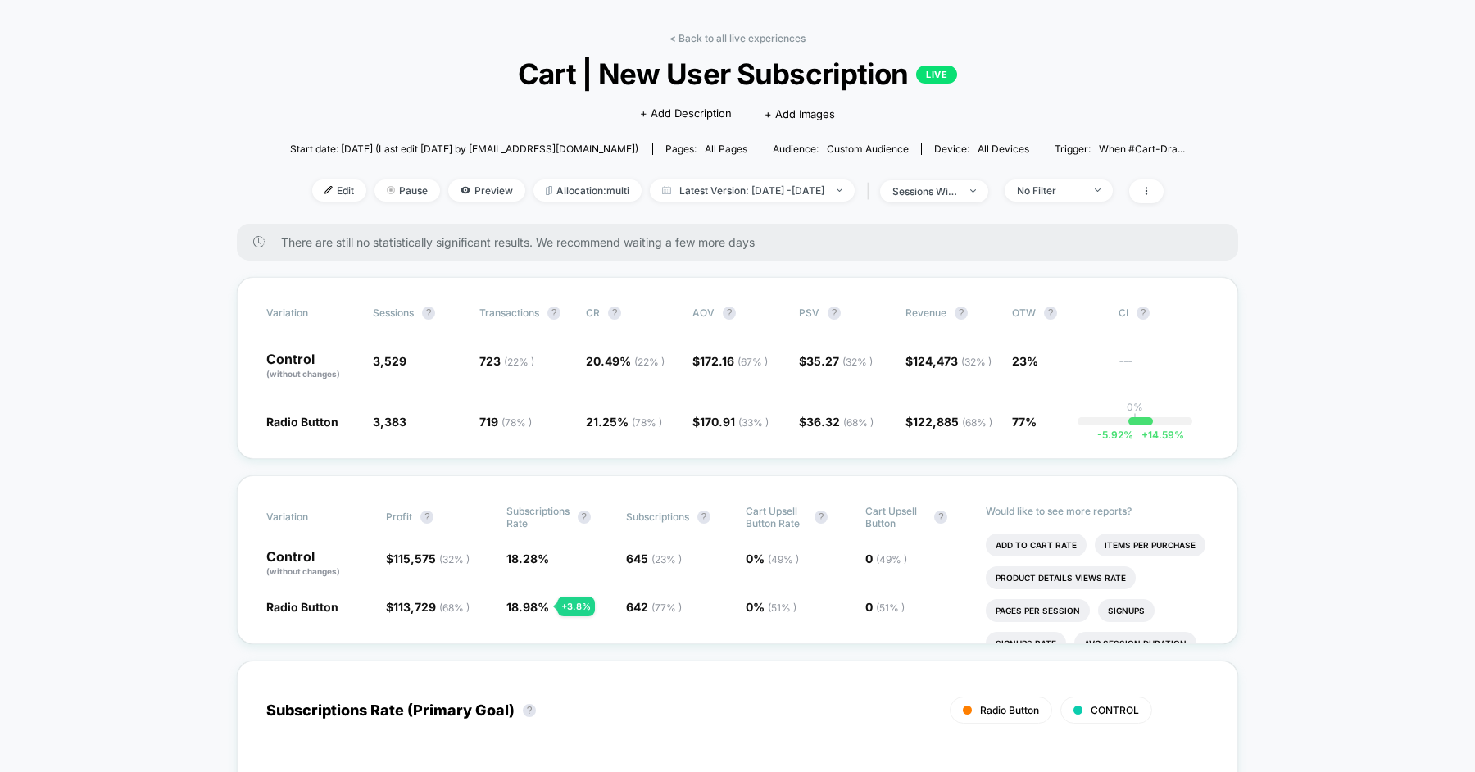
scroll to position [76, 0]
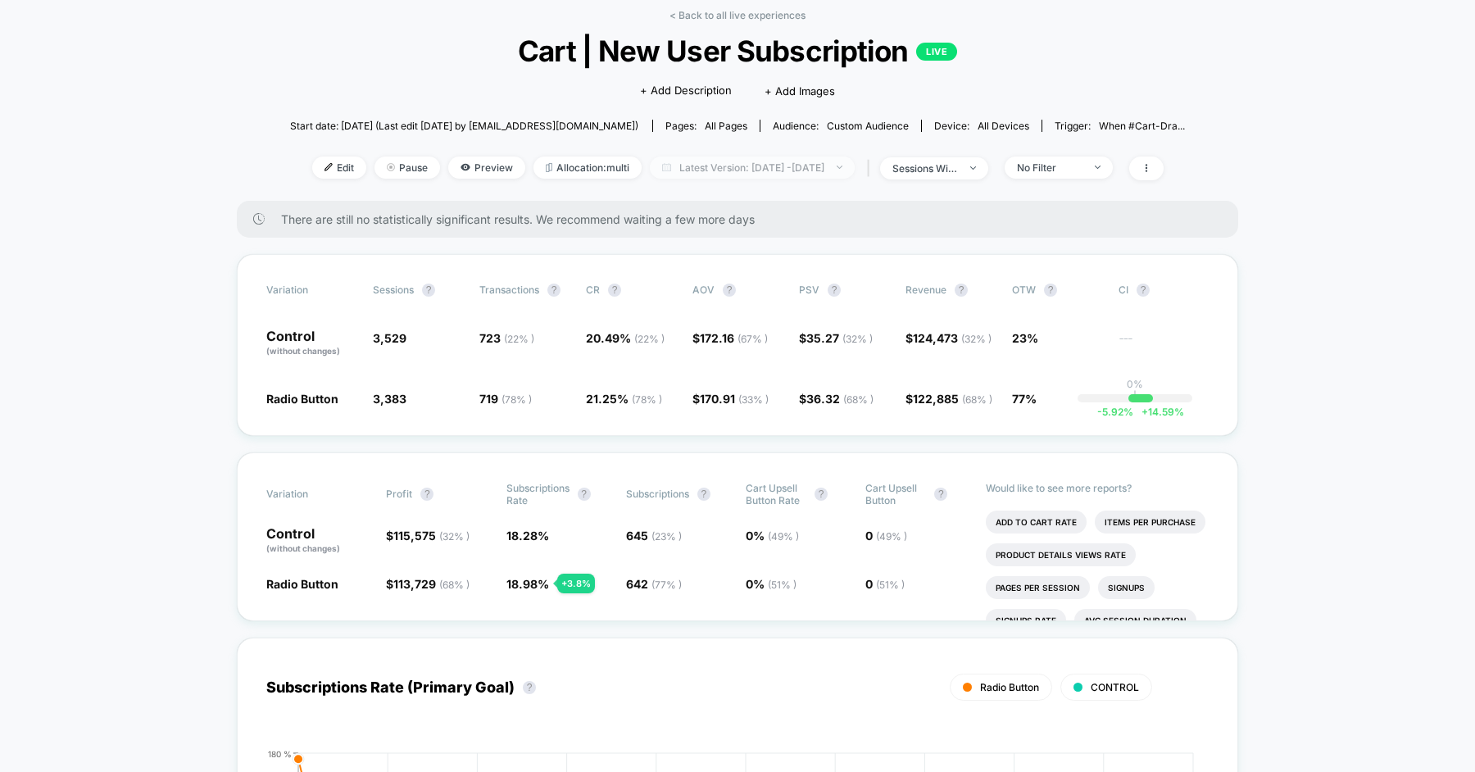
click at [705, 156] on span "Latest Version: Jul 24, 2025 - Aug 13, 2025" at bounding box center [752, 167] width 205 height 22
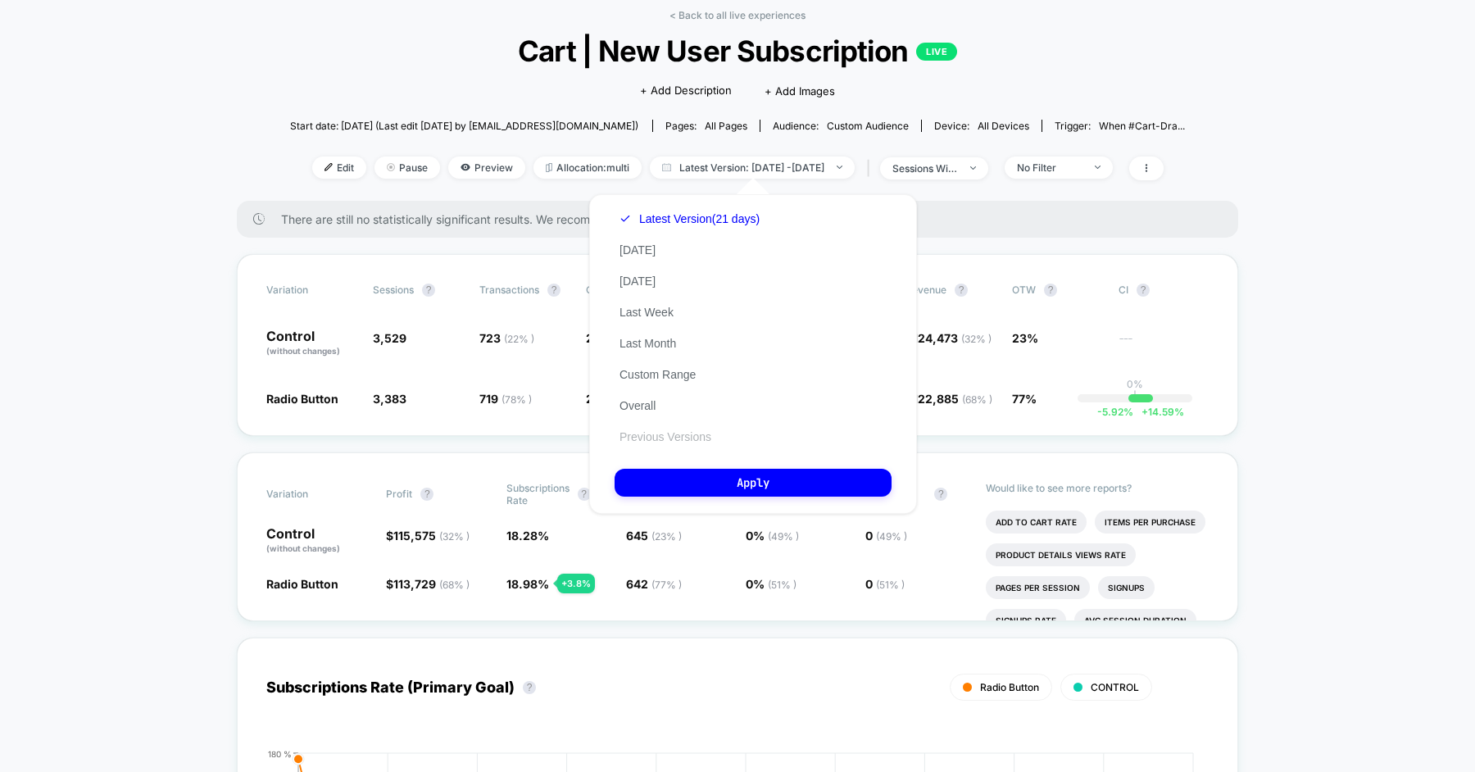
click at [660, 434] on button "Previous Versions" at bounding box center [665, 436] width 102 height 15
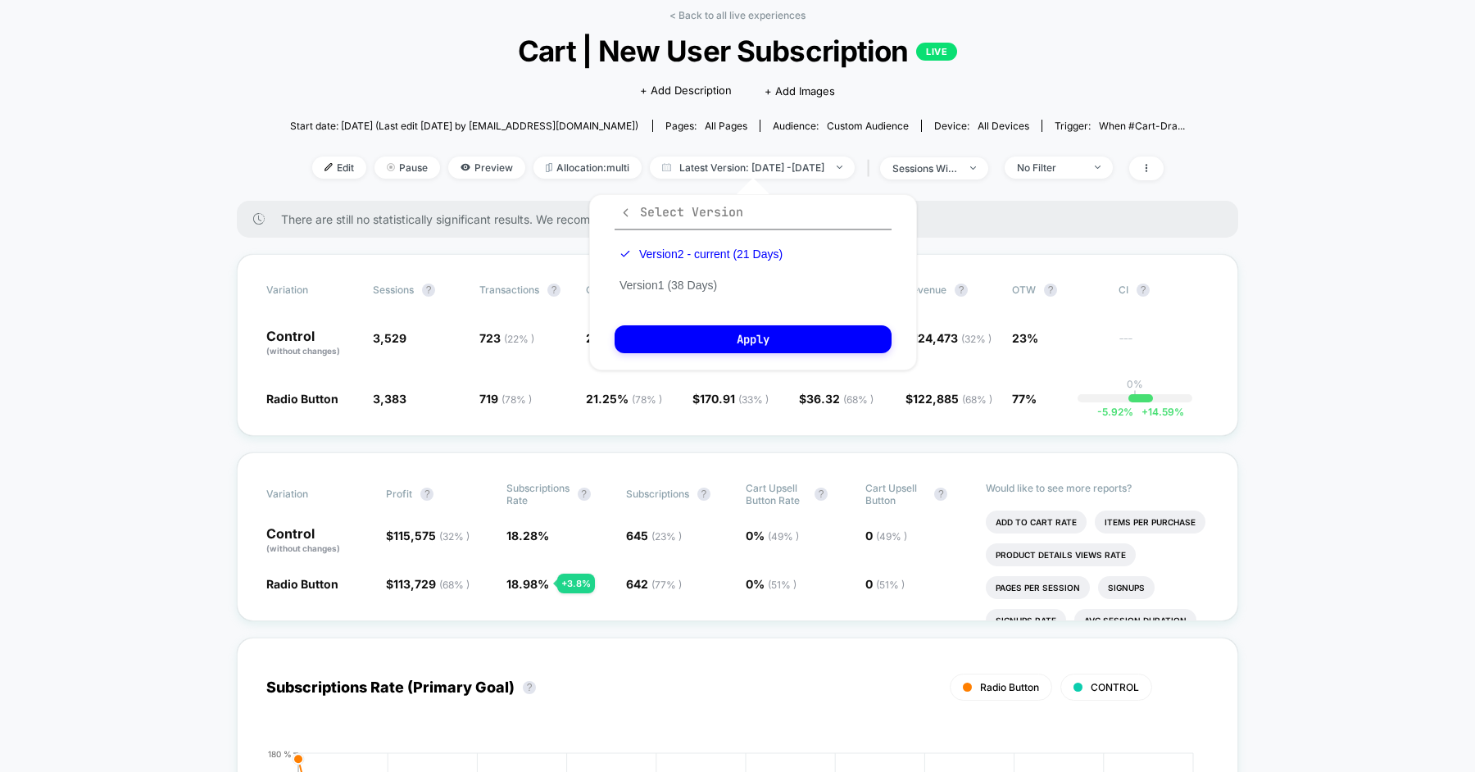
click at [672, 219] on span "Select Version" at bounding box center [681, 212] width 124 height 16
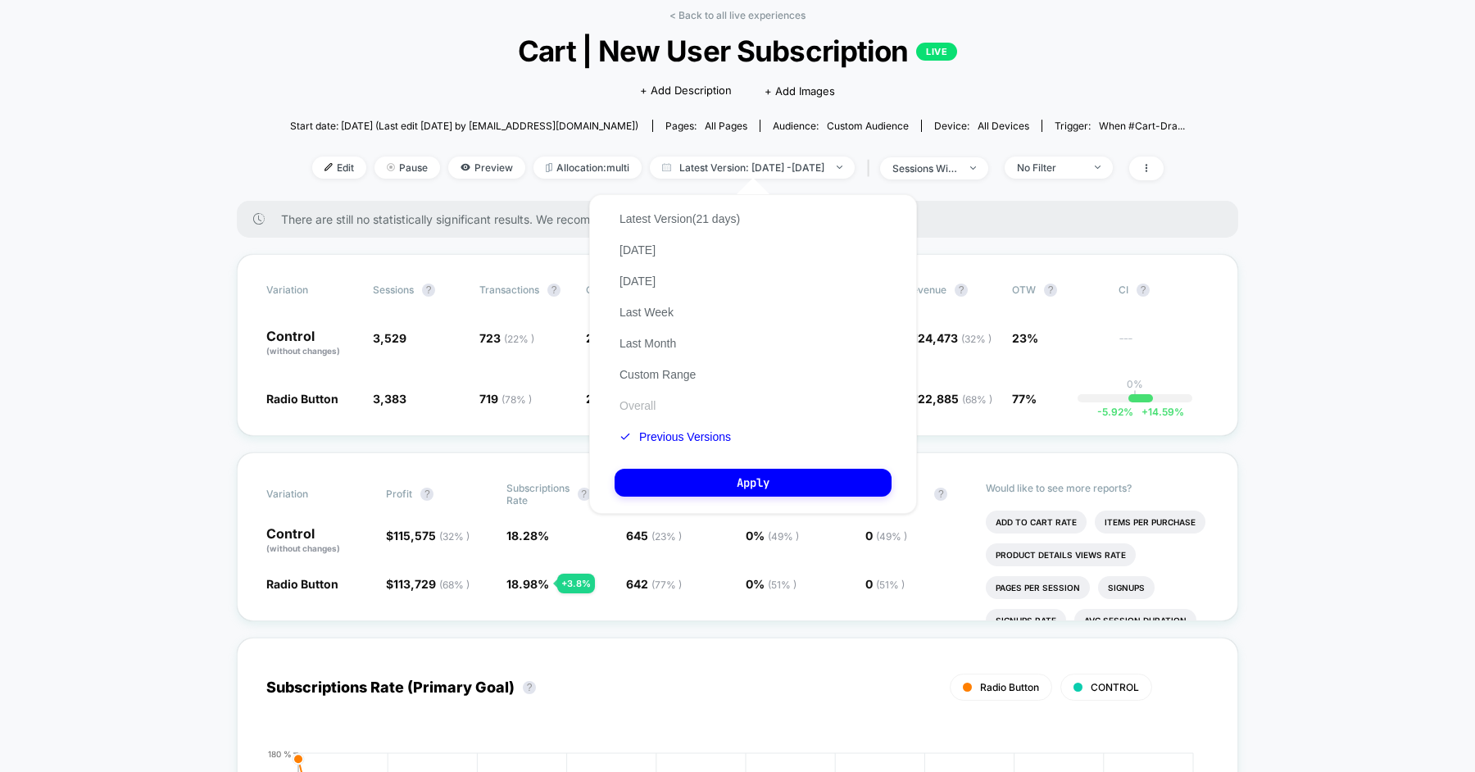
click at [642, 399] on button "Overall" at bounding box center [637, 405] width 46 height 15
click at [690, 490] on button "Apply" at bounding box center [752, 483] width 277 height 28
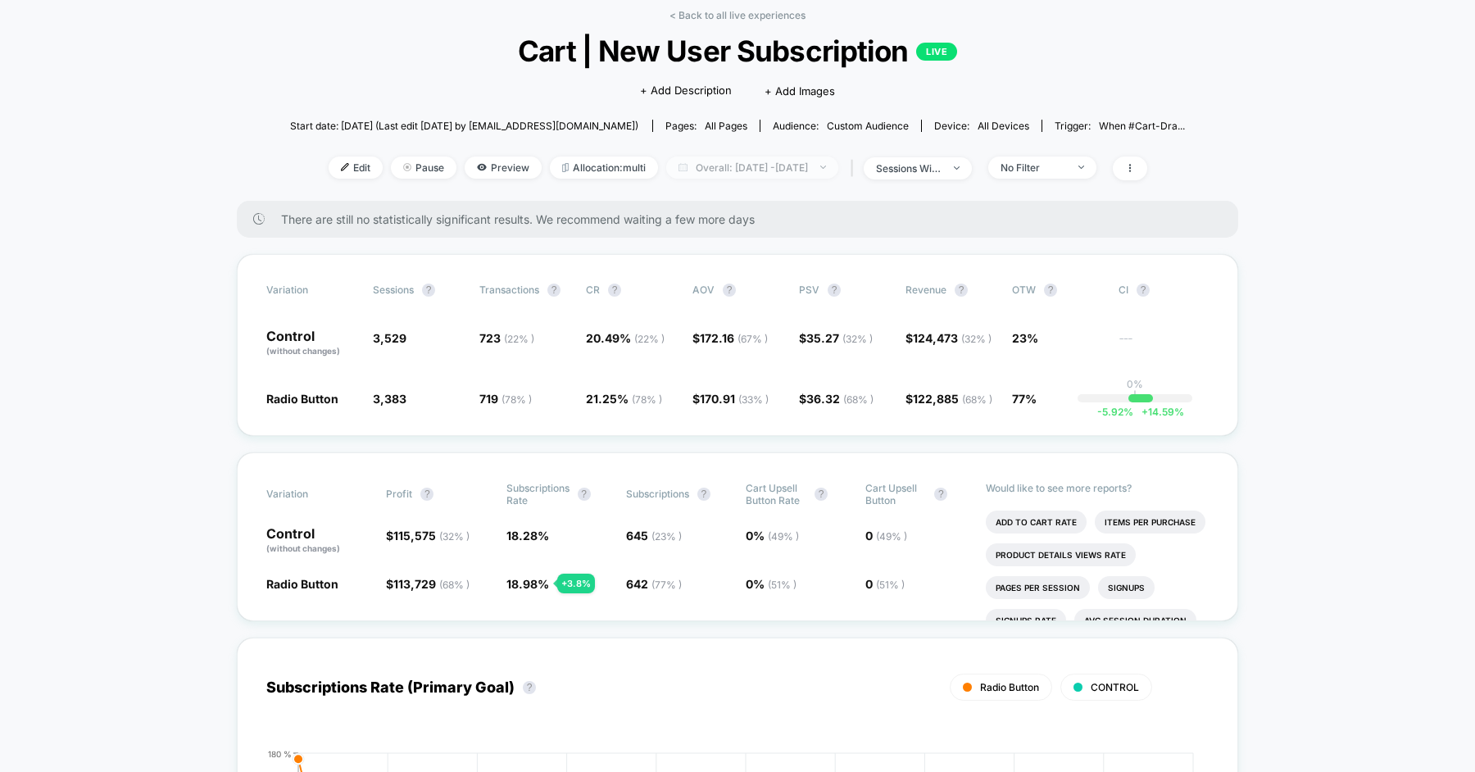
click at [710, 161] on span "Overall: Jul 23, 2025 - Aug 12, 2025" at bounding box center [752, 167] width 172 height 22
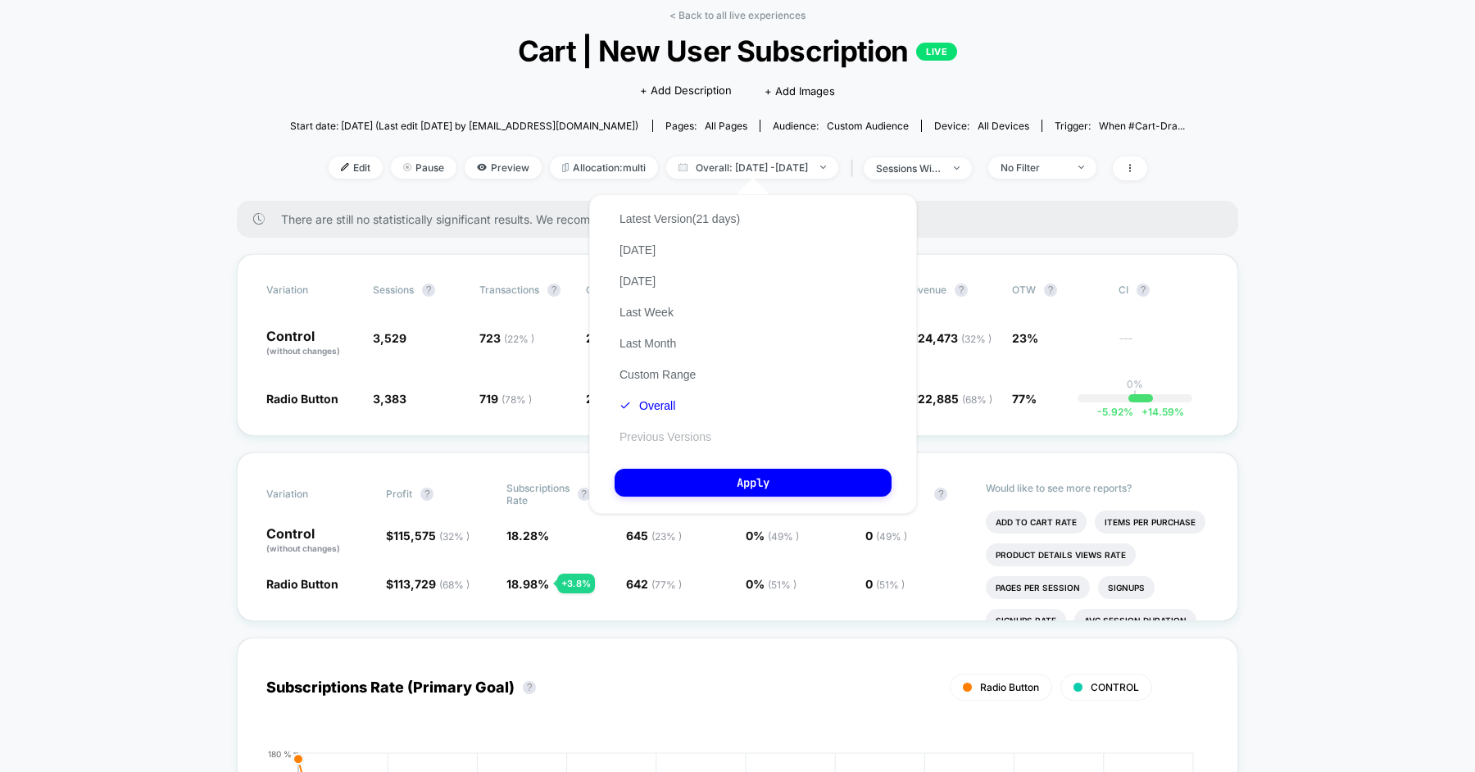
click at [660, 438] on button "Previous Versions" at bounding box center [665, 436] width 102 height 15
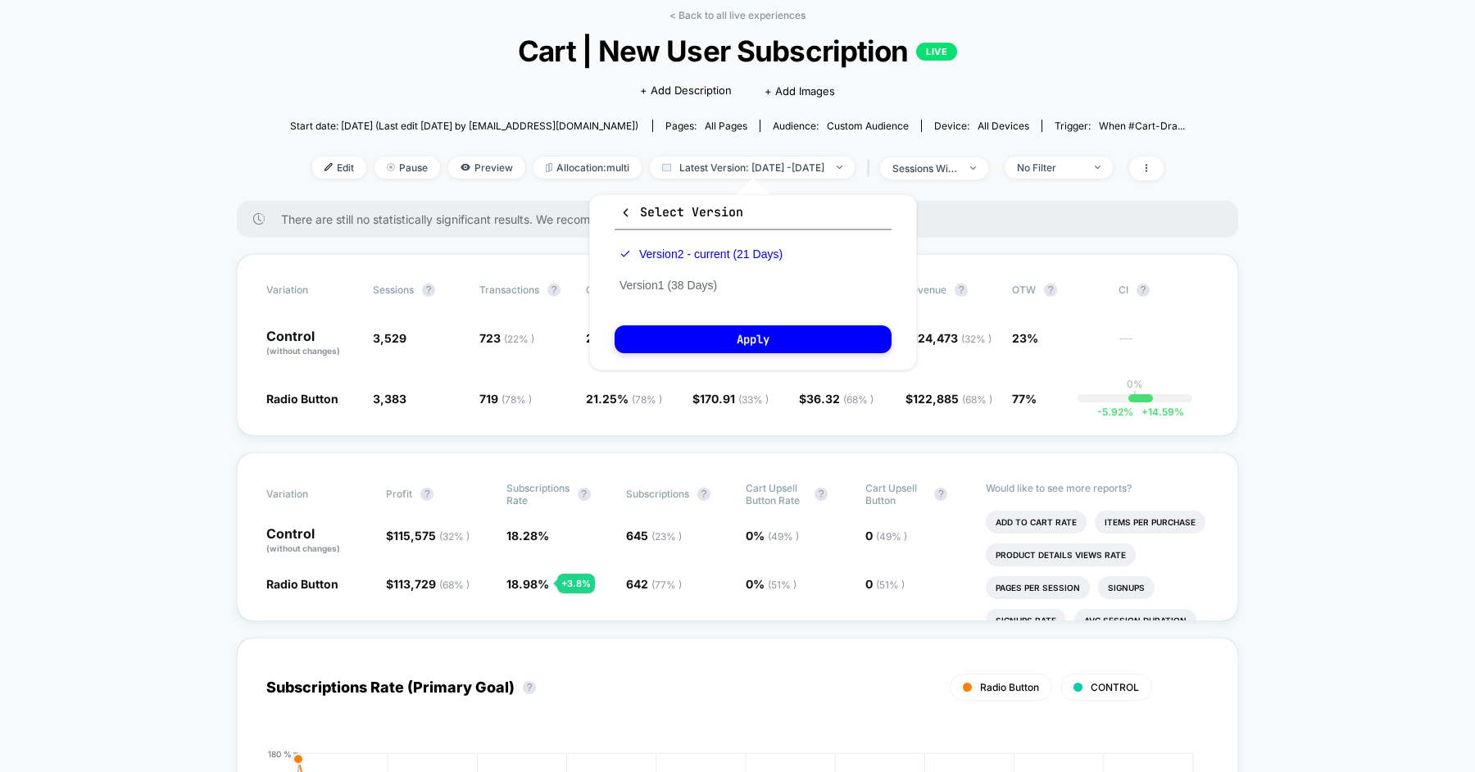
click at [667, 293] on div "Version 2 - current (21 Days) Version 1 (38 Days)" at bounding box center [700, 269] width 173 height 62
click at [672, 286] on button "Version 1 (38 Days)" at bounding box center [667, 285] width 107 height 15
click at [725, 342] on button "Apply" at bounding box center [752, 339] width 277 height 28
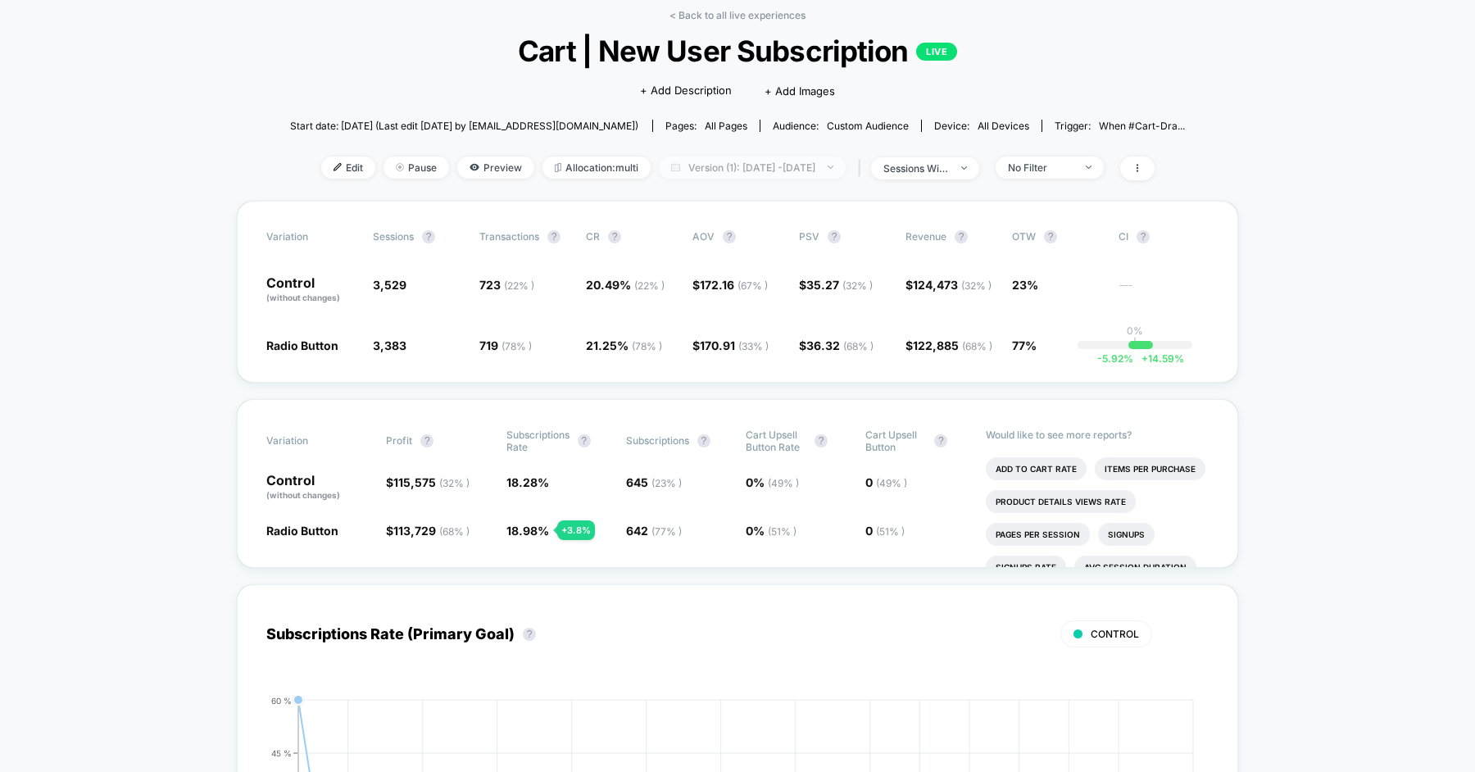
click at [739, 166] on span "Version (1): Jun 17, 2025 - Jul 24, 2025" at bounding box center [752, 167] width 187 height 22
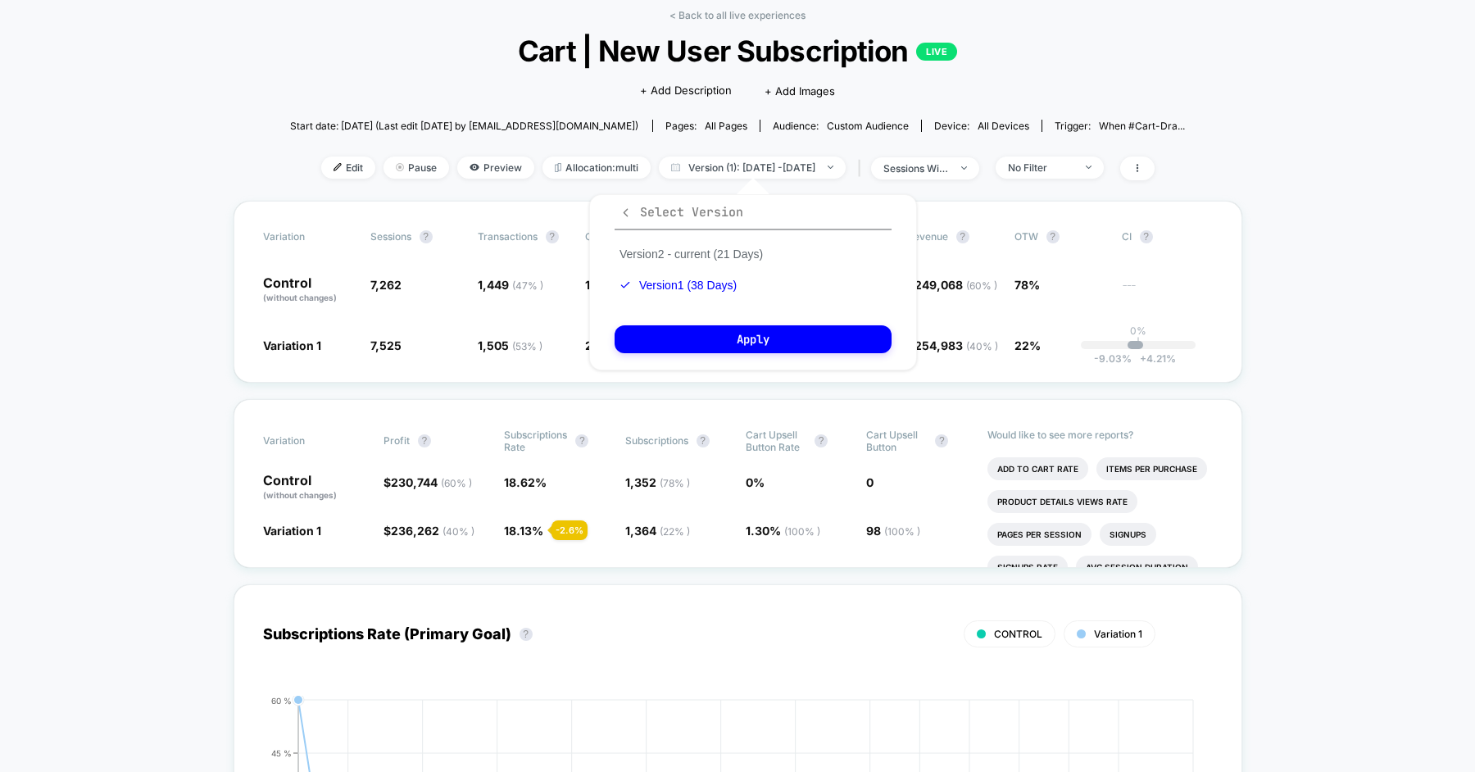
click at [632, 206] on span "Select Version" at bounding box center [681, 212] width 124 height 16
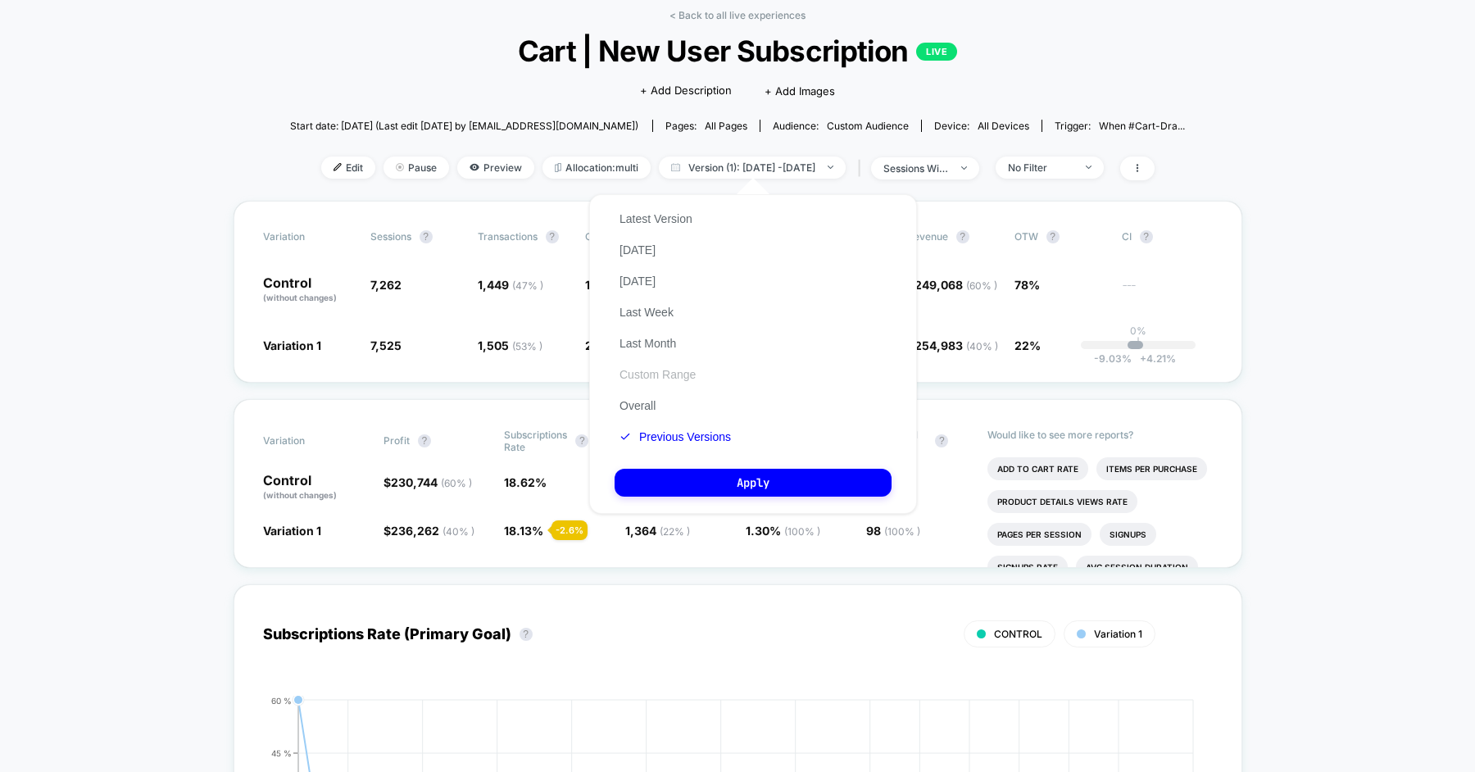
click at [666, 378] on button "Custom Range" at bounding box center [657, 374] width 86 height 15
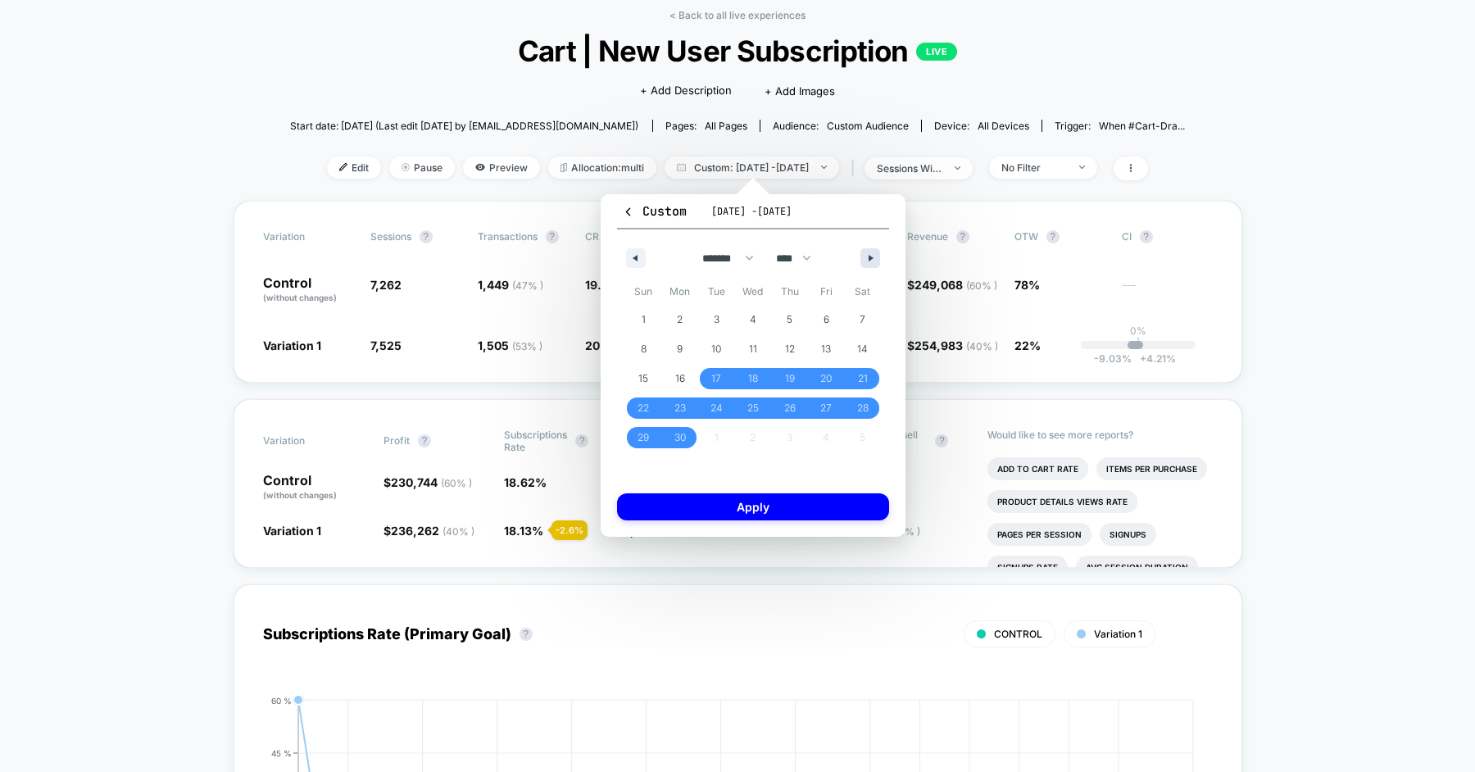
click at [876, 263] on button "button" at bounding box center [870, 258] width 20 height 20
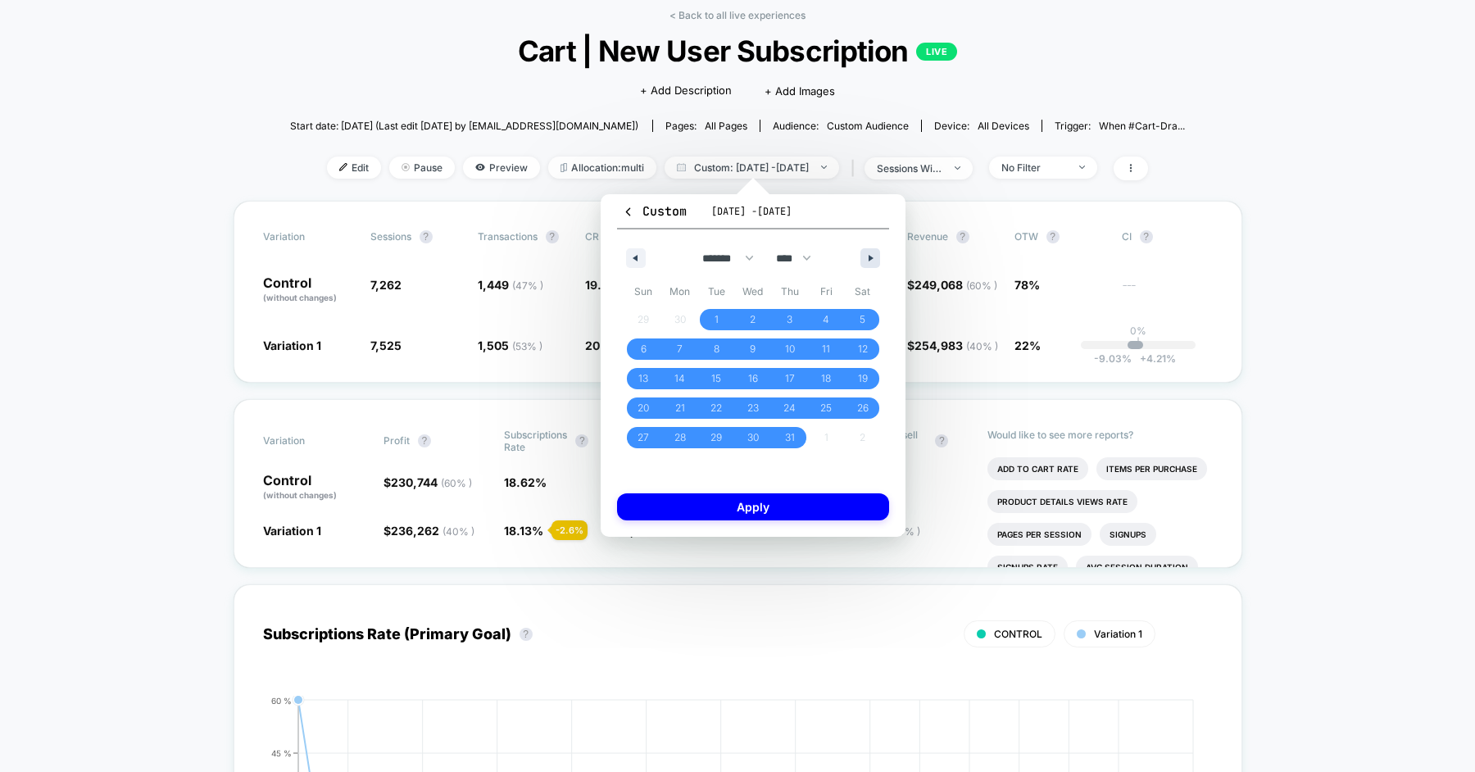
click at [876, 263] on button "button" at bounding box center [870, 258] width 20 height 20
select select "*"
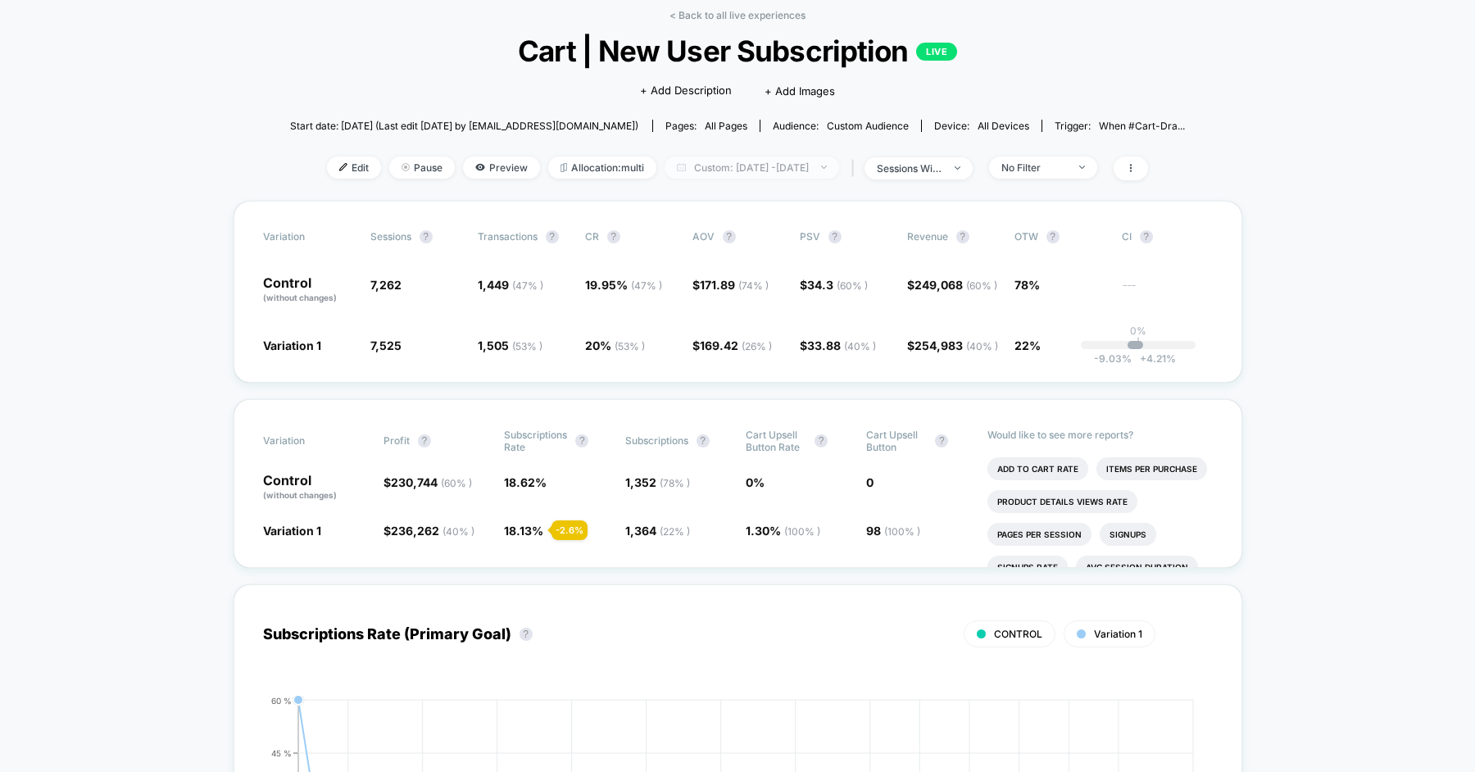
click at [761, 176] on span "Custom: Jun 17, 2025 - Jul 24, 2025" at bounding box center [751, 167] width 175 height 22
select select "*"
select select "****"
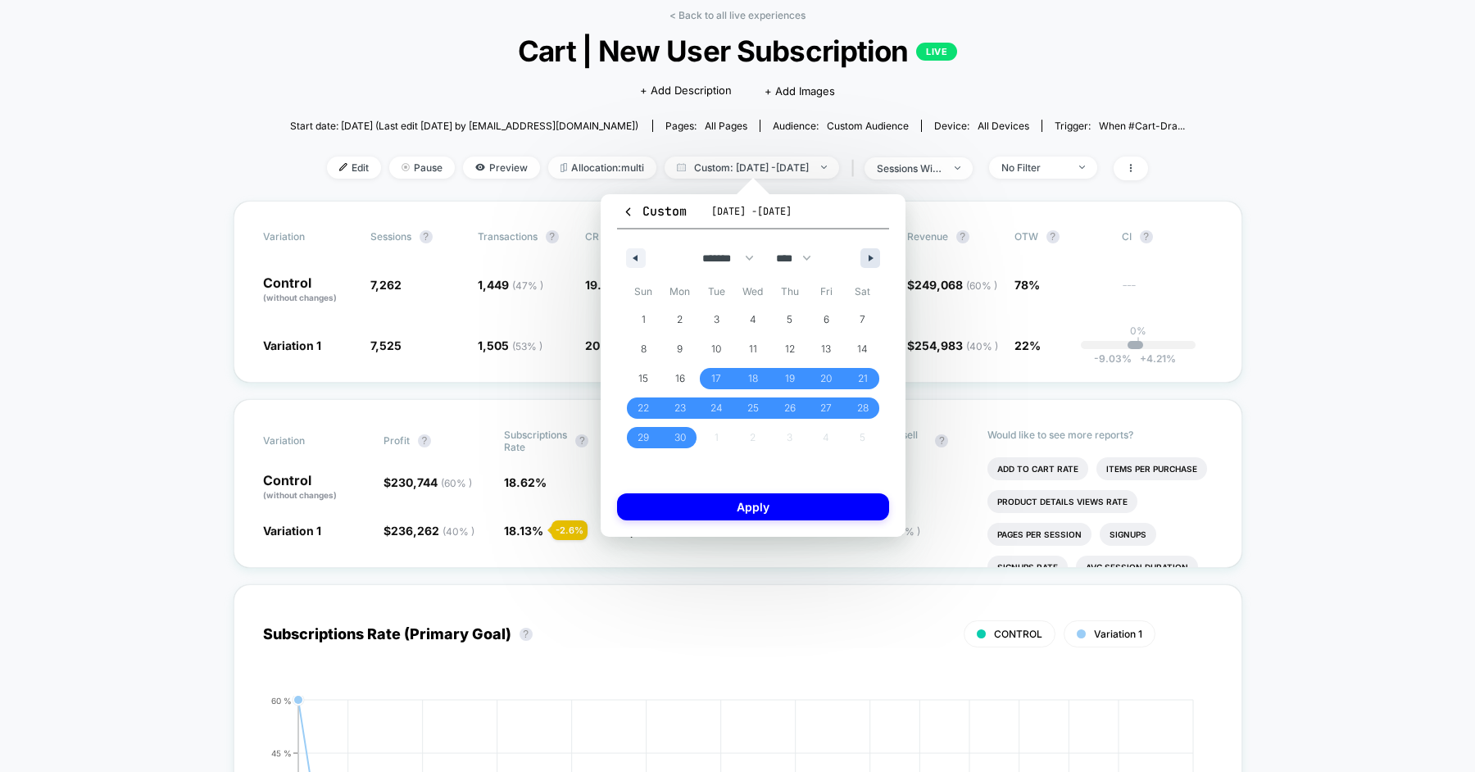
click at [873, 253] on button "button" at bounding box center [870, 258] width 20 height 20
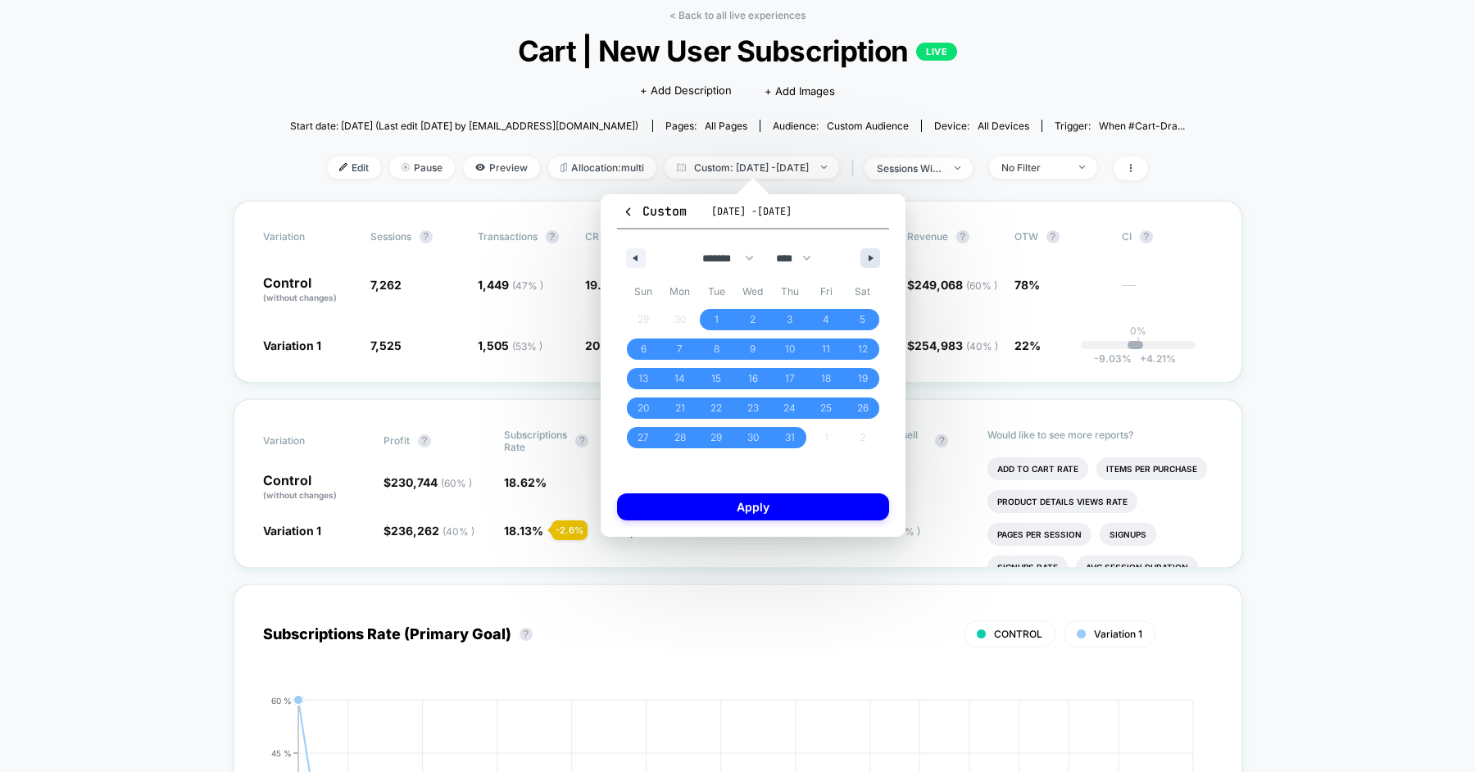
click at [873, 253] on button "button" at bounding box center [870, 258] width 20 height 20
select select "*"
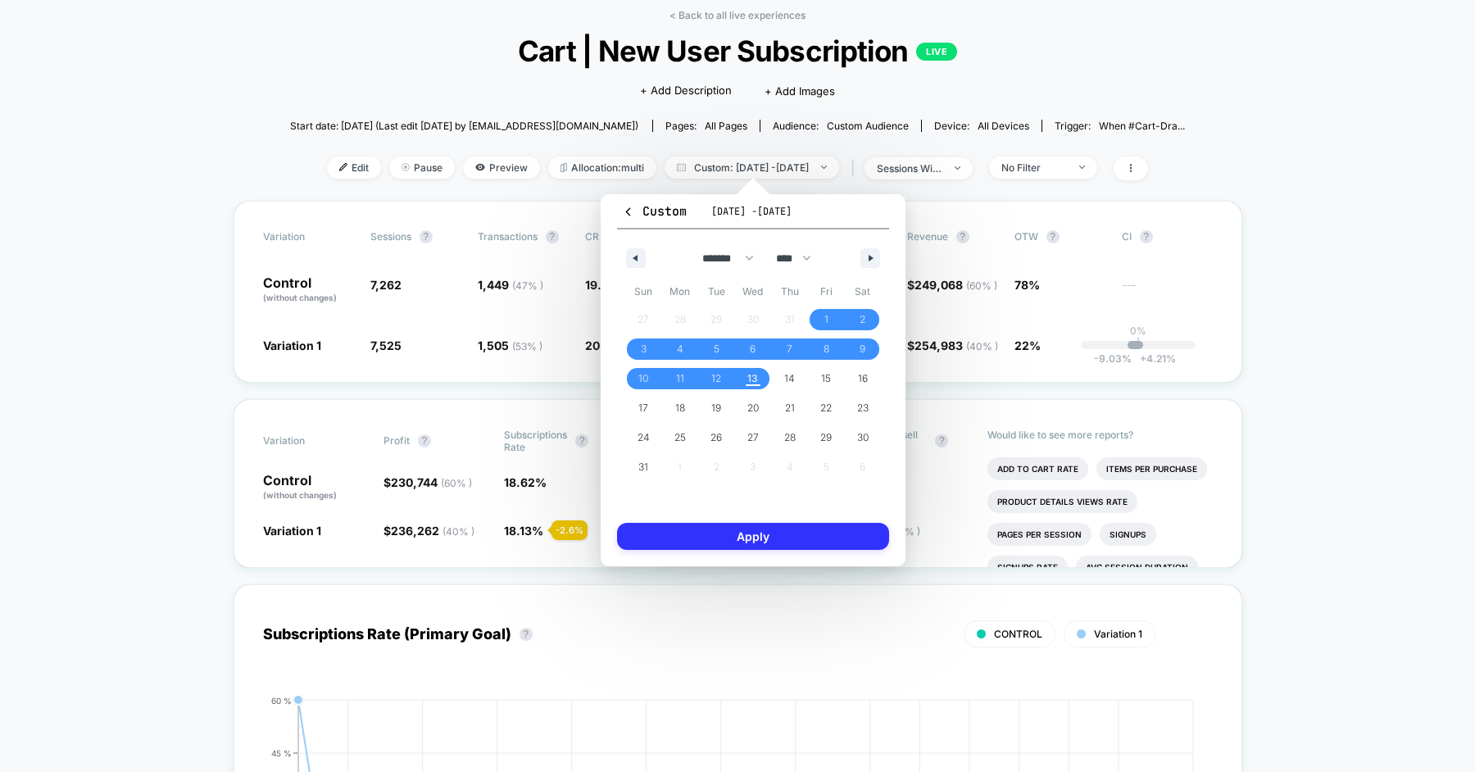
click at [767, 545] on button "Apply" at bounding box center [753, 536] width 272 height 27
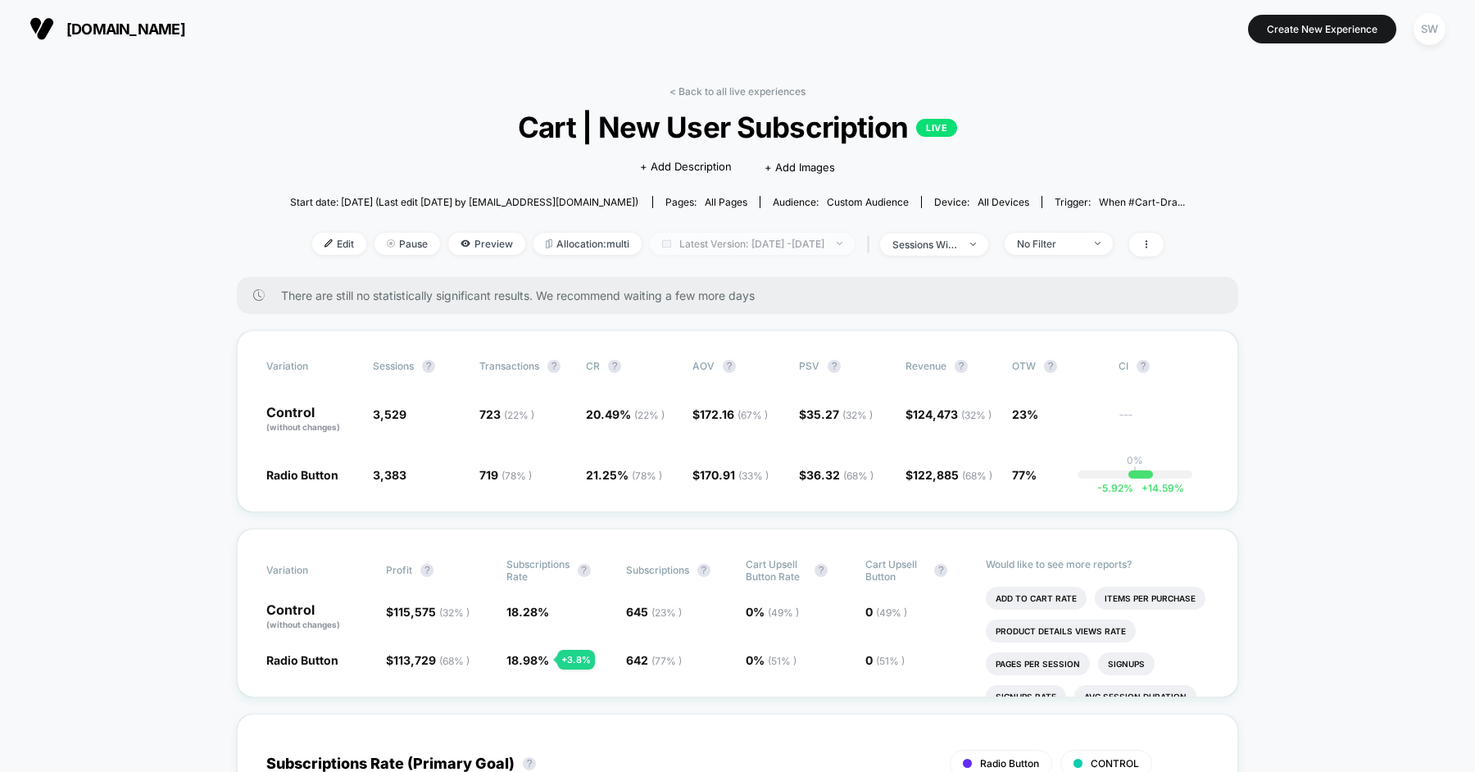
click at [778, 254] on span "Latest Version: [DATE] - [DATE]" at bounding box center [752, 244] width 205 height 22
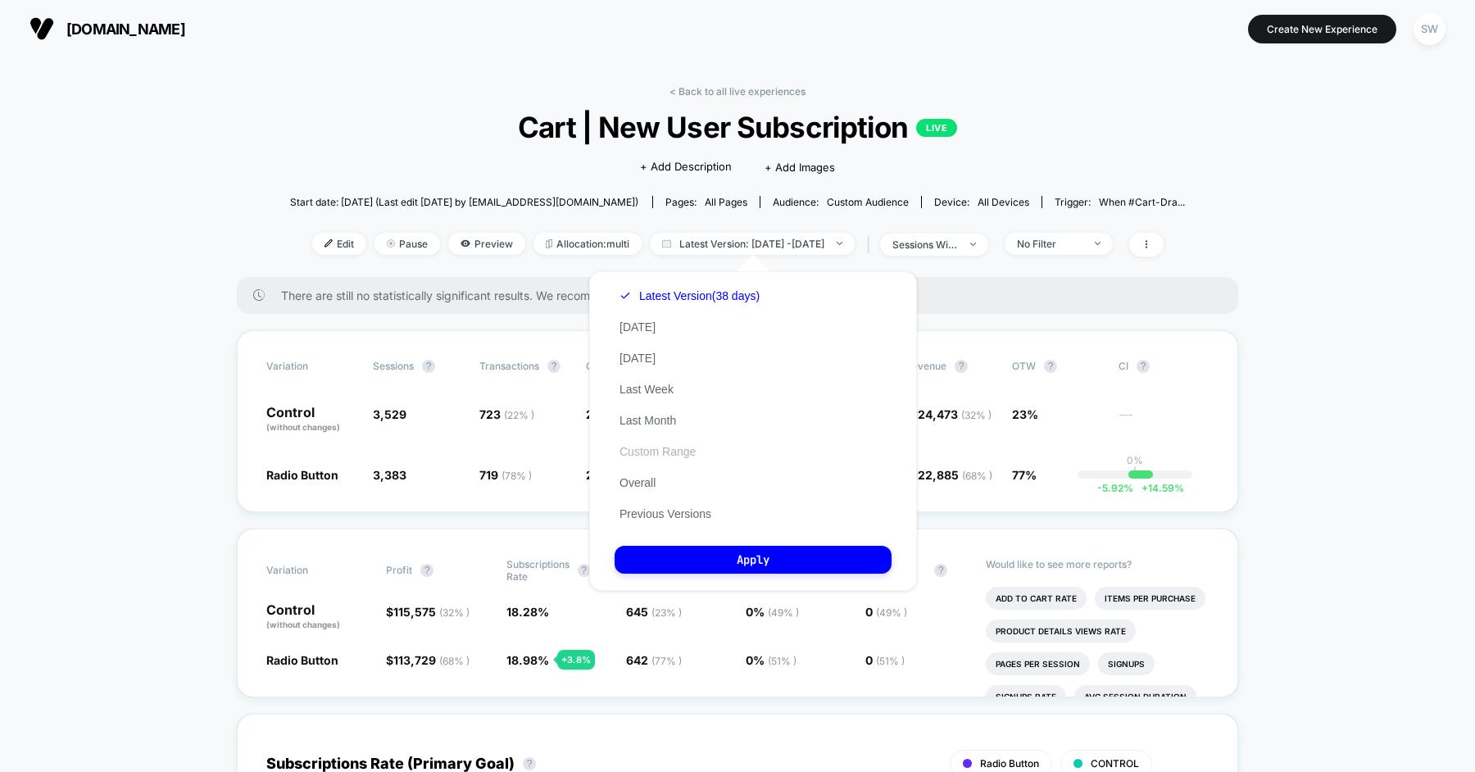
click at [673, 454] on button "Custom Range" at bounding box center [657, 451] width 86 height 15
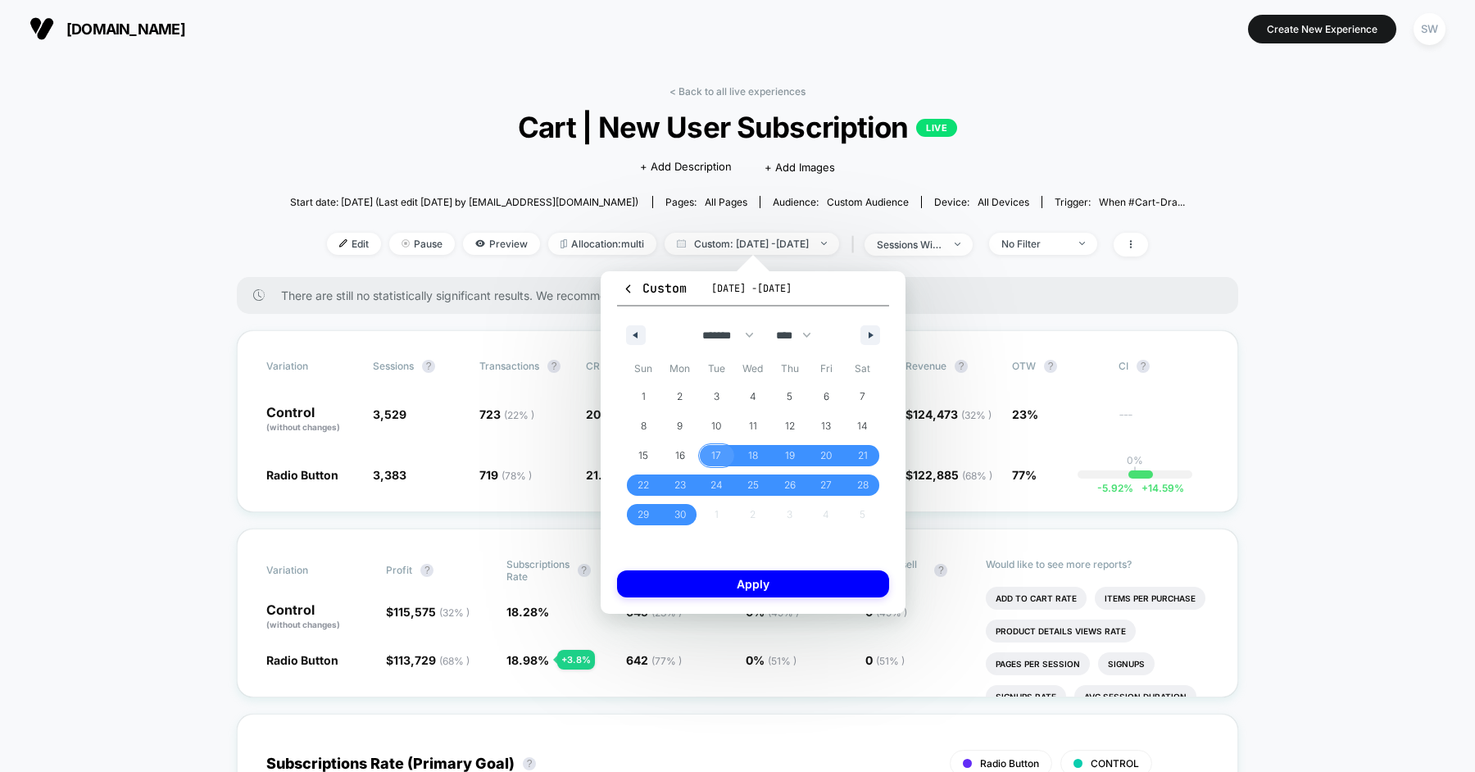
click at [703, 460] on span "17" at bounding box center [716, 455] width 37 height 21
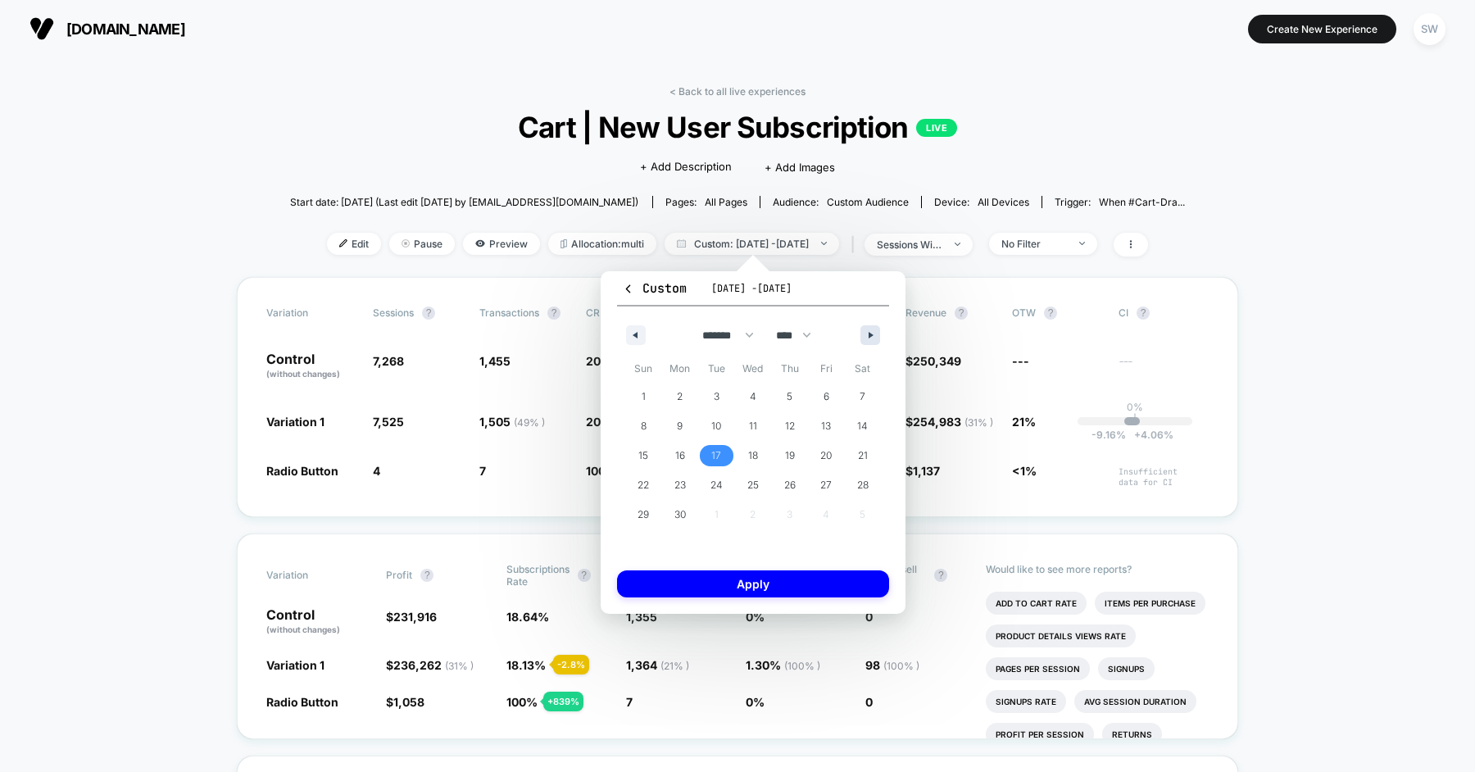
click at [868, 338] on button "button" at bounding box center [870, 335] width 20 height 20
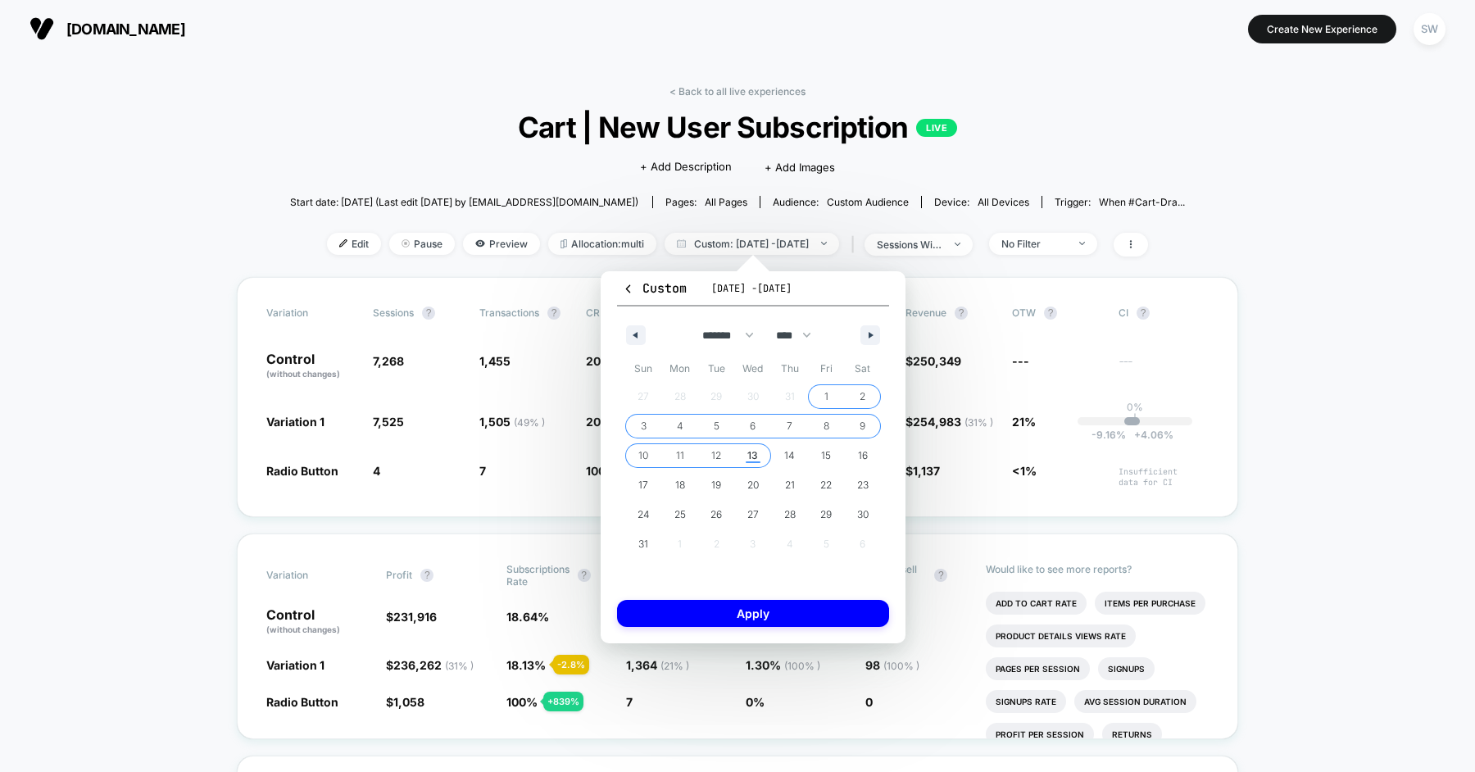
click at [747, 456] on span "13" at bounding box center [752, 455] width 11 height 29
select select "*"
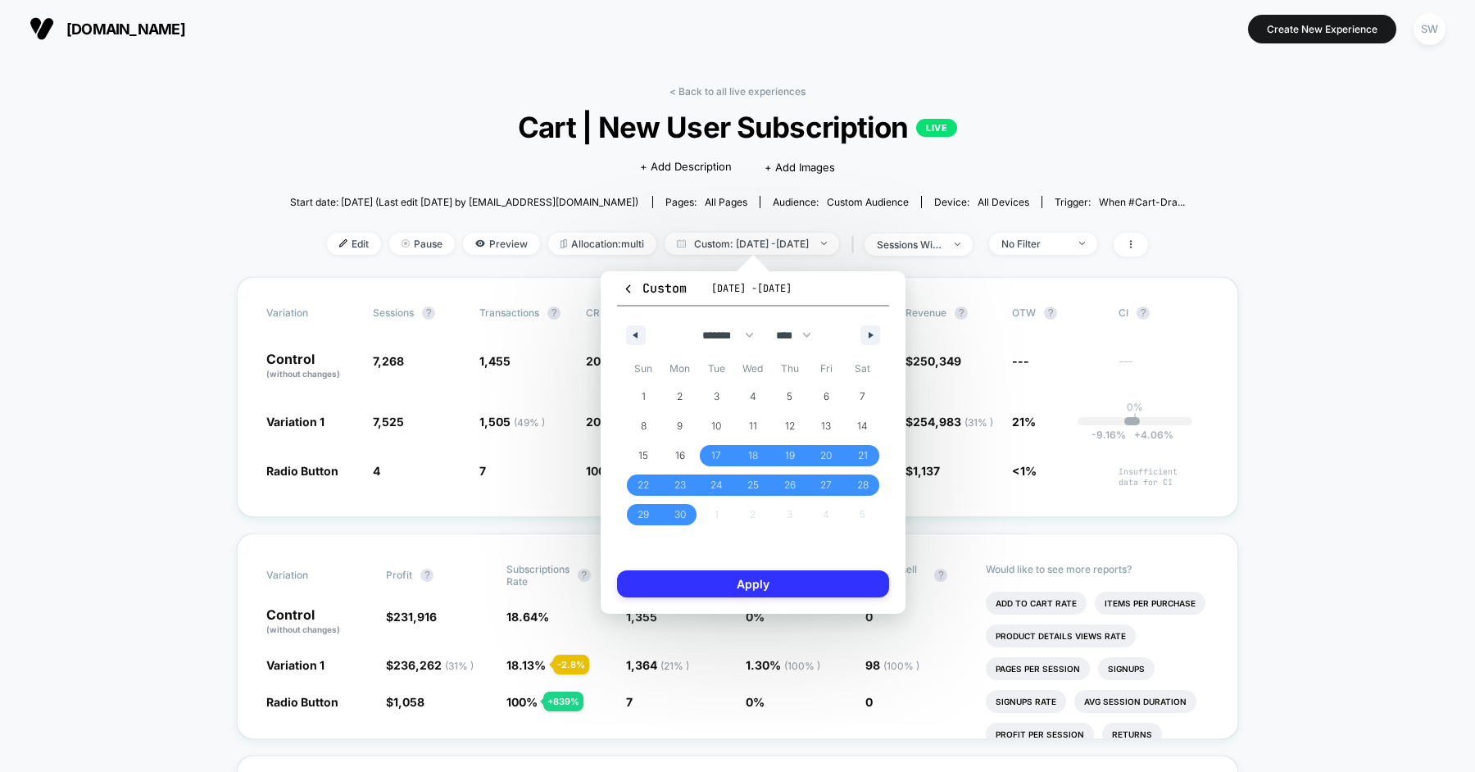
click at [739, 587] on button "Apply" at bounding box center [753, 583] width 272 height 27
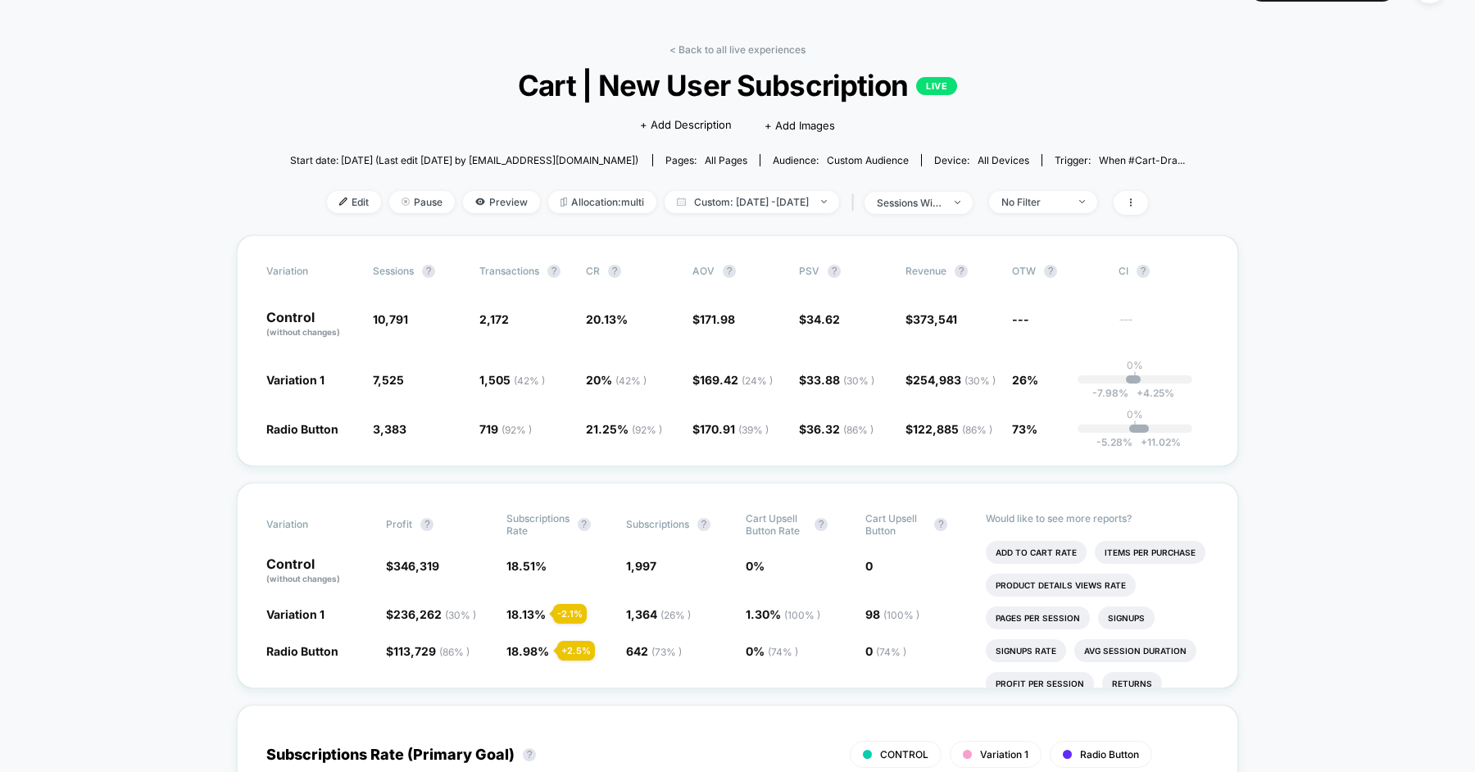
scroll to position [29, 0]
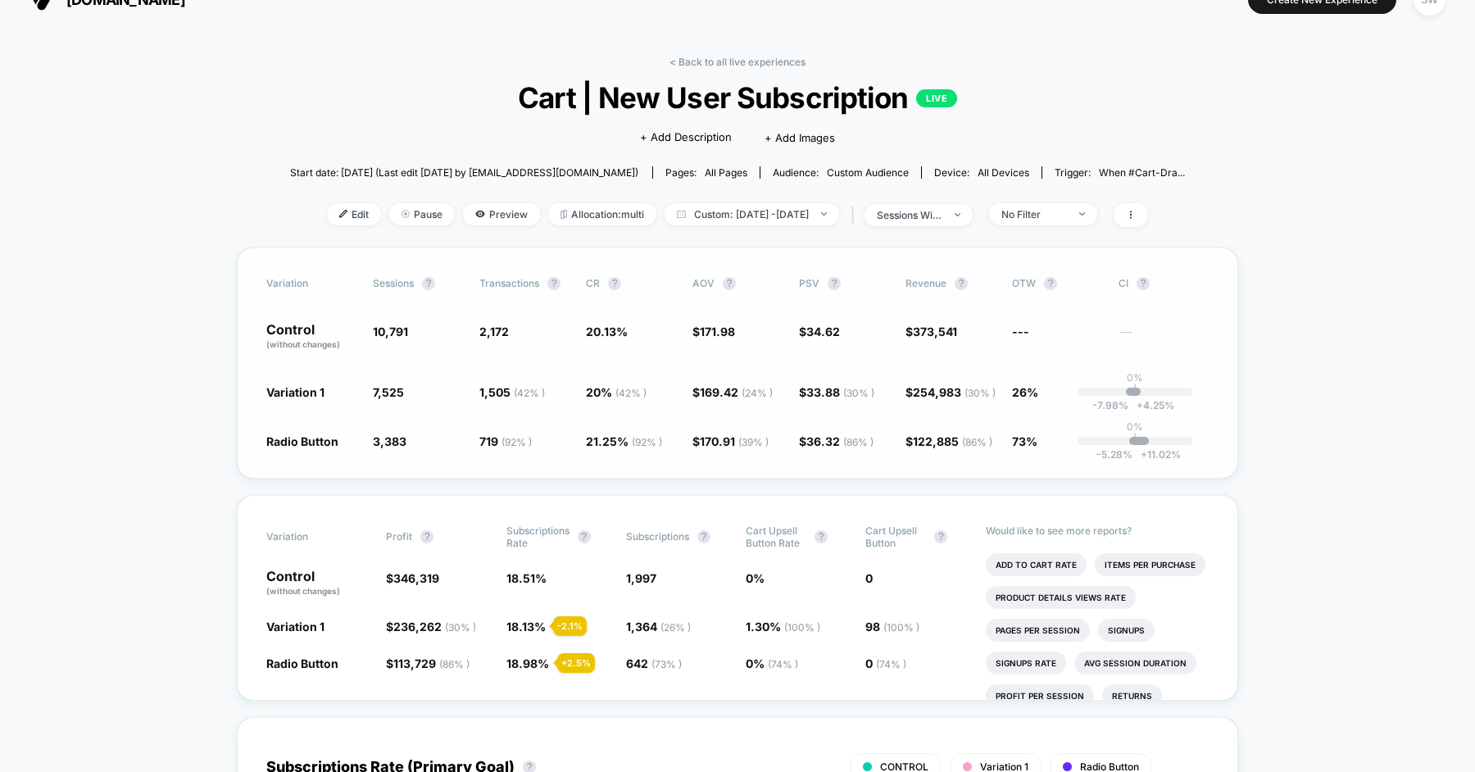
click at [237, 258] on div "Variation Sessions ? Transactions ? CR ? AOV ? PSV ? Revenue ? OTW ? CI ? Contr…" at bounding box center [737, 362] width 1001 height 231
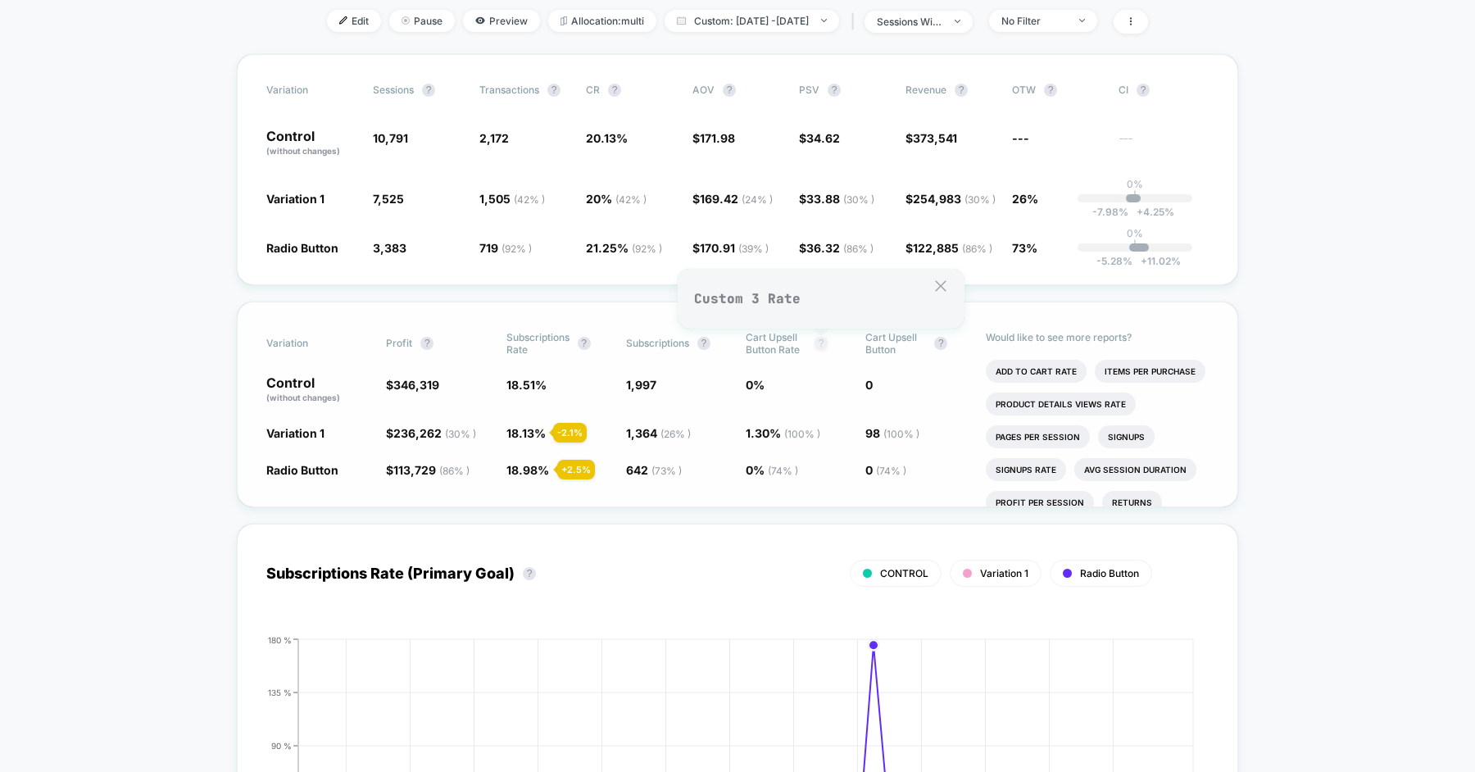
scroll to position [0, 0]
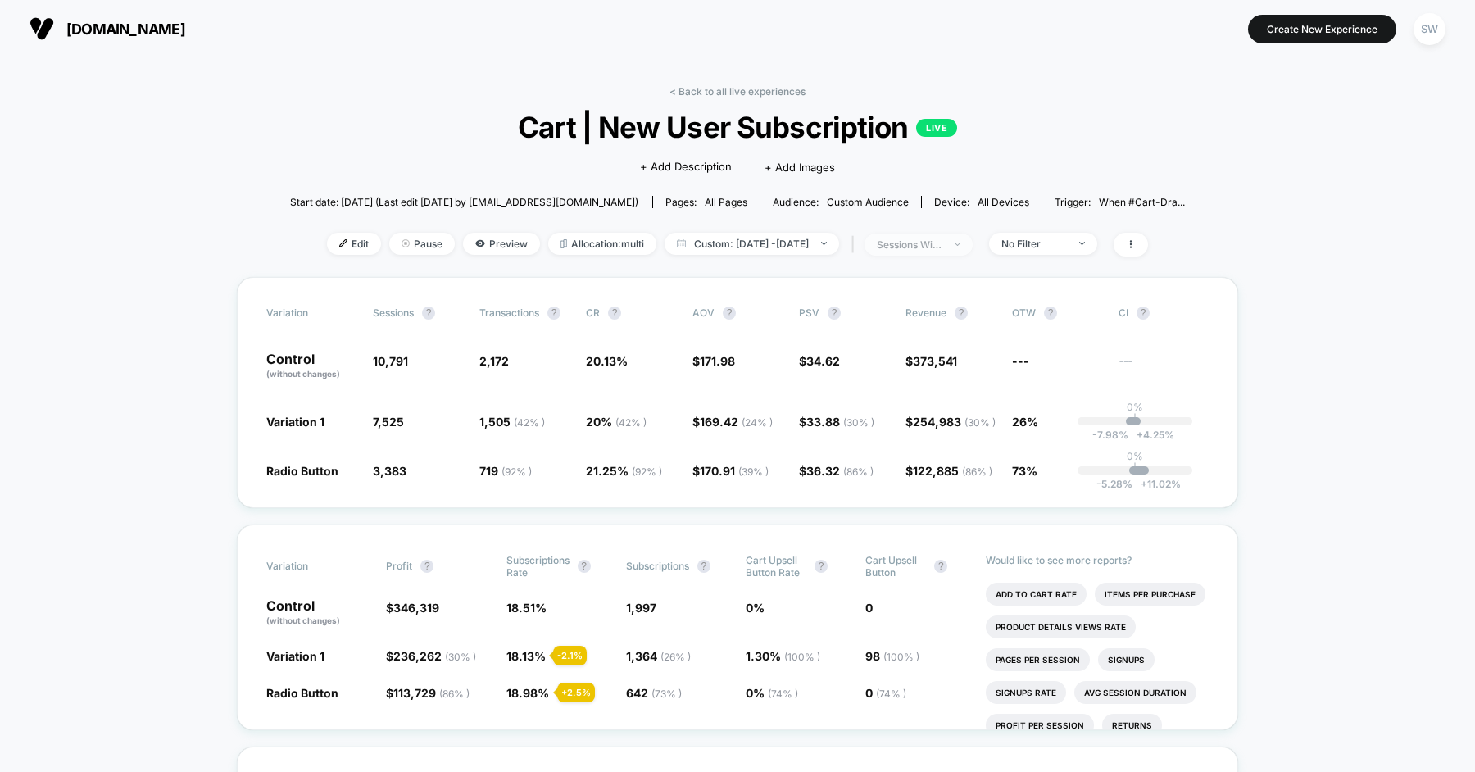
click at [942, 246] on div "sessions with impression" at bounding box center [910, 244] width 66 height 12
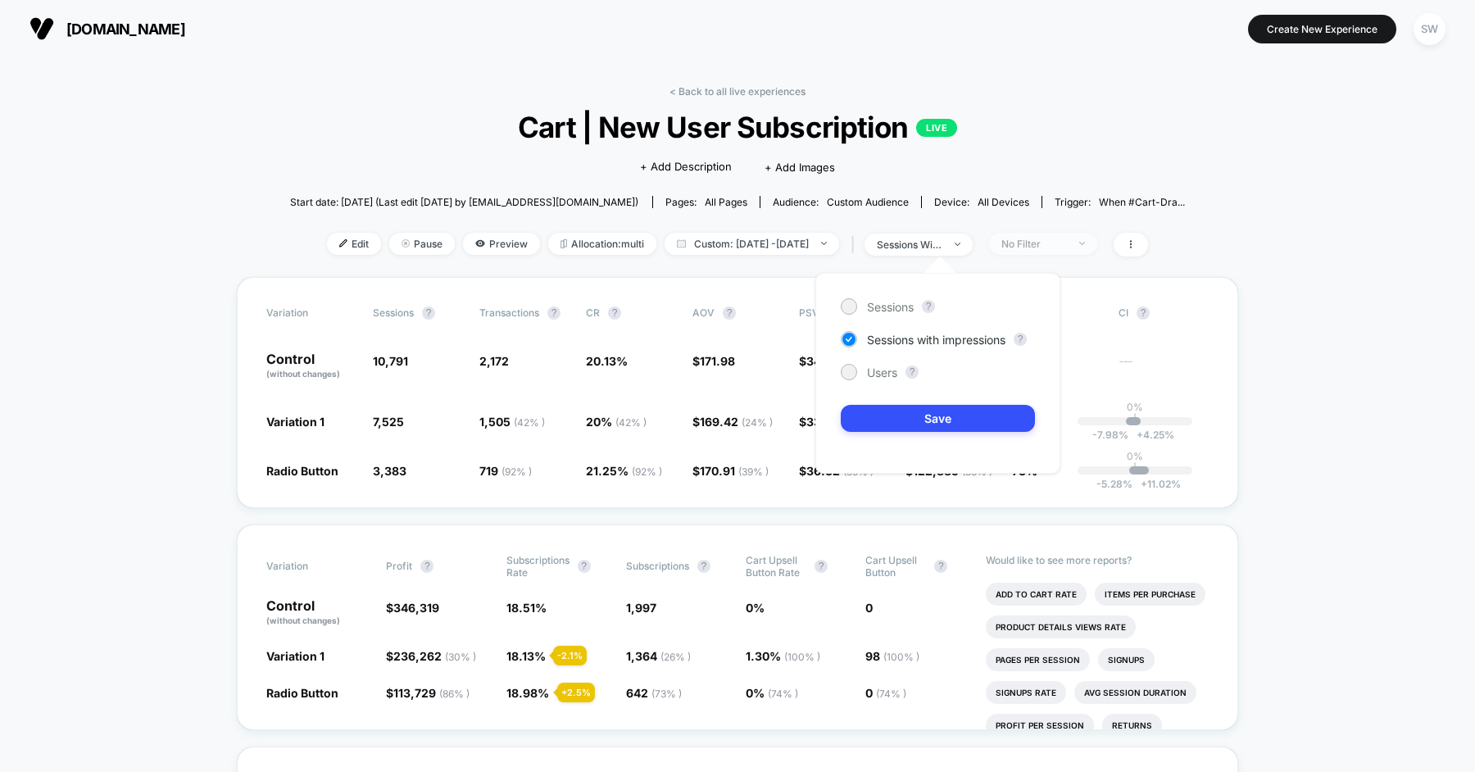
click at [1054, 238] on div "No Filter" at bounding box center [1034, 244] width 66 height 12
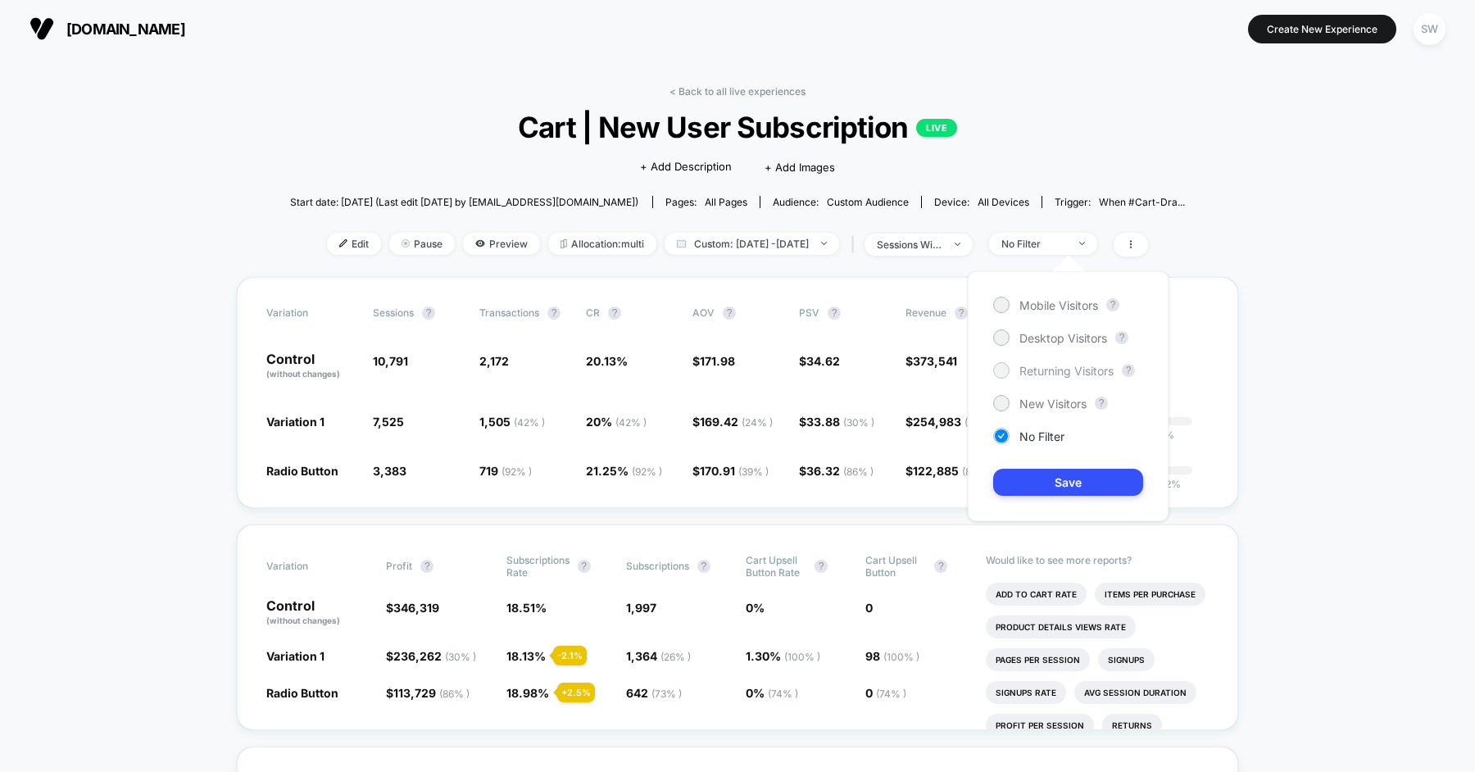
click at [1050, 370] on span "Returning Visitors" at bounding box center [1066, 371] width 94 height 14
click at [1051, 471] on button "Save" at bounding box center [1068, 482] width 150 height 27
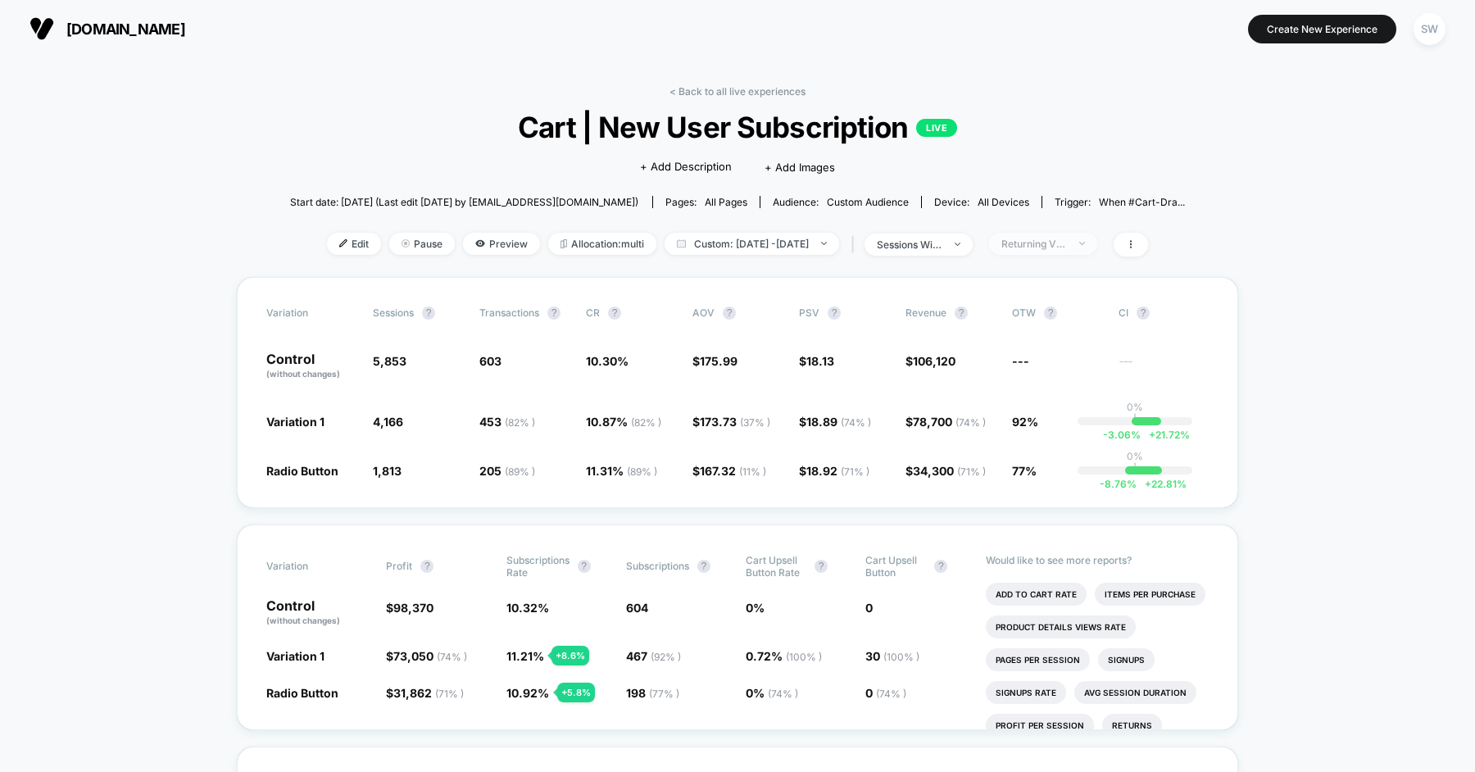
scroll to position [34, 0]
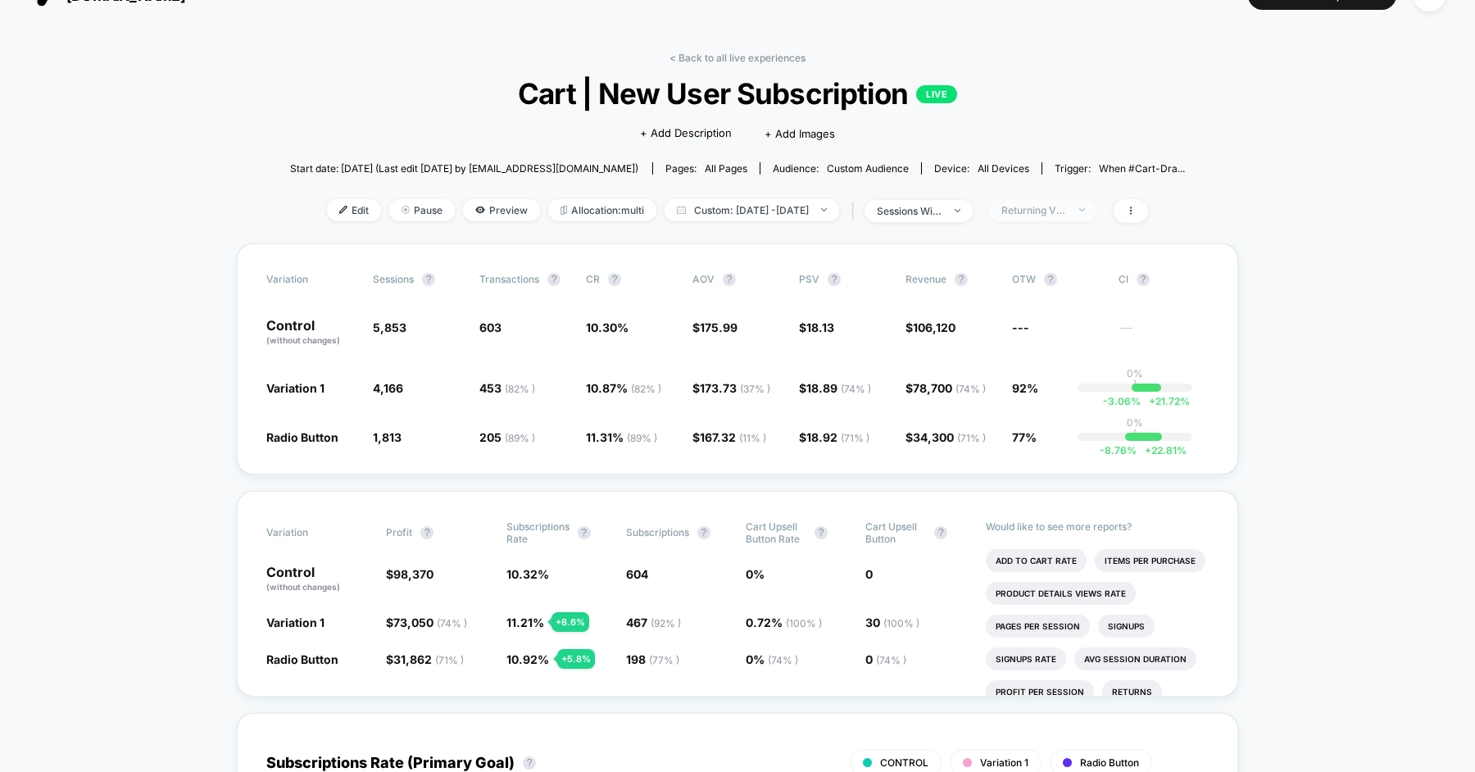
click at [1061, 204] on div "Returning Visitors" at bounding box center [1034, 210] width 66 height 12
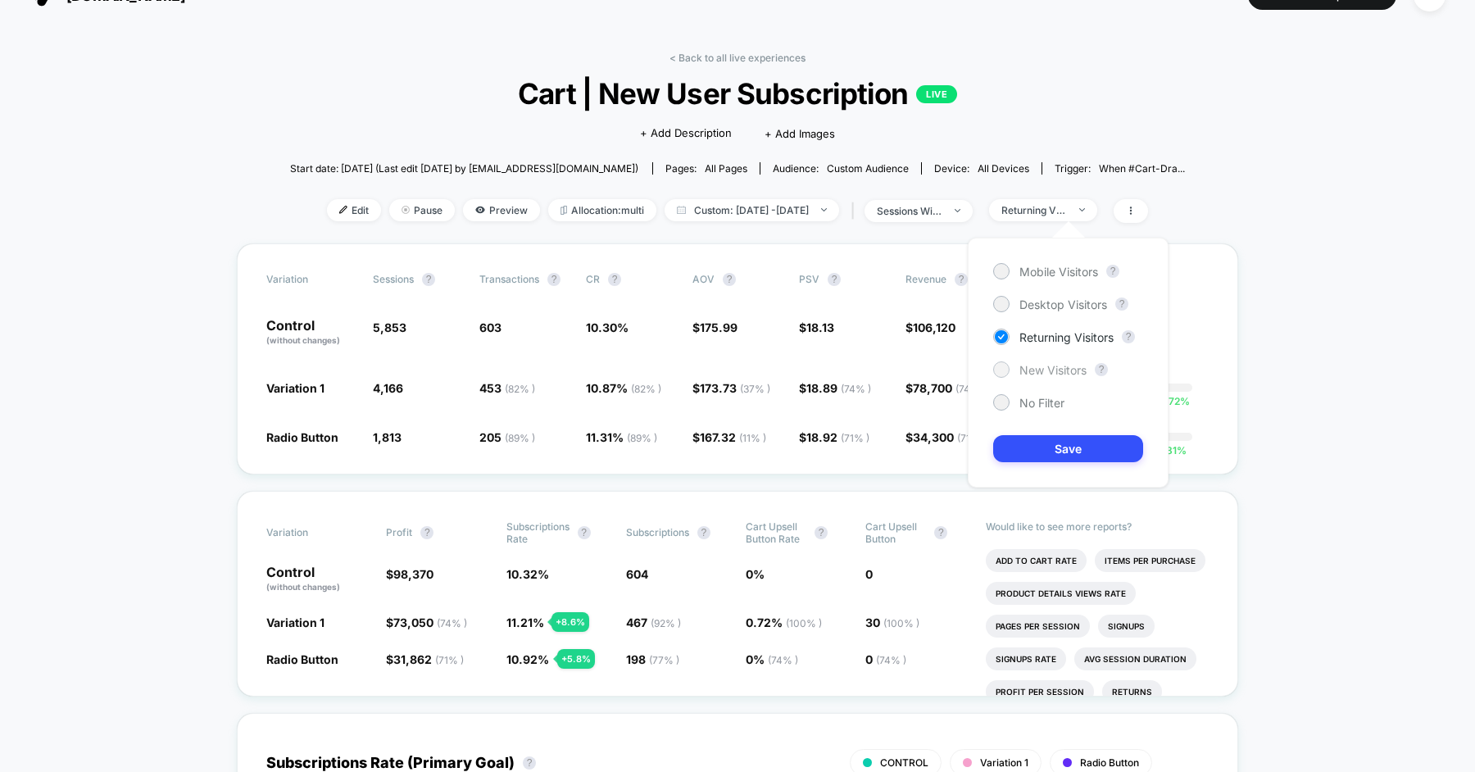
click at [1051, 366] on span "New Visitors" at bounding box center [1052, 370] width 67 height 14
click at [1051, 443] on button "Save" at bounding box center [1068, 448] width 150 height 27
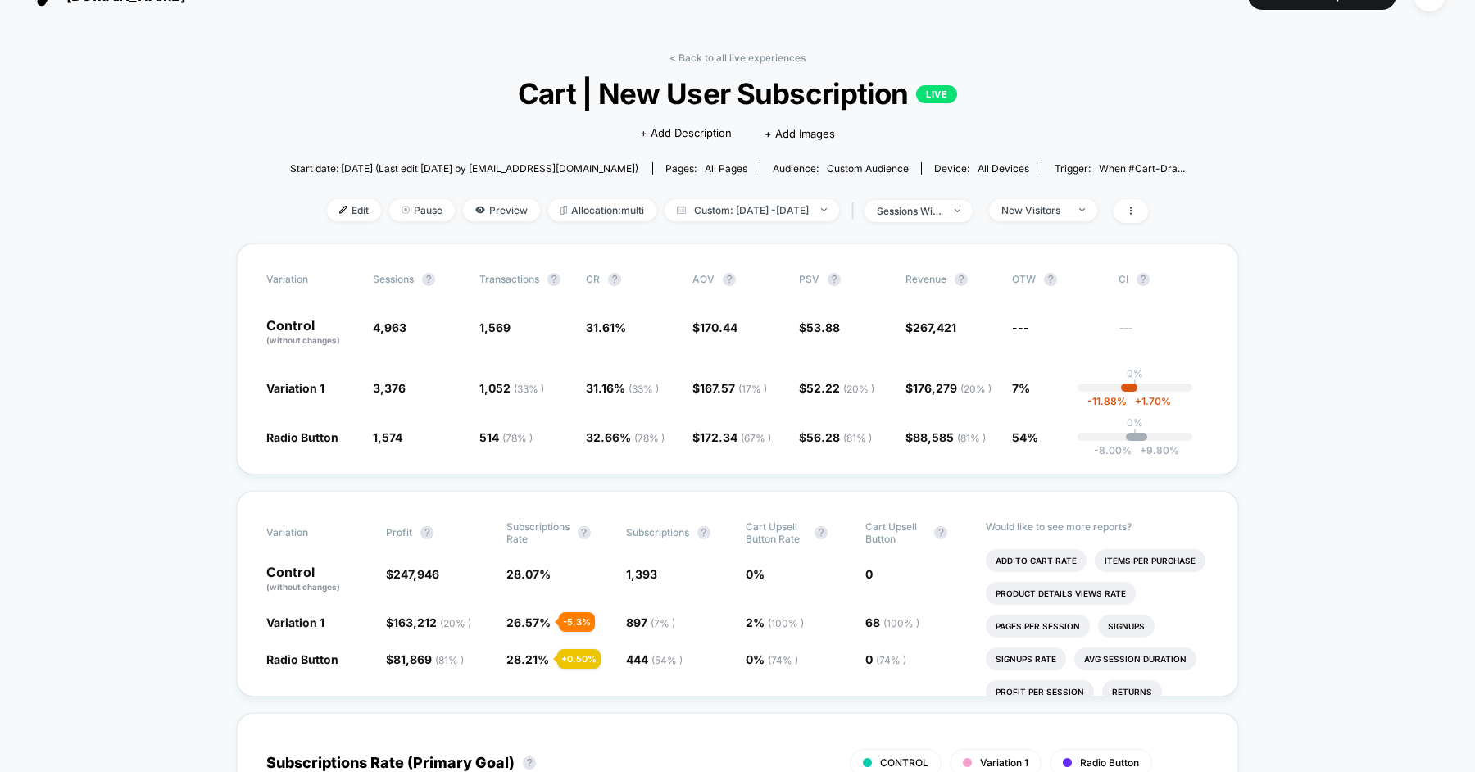
click at [1081, 227] on div "< Back to all live experiences Cart | New User Subscription LIVE Click to edit …" at bounding box center [738, 148] width 896 height 192
click at [1067, 209] on div "New Visitors" at bounding box center [1034, 210] width 66 height 12
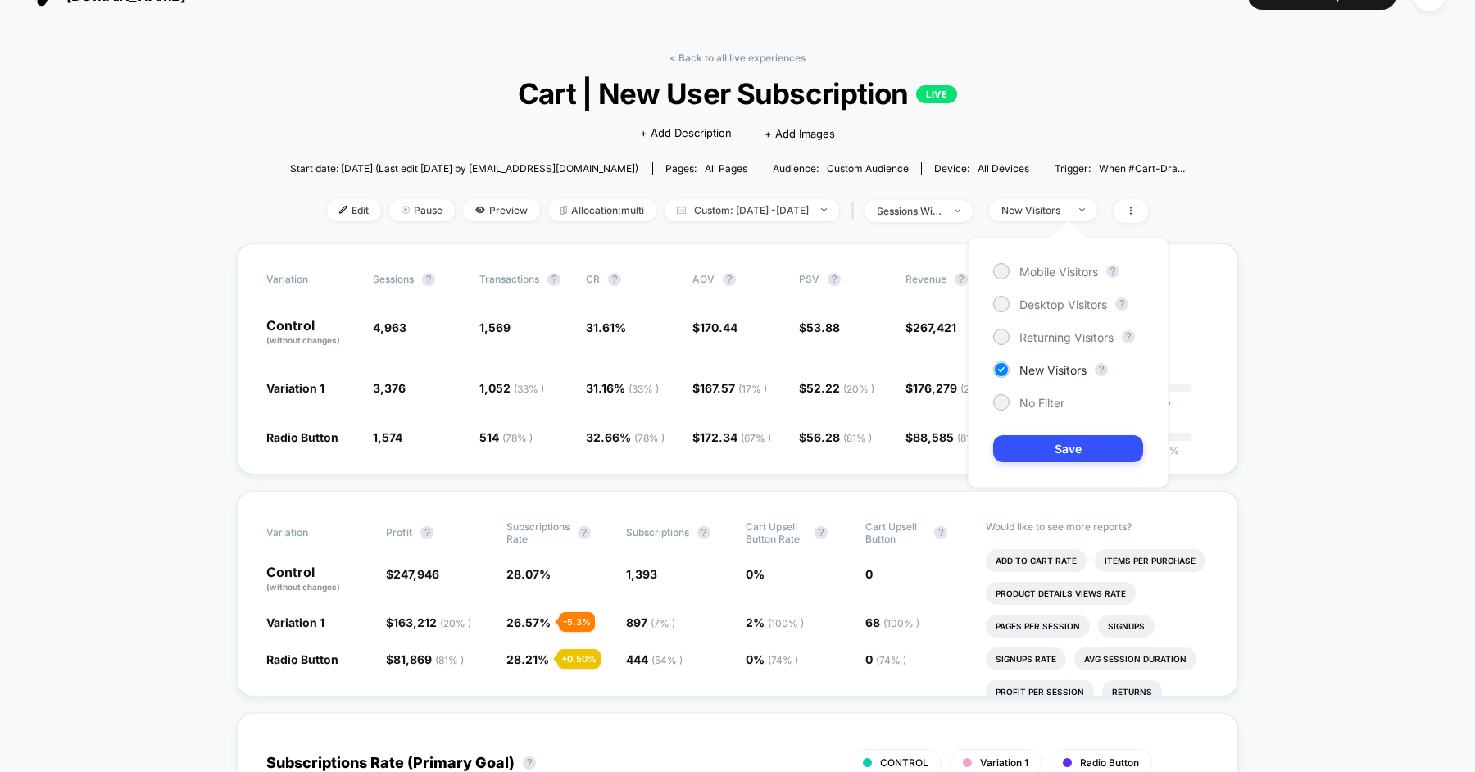
click at [1067, 325] on div "Mobile Visitors ? Desktop Visitors ? Returning Visitors ? New Visitors ? No Fil…" at bounding box center [1068, 363] width 201 height 250
click at [1043, 335] on span "Returning Visitors" at bounding box center [1066, 337] width 94 height 14
click at [1045, 448] on button "Save" at bounding box center [1068, 448] width 150 height 27
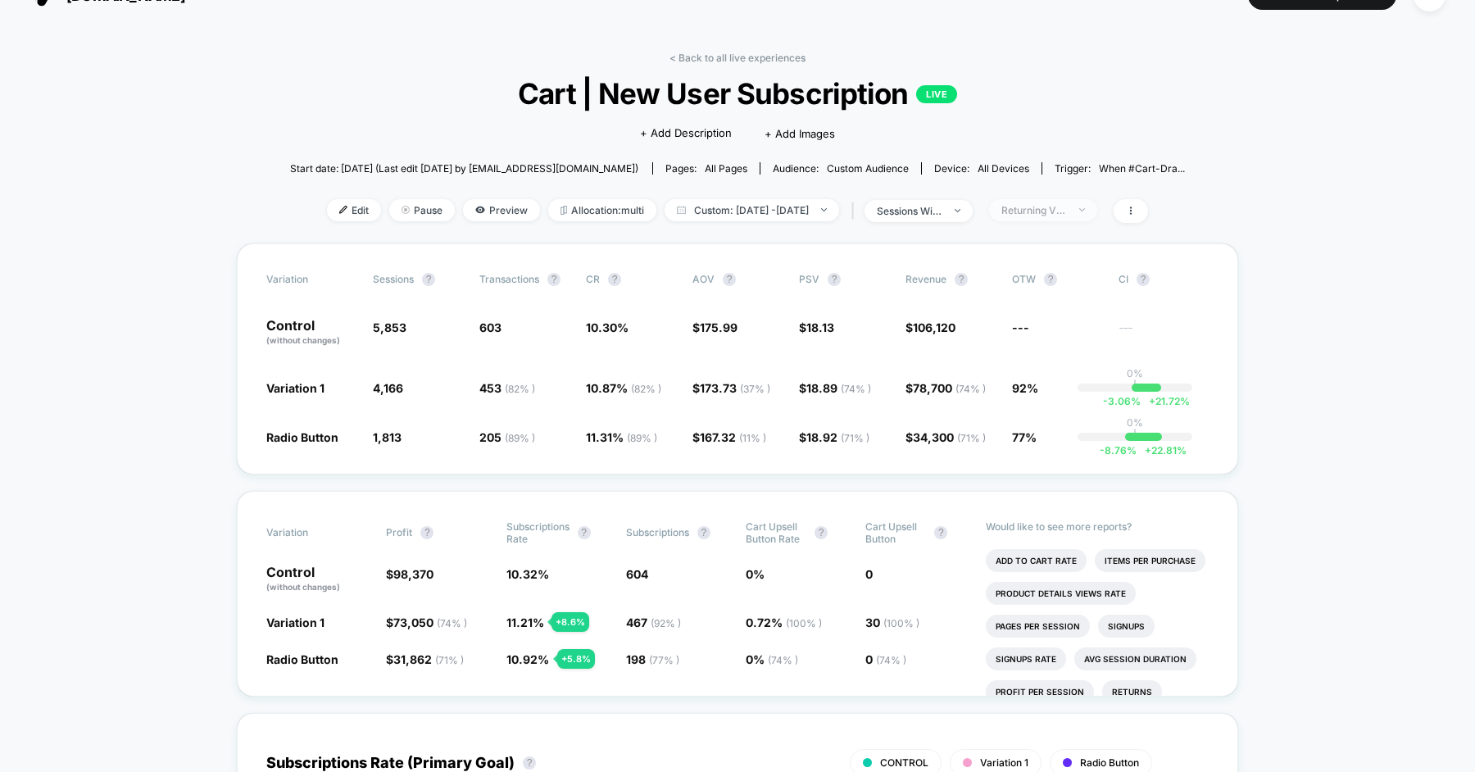
click at [1067, 213] on div "Returning Visitors" at bounding box center [1034, 210] width 66 height 12
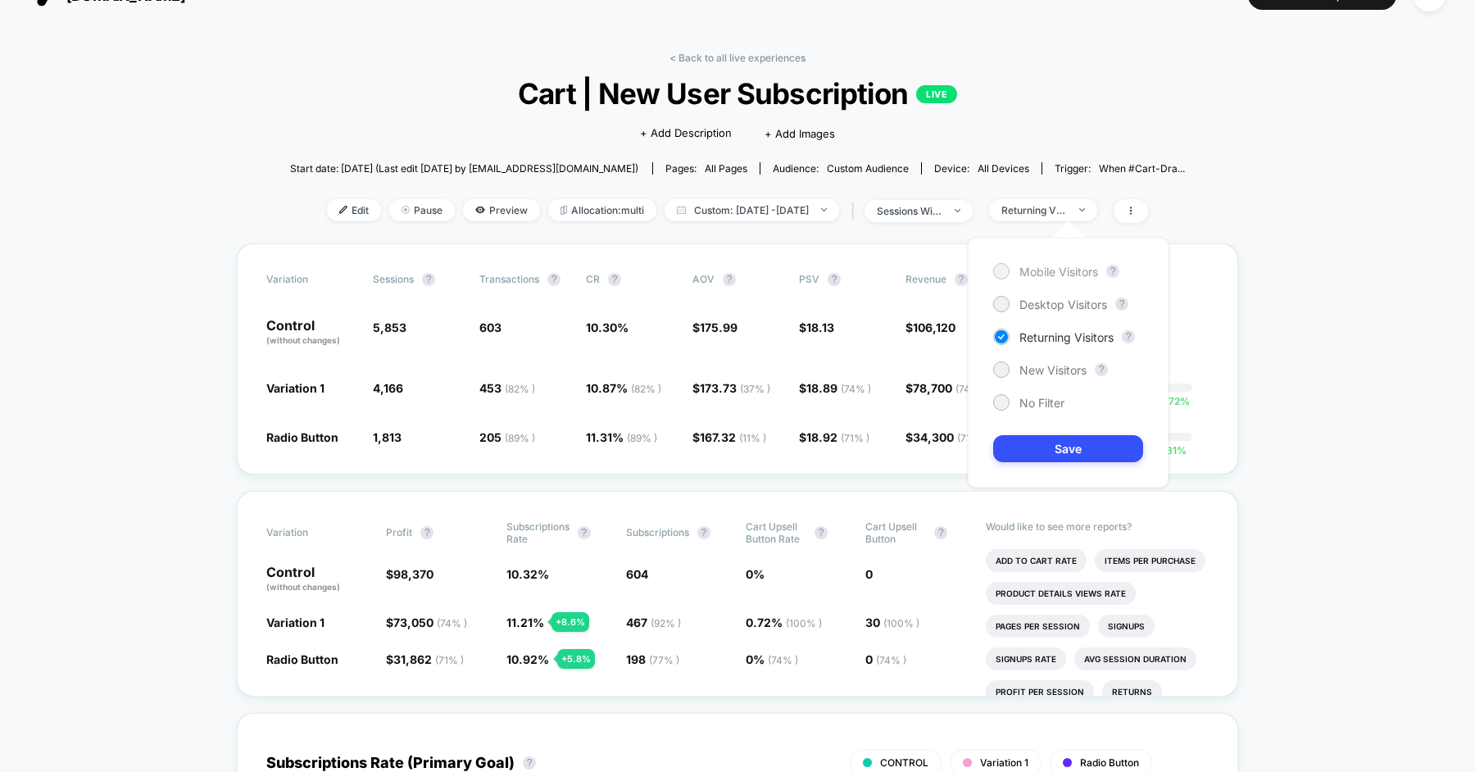
click at [1054, 271] on span "Mobile Visitors" at bounding box center [1058, 272] width 79 height 14
click at [1047, 442] on button "Save" at bounding box center [1068, 448] width 150 height 27
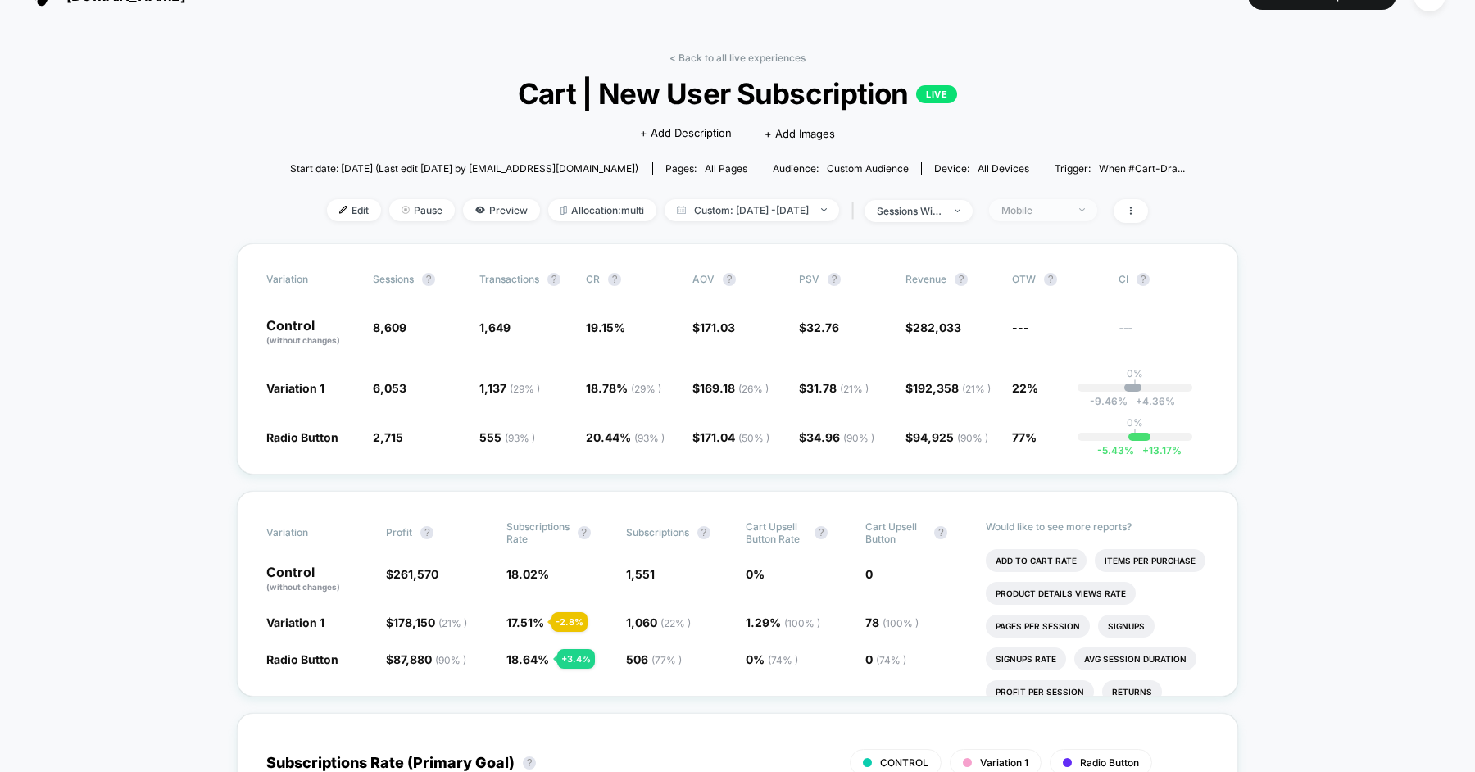
click at [1048, 214] on div "Mobile" at bounding box center [1034, 210] width 66 height 12
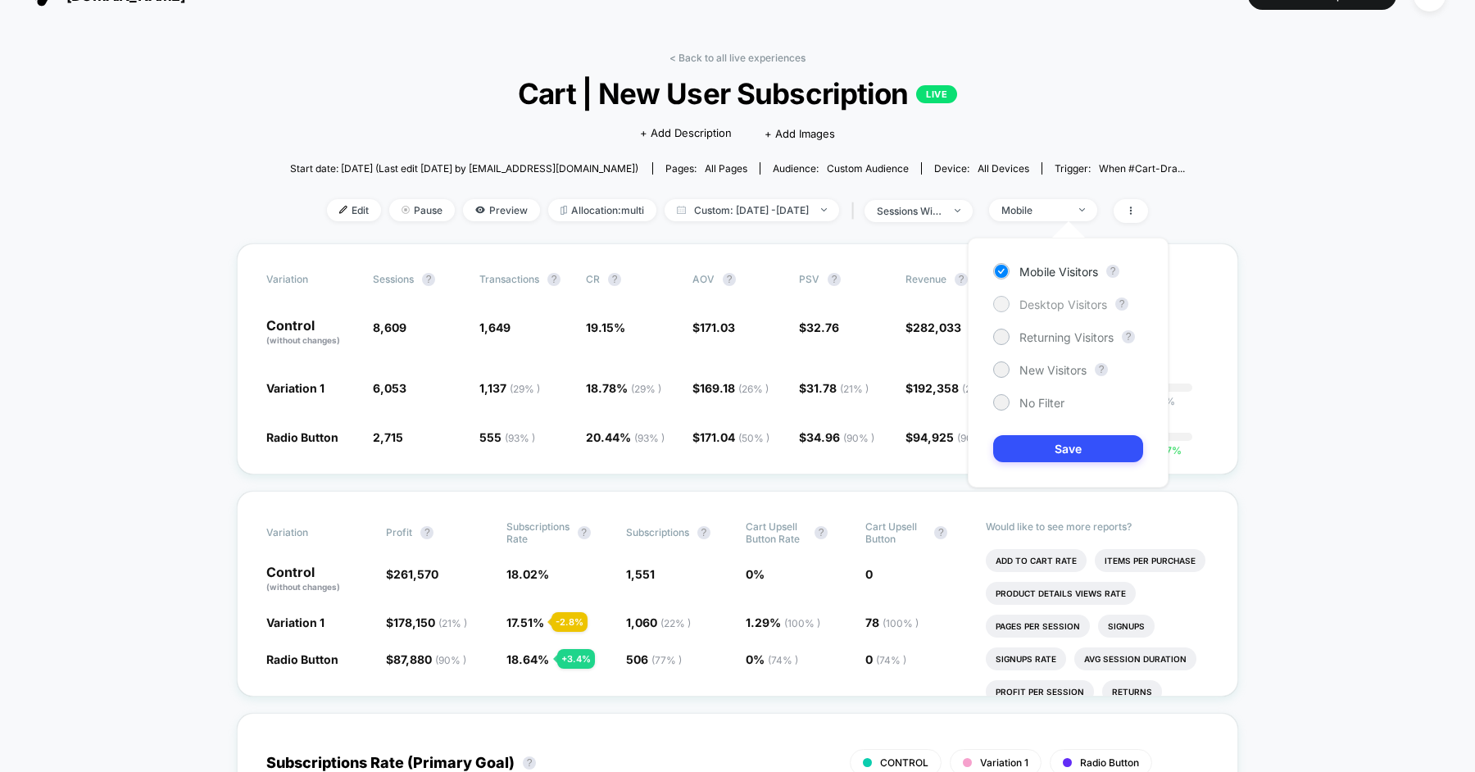
click at [1054, 306] on span "Desktop Visitors" at bounding box center [1063, 304] width 88 height 14
click at [1072, 445] on button "Save" at bounding box center [1068, 448] width 150 height 27
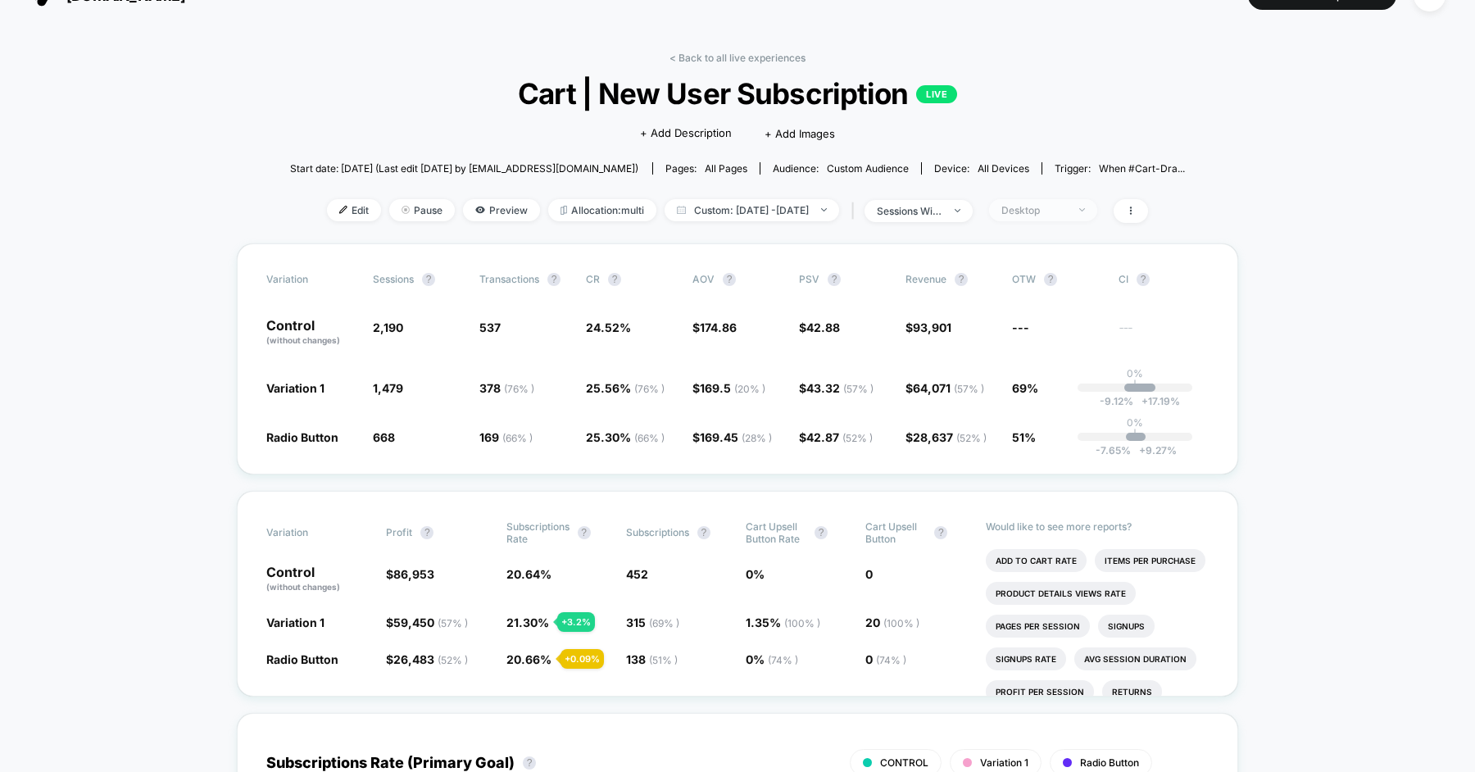
click at [1067, 213] on div "Desktop" at bounding box center [1034, 210] width 66 height 12
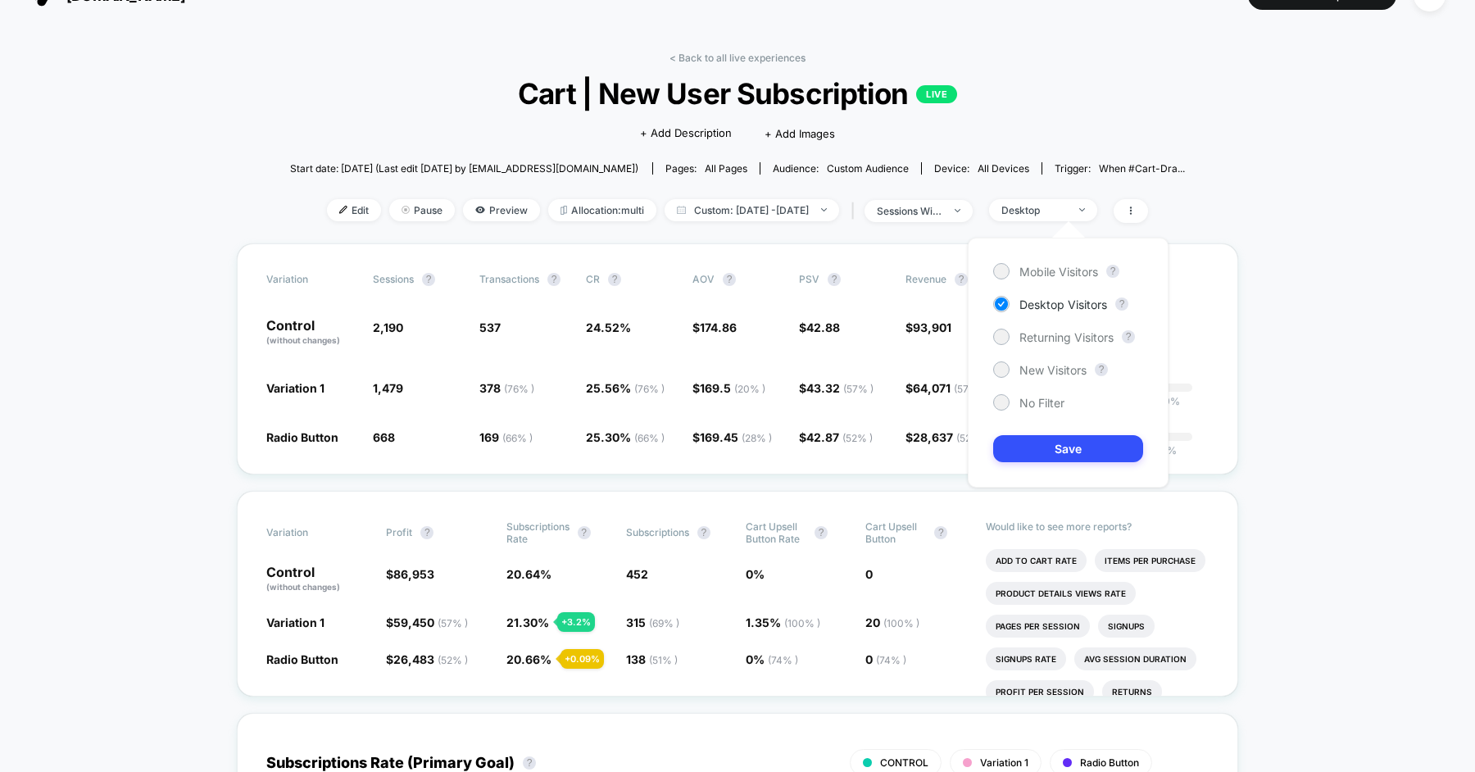
click at [1062, 258] on div "Mobile Visitors ? Desktop Visitors ? Returning Visitors ? New Visitors ? No Fil…" at bounding box center [1068, 363] width 201 height 250
click at [1022, 278] on div "Mobile Visitors" at bounding box center [1045, 271] width 105 height 16
click at [1045, 460] on button "Save" at bounding box center [1068, 448] width 150 height 27
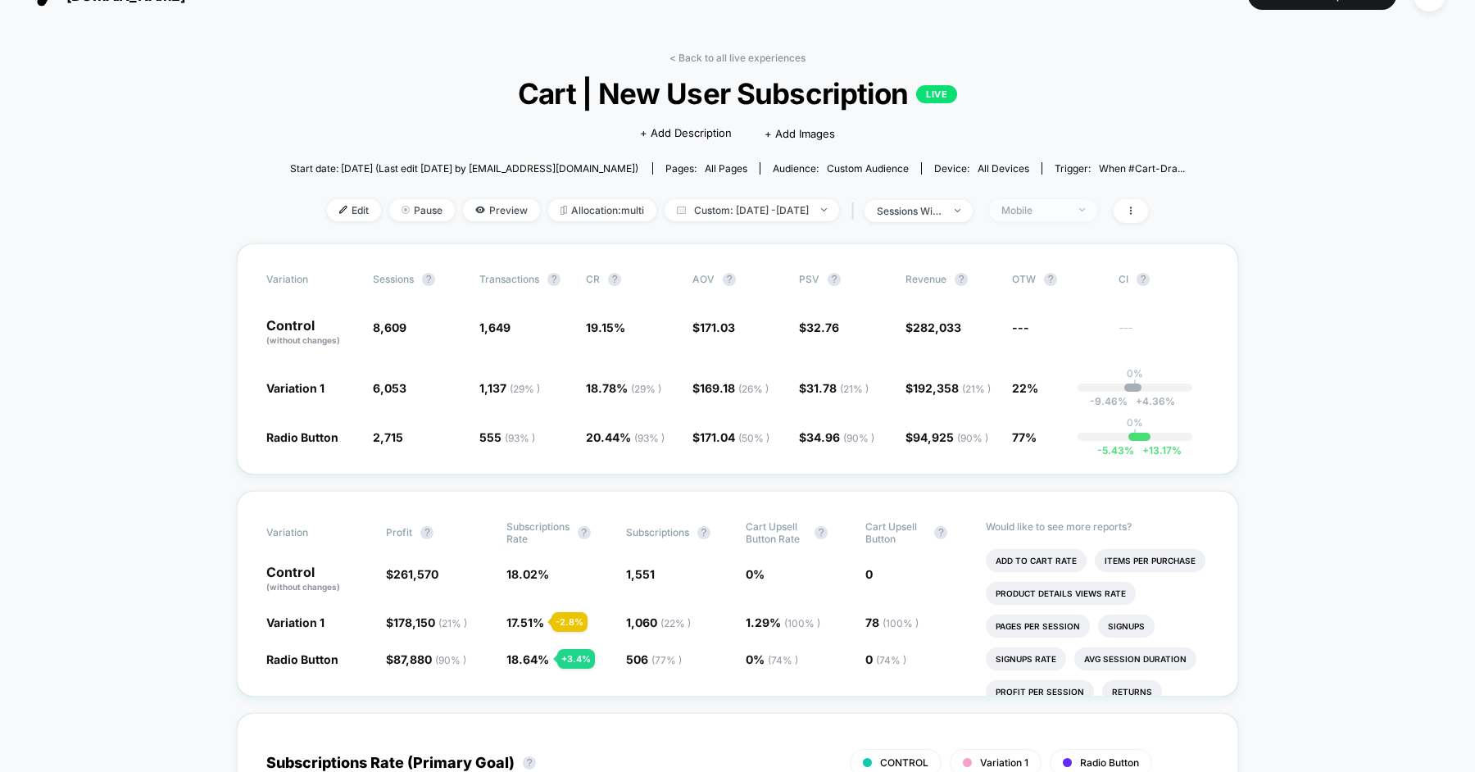
click at [1045, 202] on span "Mobile" at bounding box center [1043, 210] width 108 height 22
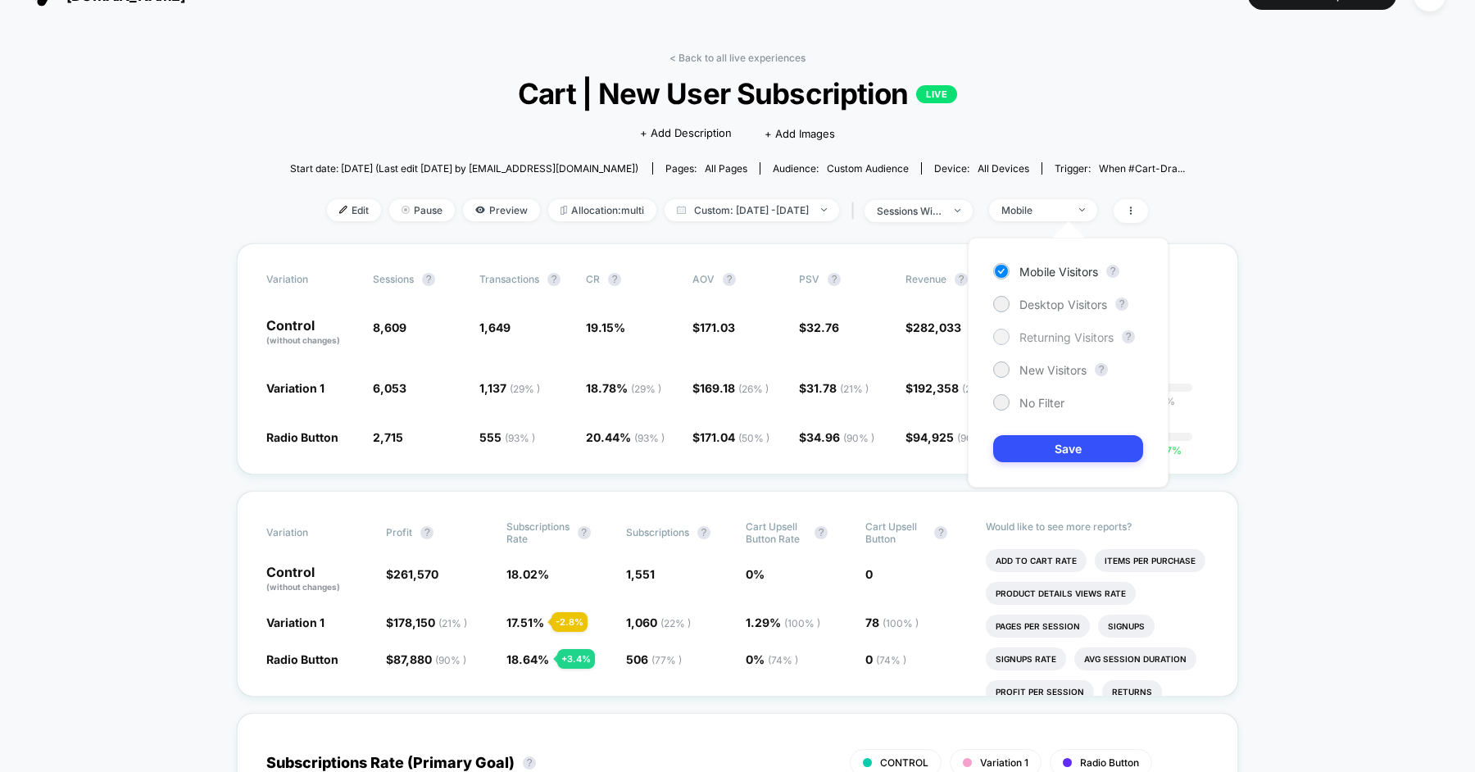
click at [1046, 335] on span "Returning Visitors" at bounding box center [1066, 337] width 94 height 14
click at [1045, 454] on button "Save" at bounding box center [1068, 448] width 150 height 27
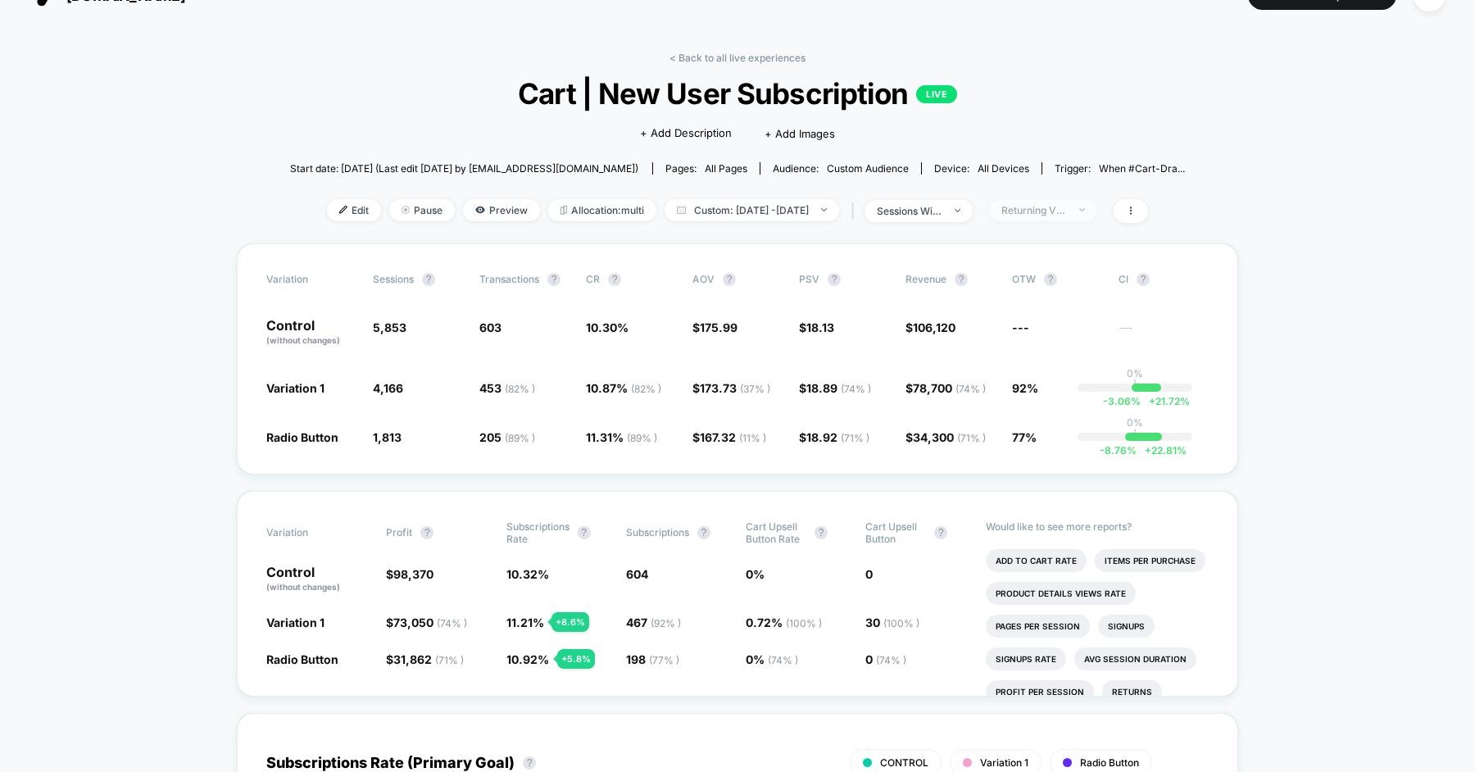
click at [1051, 211] on div "Returning Visitors" at bounding box center [1034, 210] width 66 height 12
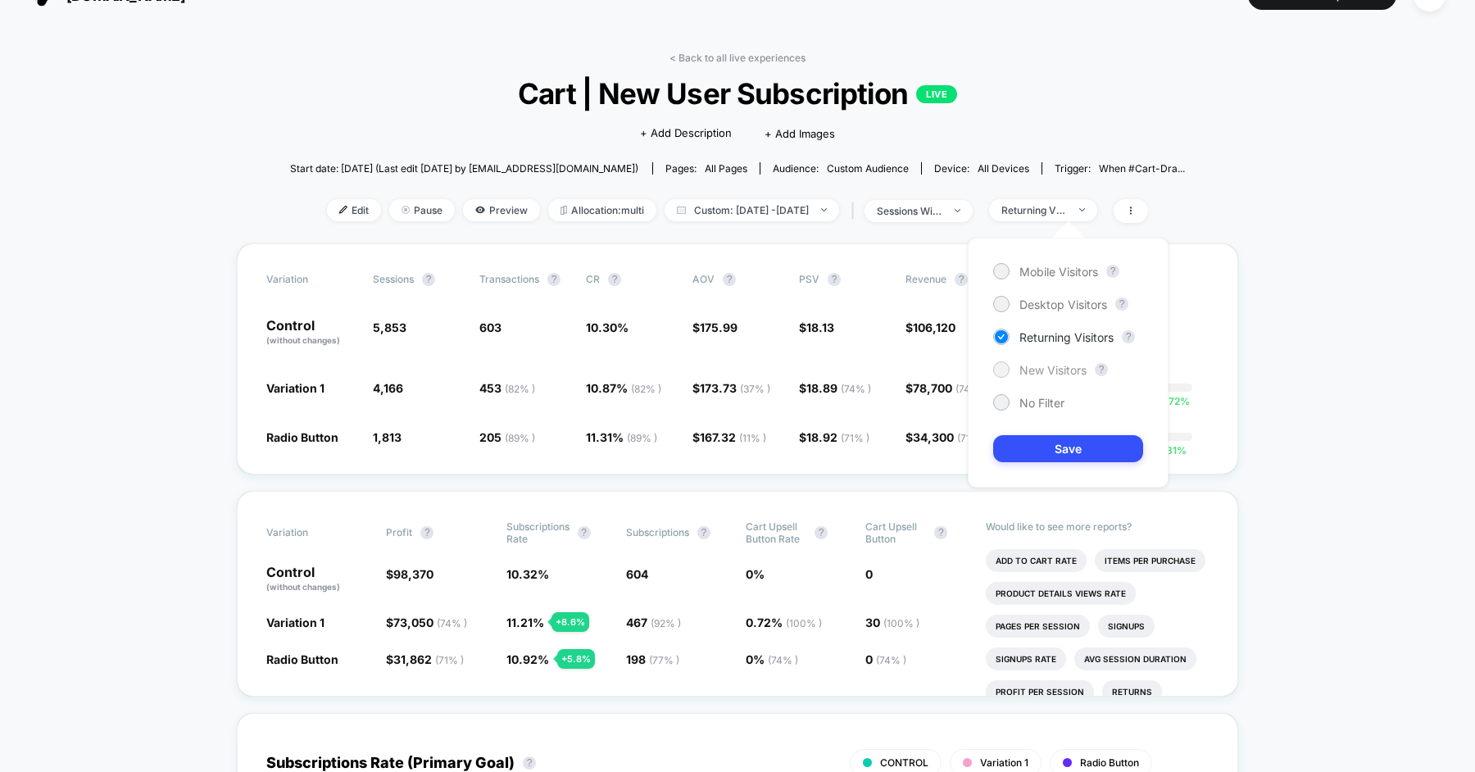
click at [1049, 367] on span "New Visitors" at bounding box center [1052, 370] width 67 height 14
click at [1047, 450] on button "Save" at bounding box center [1068, 448] width 150 height 27
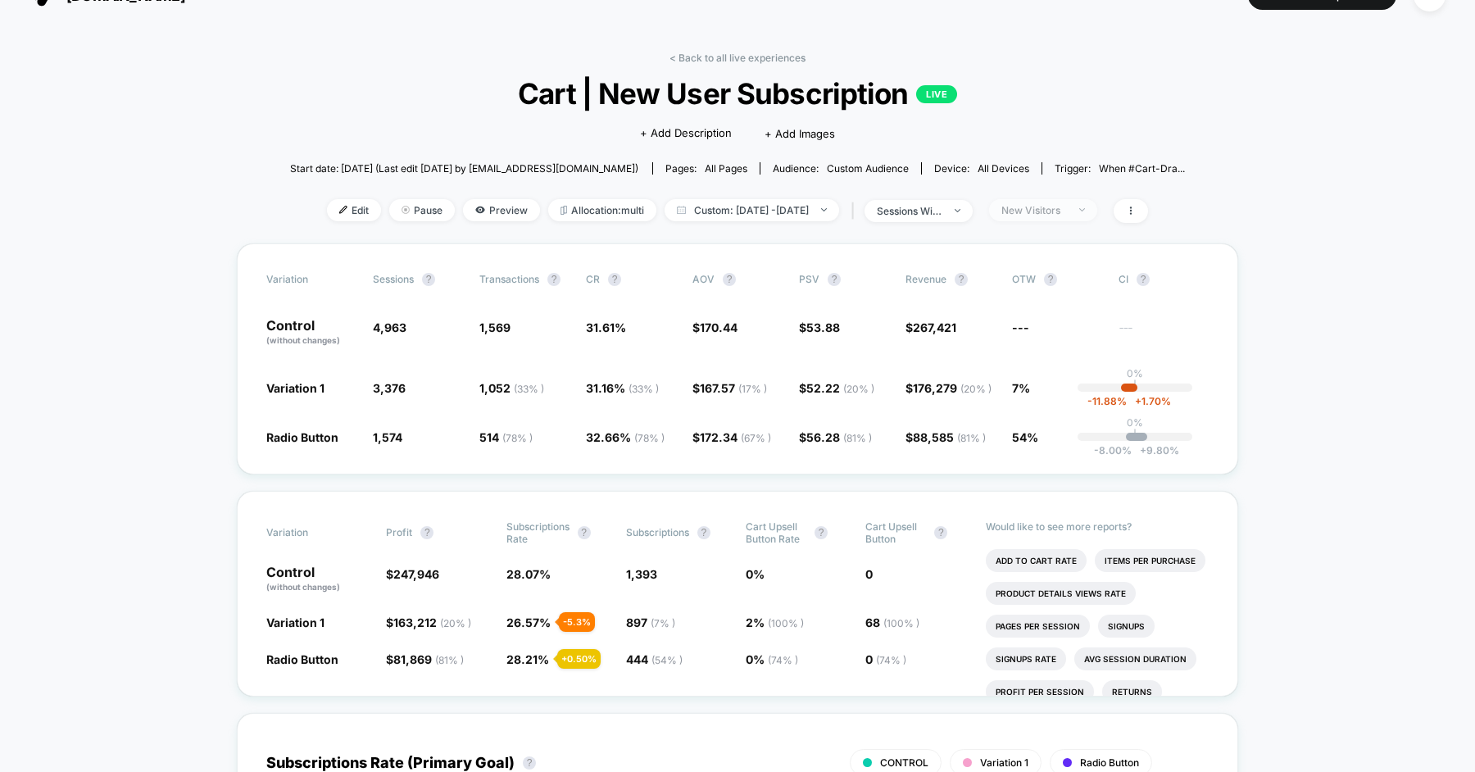
click at [1047, 206] on div "New Visitors" at bounding box center [1034, 210] width 66 height 12
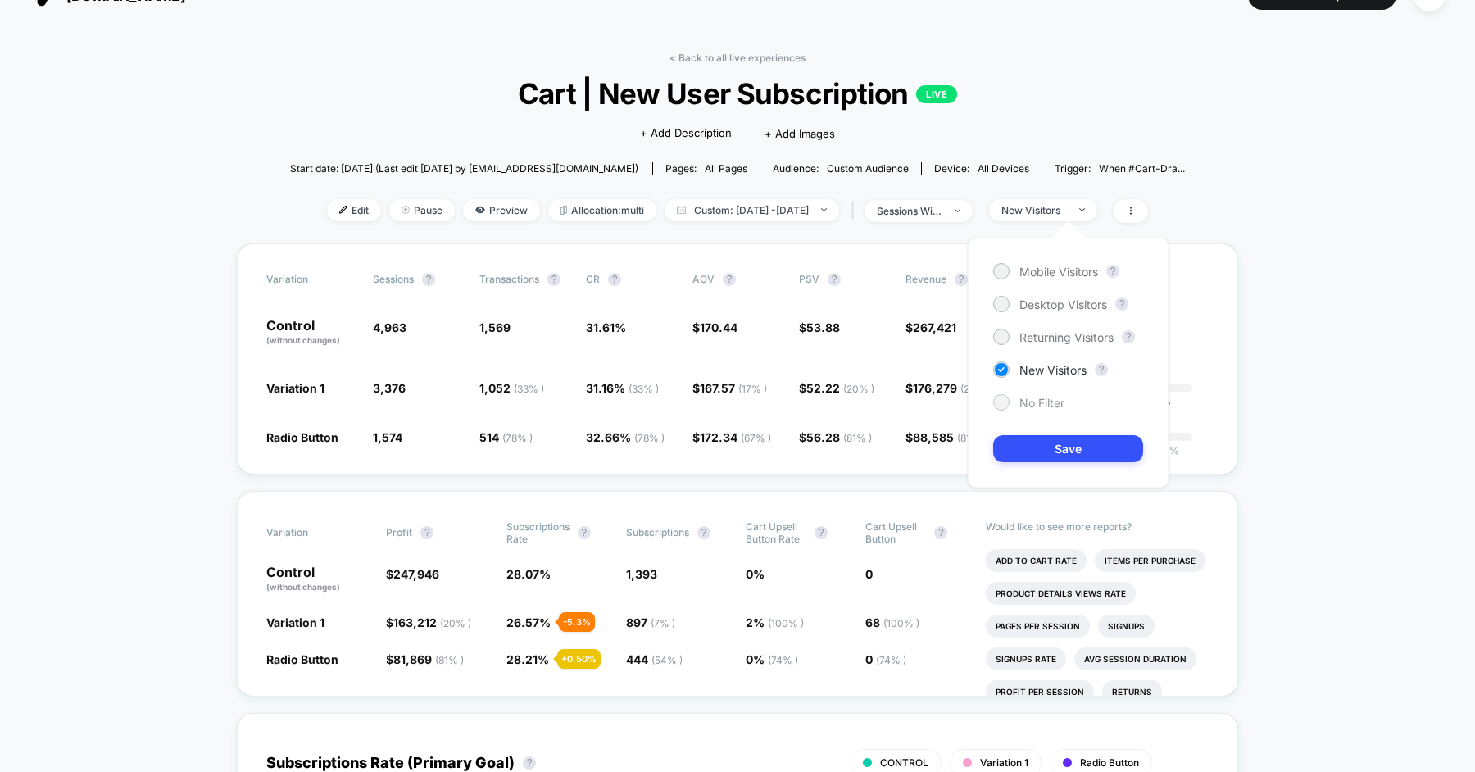
click at [1025, 397] on span "No Filter" at bounding box center [1041, 403] width 45 height 14
click at [1029, 441] on button "Save" at bounding box center [1068, 448] width 150 height 27
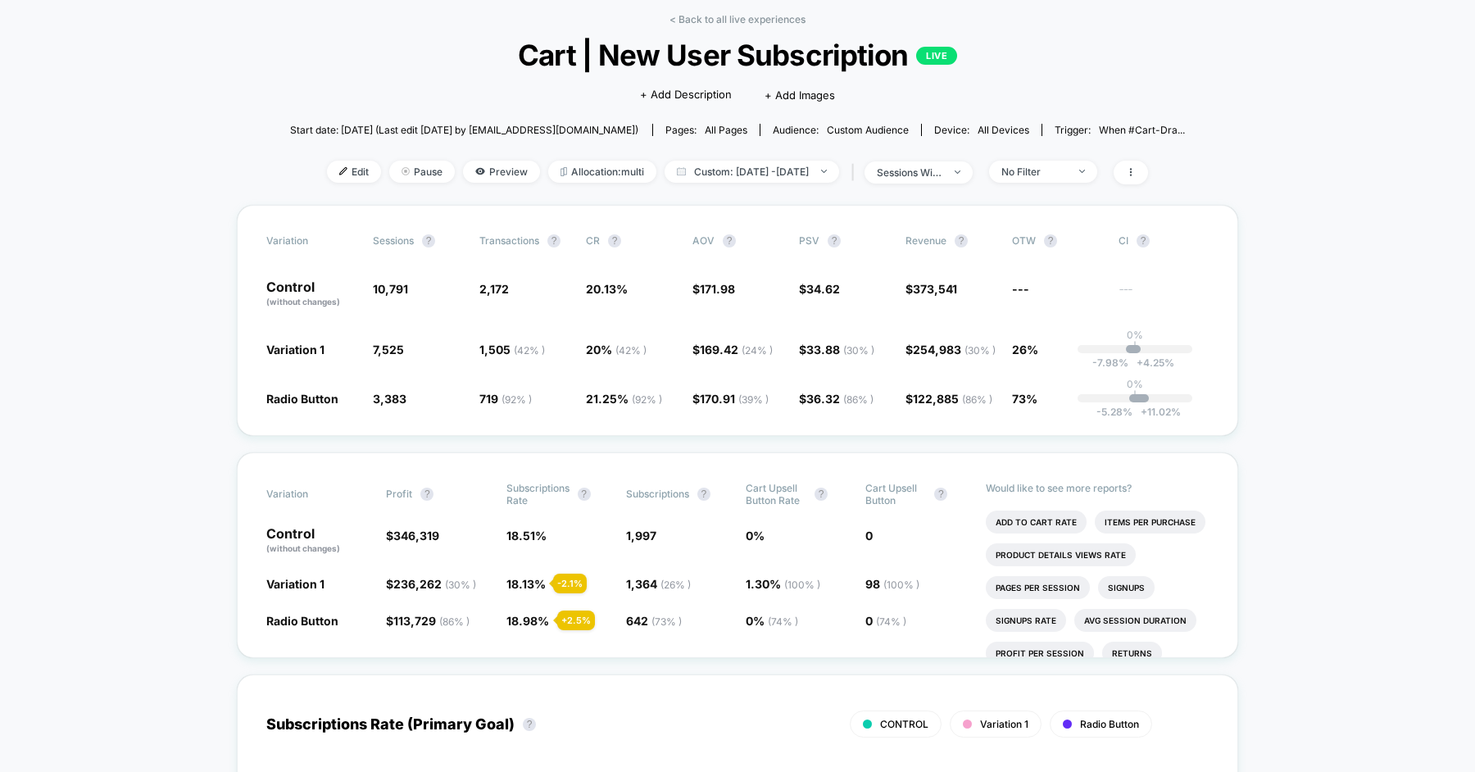
scroll to position [74, 0]
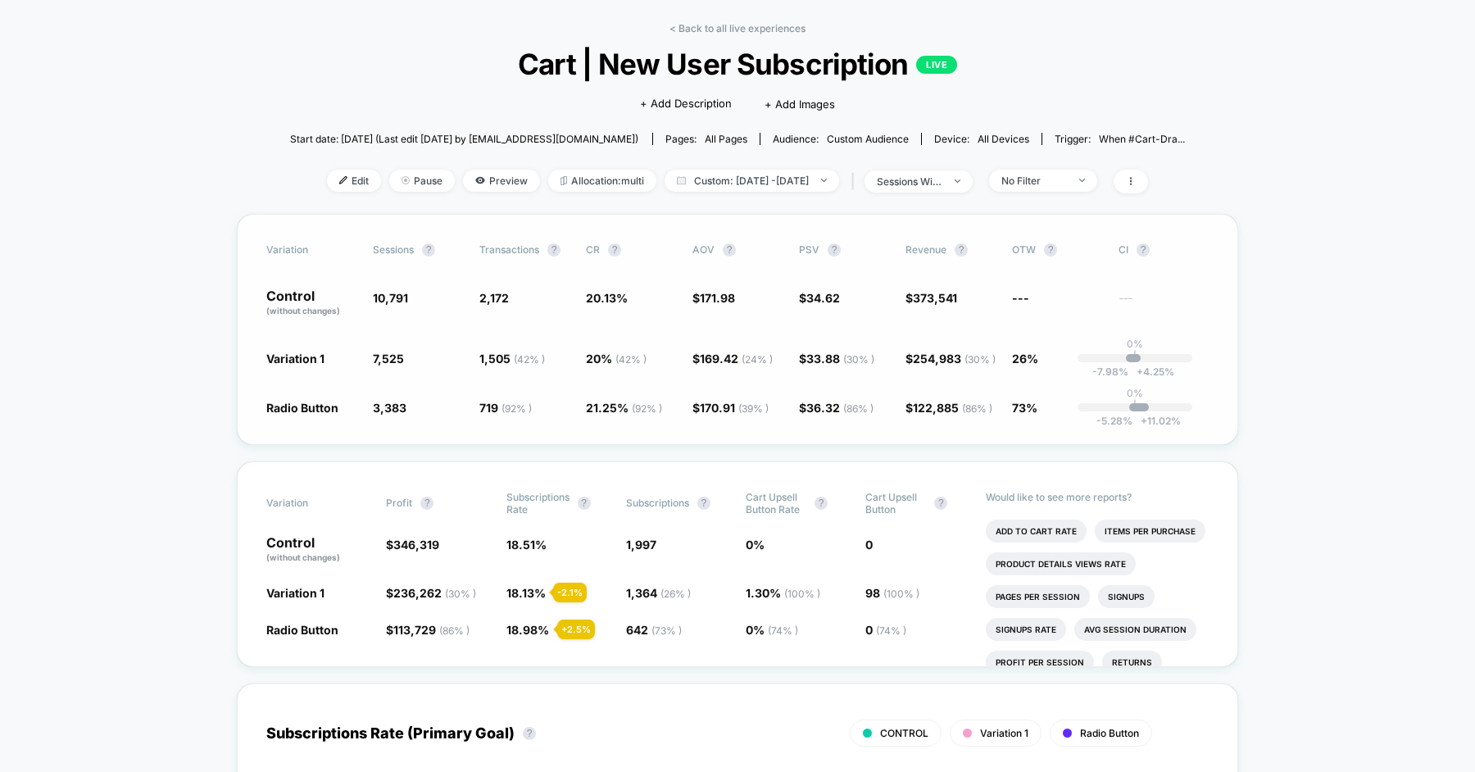
click at [1159, 407] on div "0% | -5.28 % + 11.02 %" at bounding box center [1134, 407] width 115 height 8
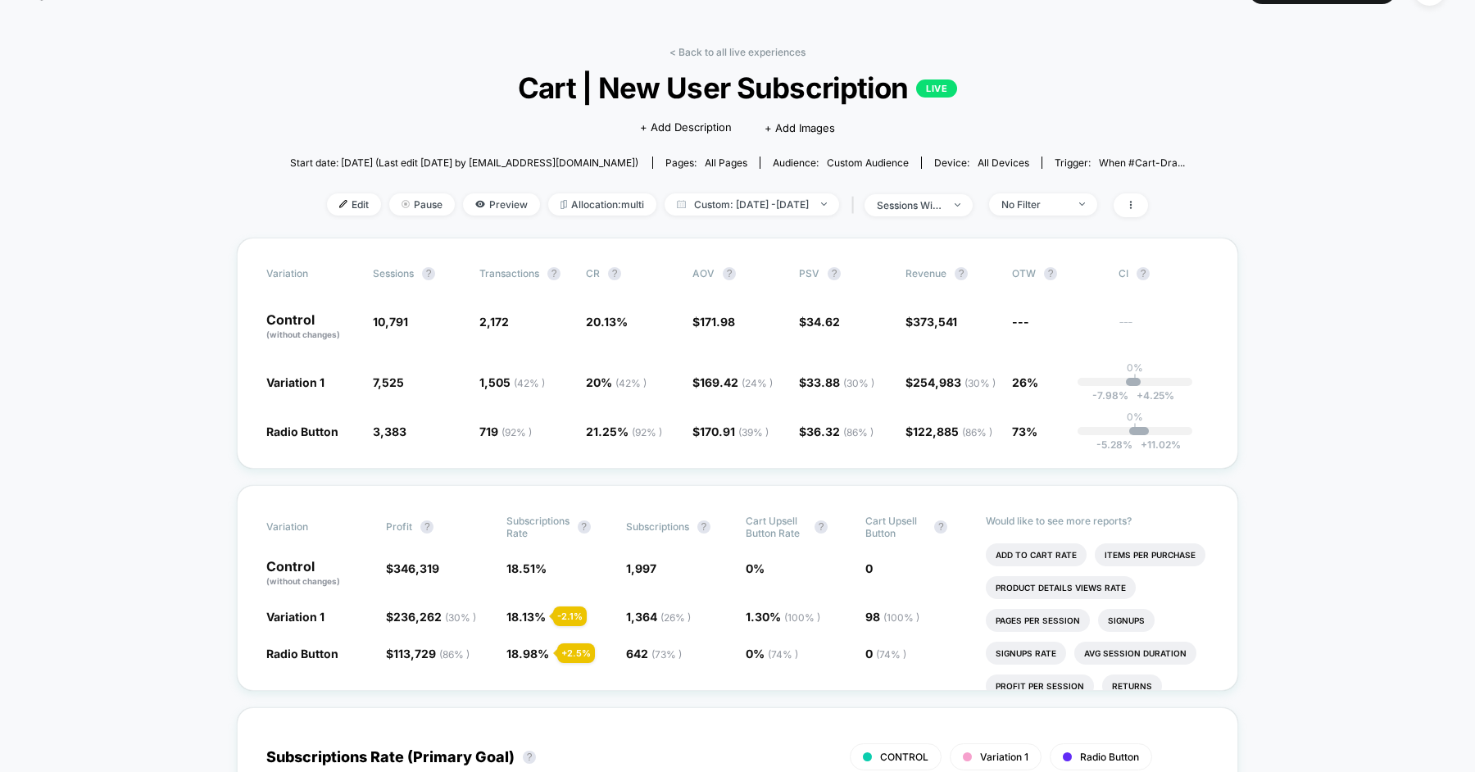
scroll to position [38, 0]
